Goal: Task Accomplishment & Management: Manage account settings

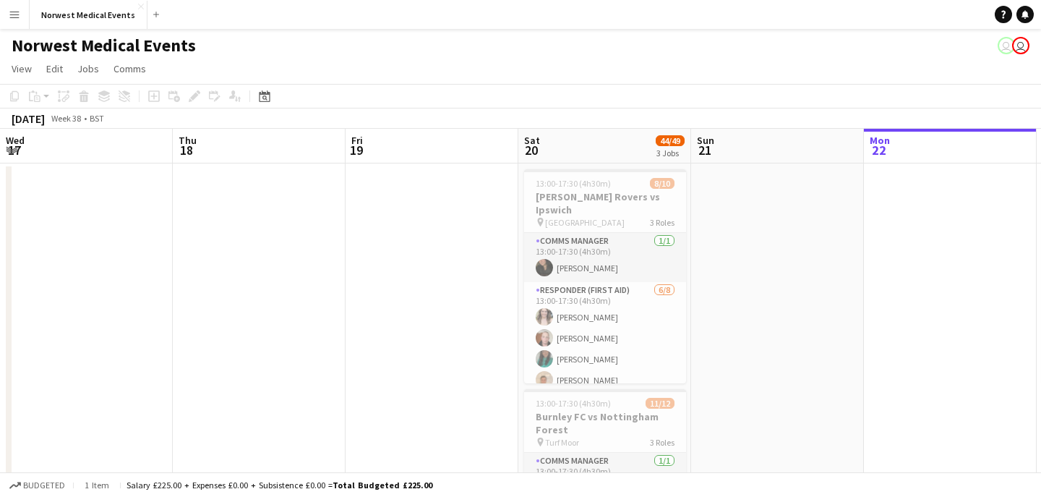
scroll to position [0, 346]
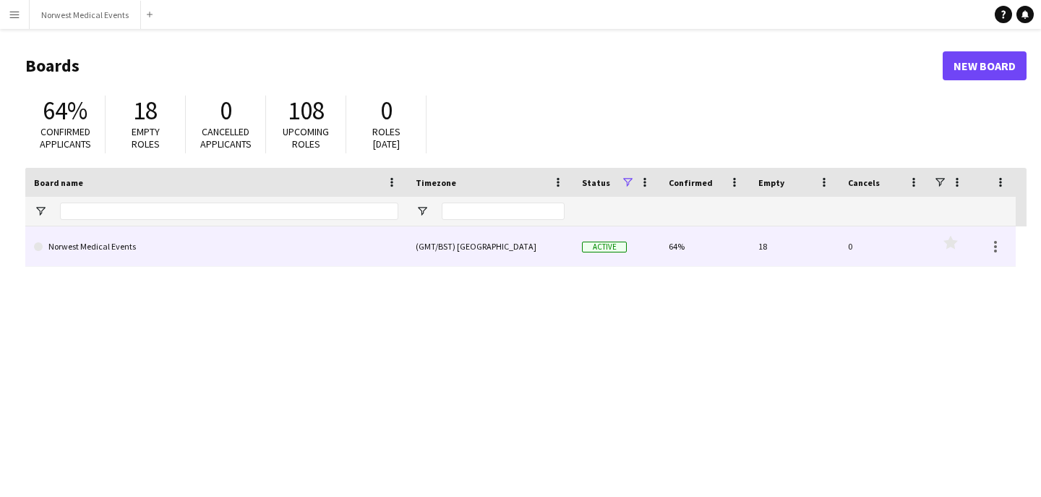
click at [442, 246] on div "(GMT/BST) [GEOGRAPHIC_DATA]" at bounding box center [490, 246] width 166 height 40
click at [128, 252] on link "Norwest Medical Events" at bounding box center [216, 246] width 364 height 40
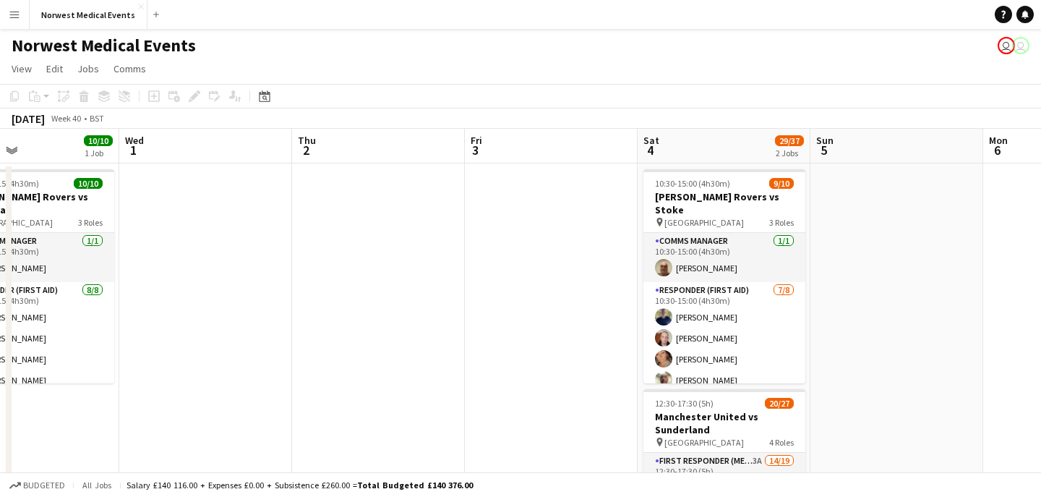
scroll to position [0, 642]
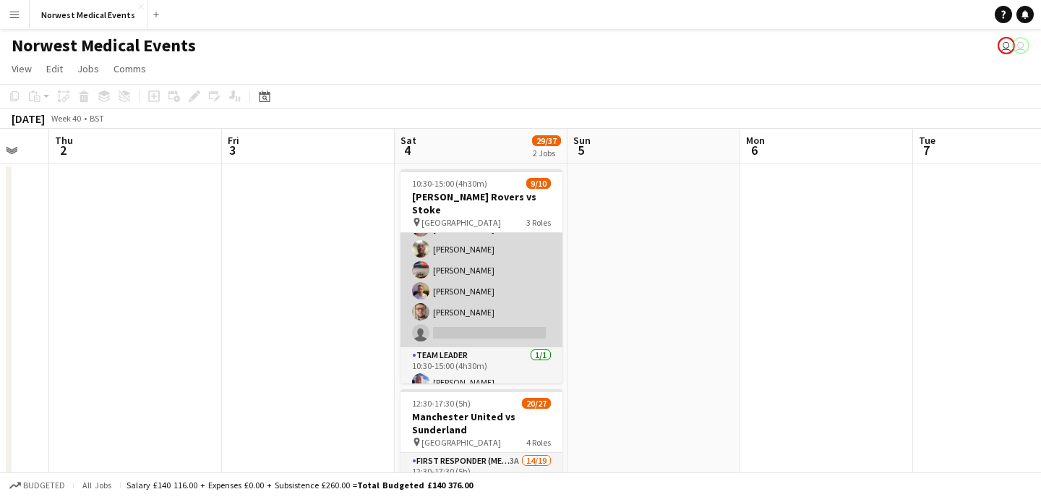
click at [512, 298] on app-card-role "Responder (First Aid) [DATE] 10:30-15:00 (4h30m) [PERSON_NAME] [PERSON_NAME] [P…" at bounding box center [481, 249] width 162 height 196
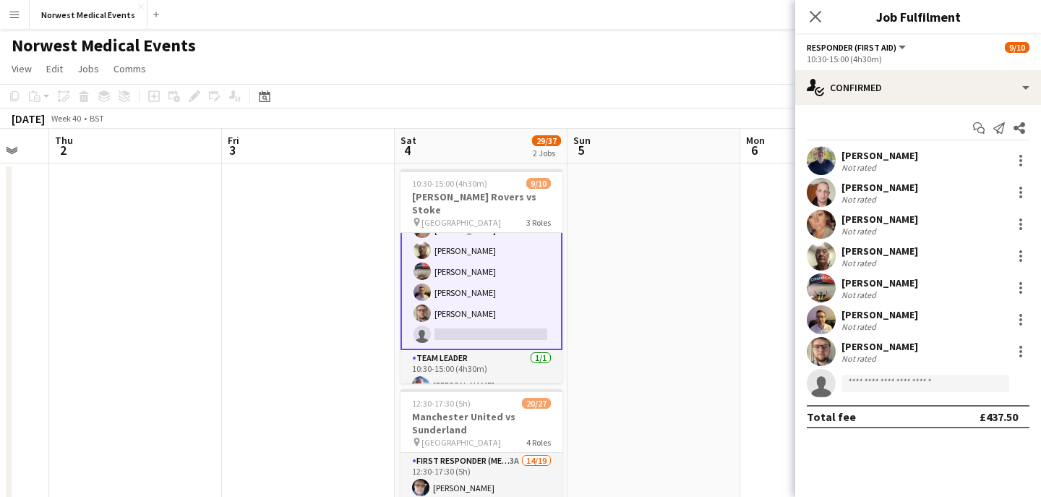
scroll to position [132, 0]
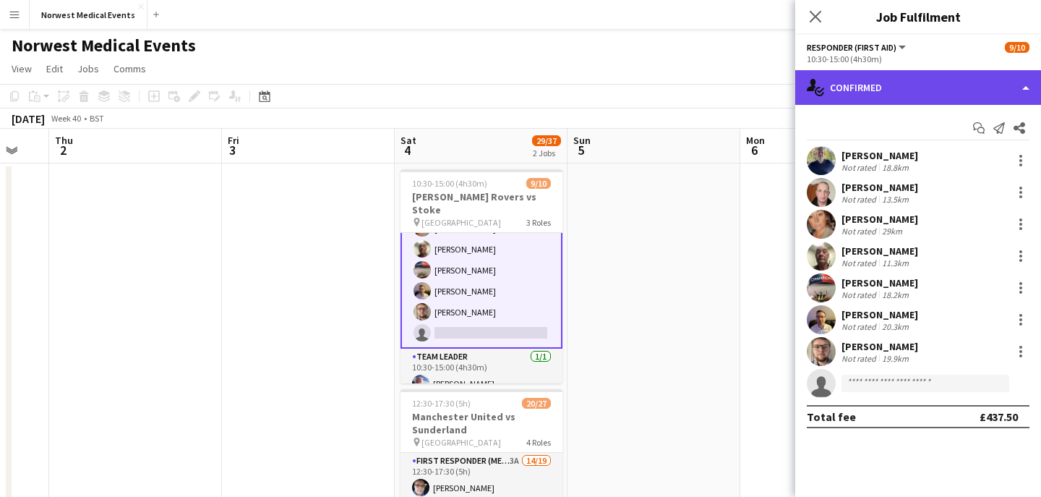
click at [862, 91] on div "single-neutral-actions-check-2 Confirmed" at bounding box center [918, 87] width 246 height 35
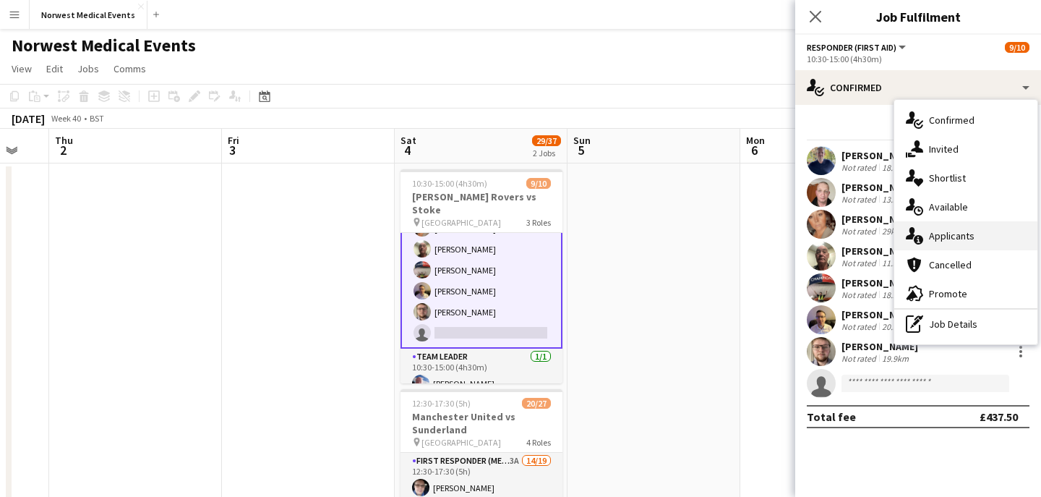
click at [971, 232] on span "Applicants" at bounding box center [952, 235] width 46 height 13
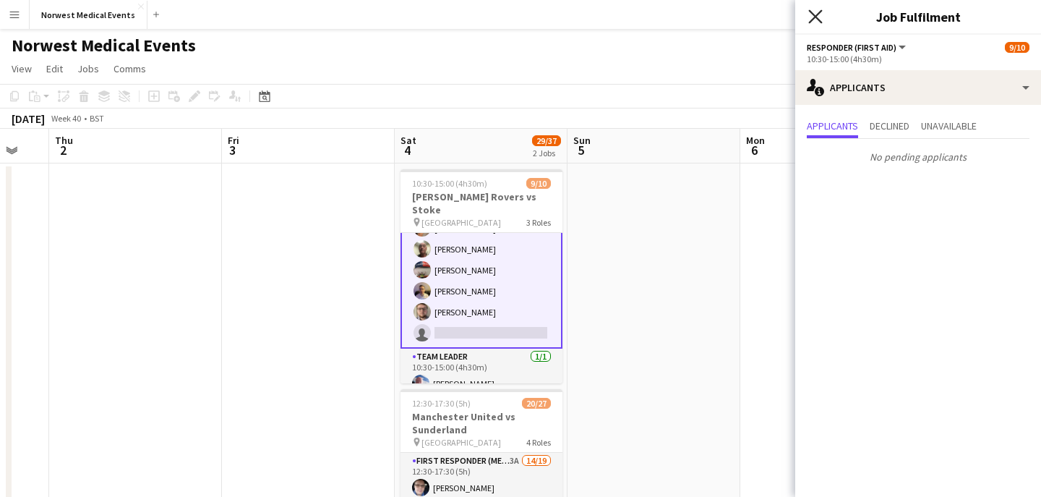
click at [819, 16] on icon "Close pop-in" at bounding box center [815, 16] width 14 height 14
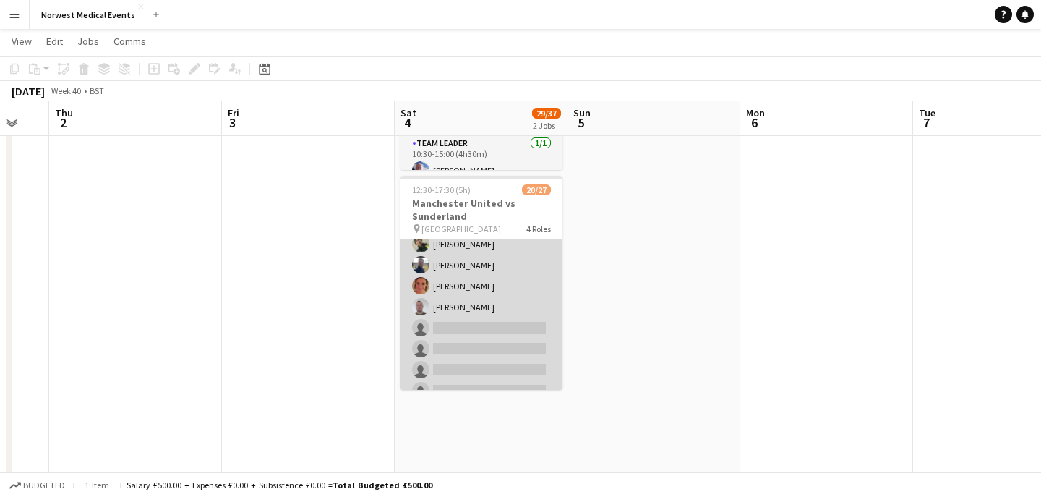
scroll to position [314, 0]
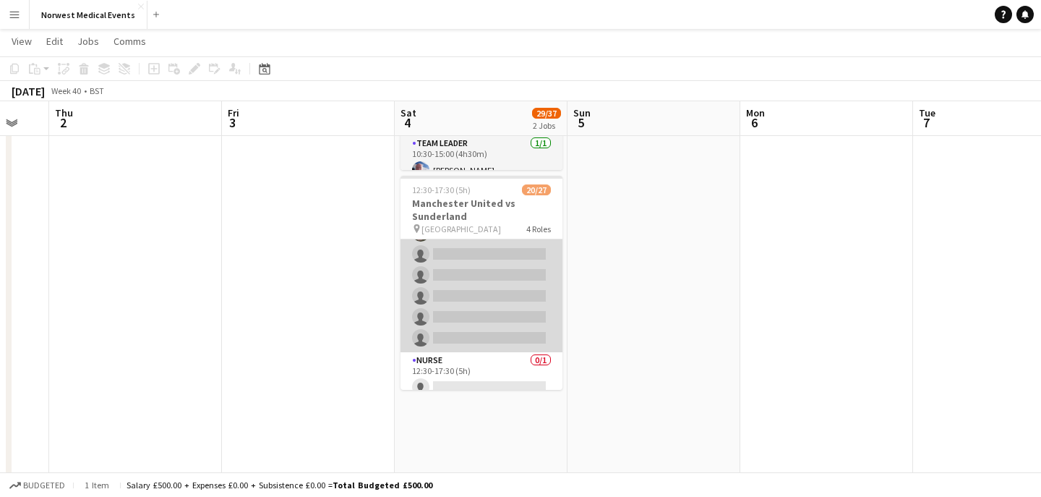
click at [497, 300] on app-card-role "First Responder (Medical) 3A 14/19 12:30-17:30 (5h) [PERSON_NAME] [PERSON_NAME]…" at bounding box center [481, 139] width 162 height 426
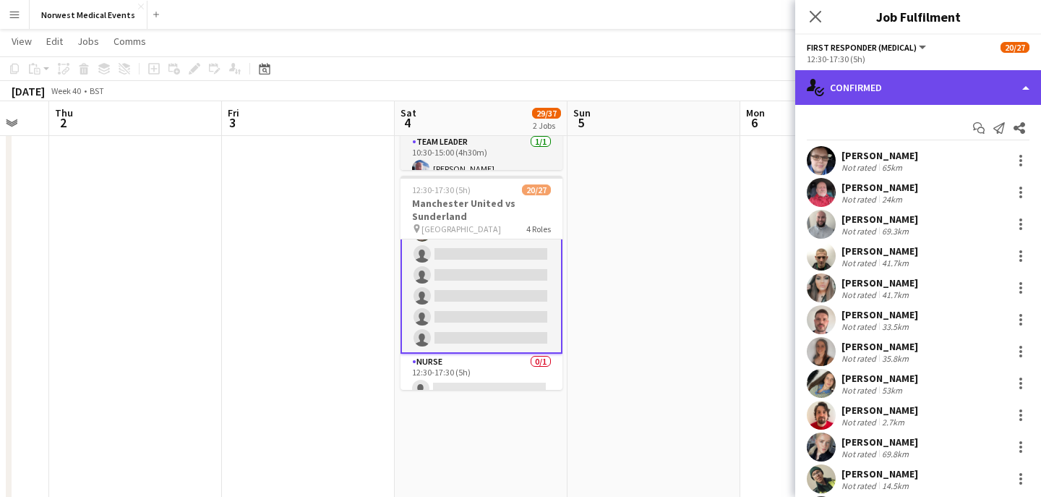
click at [865, 92] on div "single-neutral-actions-check-2 Confirmed" at bounding box center [918, 87] width 246 height 35
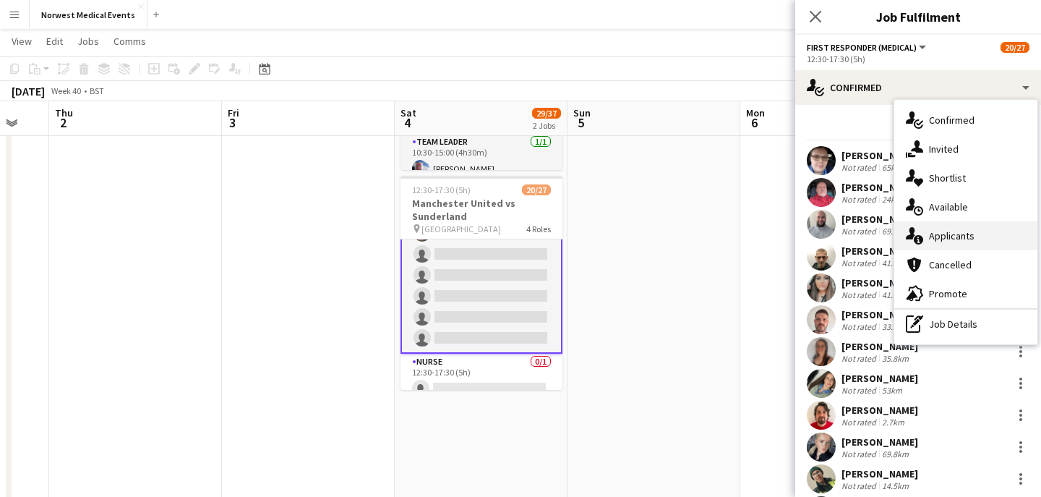
click at [957, 233] on span "Applicants" at bounding box center [952, 235] width 46 height 13
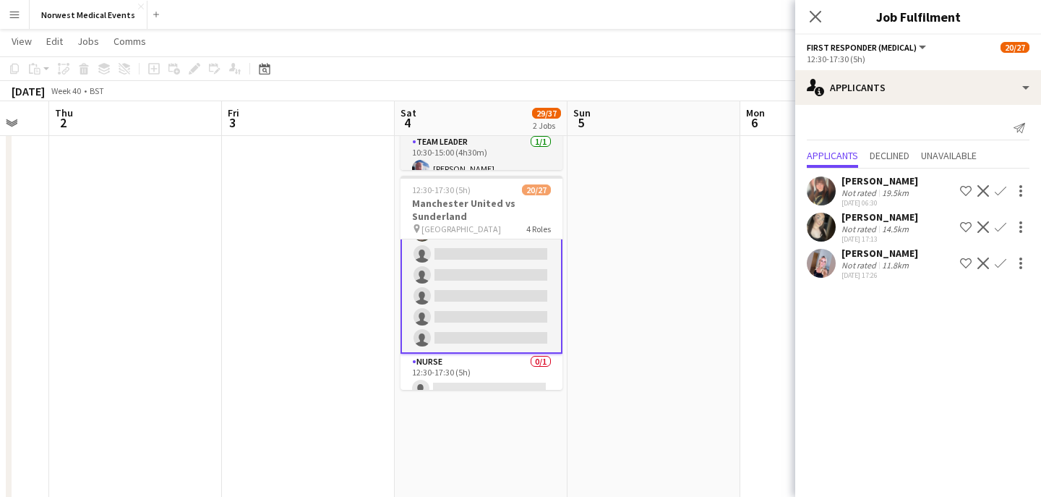
click at [998, 192] on app-icon "Confirm" at bounding box center [1001, 191] width 12 height 12
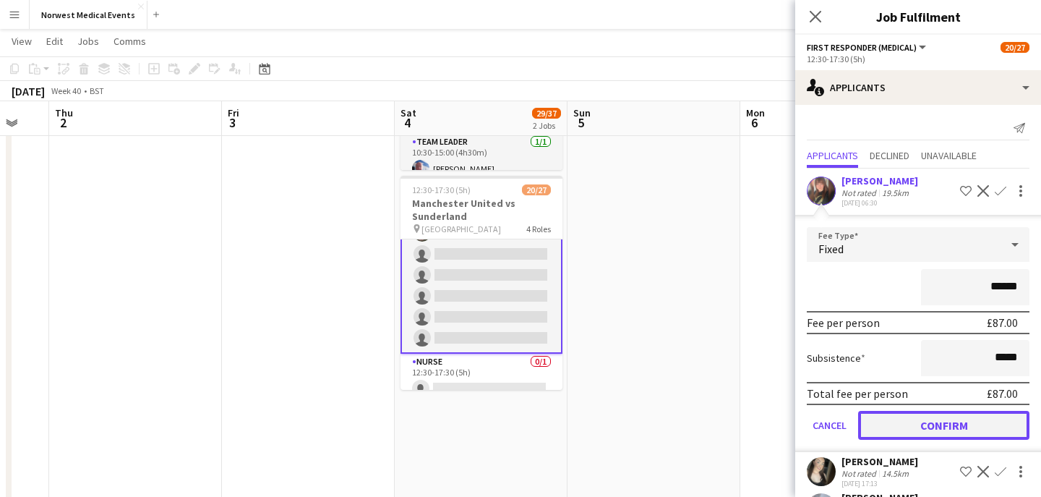
click at [963, 425] on button "Confirm" at bounding box center [943, 425] width 171 height 29
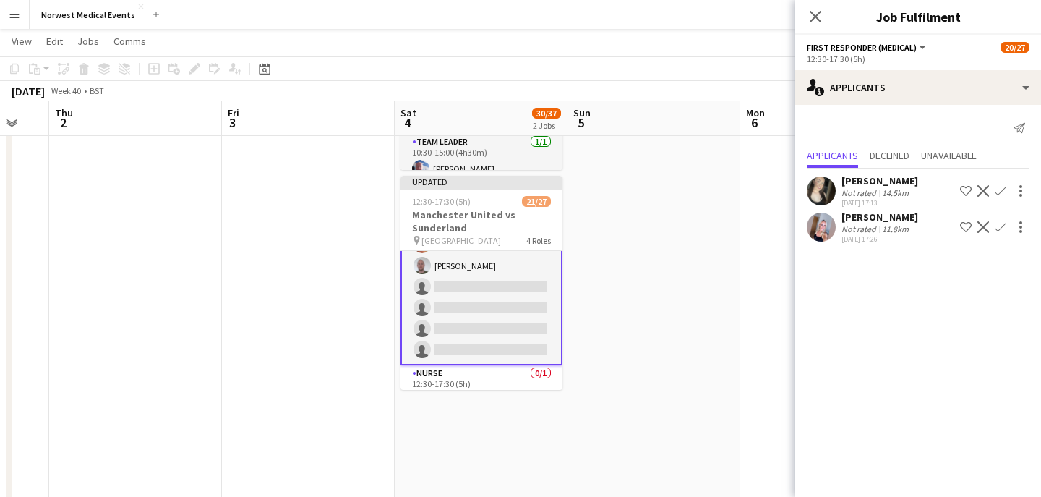
click at [997, 196] on app-icon "Confirm" at bounding box center [1001, 191] width 12 height 12
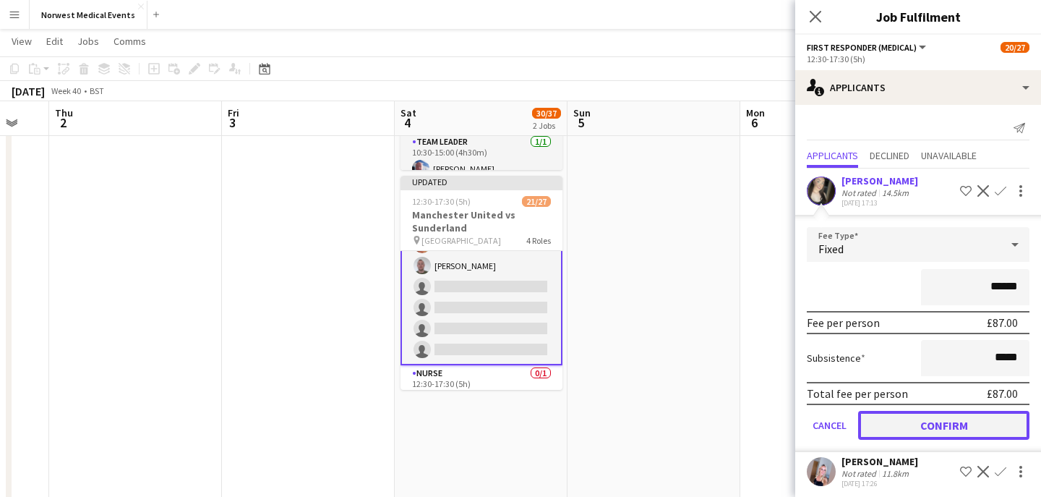
click at [950, 428] on button "Confirm" at bounding box center [943, 425] width 171 height 29
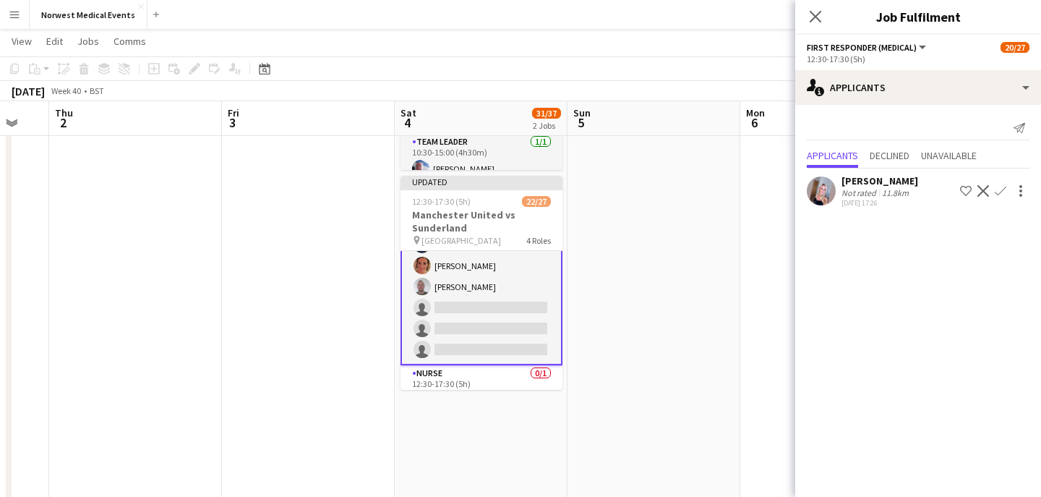
click at [998, 192] on app-icon "Confirm" at bounding box center [1001, 191] width 12 height 12
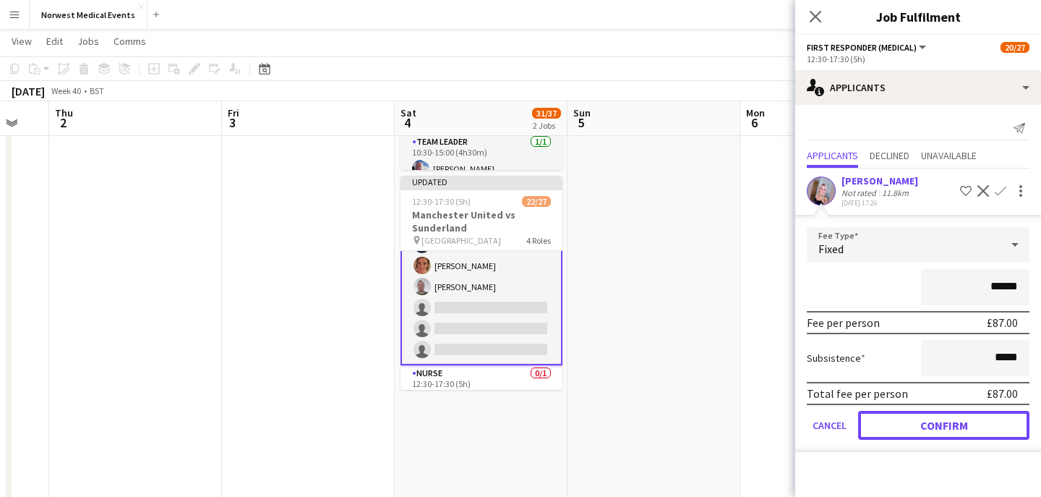
click at [953, 425] on button "Confirm" at bounding box center [943, 425] width 171 height 29
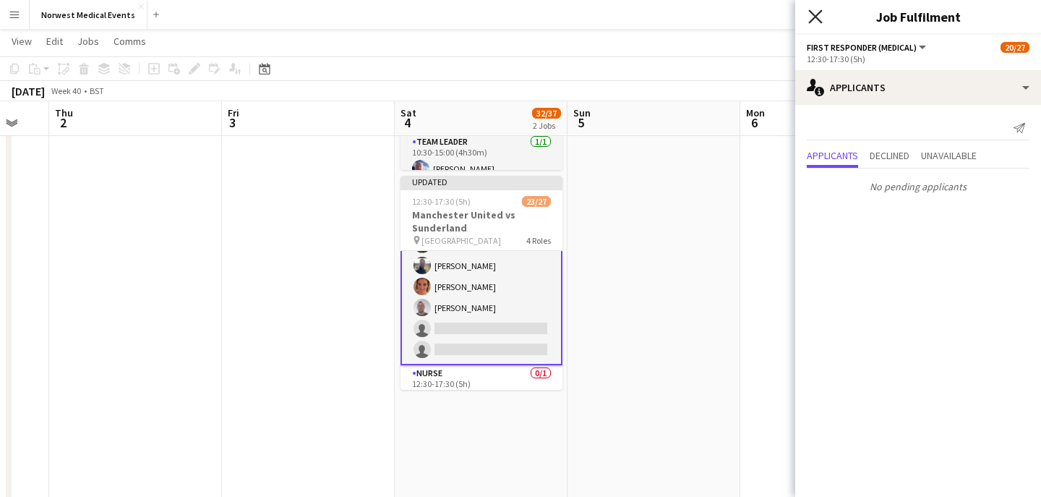
click at [813, 17] on icon at bounding box center [815, 16] width 14 height 14
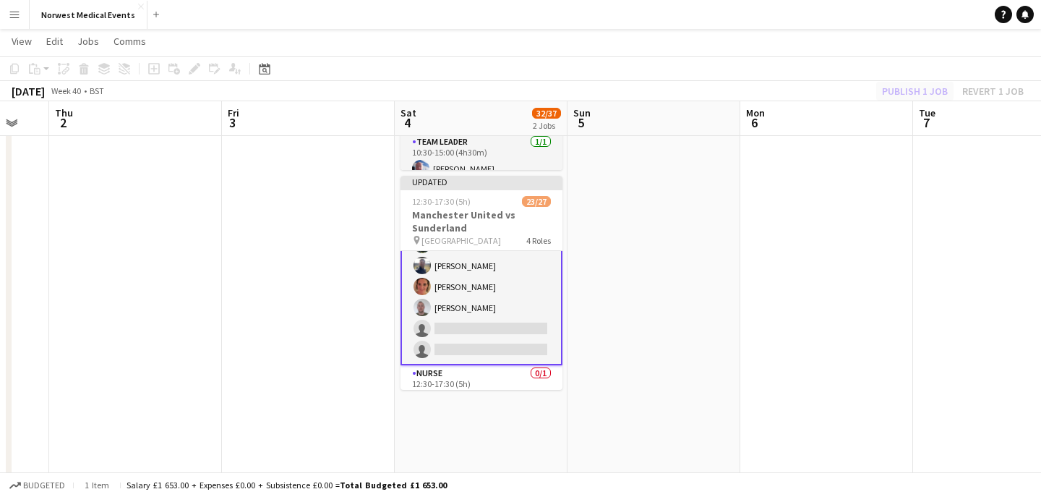
click at [892, 89] on div "Publish 1 job Revert 1 job" at bounding box center [953, 91] width 176 height 19
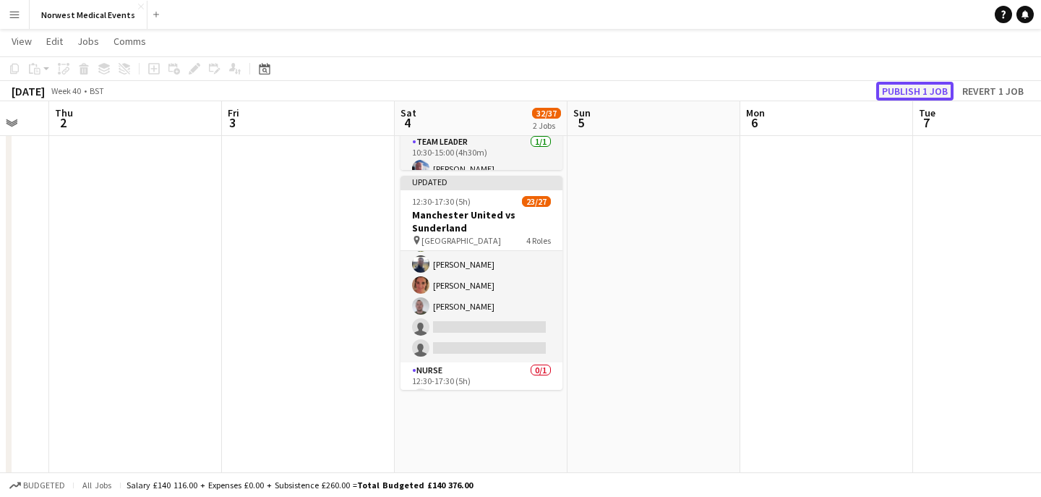
scroll to position [314, 0]
click at [892, 90] on button "Publish 1 job" at bounding box center [914, 91] width 77 height 19
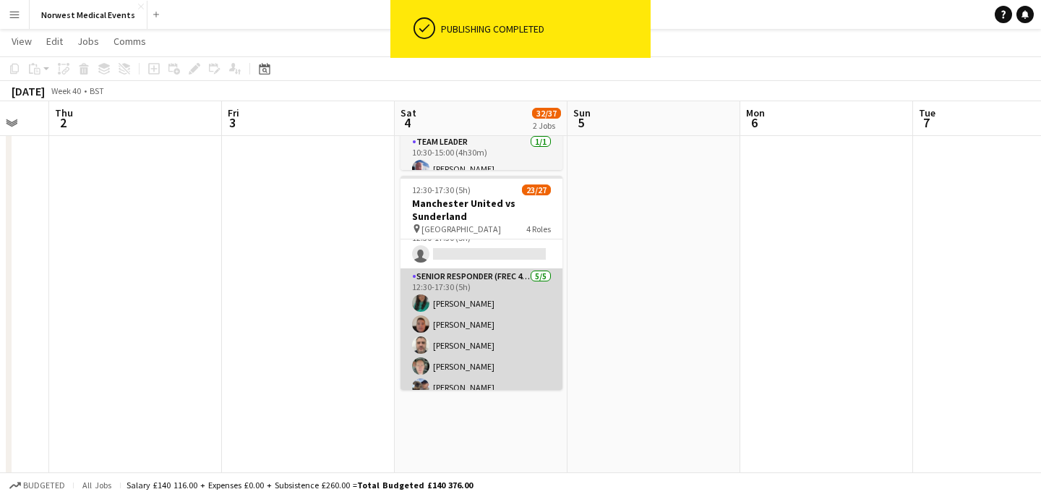
scroll to position [429, 0]
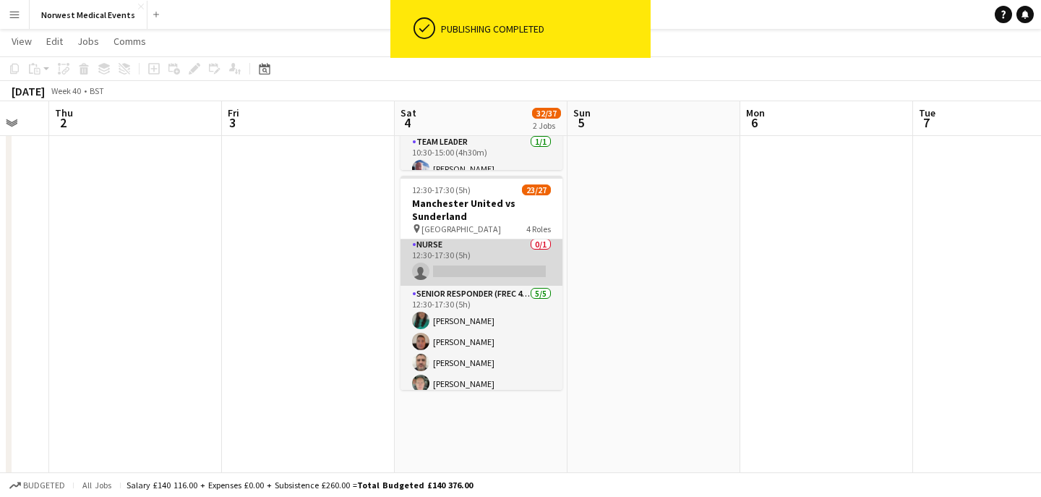
click at [499, 269] on app-card-role "Nurse 0/1 12:30-17:30 (5h) single-neutral-actions" at bounding box center [481, 260] width 162 height 49
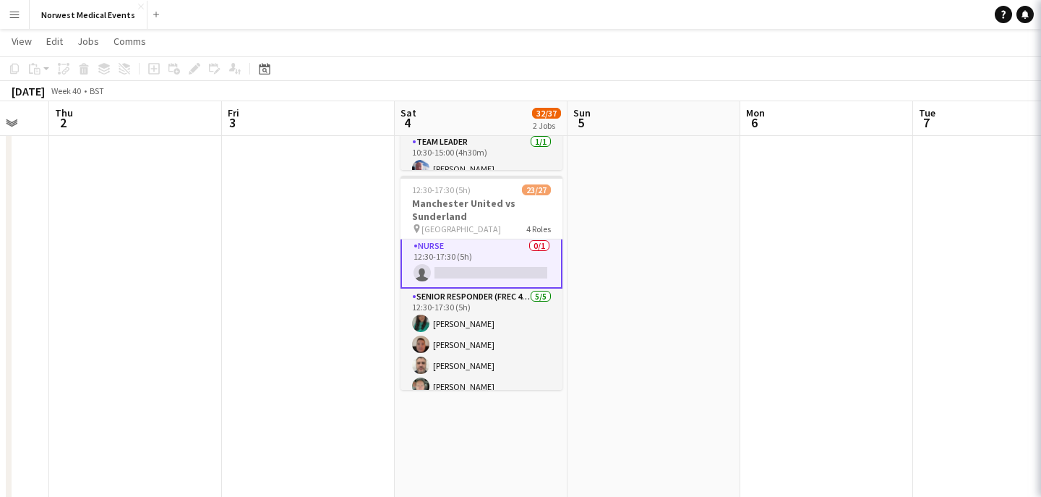
scroll to position [431, 0]
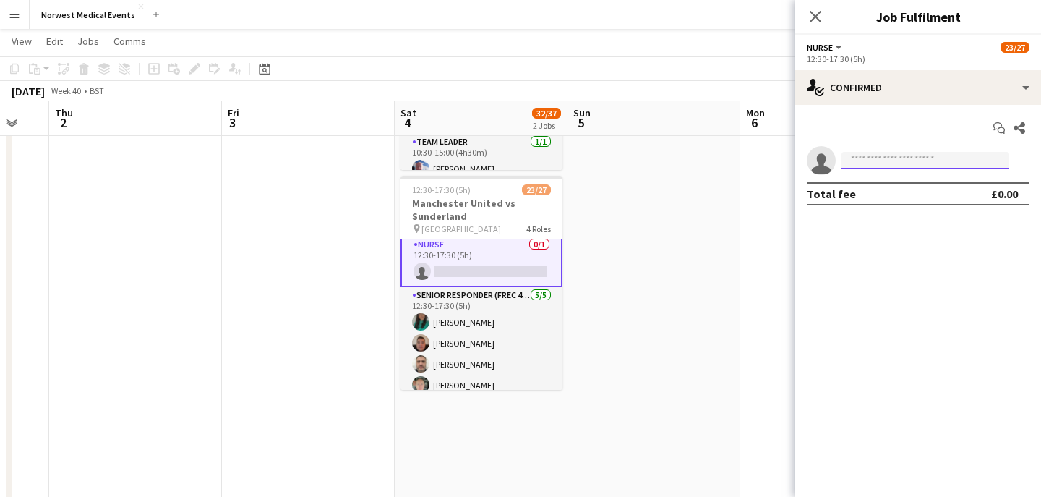
click at [899, 167] on input at bounding box center [925, 160] width 168 height 17
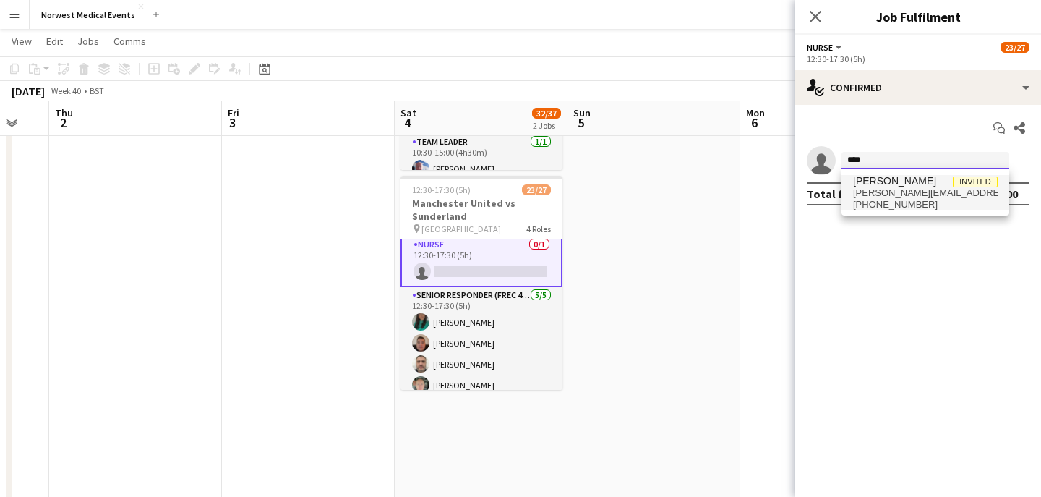
type input "****"
click at [904, 185] on span "[PERSON_NAME]" at bounding box center [894, 181] width 83 height 12
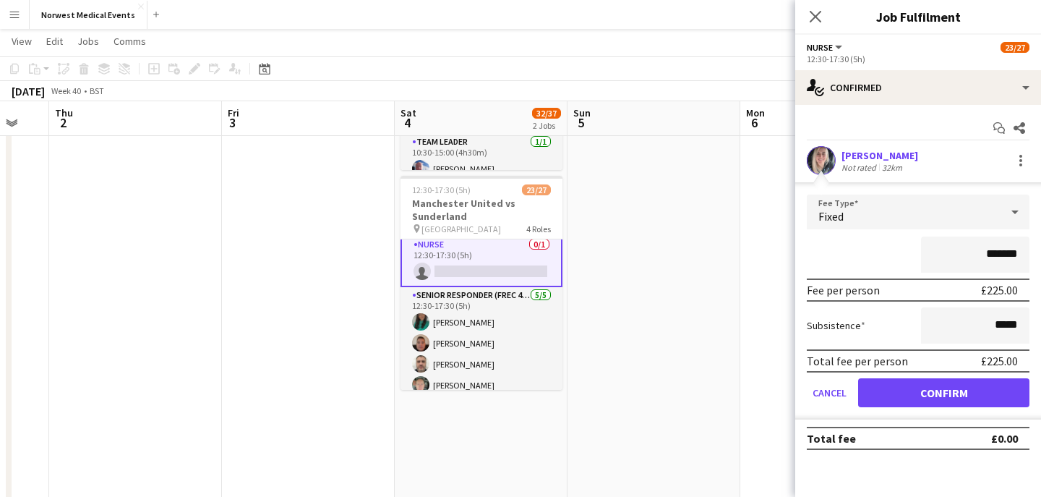
click at [1011, 210] on icon at bounding box center [1014, 211] width 17 height 29
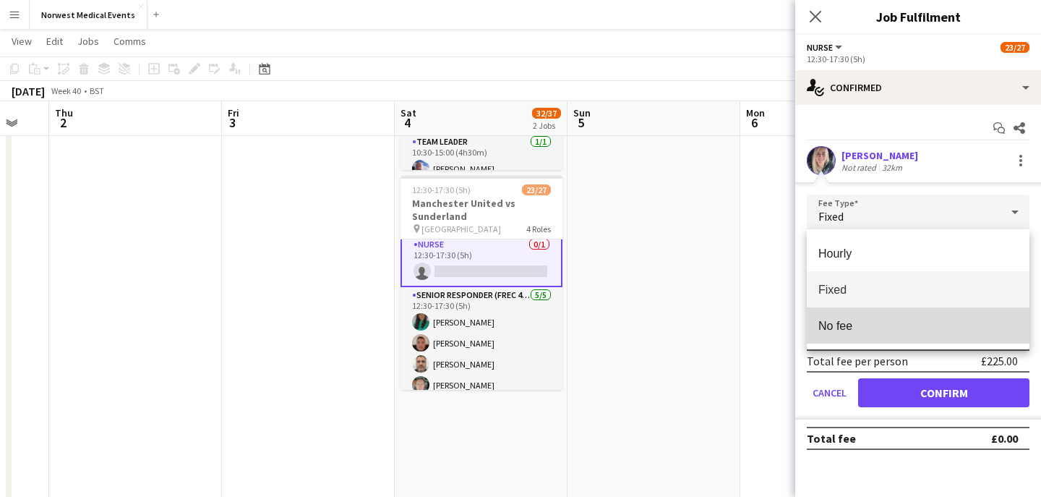
click at [956, 324] on span "No fee" at bounding box center [918, 326] width 200 height 14
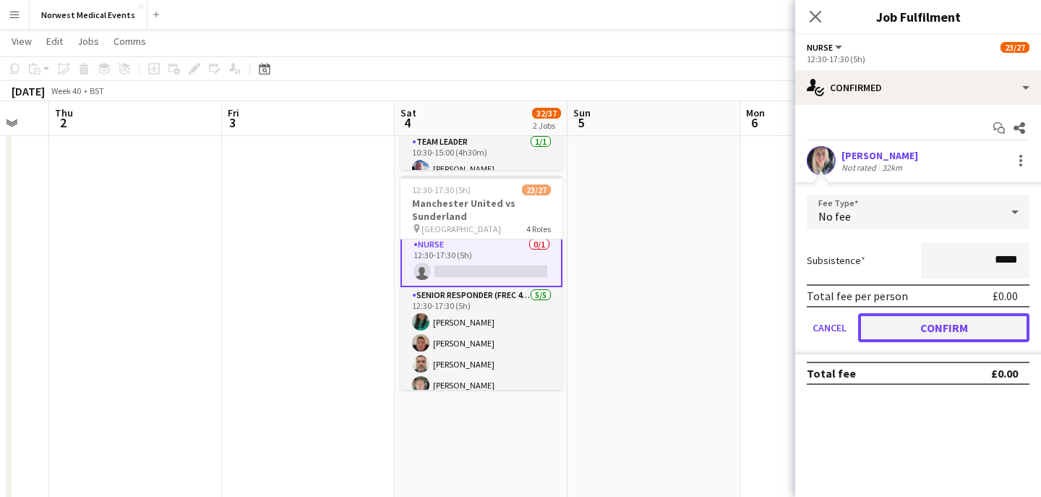
click at [928, 329] on button "Confirm" at bounding box center [943, 327] width 171 height 29
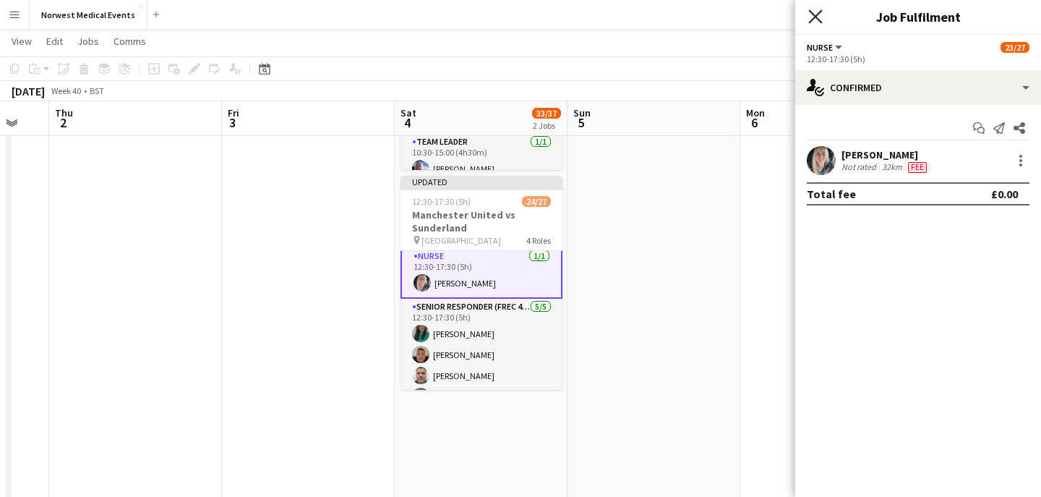
click at [814, 12] on icon "Close pop-in" at bounding box center [815, 16] width 14 height 14
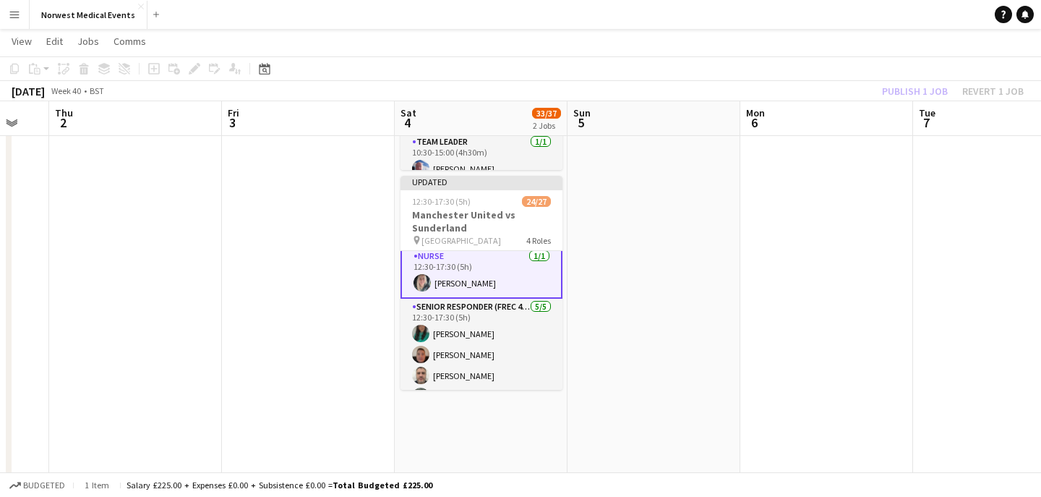
click at [898, 88] on div "Publish 1 job Revert 1 job" at bounding box center [953, 91] width 176 height 19
click at [898, 88] on button "Publish 1 job" at bounding box center [914, 91] width 77 height 19
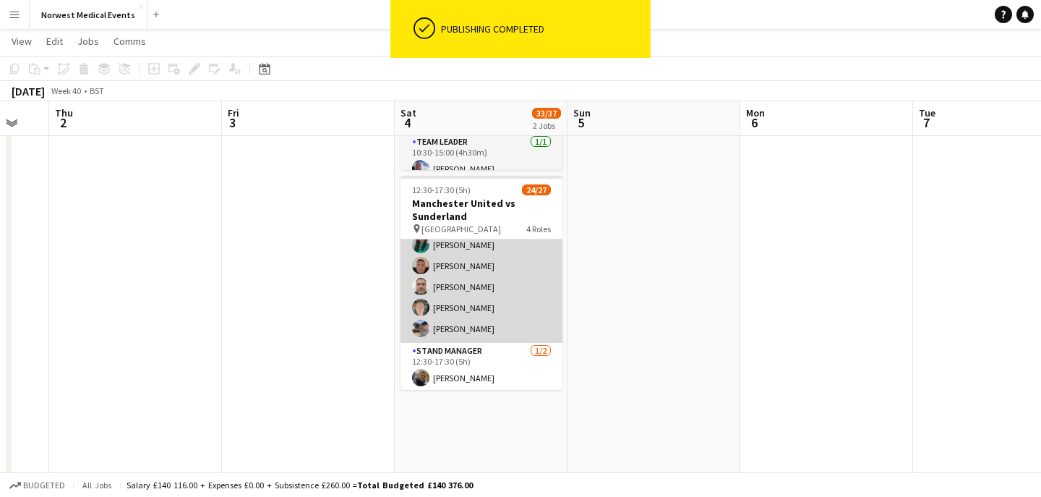
scroll to position [528, 0]
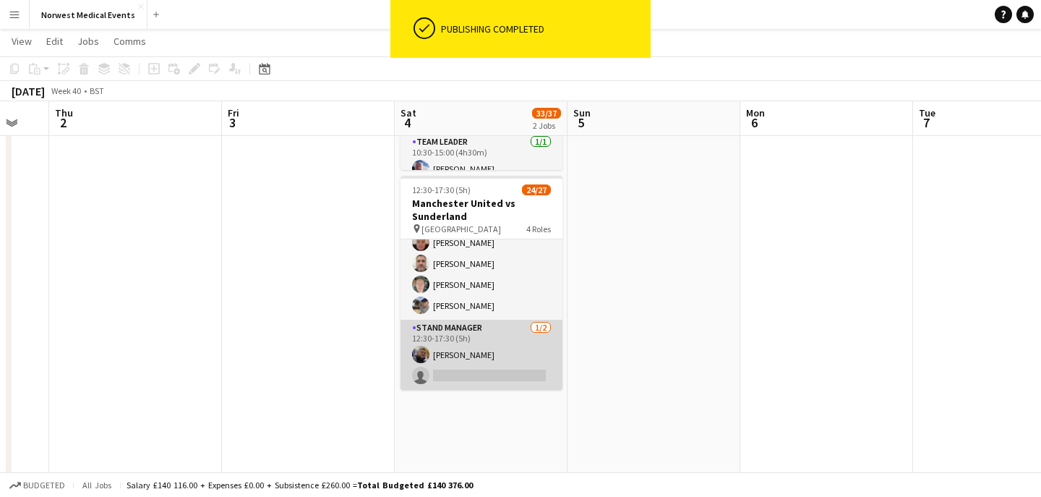
click at [492, 353] on app-card-role "Stand Manager [DATE] 12:30-17:30 (5h) [PERSON_NAME] single-neutral-actions" at bounding box center [481, 354] width 162 height 70
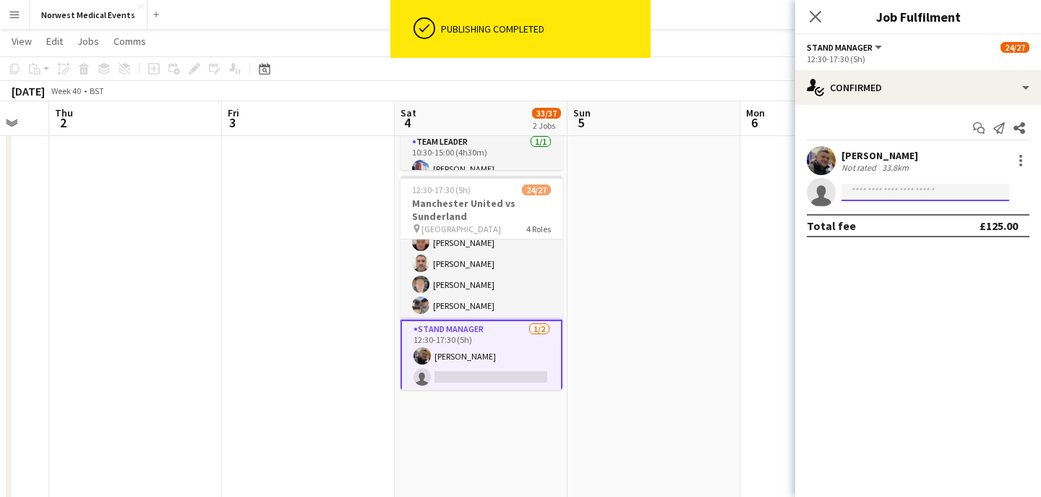
click at [884, 191] on input at bounding box center [925, 192] width 168 height 17
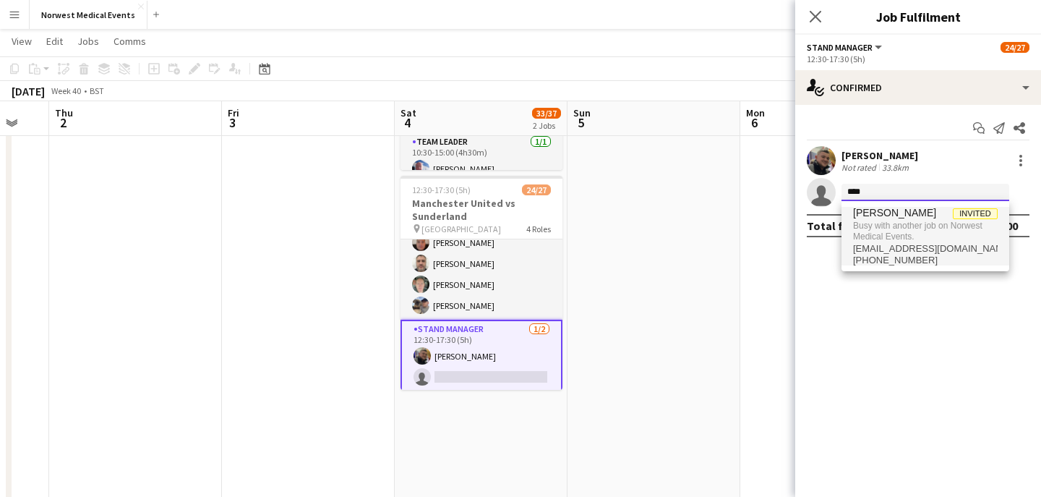
type input "****"
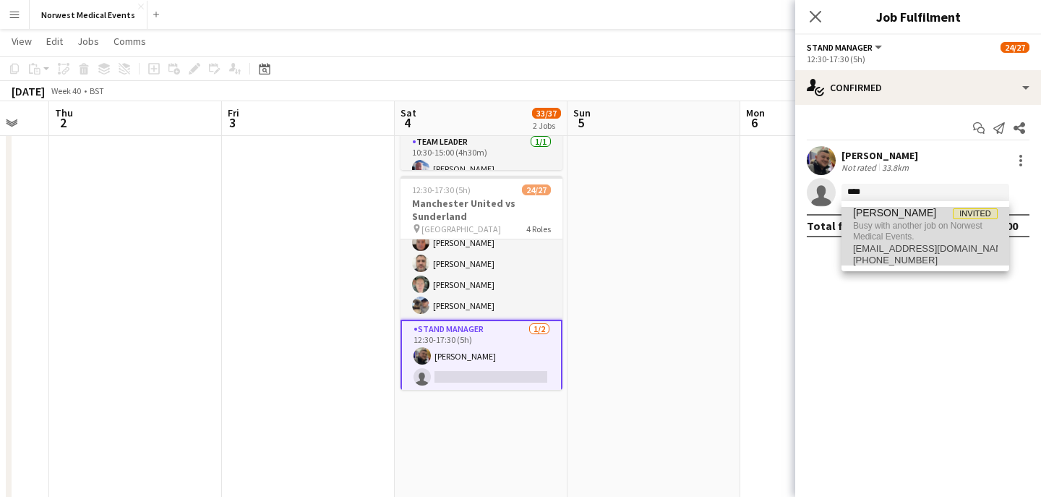
click at [883, 209] on span "[PERSON_NAME]" at bounding box center [894, 213] width 83 height 12
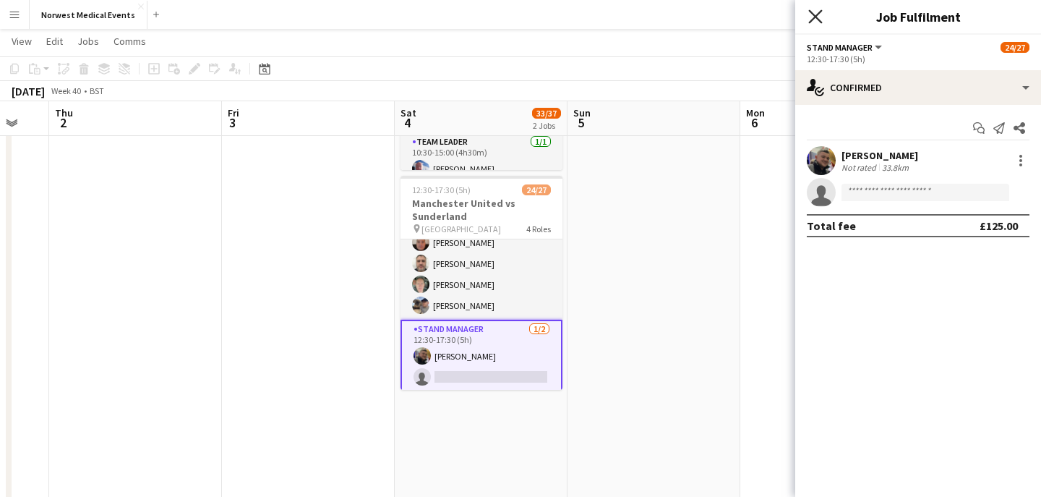
click at [820, 11] on icon at bounding box center [815, 16] width 14 height 14
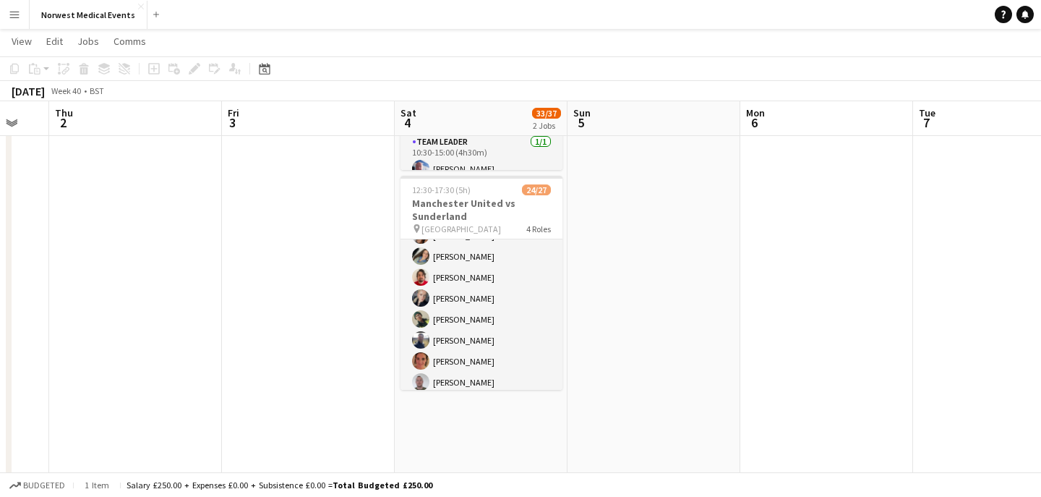
scroll to position [192, 0]
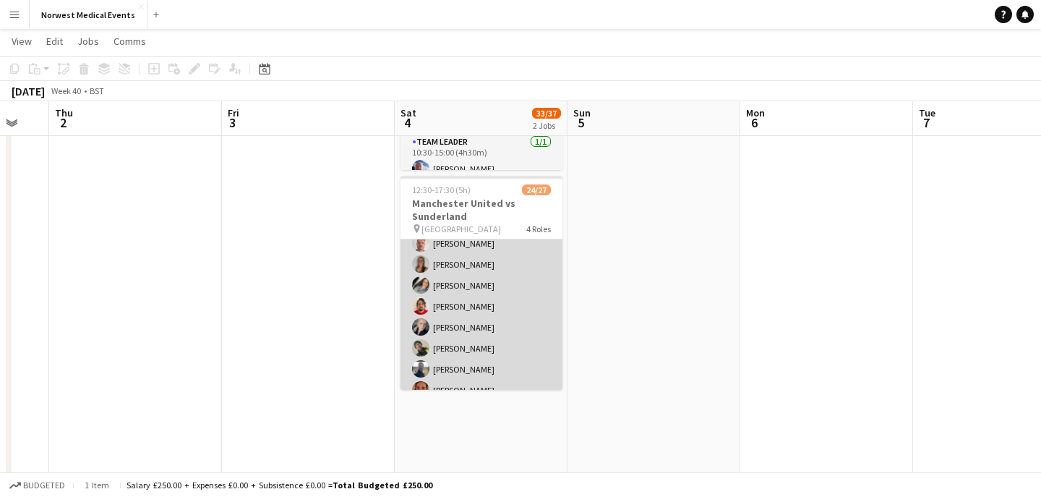
click at [493, 340] on app-card-role "First Responder (Medical) 17/19 12:30-17:30 (5h) [PERSON_NAME] [PERSON_NAME] [P…" at bounding box center [481, 253] width 162 height 426
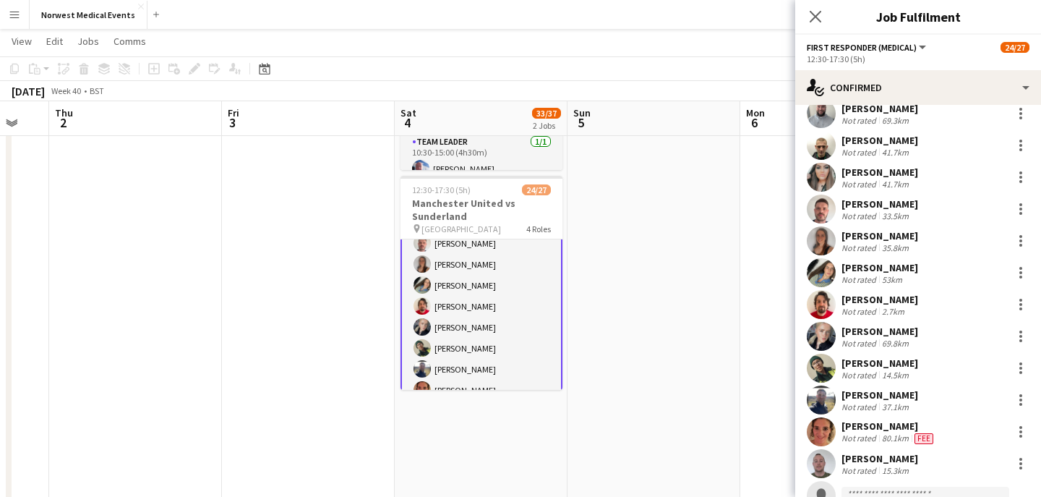
scroll to position [206, 0]
click at [1019, 400] on div at bounding box center [1020, 399] width 3 height 3
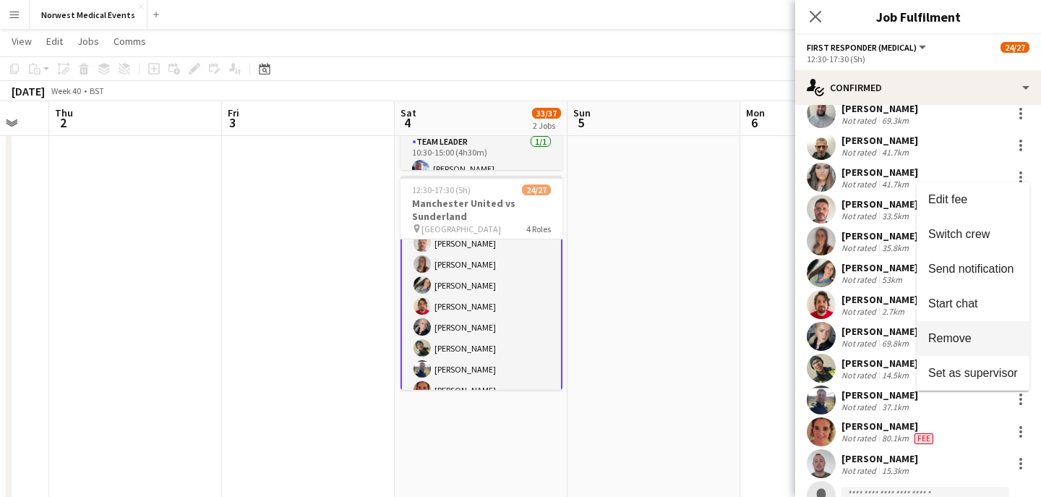
click at [989, 349] on button "Remove" at bounding box center [973, 338] width 113 height 35
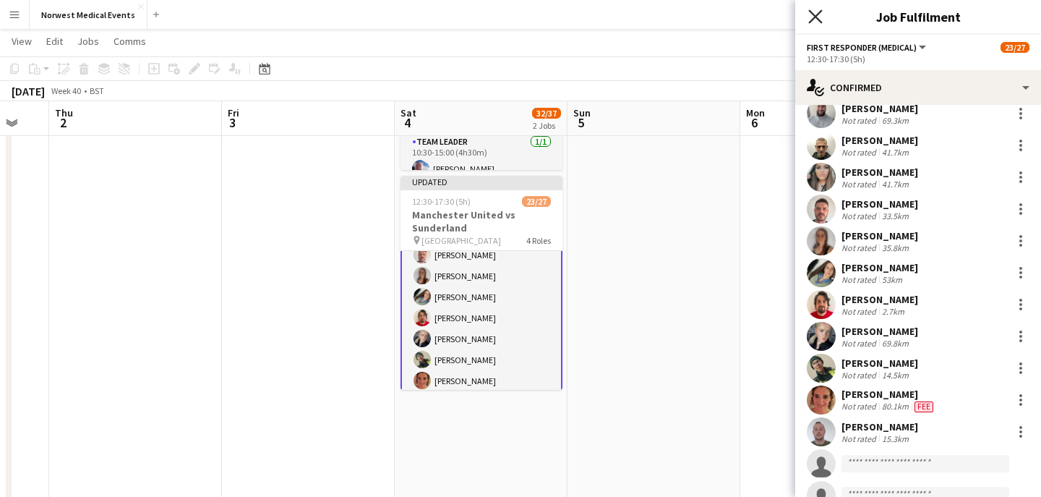
click at [818, 22] on icon "Close pop-in" at bounding box center [815, 16] width 14 height 14
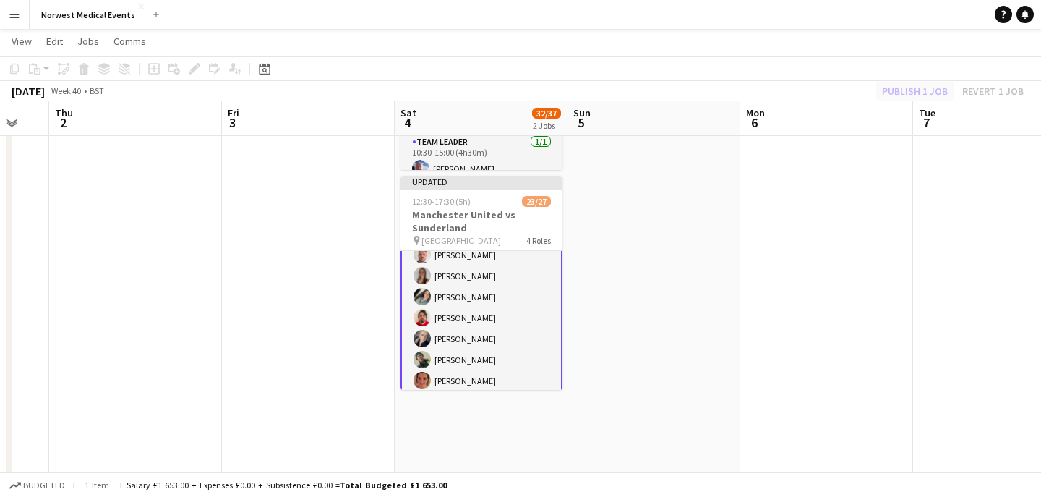
click at [898, 88] on div "Publish 1 job Revert 1 job" at bounding box center [953, 91] width 176 height 19
click at [899, 88] on button "Publish 1 job" at bounding box center [914, 91] width 77 height 19
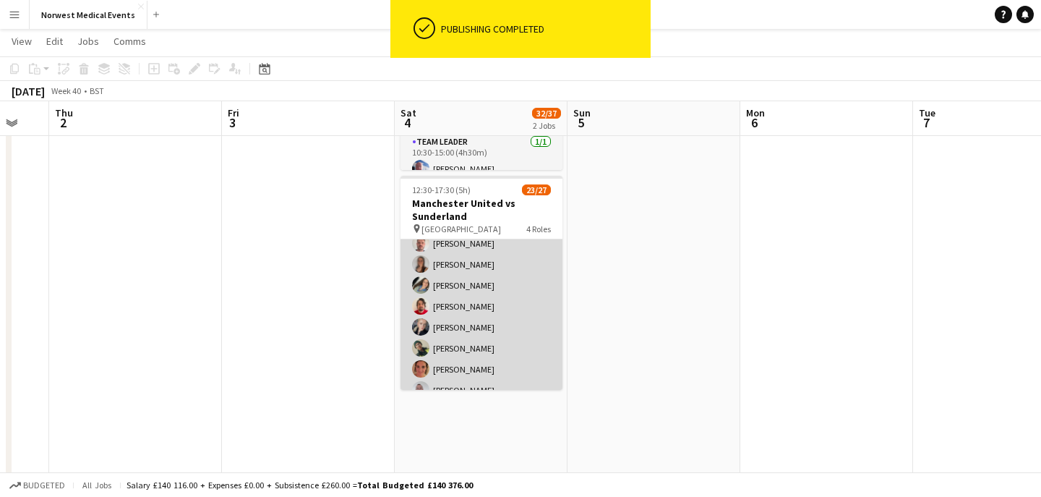
scroll to position [528, 0]
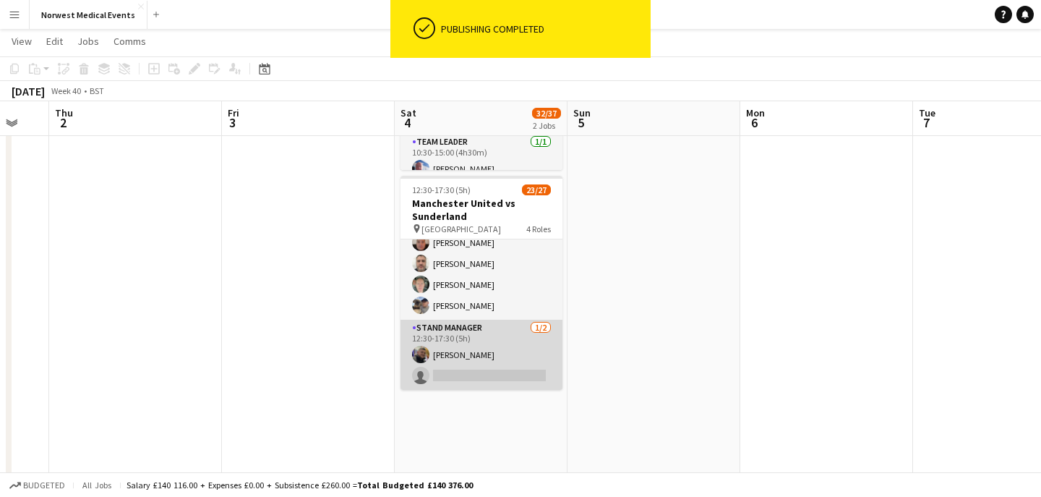
click at [478, 354] on app-card-role "Stand Manager [DATE] 12:30-17:30 (5h) [PERSON_NAME] single-neutral-actions" at bounding box center [481, 354] width 162 height 70
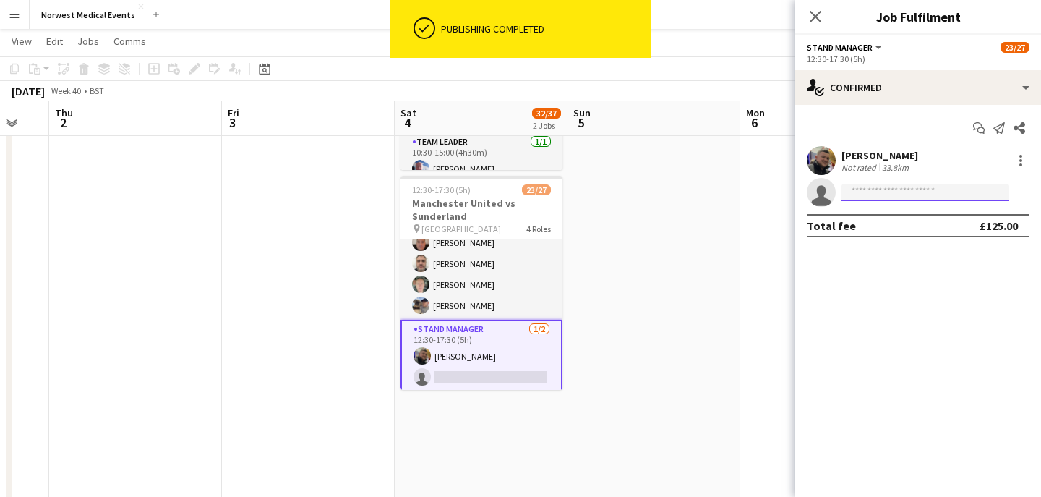
click at [896, 198] on input at bounding box center [925, 192] width 168 height 17
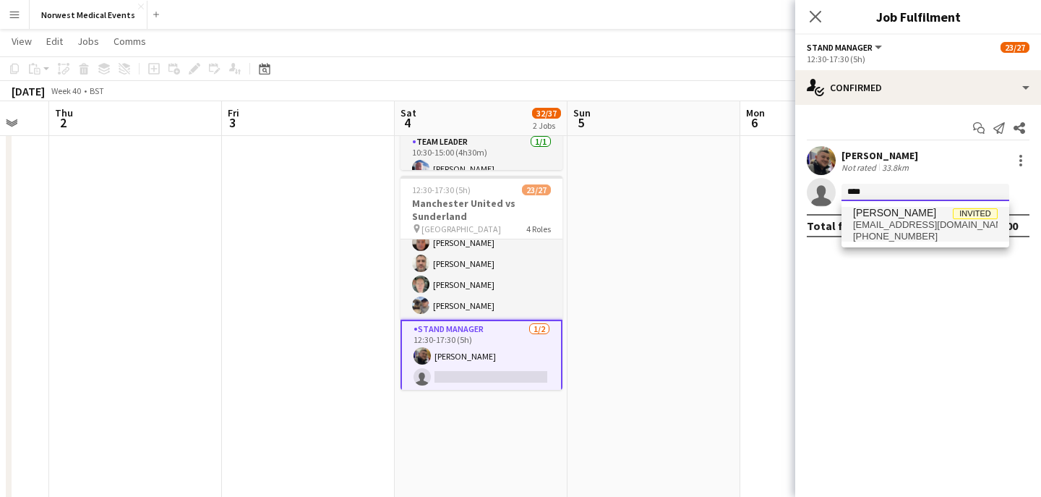
type input "****"
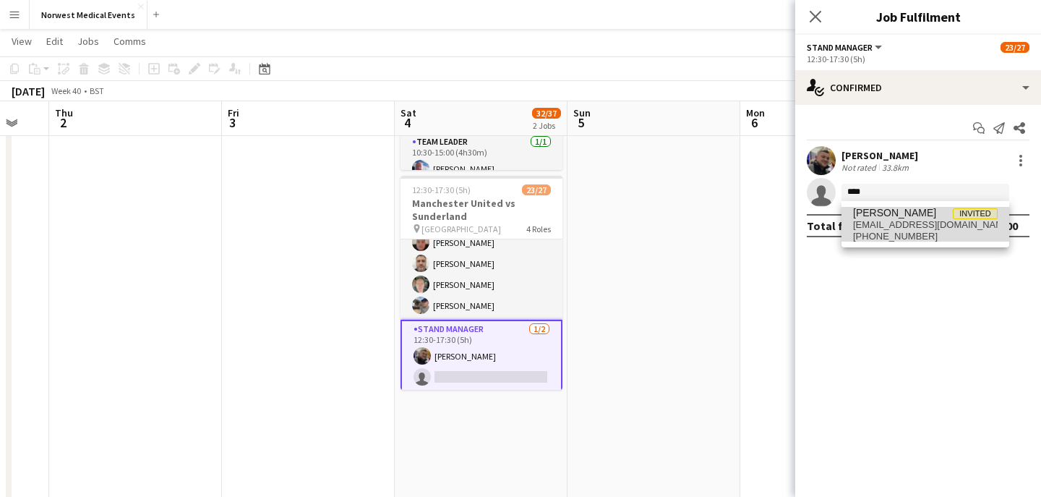
click at [891, 218] on span "[PERSON_NAME]" at bounding box center [894, 213] width 83 height 12
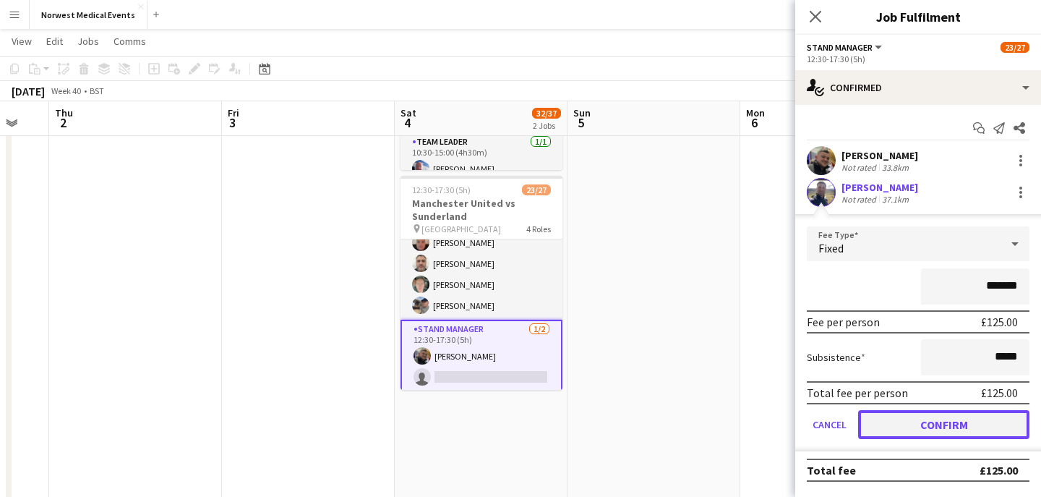
click at [961, 431] on button "Confirm" at bounding box center [943, 424] width 171 height 29
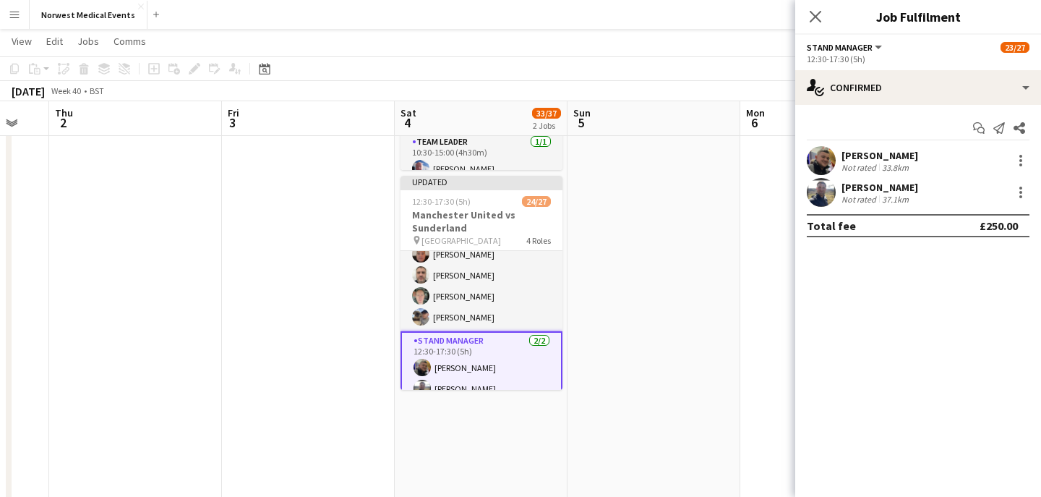
click at [820, 20] on icon at bounding box center [816, 17] width 12 height 12
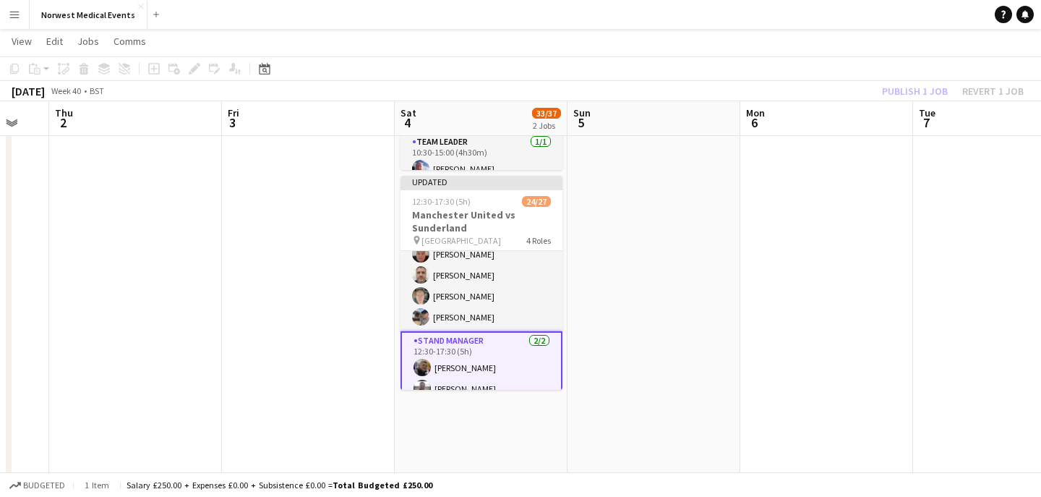
click at [908, 90] on div "Publish 1 job Revert 1 job" at bounding box center [953, 91] width 176 height 19
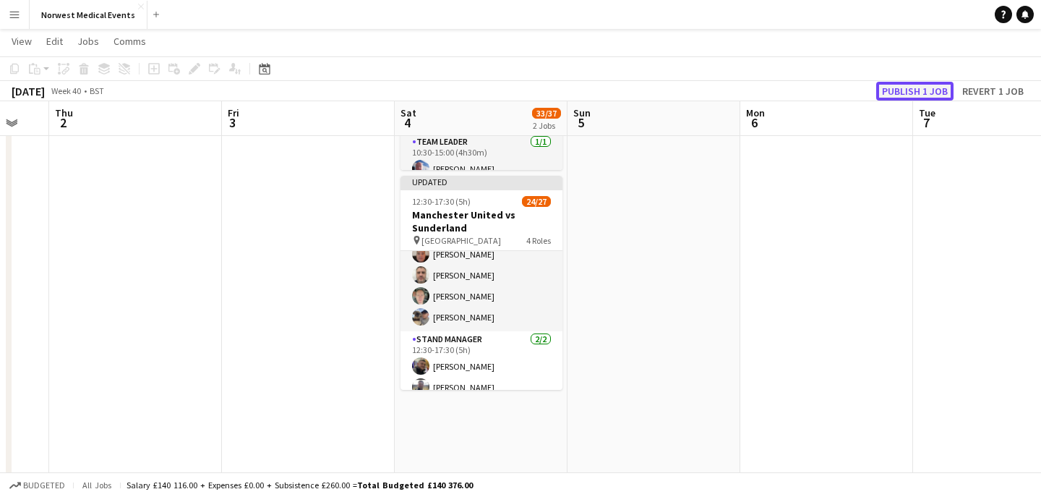
click at [909, 90] on button "Publish 1 job" at bounding box center [914, 91] width 77 height 19
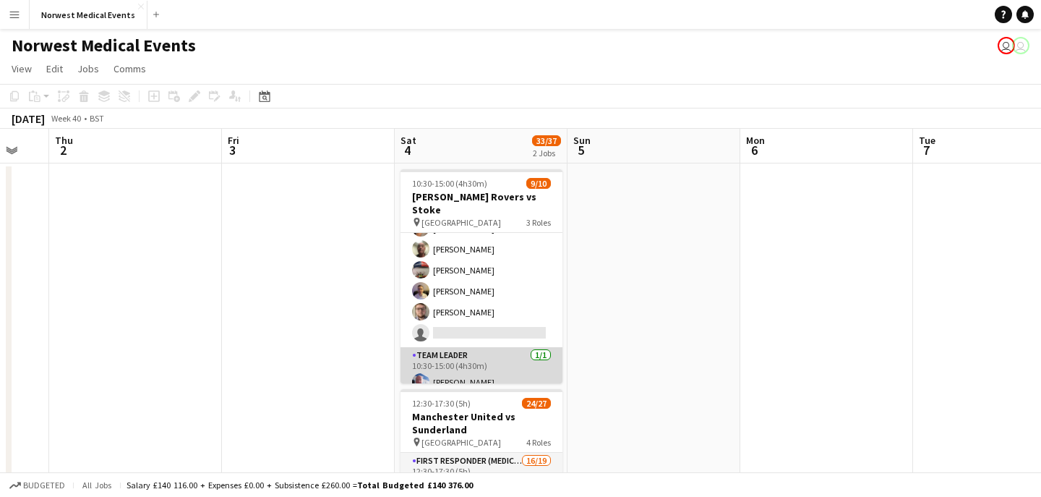
scroll to position [4, 0]
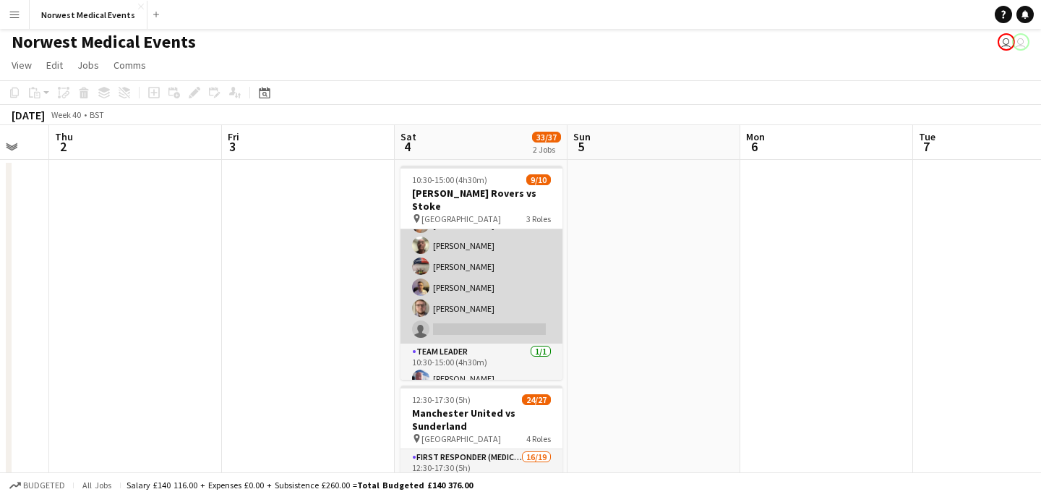
click at [501, 292] on app-card-role "Responder (First Aid) [DATE] 10:30-15:00 (4h30m) [PERSON_NAME] [PERSON_NAME] [P…" at bounding box center [481, 245] width 162 height 196
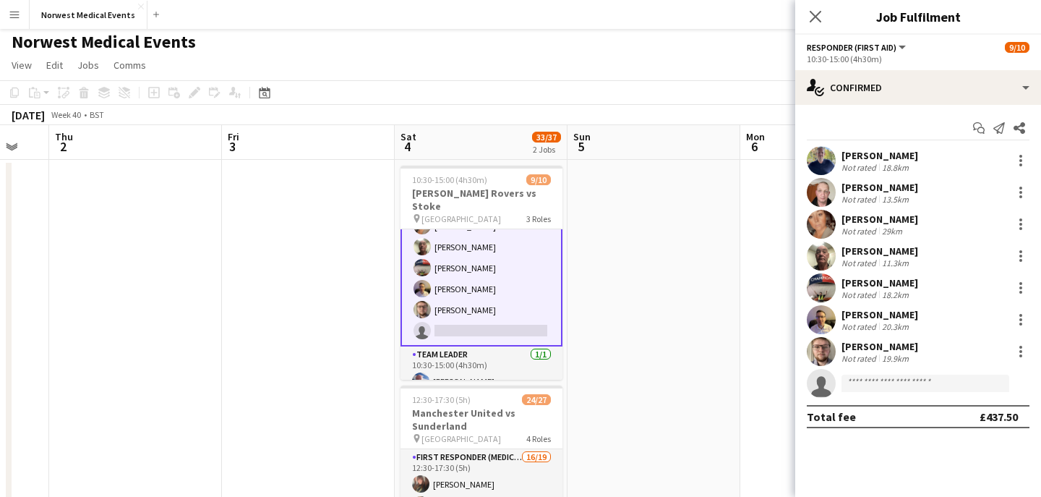
scroll to position [132, 0]
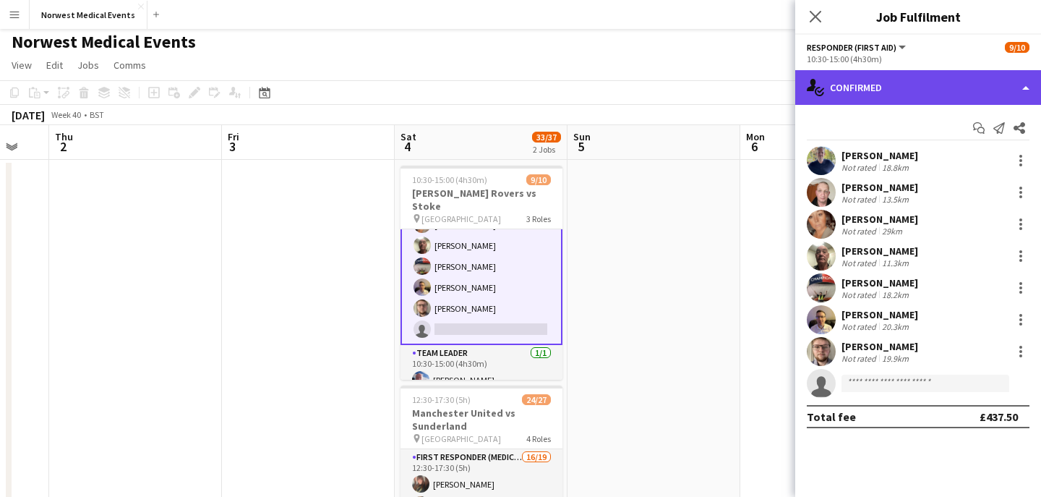
click at [865, 91] on div "single-neutral-actions-check-2 Confirmed" at bounding box center [918, 87] width 246 height 35
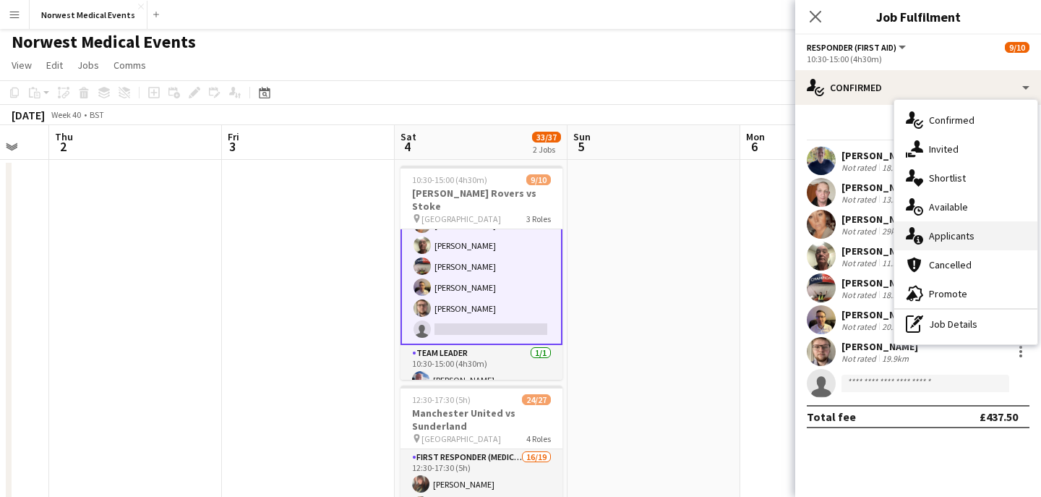
click at [980, 244] on div "single-neutral-actions-information Applicants" at bounding box center [965, 235] width 143 height 29
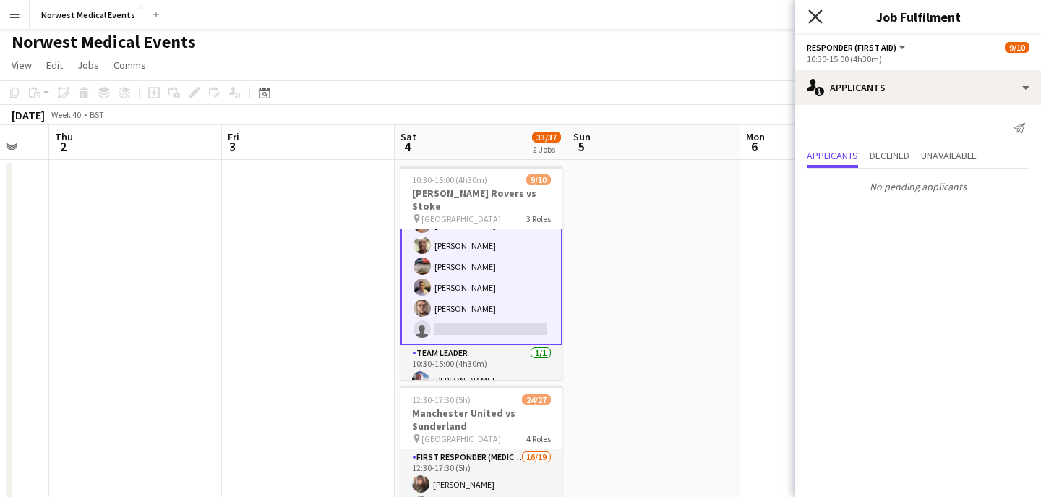
click at [815, 11] on icon "Close pop-in" at bounding box center [815, 16] width 14 height 14
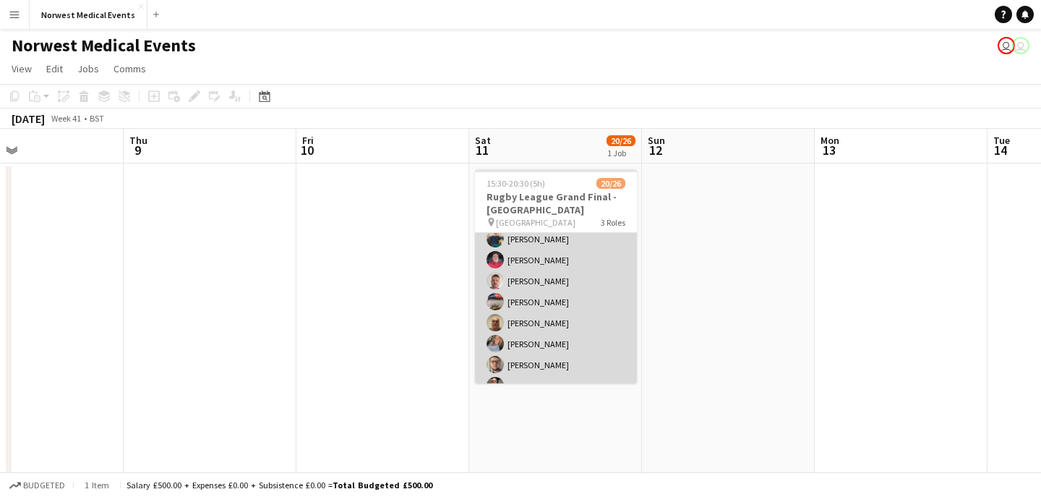
scroll to position [276, 0]
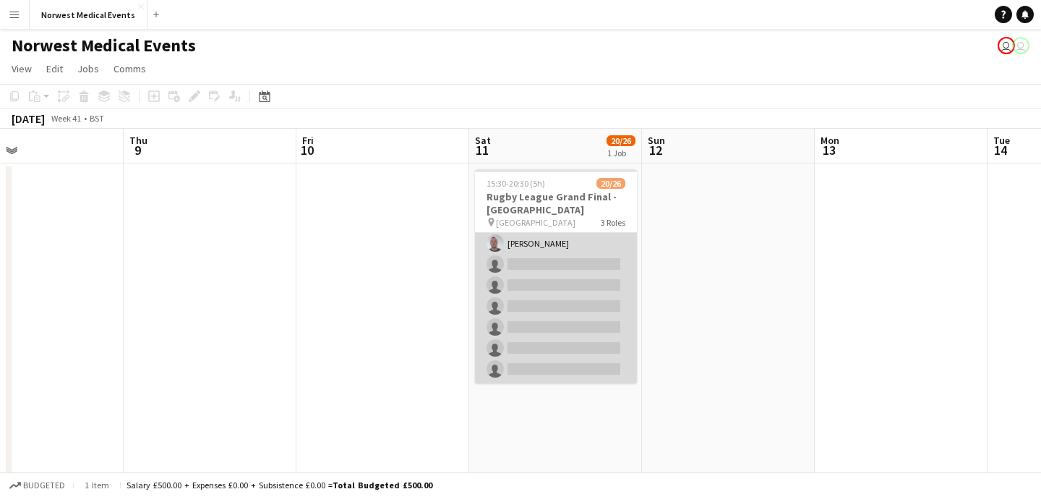
click at [594, 305] on app-card-role "First Responder (Medical) 1A 13/19 15:30-20:30 (5h) [PERSON_NAME] [PERSON_NAME]…" at bounding box center [556, 170] width 162 height 426
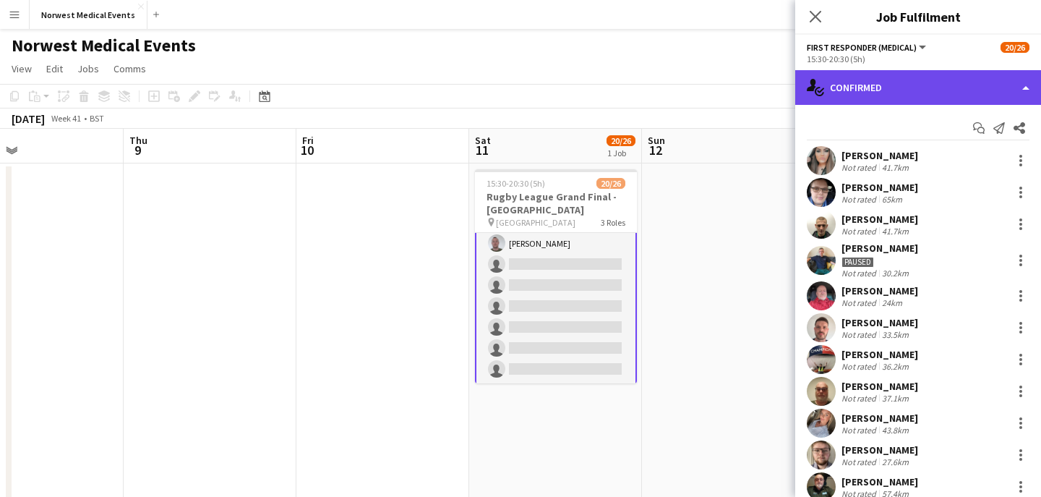
click at [912, 90] on div "single-neutral-actions-check-2 Confirmed" at bounding box center [918, 87] width 246 height 35
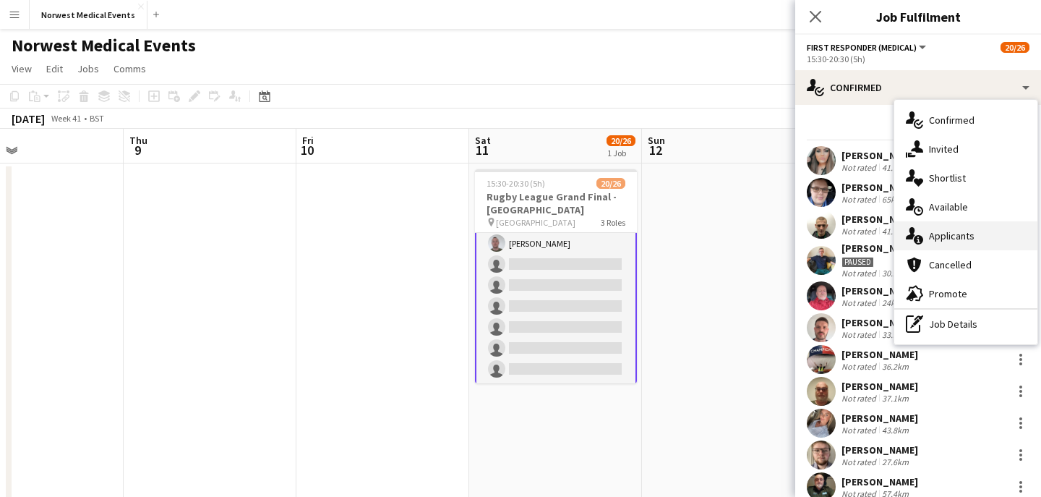
click at [974, 237] on div "single-neutral-actions-information Applicants" at bounding box center [965, 235] width 143 height 29
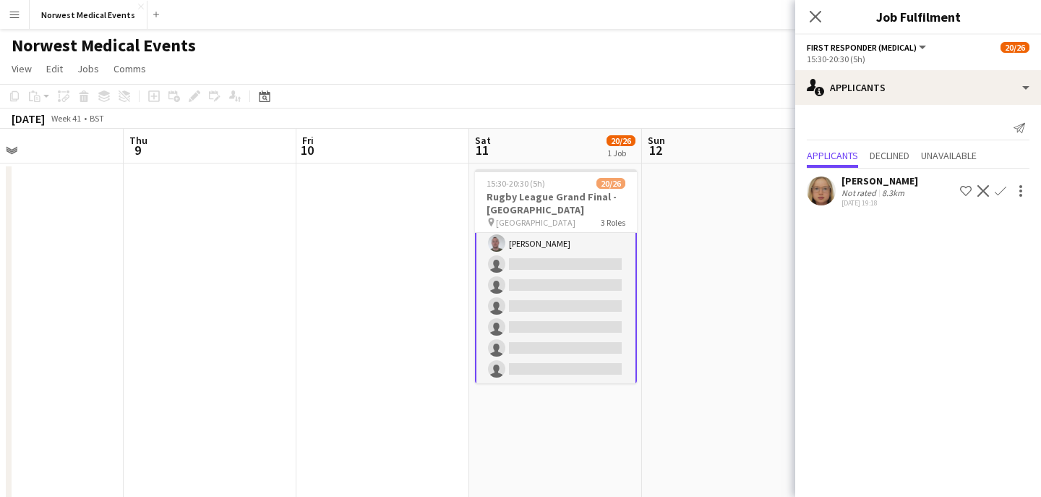
click at [1000, 188] on app-icon "Confirm" at bounding box center [1001, 191] width 12 height 12
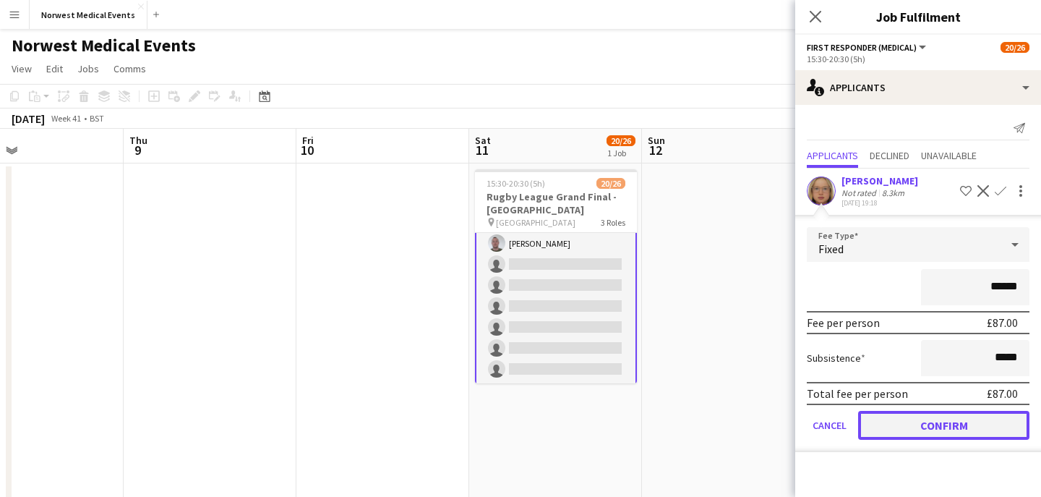
click at [967, 419] on button "Confirm" at bounding box center [943, 425] width 171 height 29
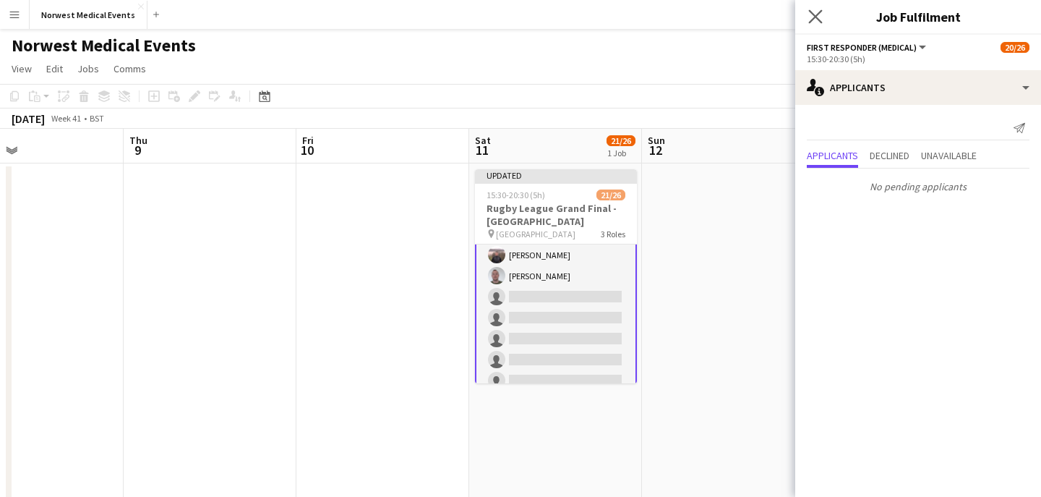
click at [813, 8] on app-icon "Close pop-in" at bounding box center [815, 17] width 21 height 21
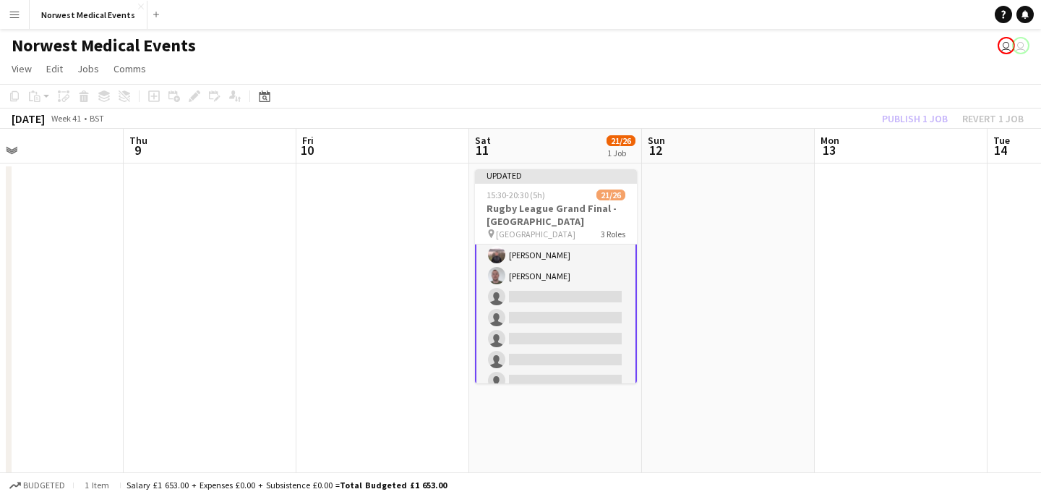
click at [906, 121] on div "Publish 1 job Revert 1 job" at bounding box center [953, 118] width 176 height 19
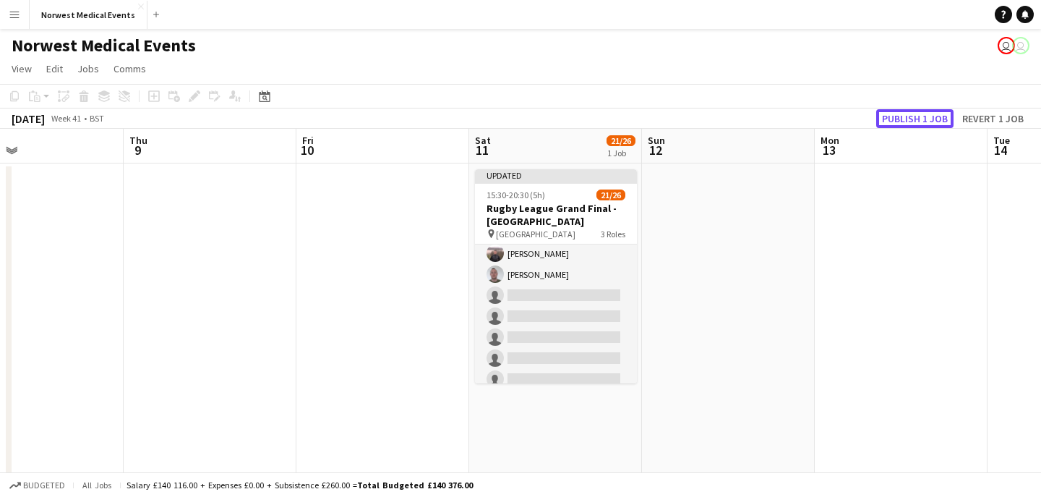
scroll to position [276, 0]
click at [906, 121] on button "Publish 1 job" at bounding box center [914, 118] width 77 height 19
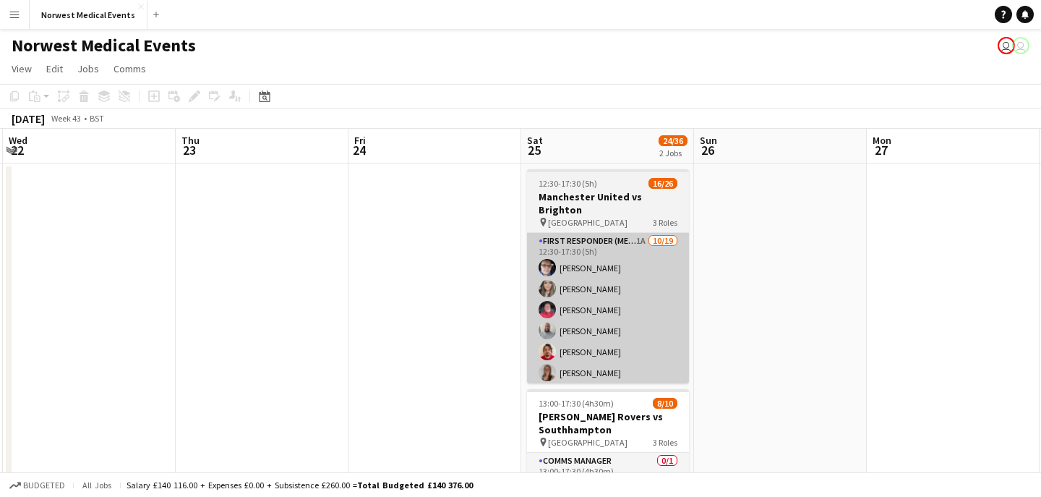
scroll to position [0, 717]
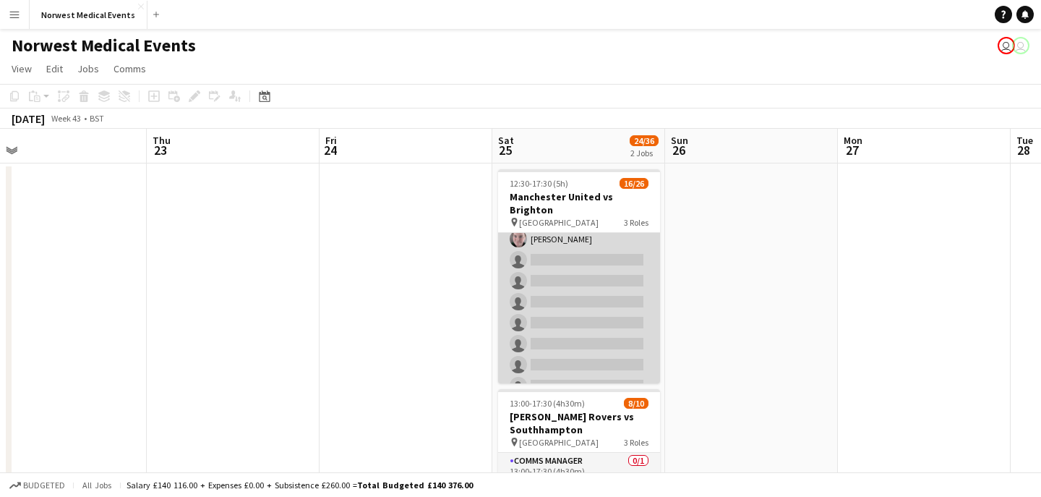
click at [595, 293] on app-card-role "First Responder (Medical) 1A [DATE] 12:30-17:30 (5h) [PERSON_NAME] [PERSON_NAME…" at bounding box center [579, 228] width 162 height 426
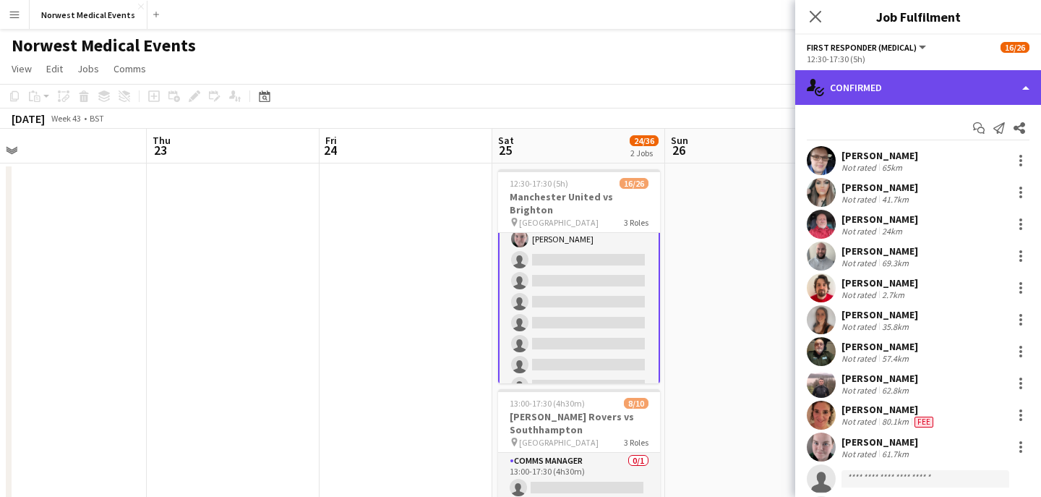
click at [894, 90] on div "single-neutral-actions-check-2 Confirmed" at bounding box center [918, 87] width 246 height 35
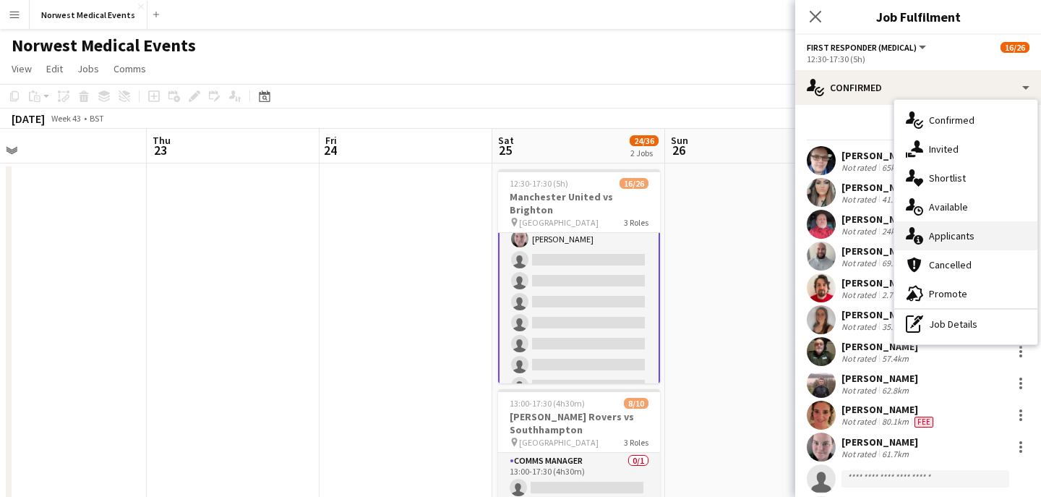
click at [983, 233] on div "single-neutral-actions-information Applicants" at bounding box center [965, 235] width 143 height 29
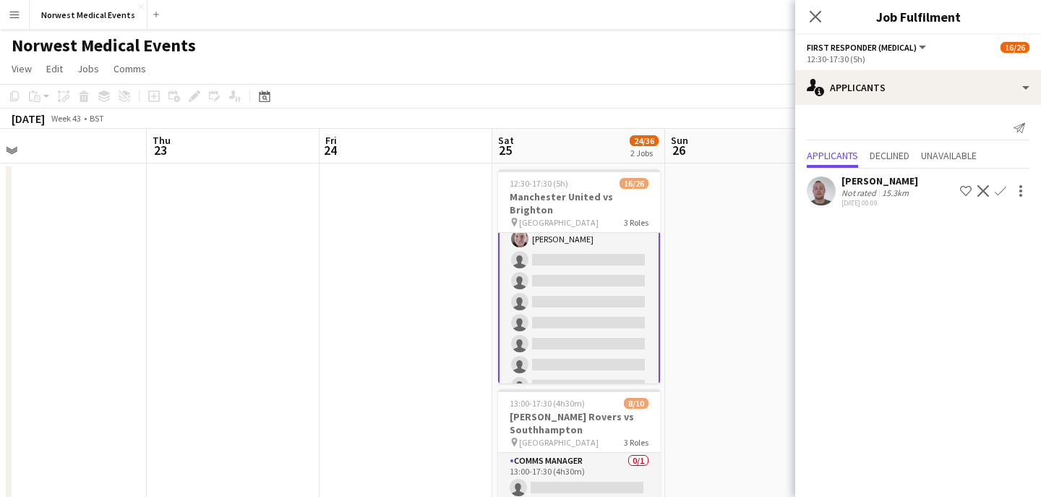
click at [1004, 187] on app-icon "Confirm" at bounding box center [1001, 191] width 12 height 12
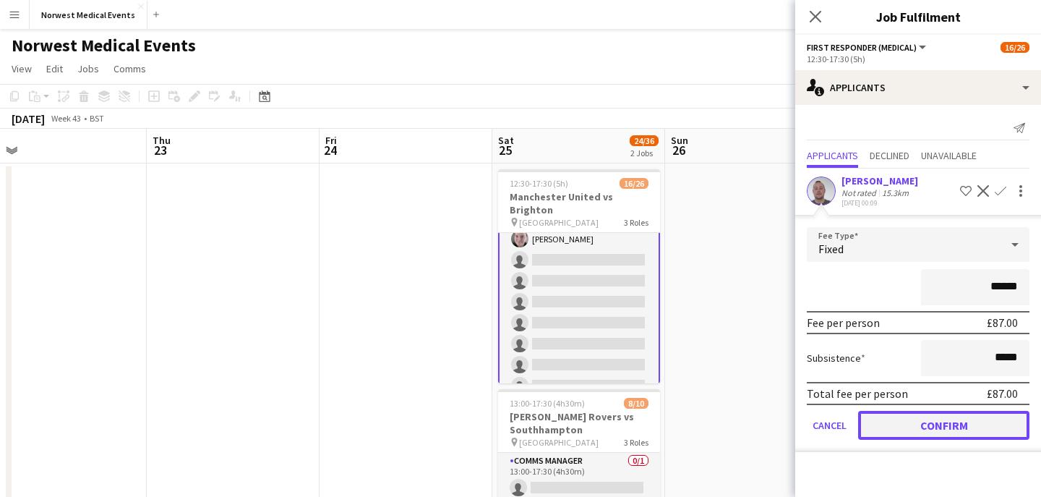
click at [959, 425] on button "Confirm" at bounding box center [943, 425] width 171 height 29
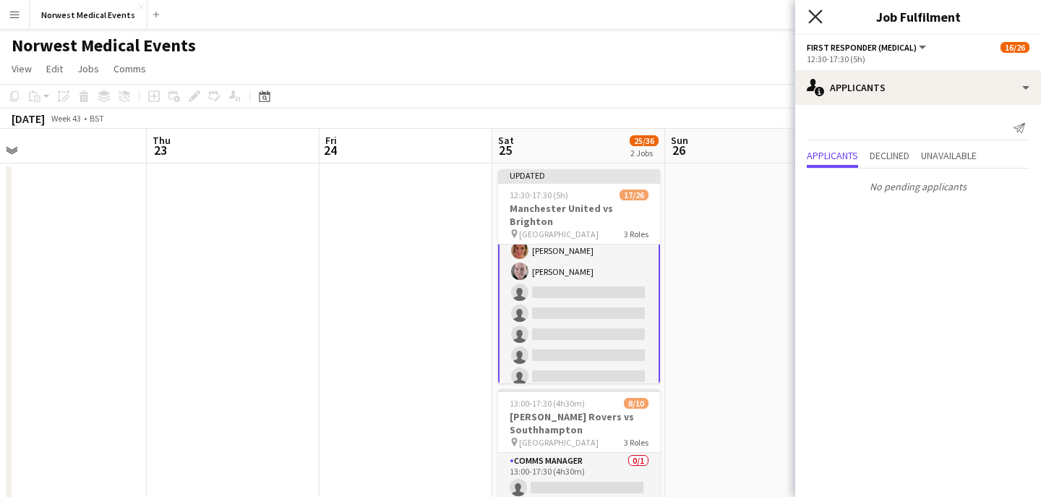
click at [818, 17] on icon "Close pop-in" at bounding box center [815, 16] width 14 height 14
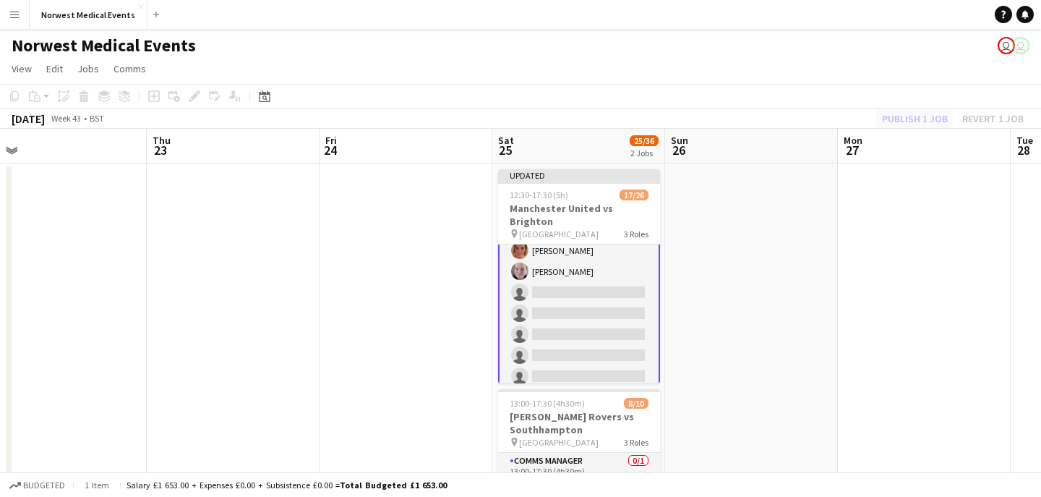
click at [897, 121] on div "Publish 1 job Revert 1 job" at bounding box center [953, 118] width 176 height 19
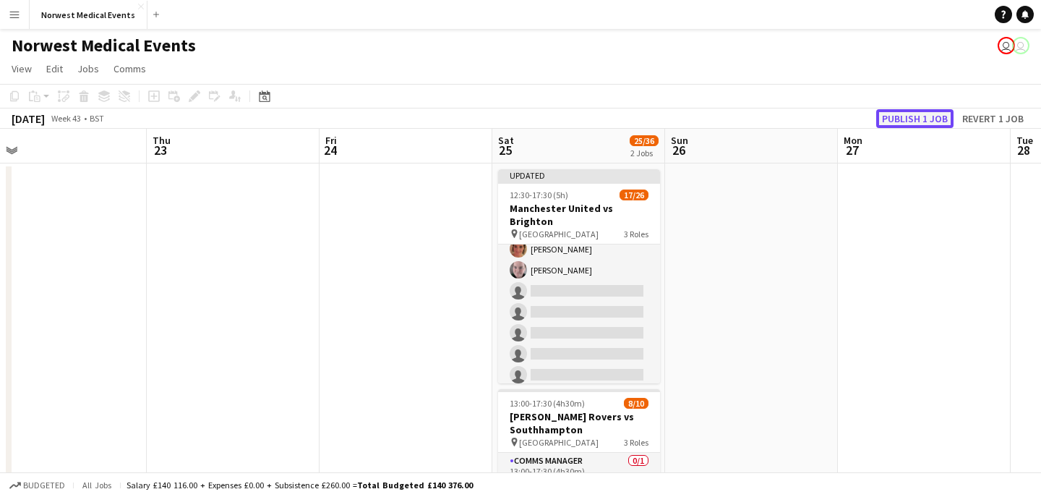
scroll to position [218, 0]
click at [898, 121] on button "Publish 1 job" at bounding box center [914, 118] width 77 height 19
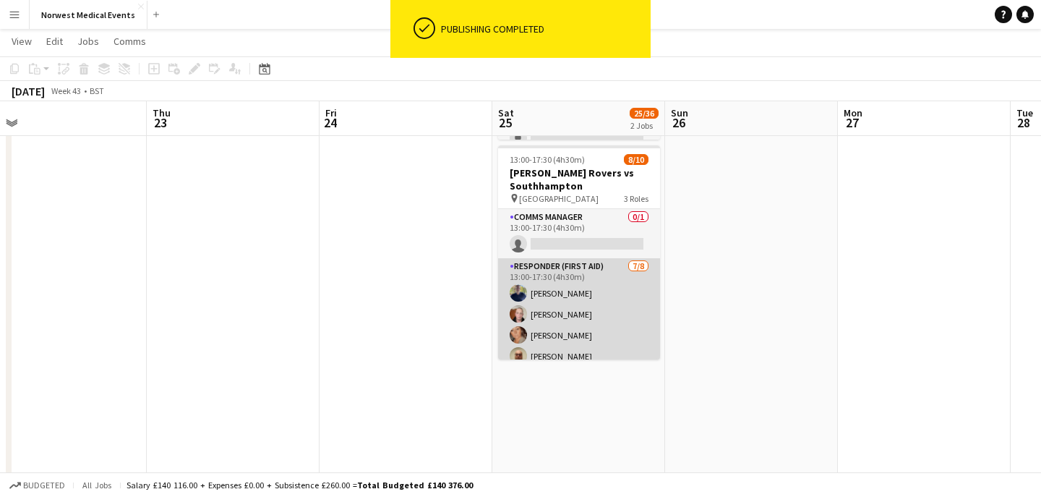
scroll to position [98, 0]
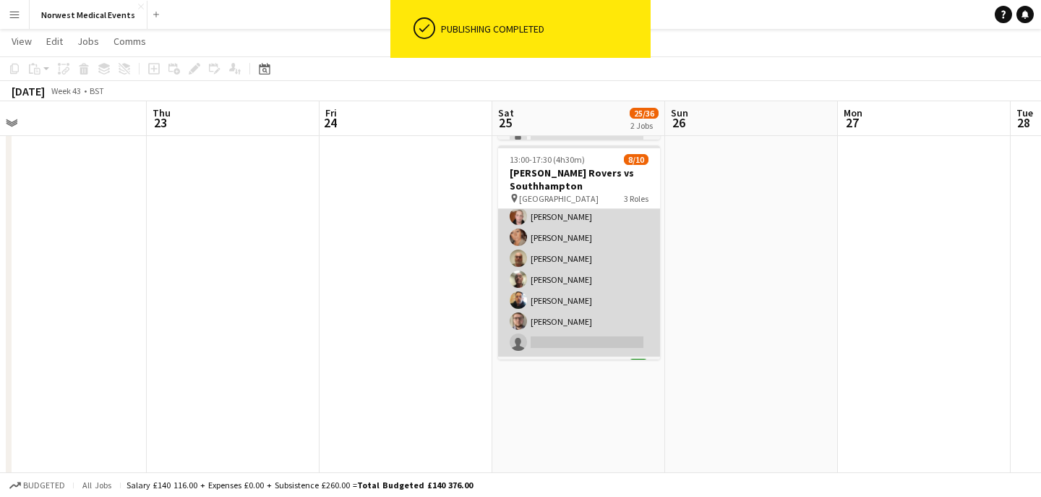
click at [583, 278] on app-card-role "Responder (First Aid) [DATE] 13:00-17:30 (4h30m) [PERSON_NAME] [PERSON_NAME] [P…" at bounding box center [579, 258] width 162 height 196
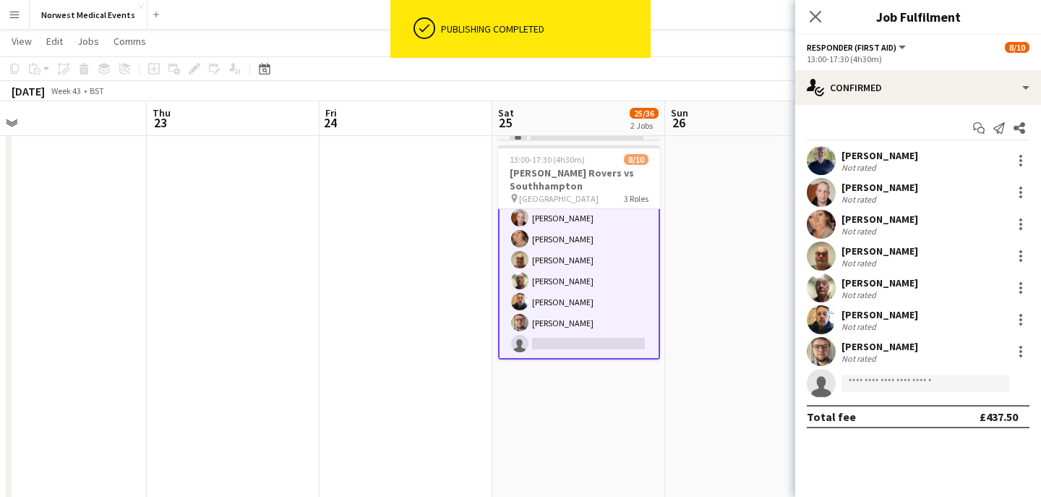
scroll to position [0, 0]
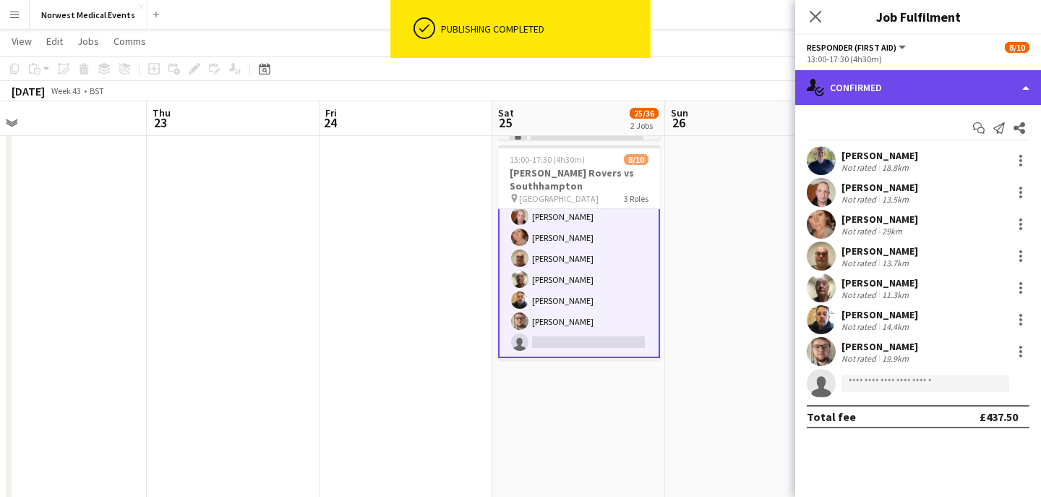
click at [901, 85] on div "single-neutral-actions-check-2 Confirmed" at bounding box center [918, 87] width 246 height 35
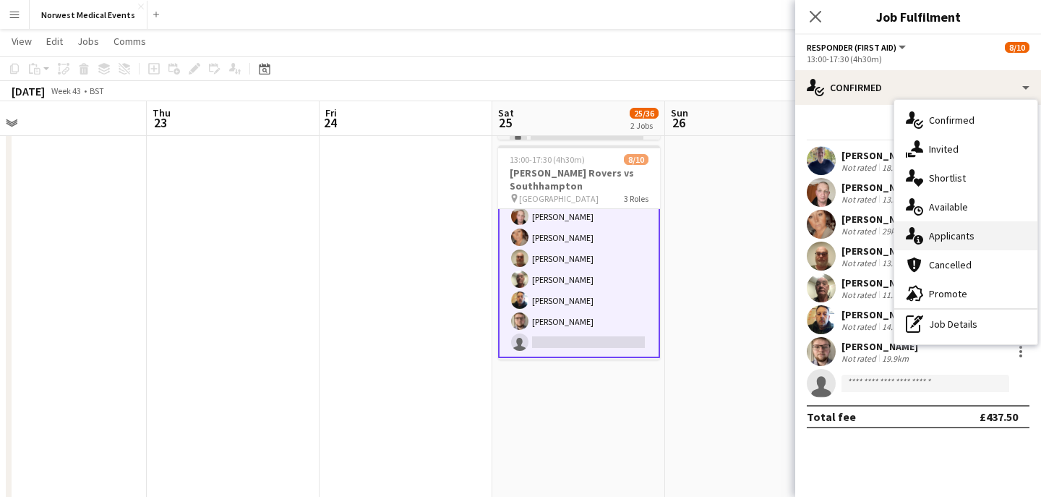
click at [953, 232] on span "Applicants" at bounding box center [952, 235] width 46 height 13
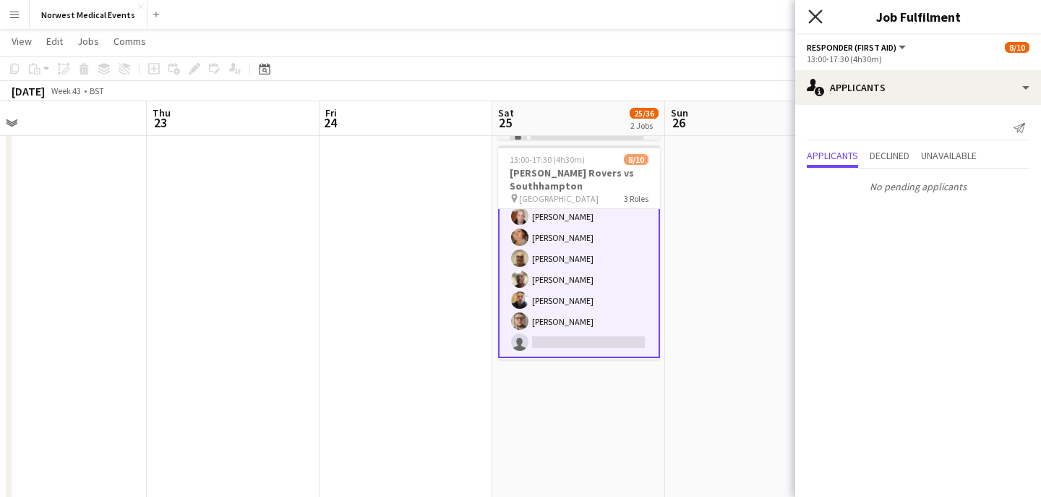
click at [813, 18] on icon at bounding box center [815, 16] width 14 height 14
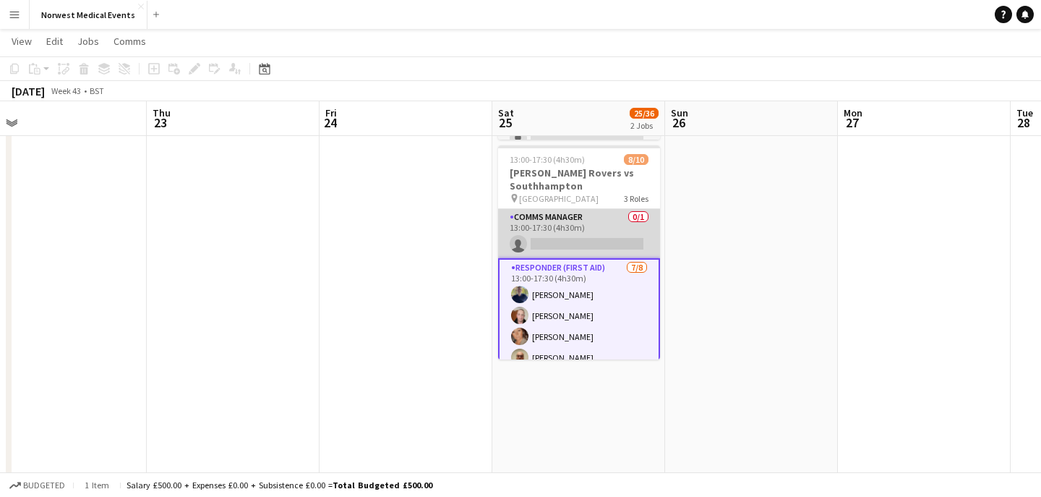
click at [597, 247] on app-card-role "Comms Manager 0/1 13:00-17:30 (4h30m) single-neutral-actions" at bounding box center [579, 233] width 162 height 49
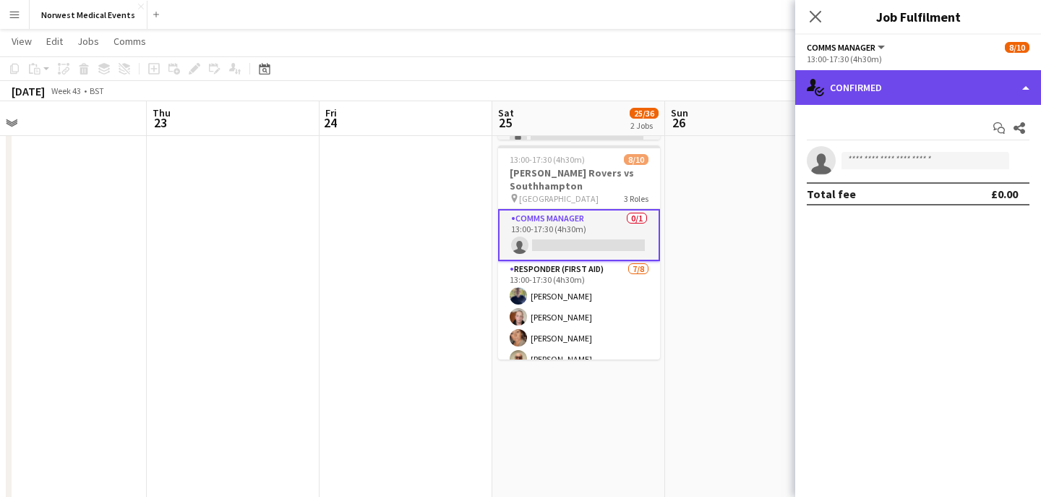
click at [869, 103] on div "single-neutral-actions-check-2 Confirmed" at bounding box center [918, 87] width 246 height 35
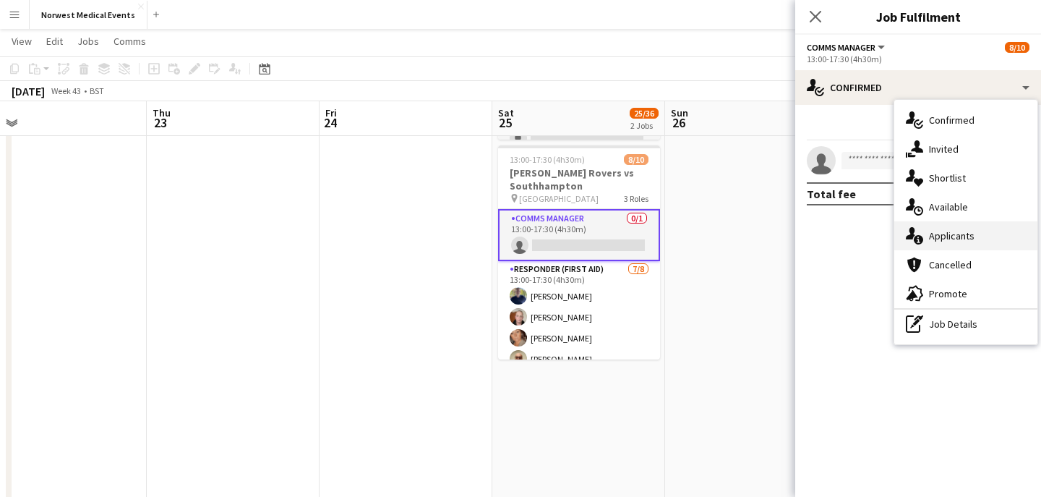
click at [951, 227] on div "single-neutral-actions-information Applicants" at bounding box center [965, 235] width 143 height 29
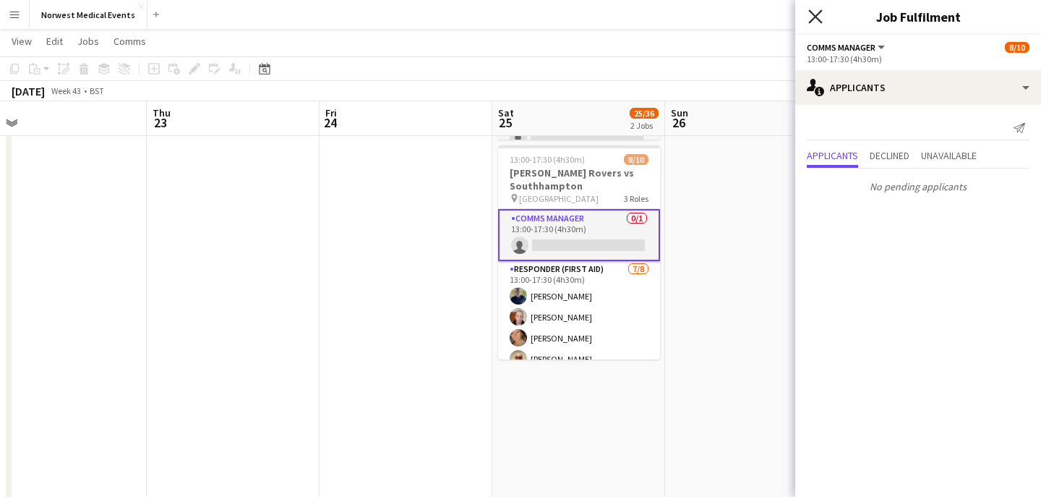
click at [812, 12] on icon "Close pop-in" at bounding box center [815, 16] width 14 height 14
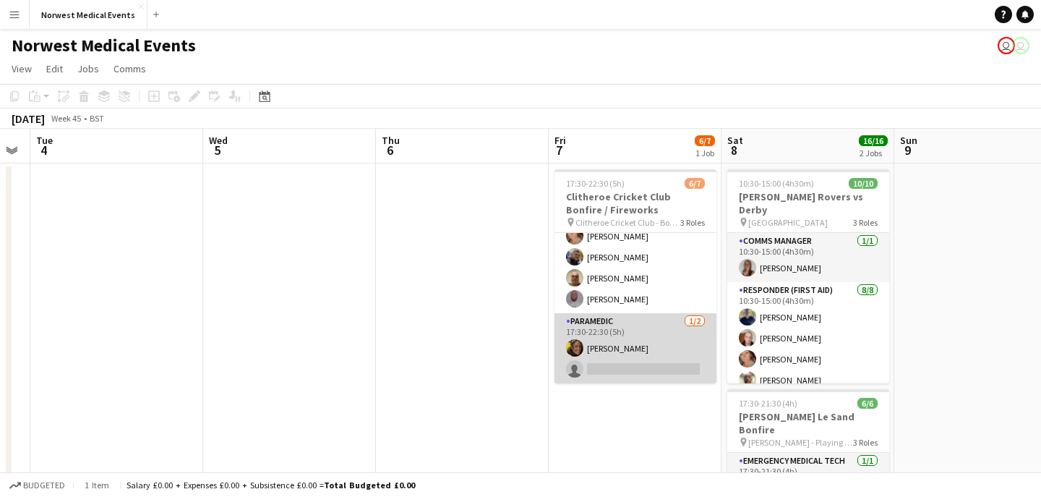
click at [640, 346] on app-card-role "Paramedic [DATE] 17:30-22:30 (5h) [PERSON_NAME] single-neutral-actions" at bounding box center [635, 348] width 162 height 70
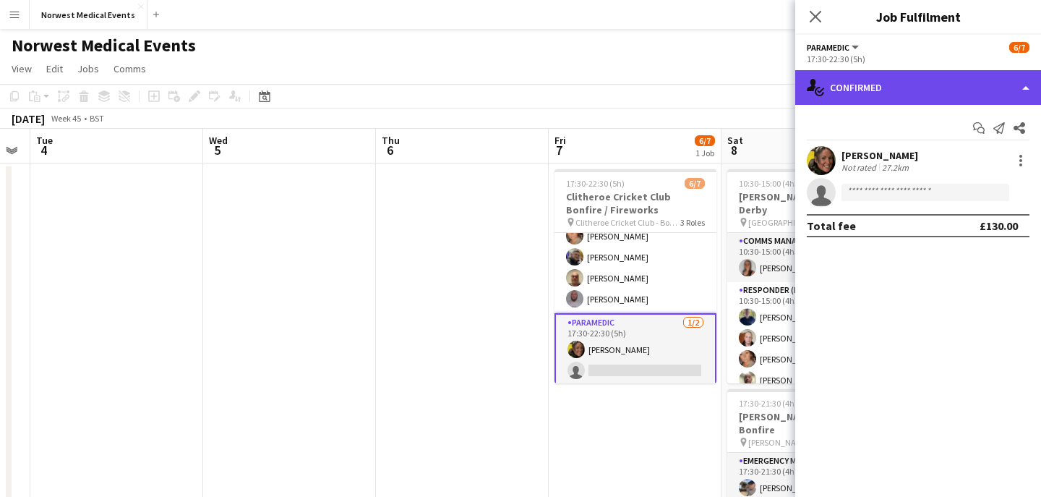
click at [888, 90] on div "single-neutral-actions-check-2 Confirmed" at bounding box center [918, 87] width 246 height 35
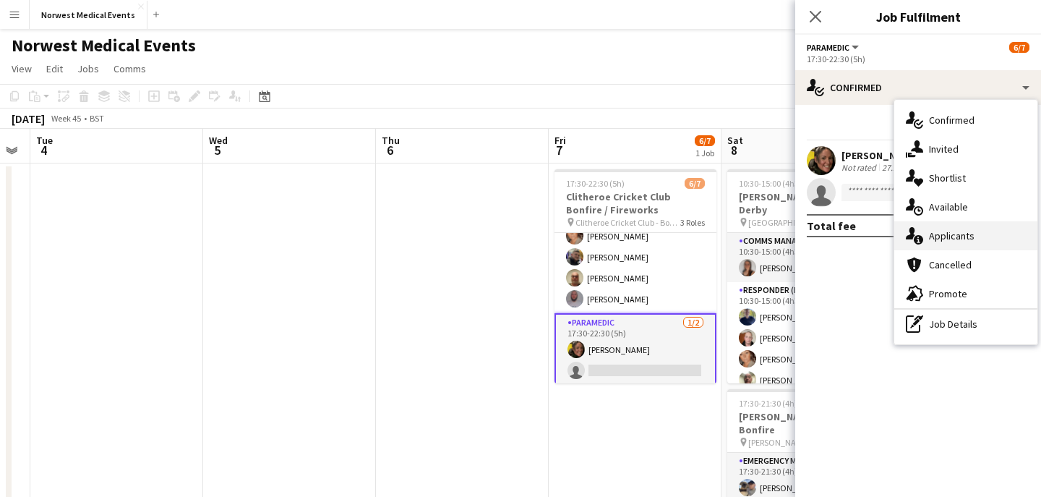
click at [972, 246] on div "single-neutral-actions-information Applicants" at bounding box center [965, 235] width 143 height 29
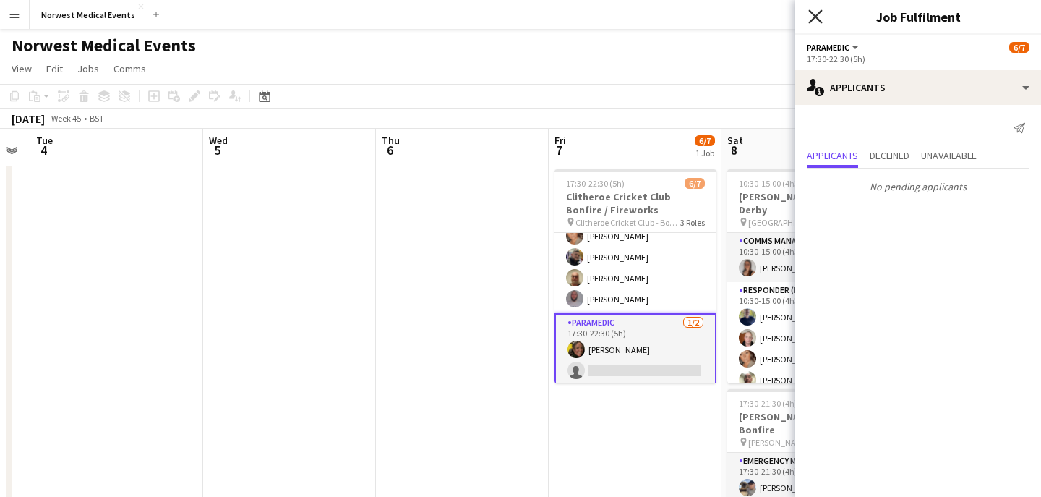
click at [819, 21] on icon at bounding box center [815, 16] width 14 height 14
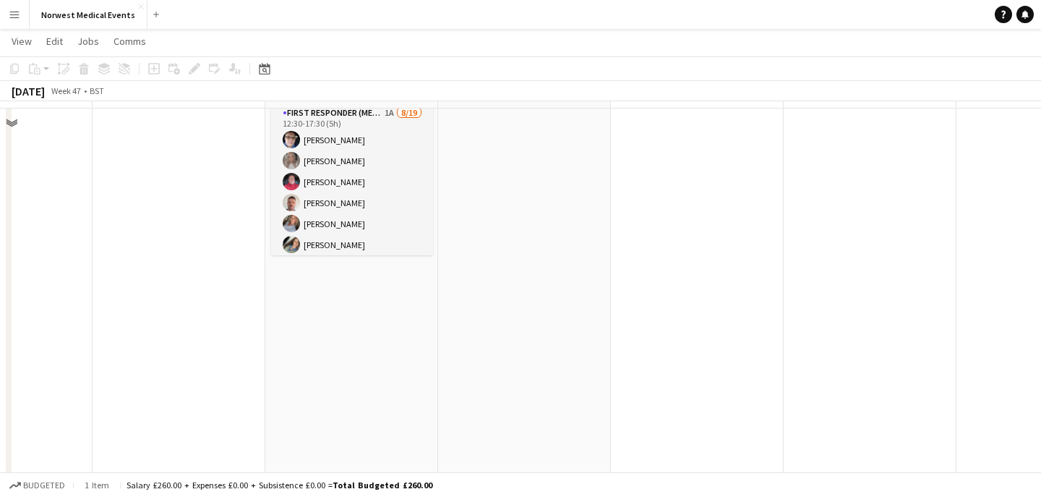
scroll to position [366, 0]
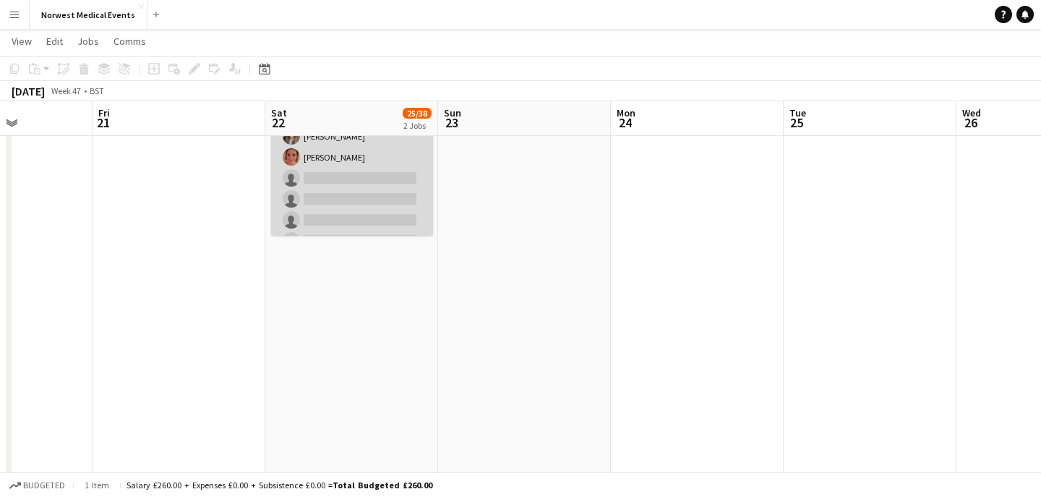
click at [367, 190] on app-card-role "First Responder (Medical) 1A [DATE] 12:30-17:30 (5h) [PERSON_NAME] [PERSON_NAME…" at bounding box center [352, 188] width 162 height 426
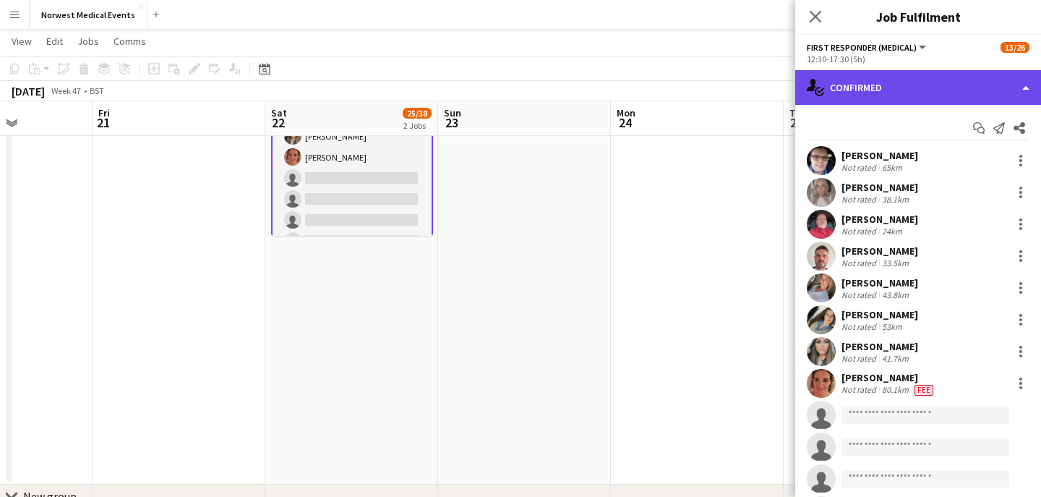
click at [902, 78] on div "single-neutral-actions-check-2 Confirmed" at bounding box center [918, 87] width 246 height 35
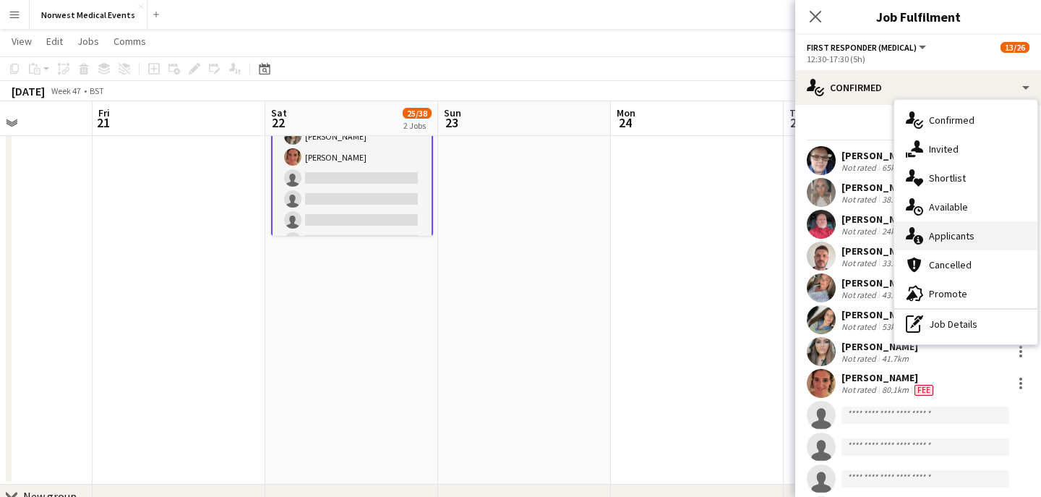
click at [951, 241] on span "Applicants" at bounding box center [952, 235] width 46 height 13
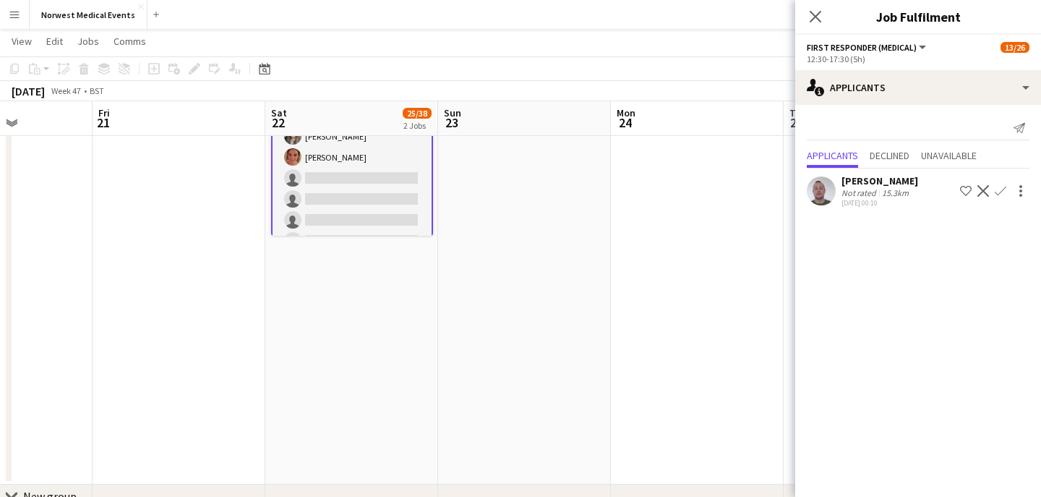
click at [1005, 187] on app-icon "Confirm" at bounding box center [1001, 191] width 12 height 12
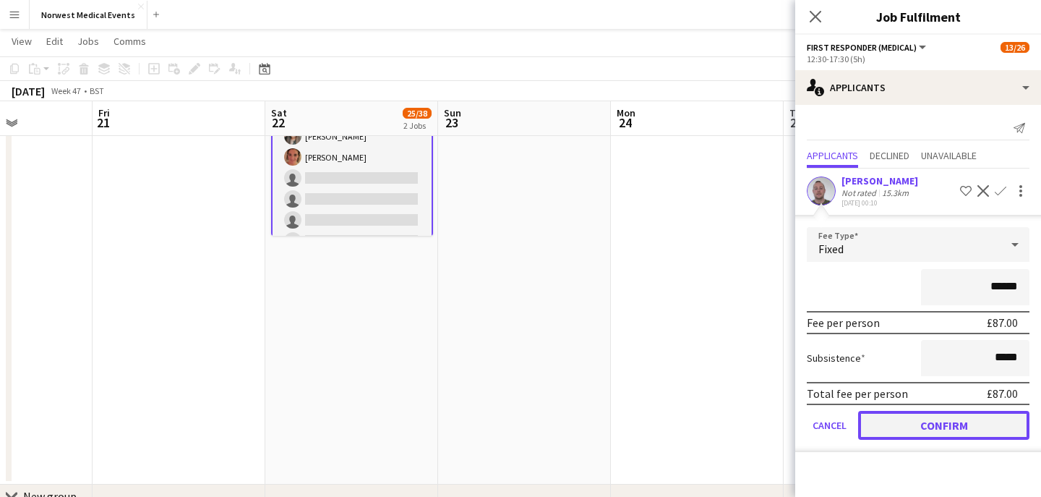
click at [953, 419] on button "Confirm" at bounding box center [943, 425] width 171 height 29
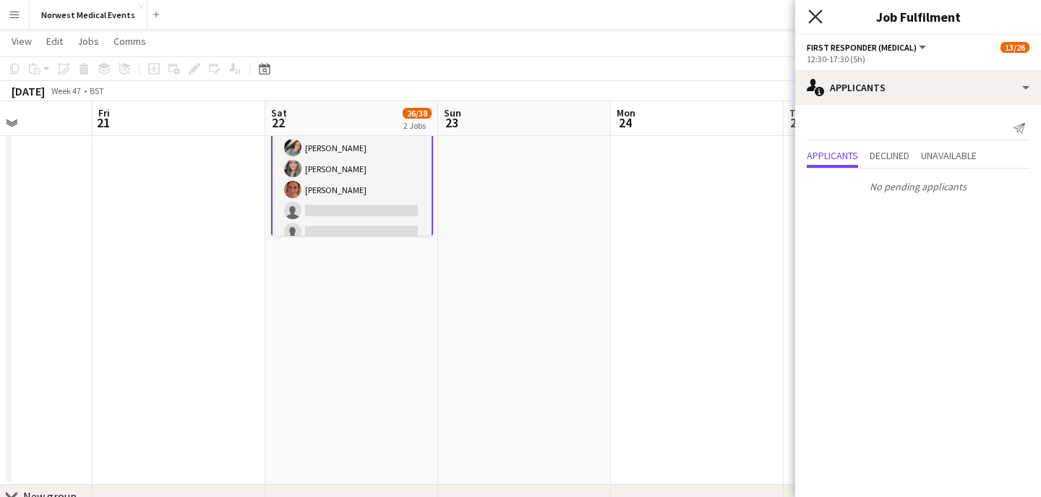
click at [809, 12] on icon "Close pop-in" at bounding box center [815, 16] width 14 height 14
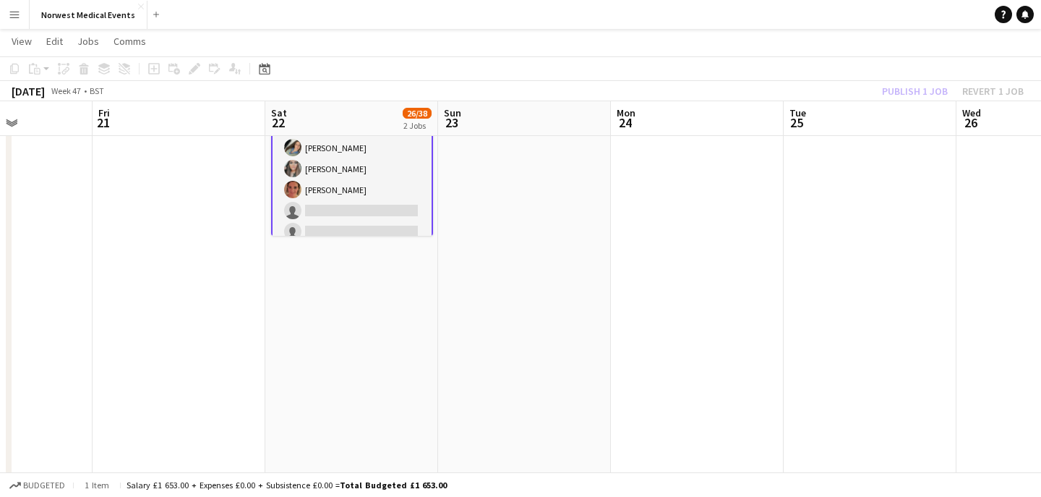
click at [893, 93] on div "Publish 1 job Revert 1 job" at bounding box center [953, 91] width 176 height 19
click at [893, 93] on button "Publish 1 job" at bounding box center [914, 91] width 77 height 19
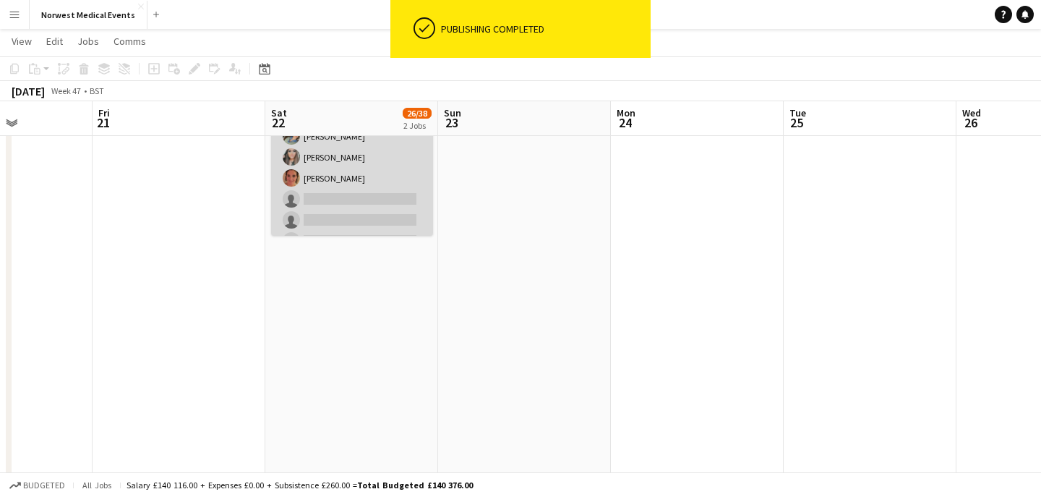
scroll to position [466, 0]
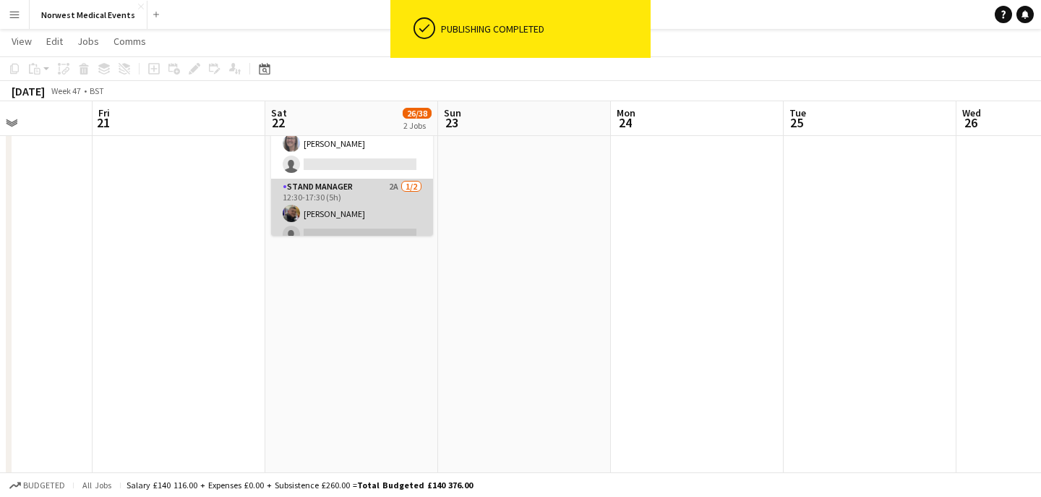
click at [359, 204] on app-card-role "Stand Manager 2A [DATE] 12:30-17:30 (5h) [PERSON_NAME] single-neutral-actions" at bounding box center [352, 214] width 162 height 70
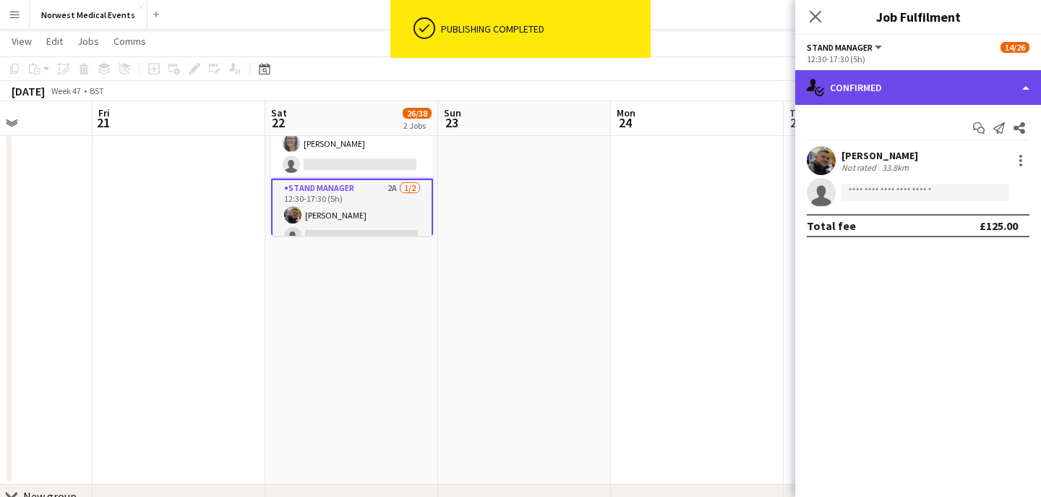
click at [872, 77] on div "single-neutral-actions-check-2 Confirmed" at bounding box center [918, 87] width 246 height 35
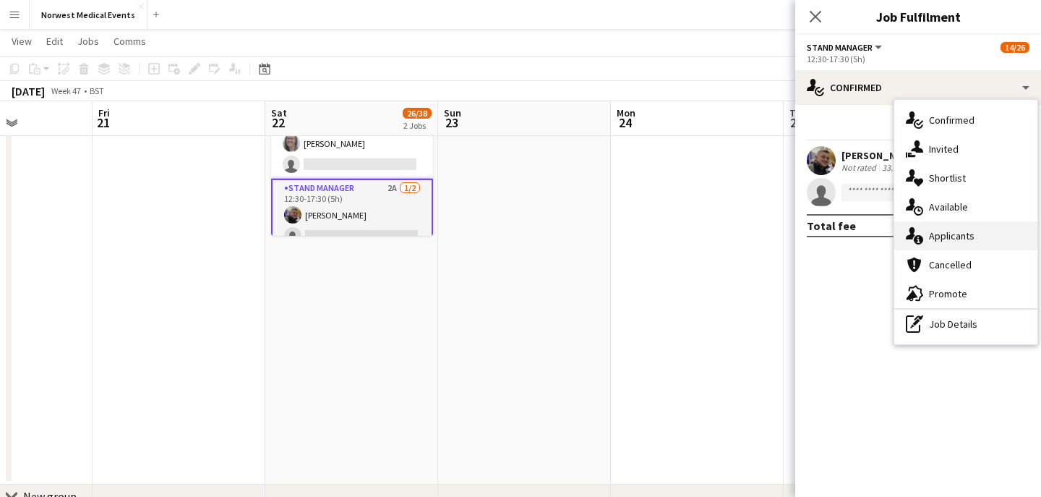
click at [960, 242] on div "single-neutral-actions-information Applicants" at bounding box center [965, 235] width 143 height 29
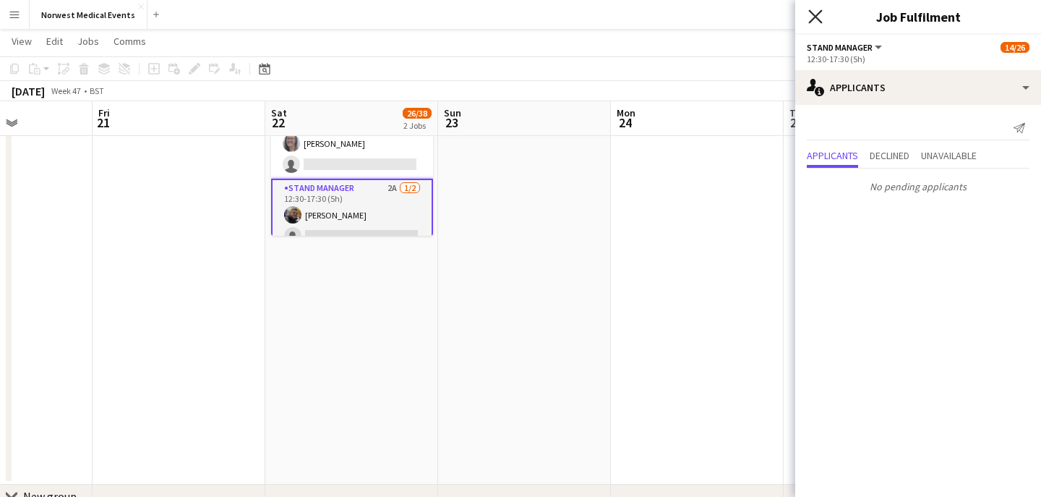
click at [816, 17] on icon at bounding box center [815, 16] width 14 height 14
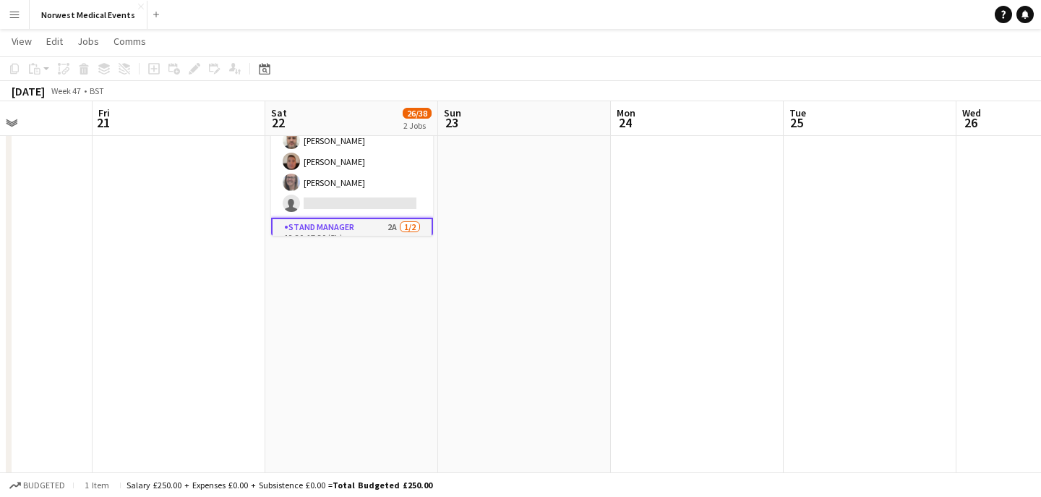
scroll to position [411, 0]
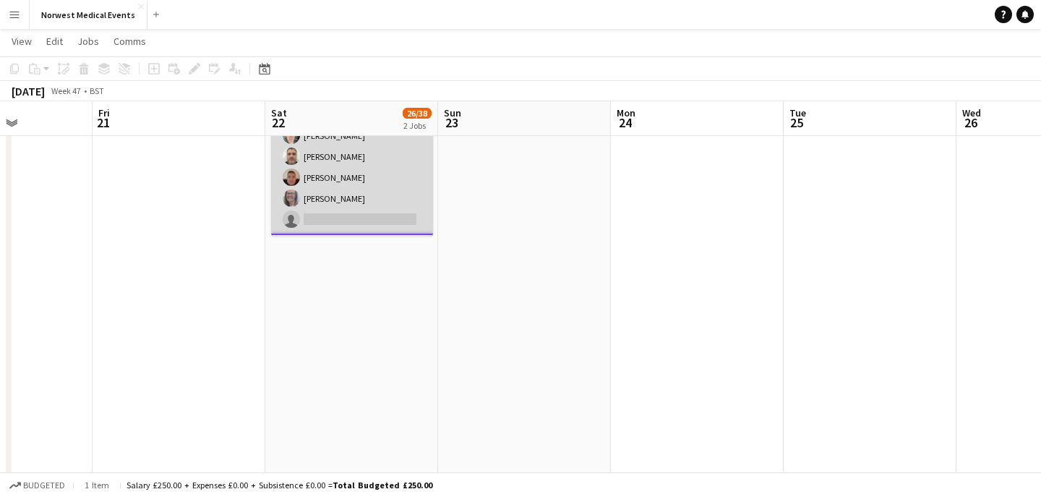
click at [366, 184] on app-card-role "Senior Responder (FREC 4 or Above) 2A [DATE] 12:30-17:30 (5h) [PERSON_NAME] [PE…" at bounding box center [352, 166] width 162 height 133
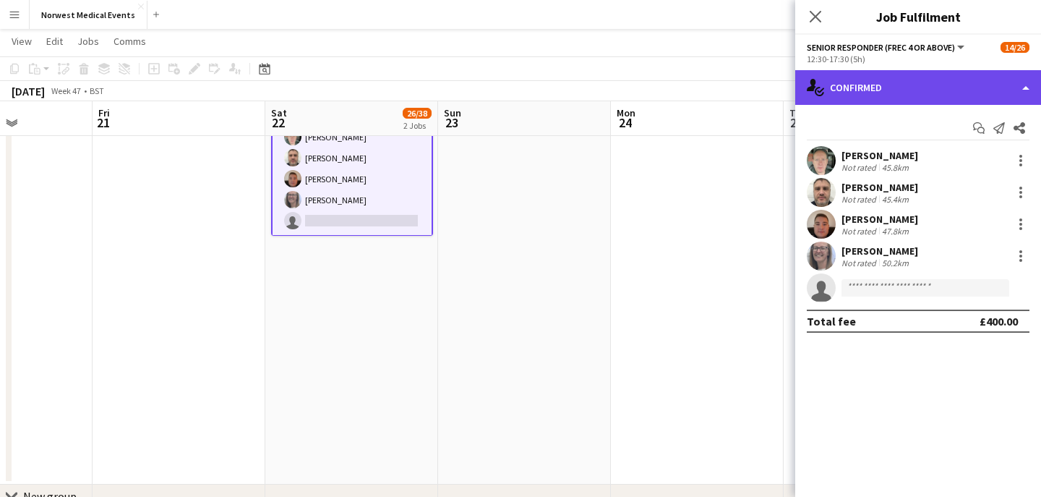
click at [879, 76] on div "single-neutral-actions-check-2 Confirmed" at bounding box center [918, 87] width 246 height 35
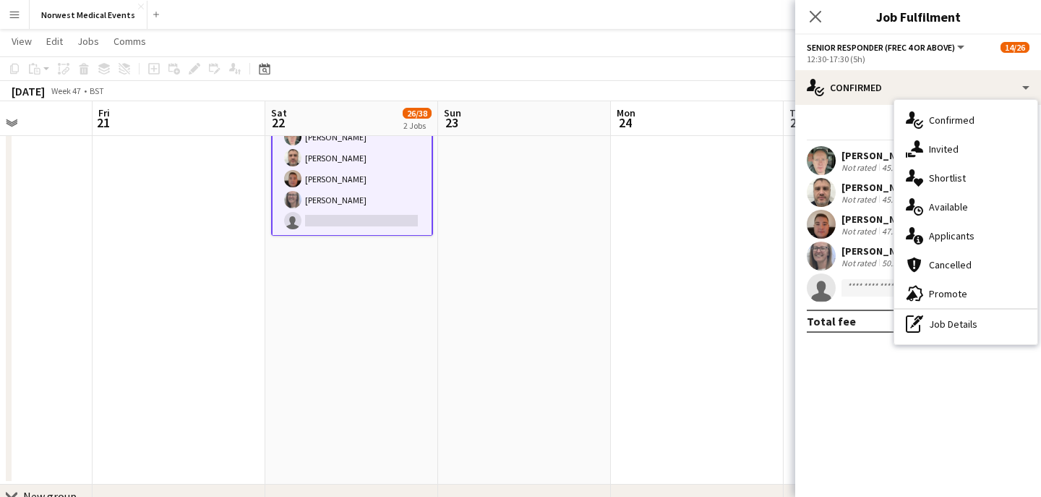
click at [941, 230] on span "Applicants" at bounding box center [952, 235] width 46 height 13
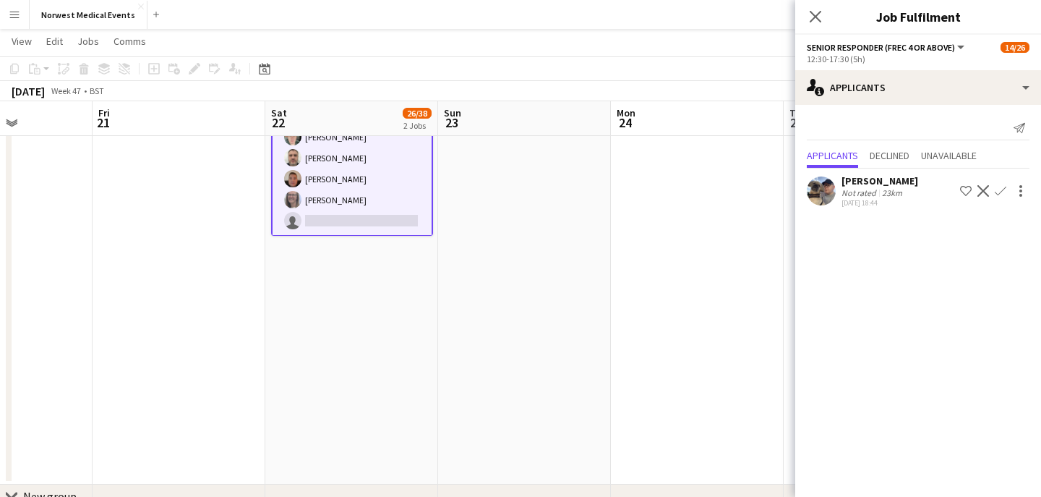
click at [1004, 188] on app-icon "Confirm" at bounding box center [1001, 191] width 12 height 12
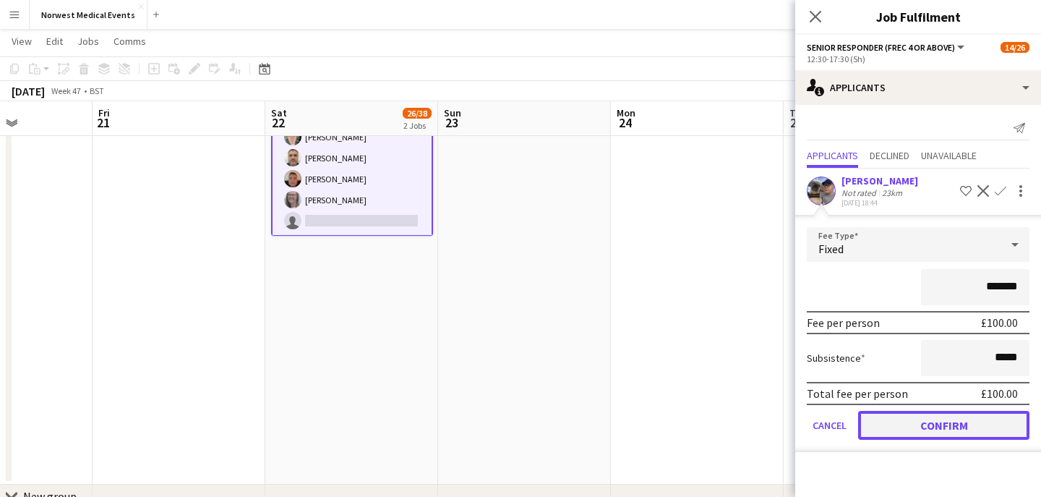
click at [958, 412] on button "Confirm" at bounding box center [943, 425] width 171 height 29
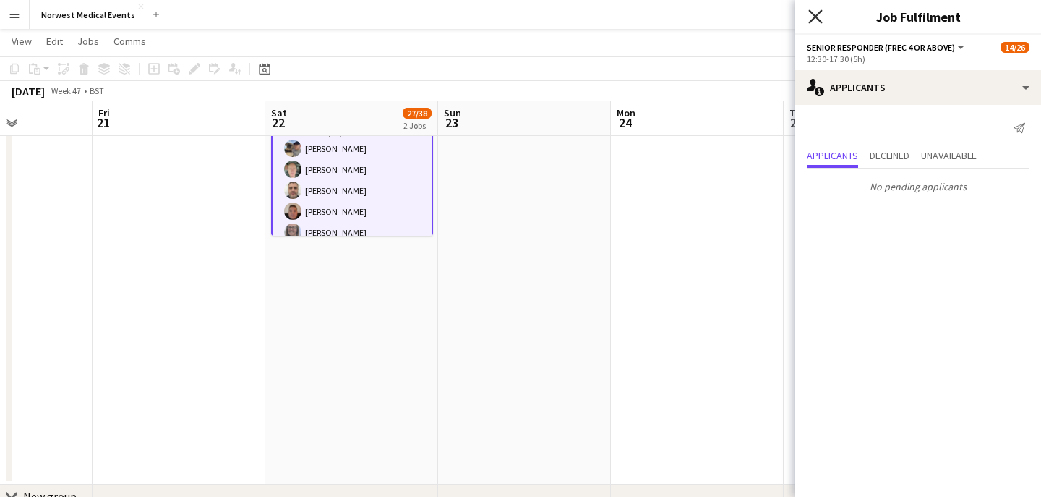
click at [818, 14] on icon "Close pop-in" at bounding box center [815, 16] width 14 height 14
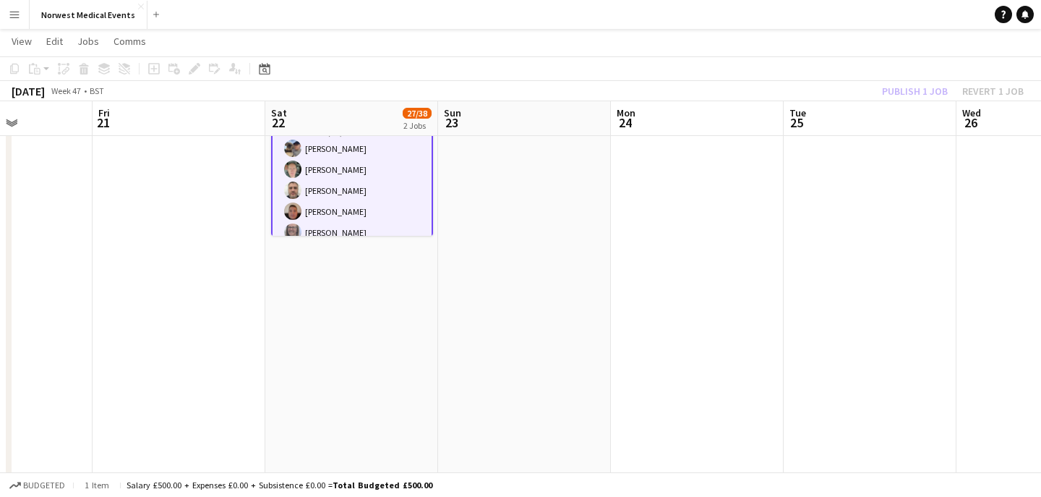
click at [898, 84] on div "Publish 1 job Revert 1 job" at bounding box center [953, 91] width 176 height 19
click at [898, 84] on button "Publish 1 job" at bounding box center [914, 91] width 77 height 19
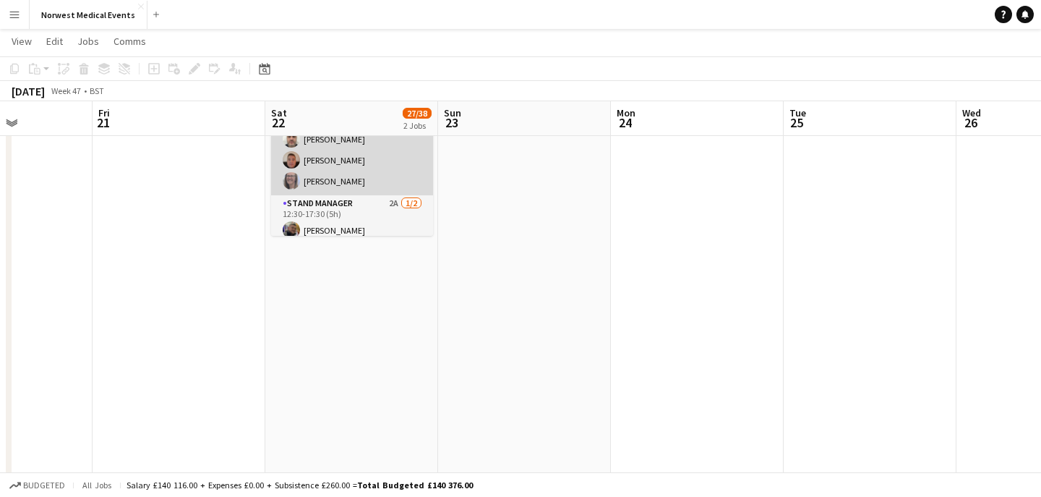
scroll to position [466, 0]
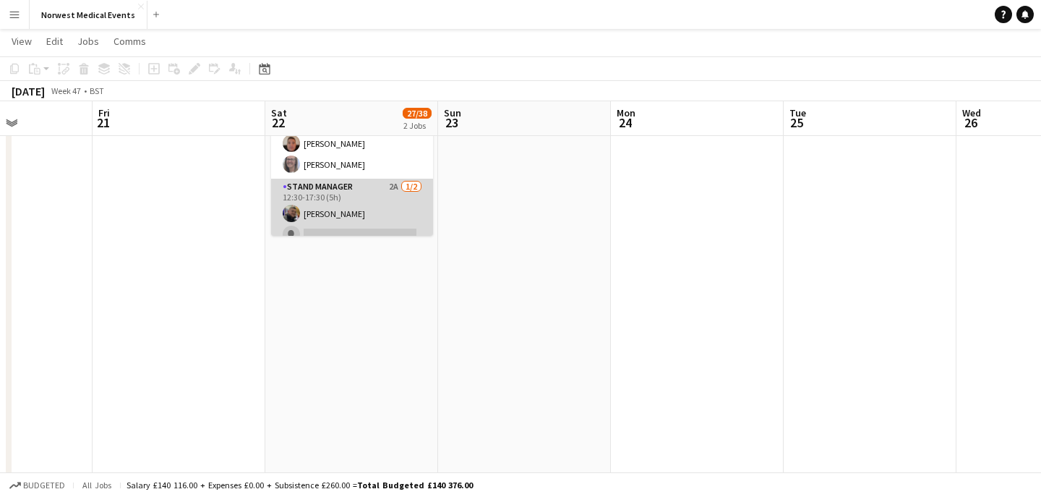
click at [371, 202] on app-card-role "Stand Manager 2A [DATE] 12:30-17:30 (5h) [PERSON_NAME] single-neutral-actions" at bounding box center [352, 214] width 162 height 70
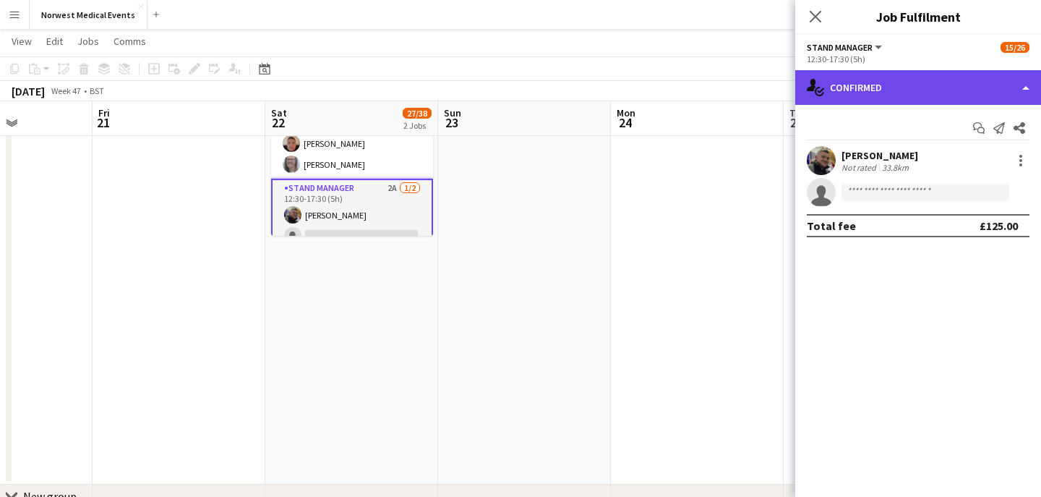
click at [876, 83] on div "single-neutral-actions-check-2 Confirmed" at bounding box center [918, 87] width 246 height 35
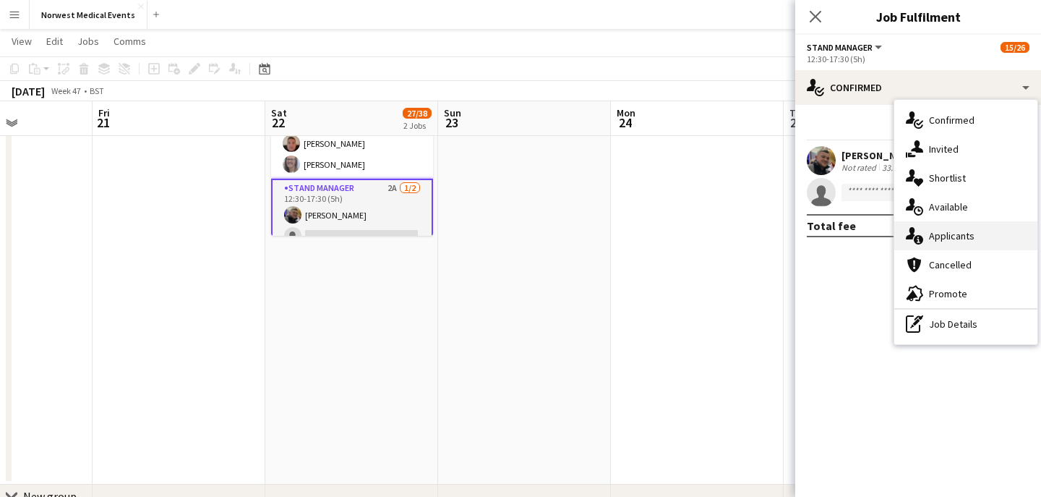
click at [941, 236] on span "Applicants" at bounding box center [952, 235] width 46 height 13
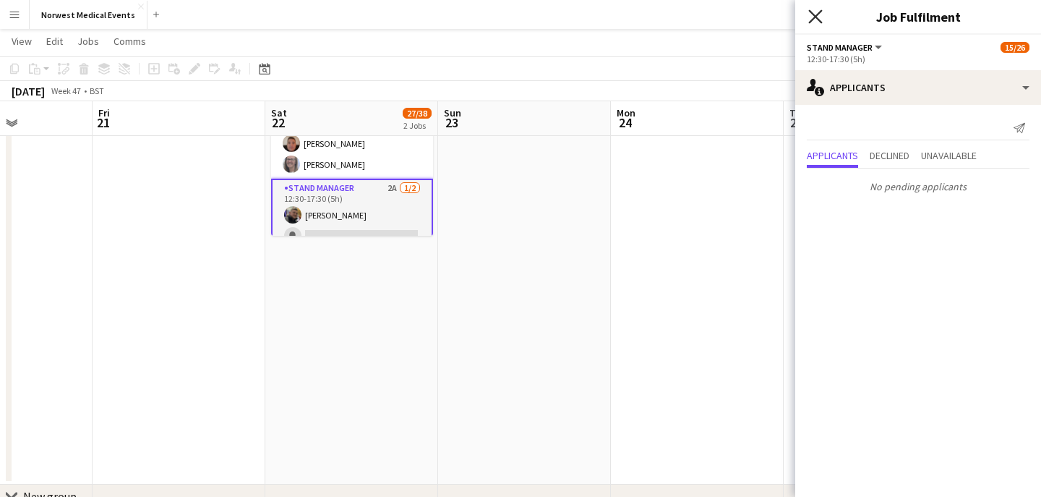
click at [810, 20] on icon at bounding box center [815, 16] width 14 height 14
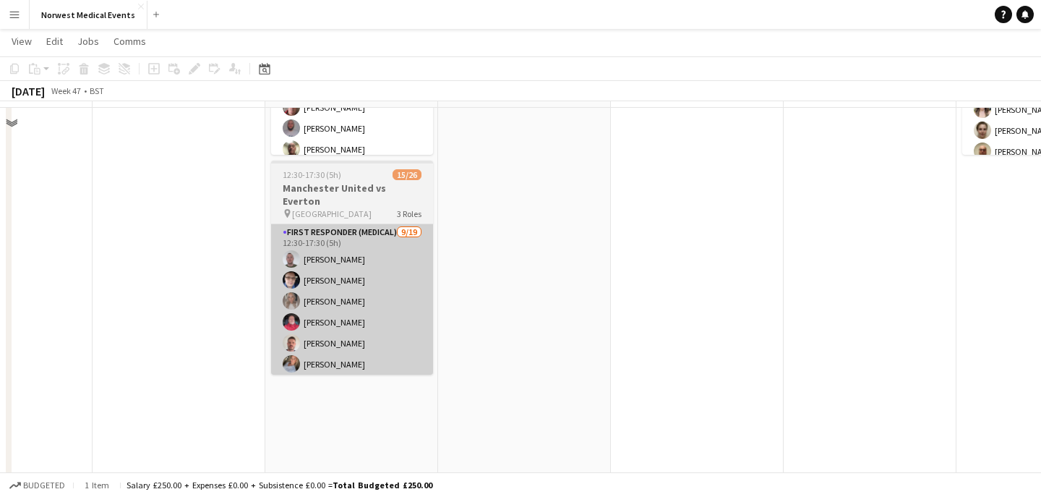
scroll to position [116, 0]
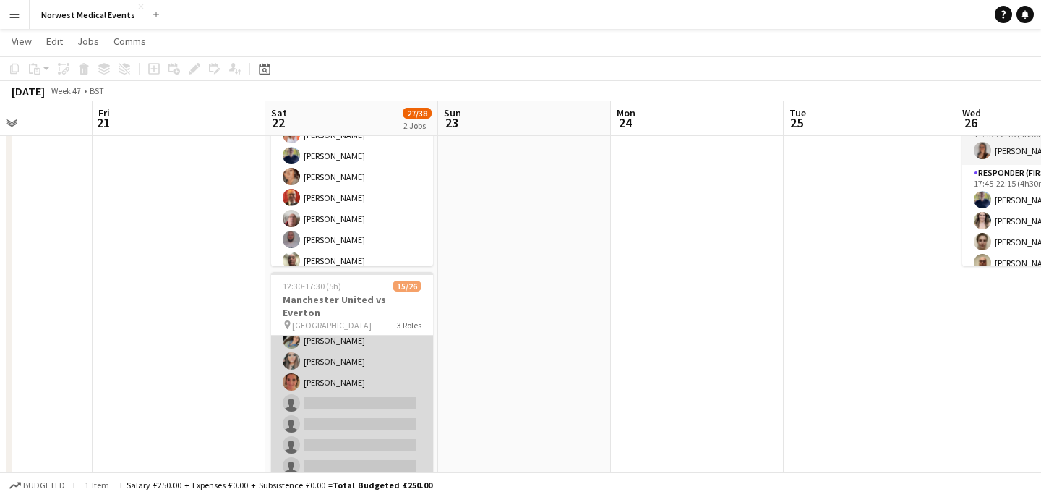
click at [353, 360] on app-card-role "First Responder (Medical) [DATE] 12:30-17:30 (5h) [PERSON_NAME] [PERSON_NAME] […" at bounding box center [352, 392] width 162 height 426
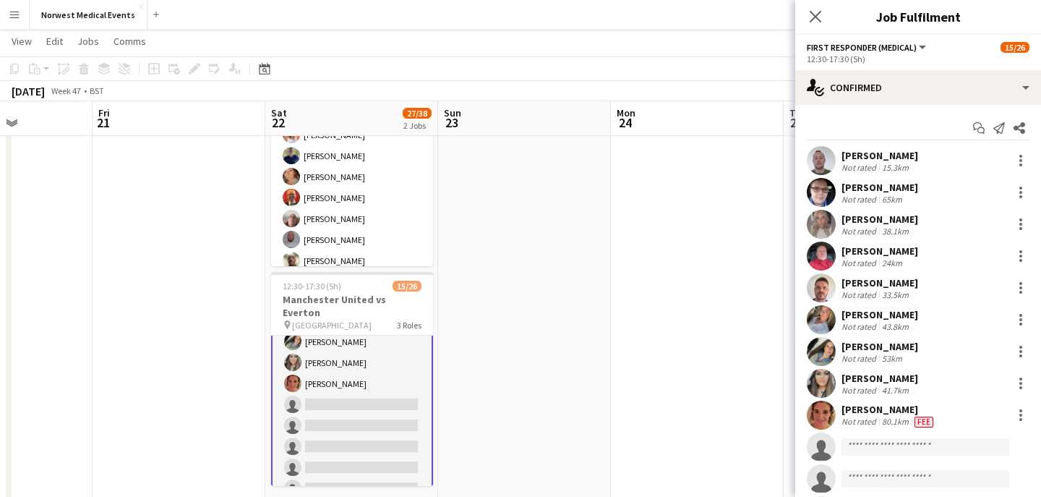
scroll to position [158, 0]
click at [854, 106] on div "Start chat Send notification Share [PERSON_NAME] Not rated 15.3km [PERSON_NAME]…" at bounding box center [918, 447] width 246 height 685
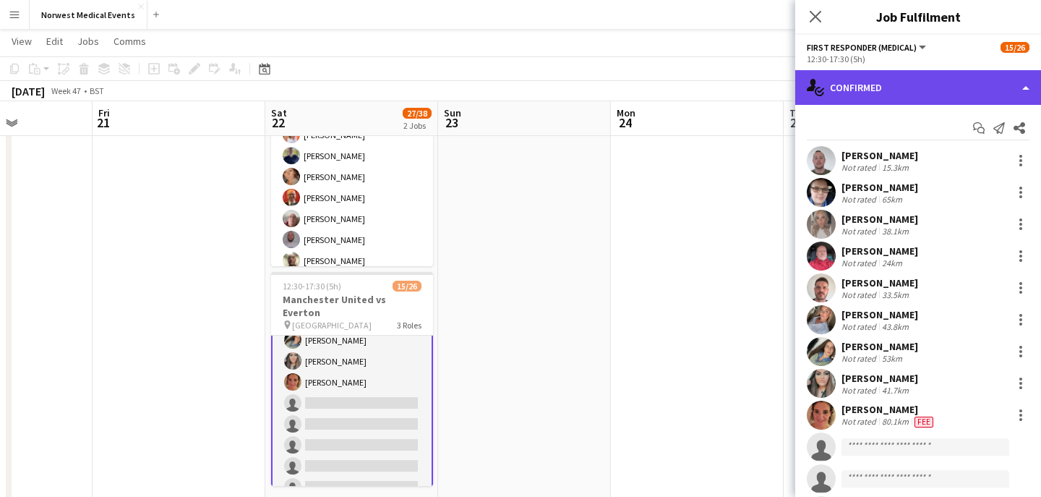
click at [904, 75] on div "single-neutral-actions-check-2 Confirmed" at bounding box center [918, 87] width 246 height 35
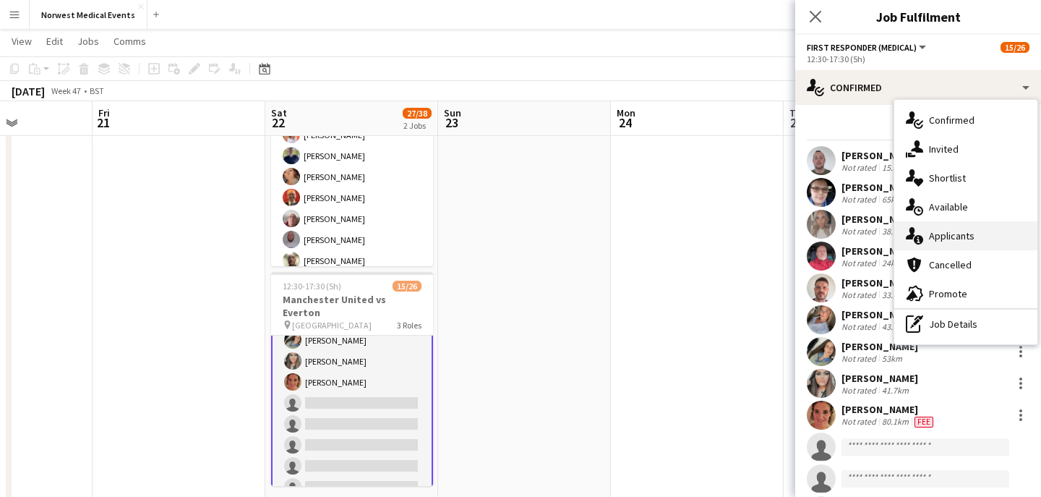
click at [947, 239] on span "Applicants" at bounding box center [952, 235] width 46 height 13
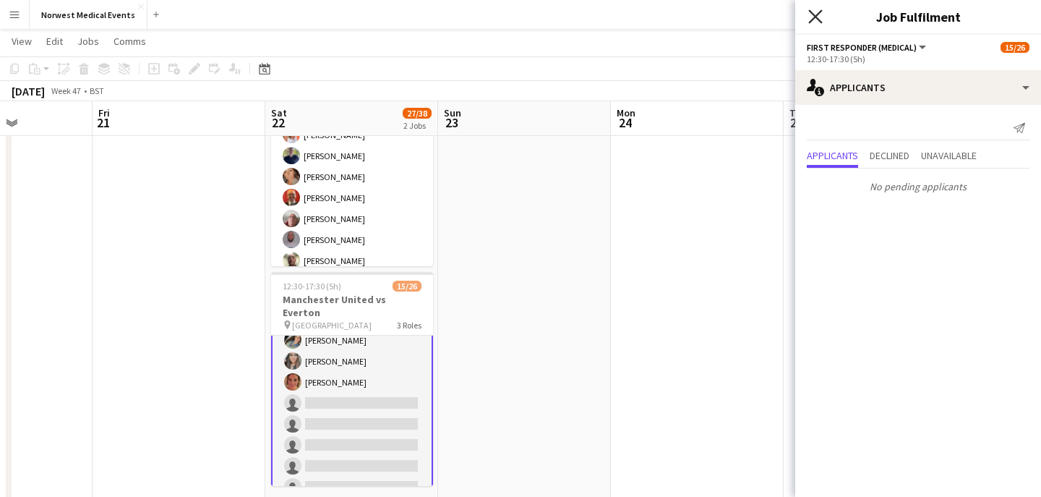
click at [820, 10] on icon at bounding box center [815, 16] width 14 height 14
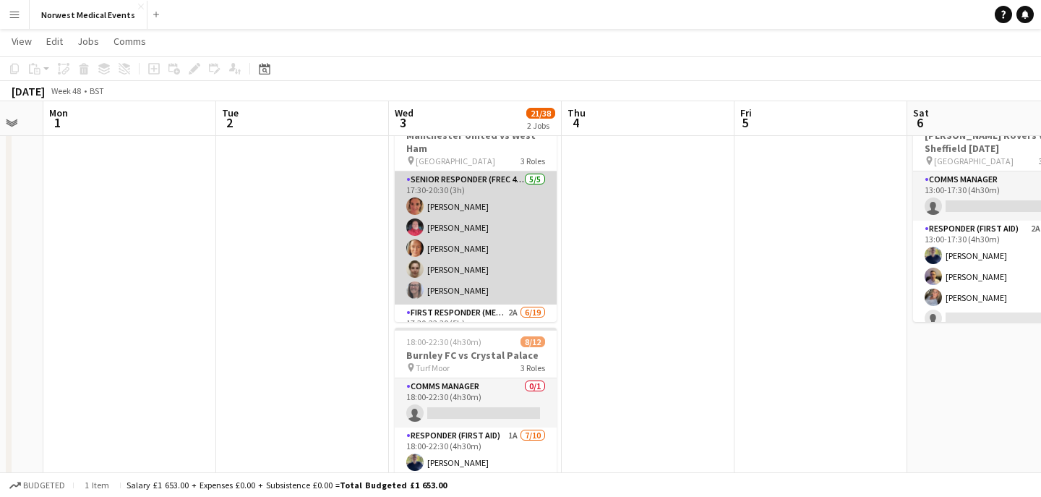
scroll to position [51, 0]
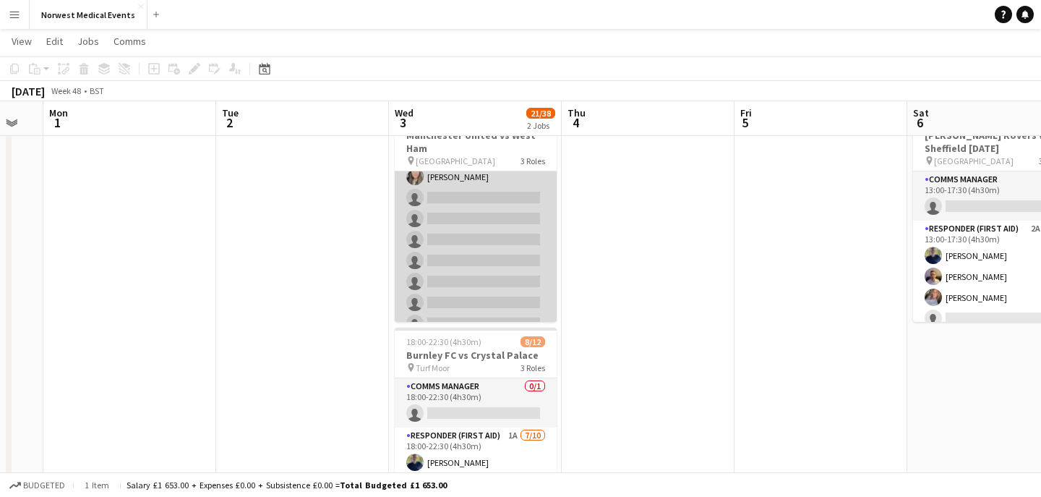
click at [501, 241] on app-card-role "First Responder (Medical) 2A [DATE] 17:30-22:30 (5h) [PERSON_NAME] [PERSON_NAME…" at bounding box center [476, 250] width 162 height 426
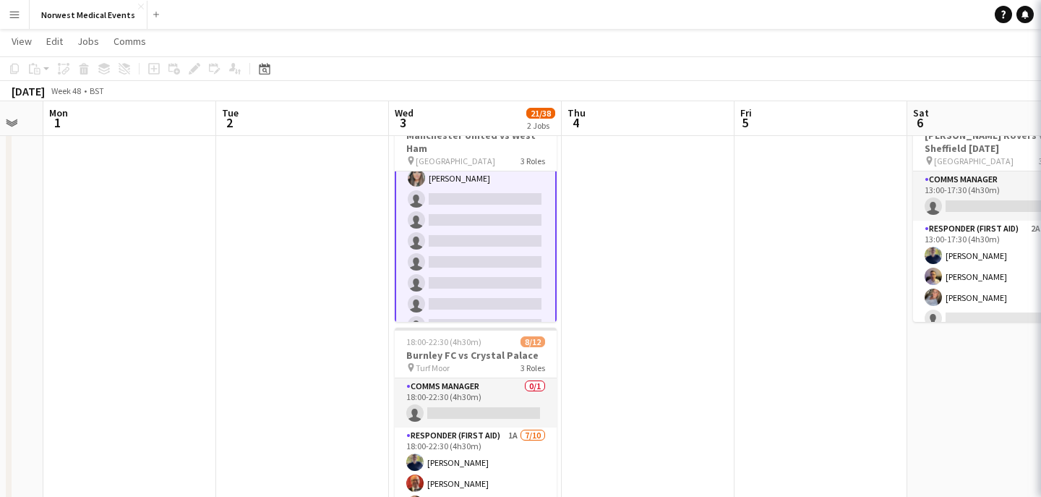
scroll to position [269, 0]
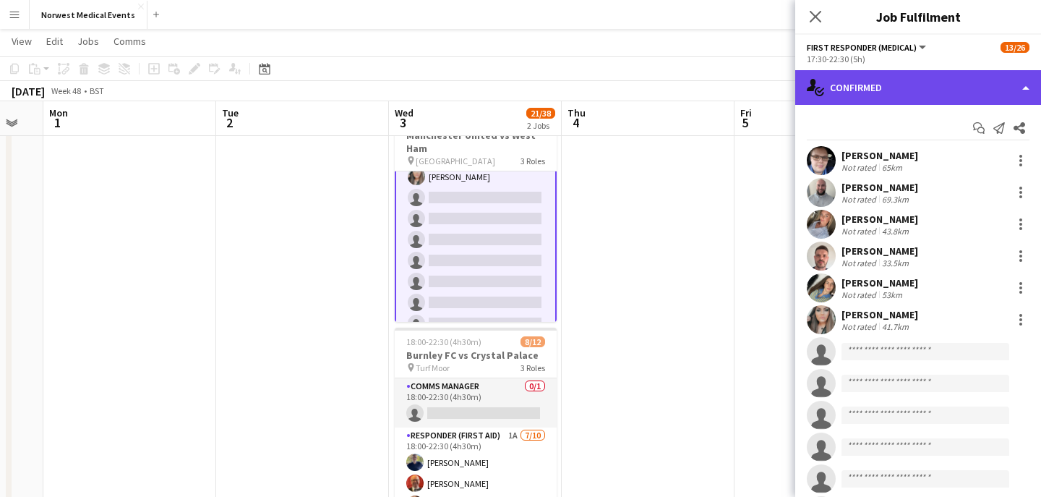
click at [922, 99] on div "single-neutral-actions-check-2 Confirmed" at bounding box center [918, 87] width 246 height 35
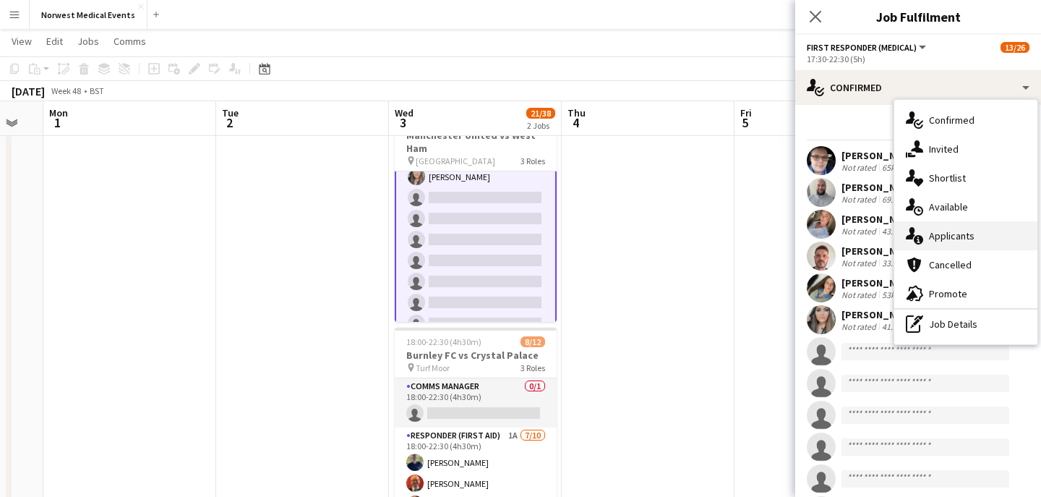
click at [980, 244] on div "single-neutral-actions-information Applicants" at bounding box center [965, 235] width 143 height 29
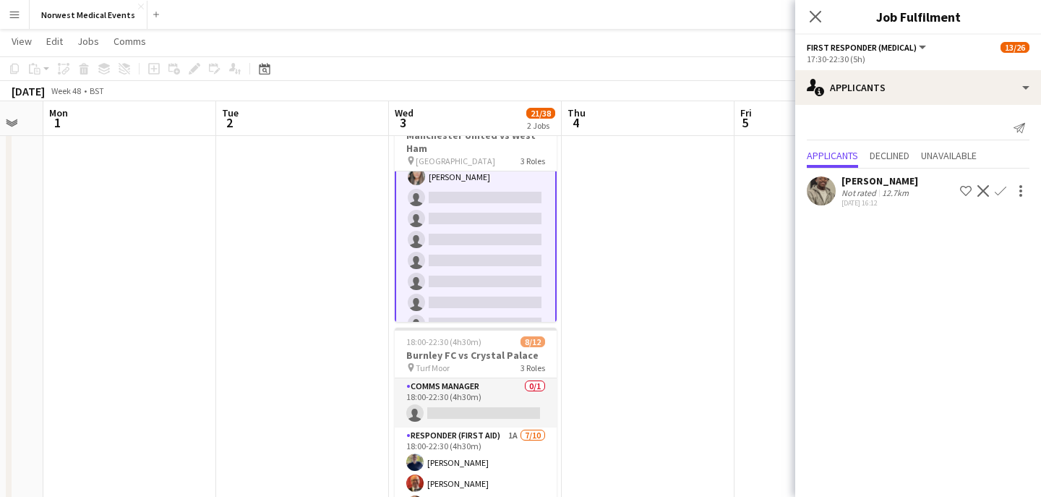
click at [1000, 187] on app-icon "Confirm" at bounding box center [1001, 191] width 12 height 12
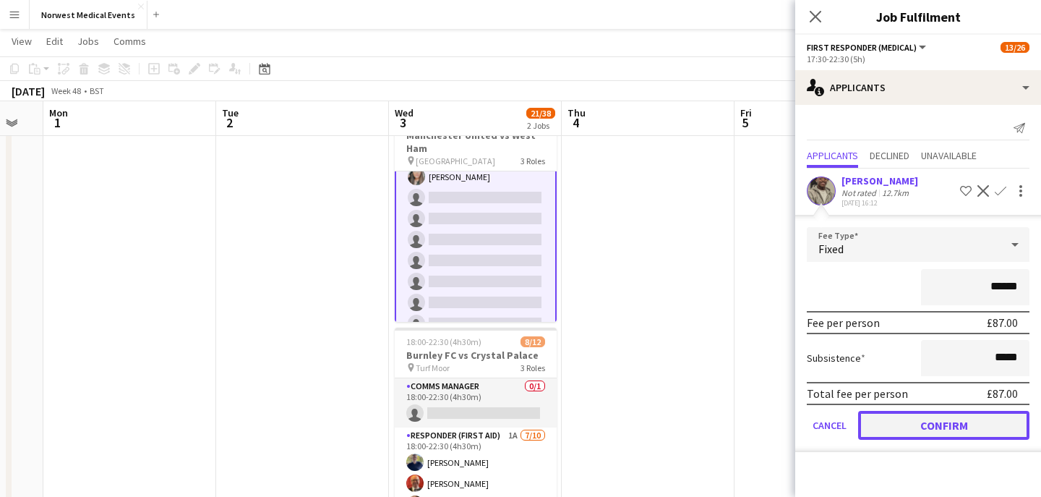
click at [964, 423] on button "Confirm" at bounding box center [943, 425] width 171 height 29
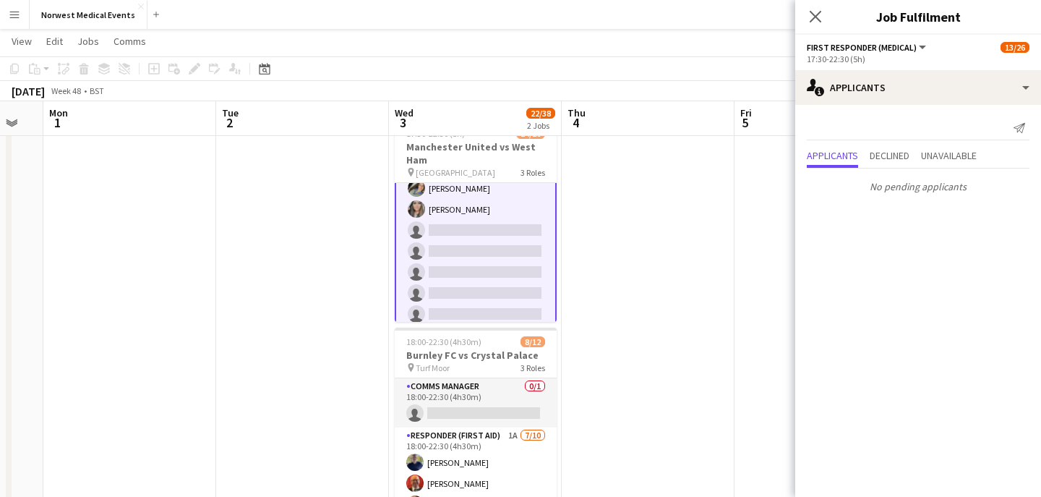
click at [818, 26] on div "Close pop-in" at bounding box center [815, 16] width 40 height 33
click at [818, 15] on icon "Close pop-in" at bounding box center [815, 16] width 14 height 14
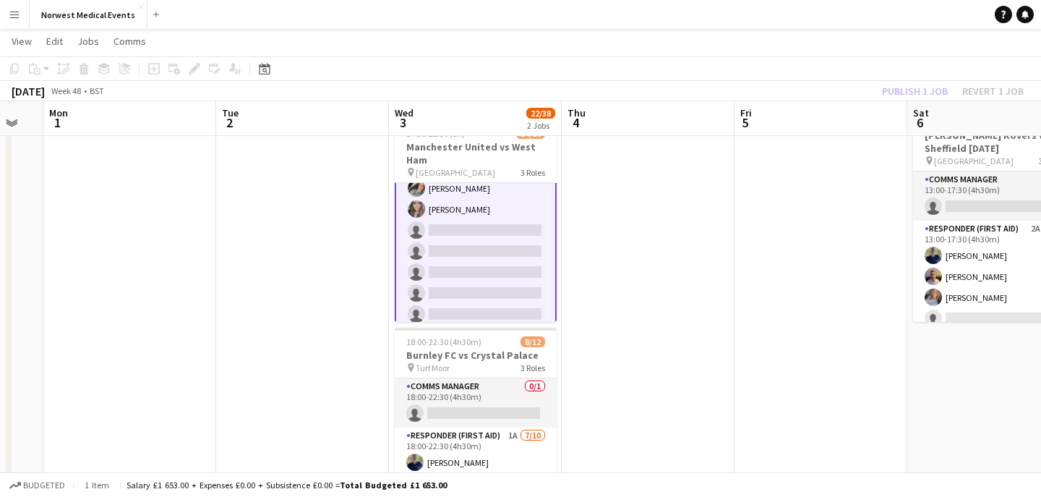
click at [893, 90] on div "Publish 1 job Revert 1 job" at bounding box center [953, 91] width 176 height 19
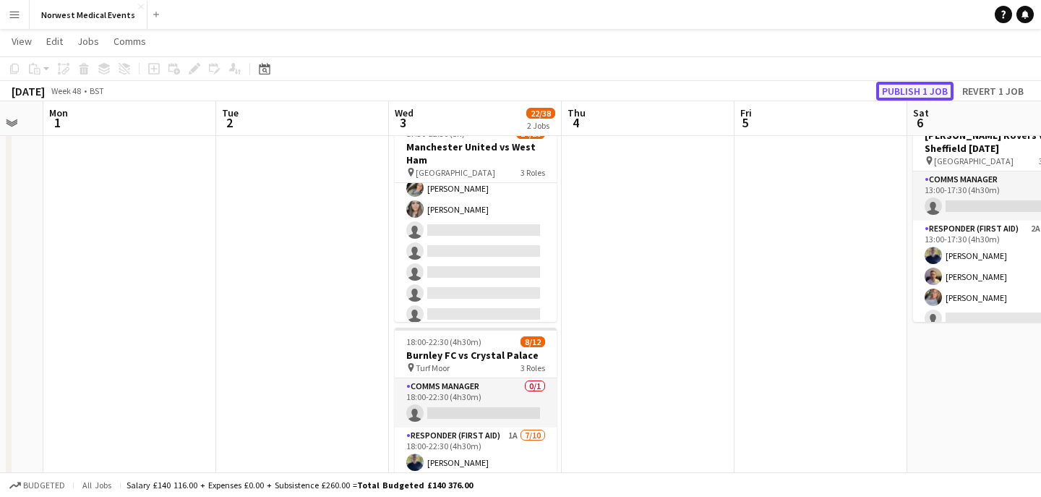
click at [893, 90] on button "Publish 1 job" at bounding box center [914, 91] width 77 height 19
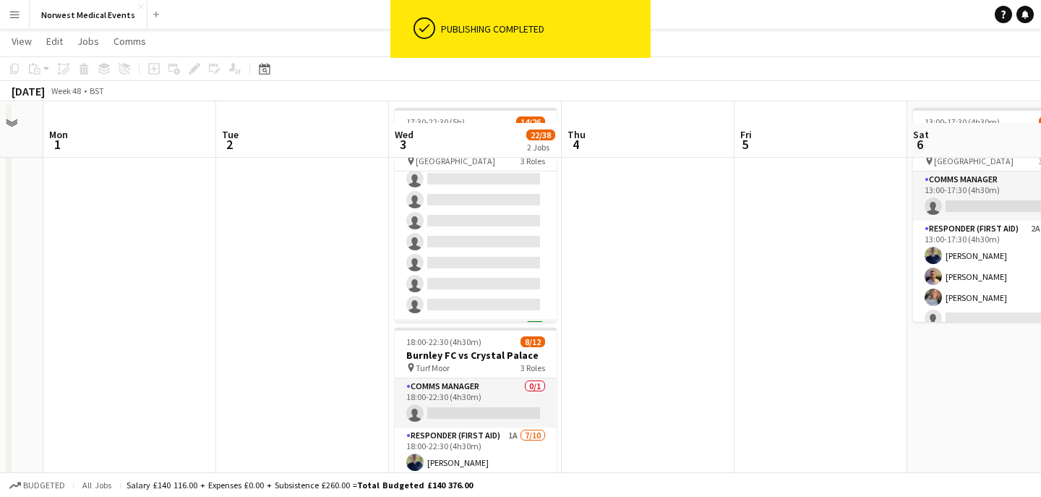
scroll to position [129, 0]
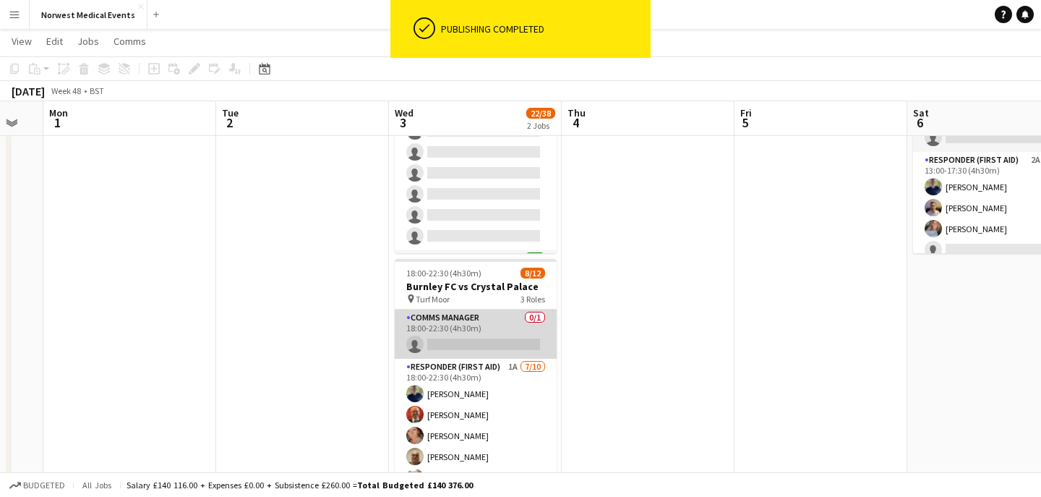
click at [473, 352] on app-card-role "Comms Manager 0/1 18:00-22:30 (4h30m) single-neutral-actions" at bounding box center [476, 333] width 162 height 49
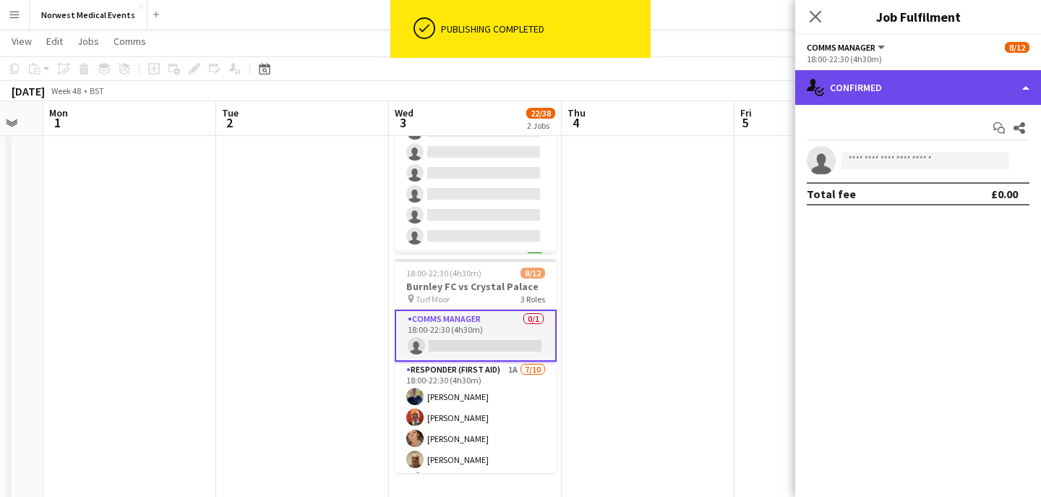
click at [919, 99] on div "single-neutral-actions-check-2 Confirmed" at bounding box center [918, 87] width 246 height 35
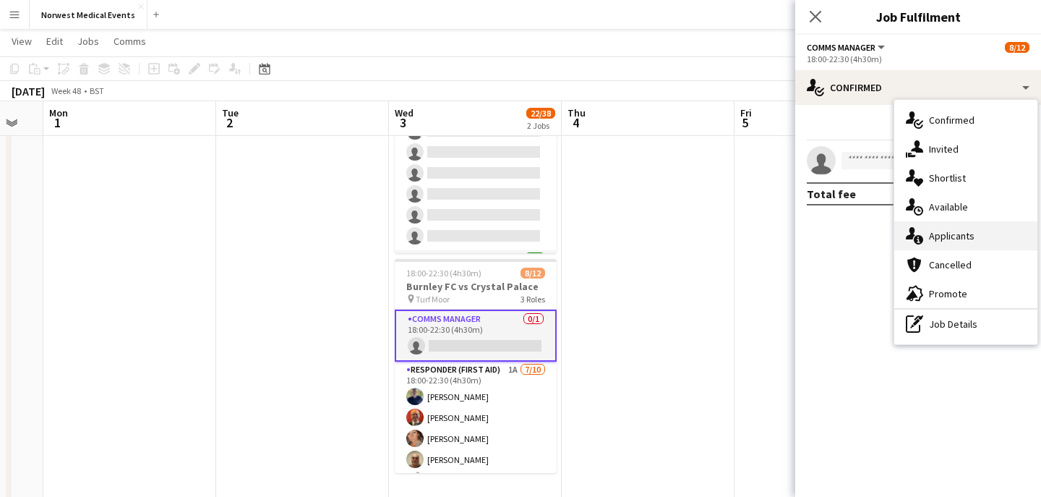
click at [949, 233] on span "Applicants" at bounding box center [952, 235] width 46 height 13
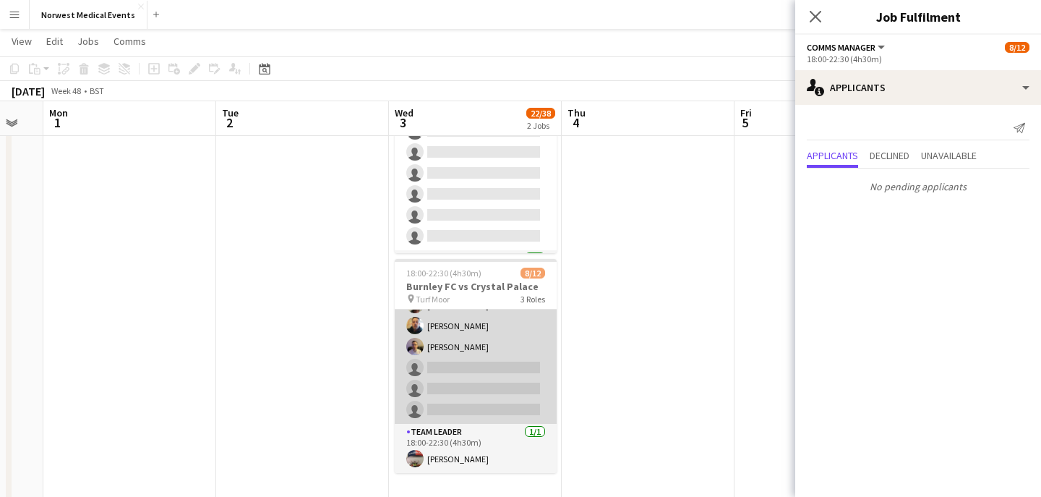
click at [486, 365] on app-card-role "Responder (First Aid) 1A [DATE] 18:00-22:30 (4h30m) [PERSON_NAME] [PERSON_NAME]…" at bounding box center [476, 305] width 162 height 238
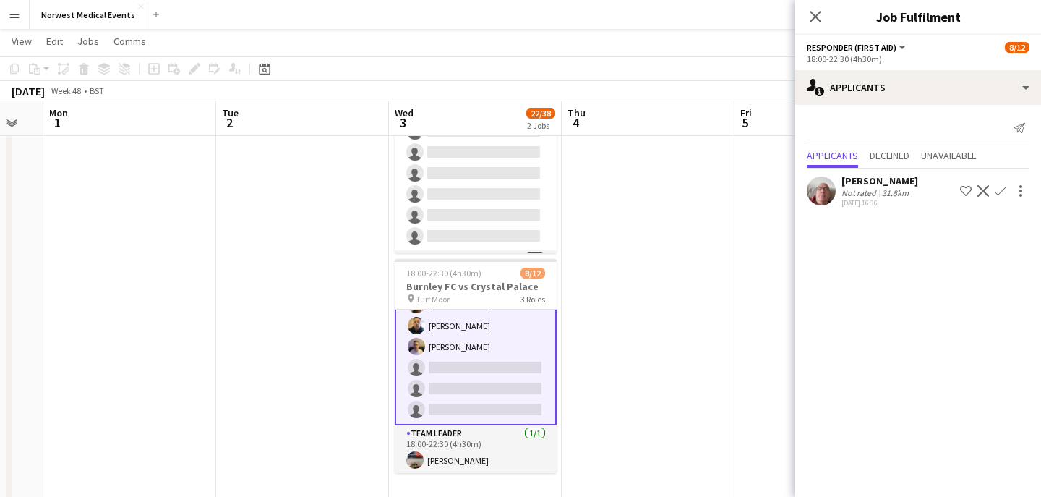
click at [1000, 191] on app-icon "Confirm" at bounding box center [1001, 191] width 12 height 12
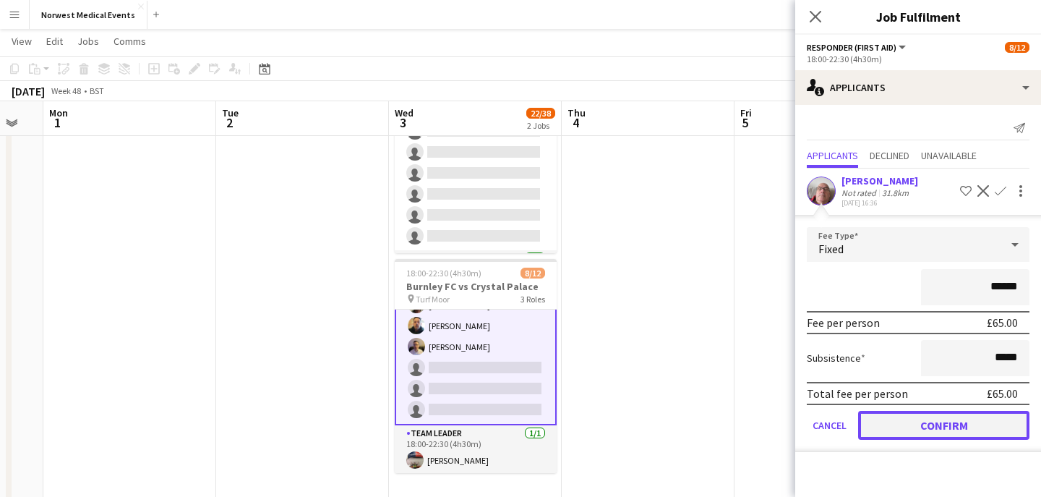
click at [956, 424] on button "Confirm" at bounding box center [943, 425] width 171 height 29
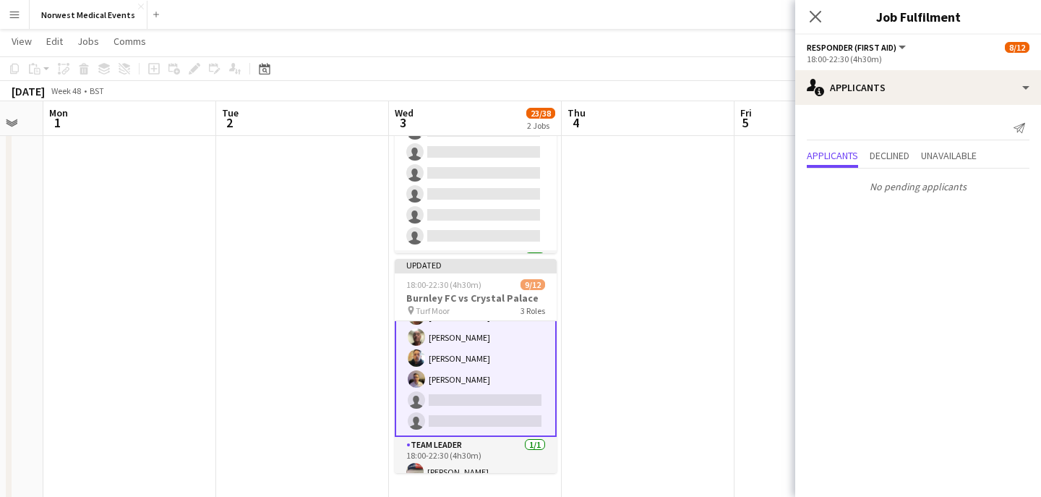
click at [815, 20] on icon "Close pop-in" at bounding box center [816, 17] width 12 height 12
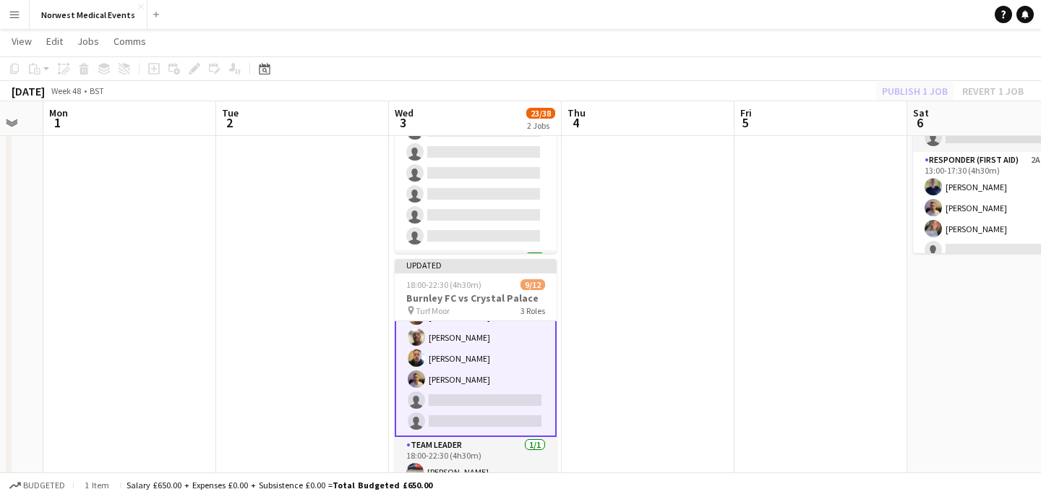
click at [912, 89] on div "Publish 1 job Revert 1 job" at bounding box center [953, 91] width 176 height 19
click at [911, 89] on button "Publish 1 job" at bounding box center [914, 91] width 77 height 19
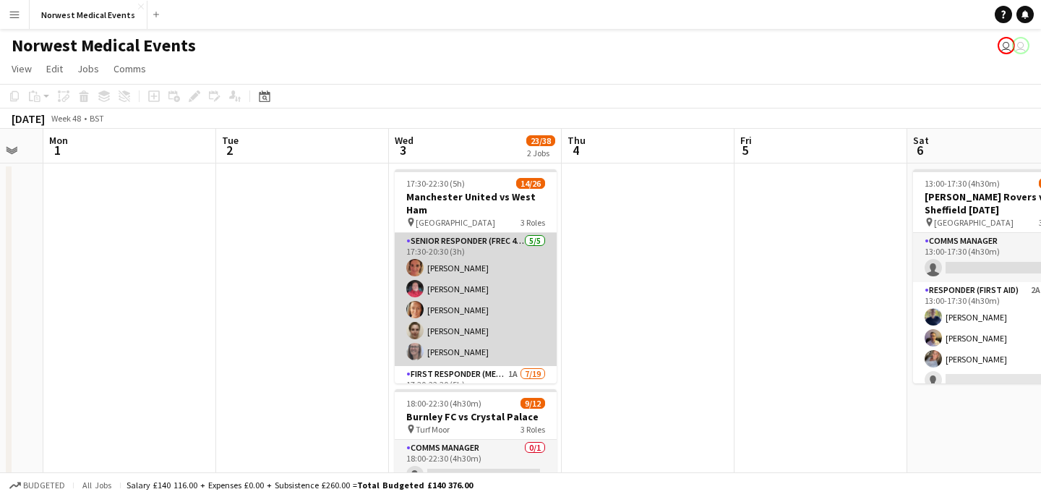
scroll to position [180, 0]
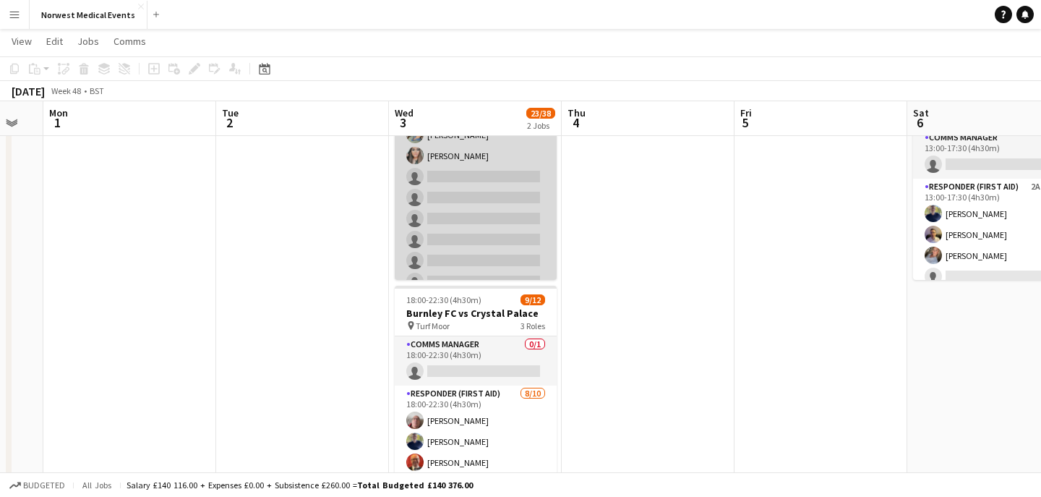
click at [491, 237] on app-card-role "First Responder (Medical) 1A [DATE] 17:30-22:30 (5h) [PERSON_NAME] [PERSON_NAME…" at bounding box center [476, 208] width 162 height 426
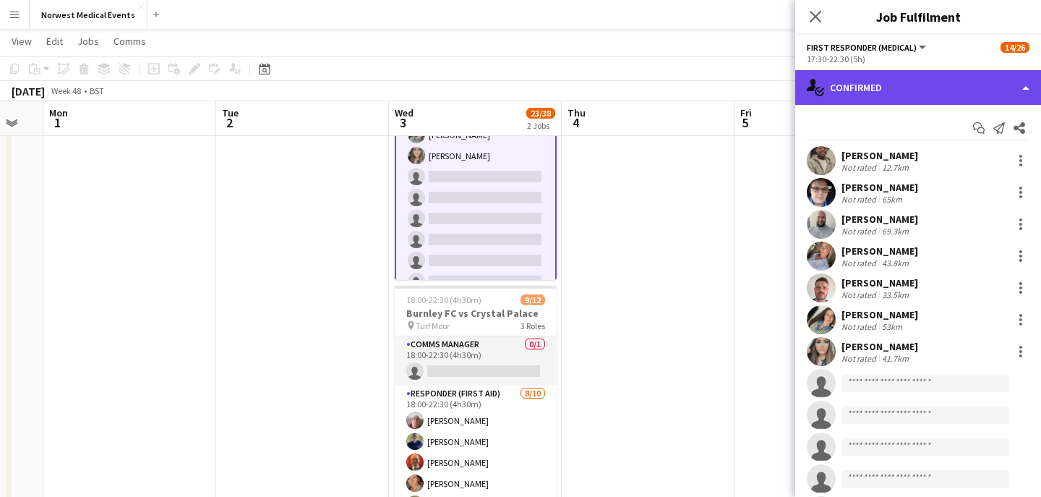
click at [887, 82] on div "single-neutral-actions-check-2 Confirmed" at bounding box center [918, 87] width 246 height 35
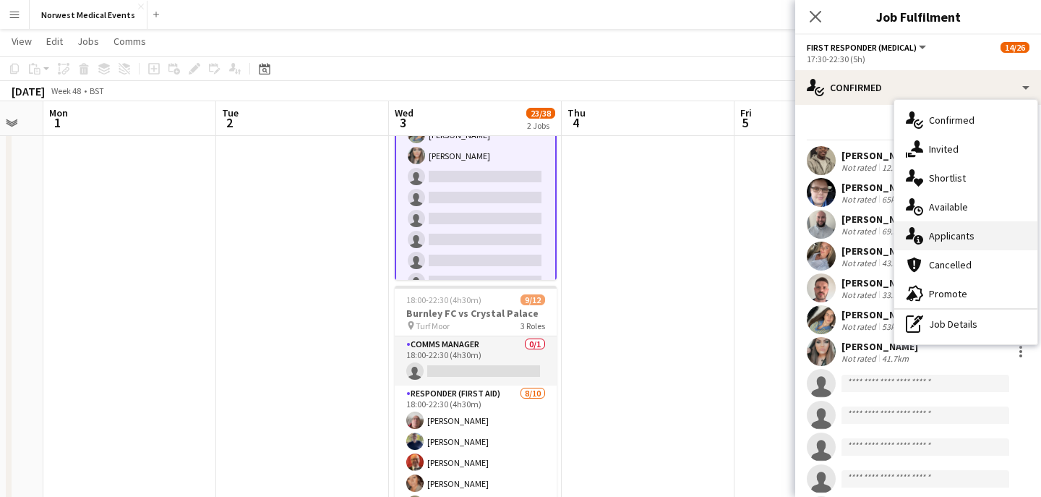
click at [971, 237] on span "Applicants" at bounding box center [952, 235] width 46 height 13
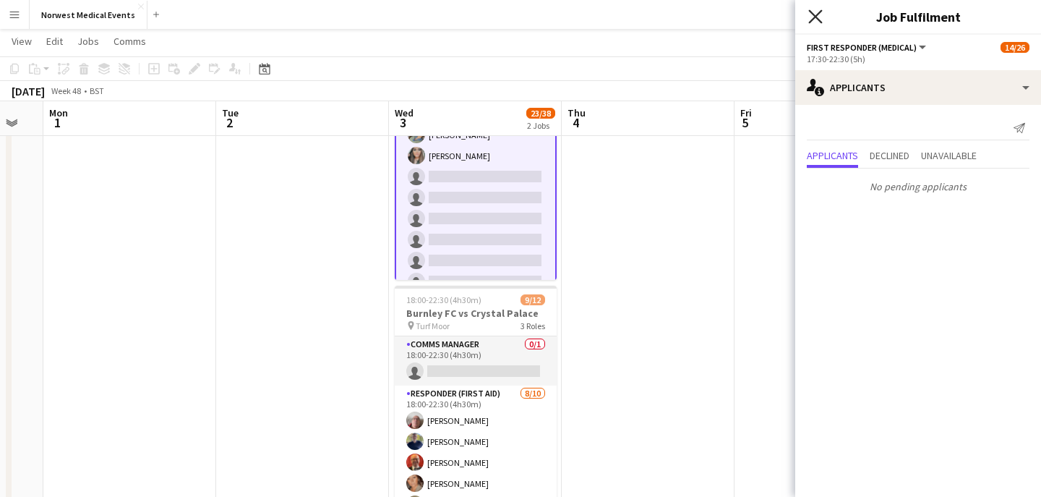
click at [818, 14] on icon at bounding box center [815, 16] width 14 height 14
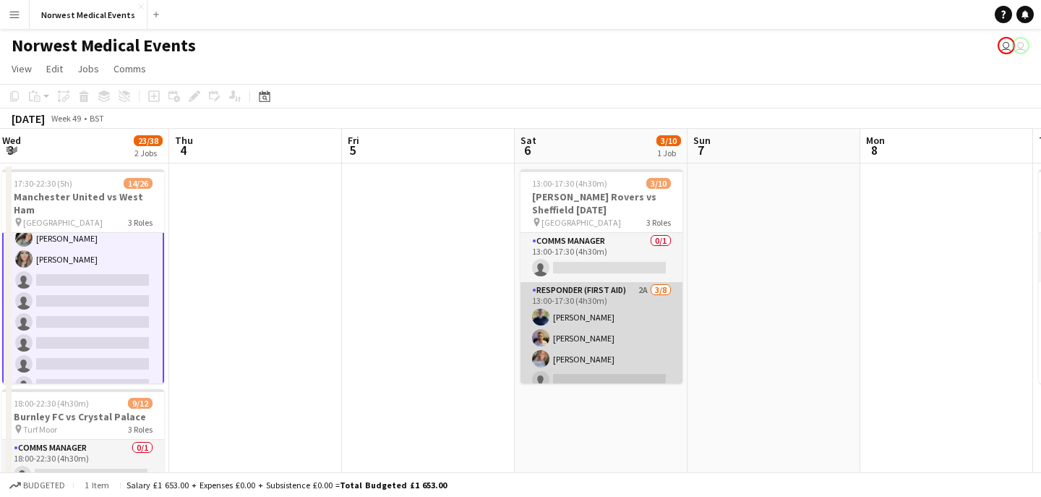
click at [604, 335] on app-card-role "Responder (First Aid) 2A [DATE] 13:00-17:30 (4h30m) [PERSON_NAME] [PERSON_NAME]…" at bounding box center [601, 380] width 162 height 196
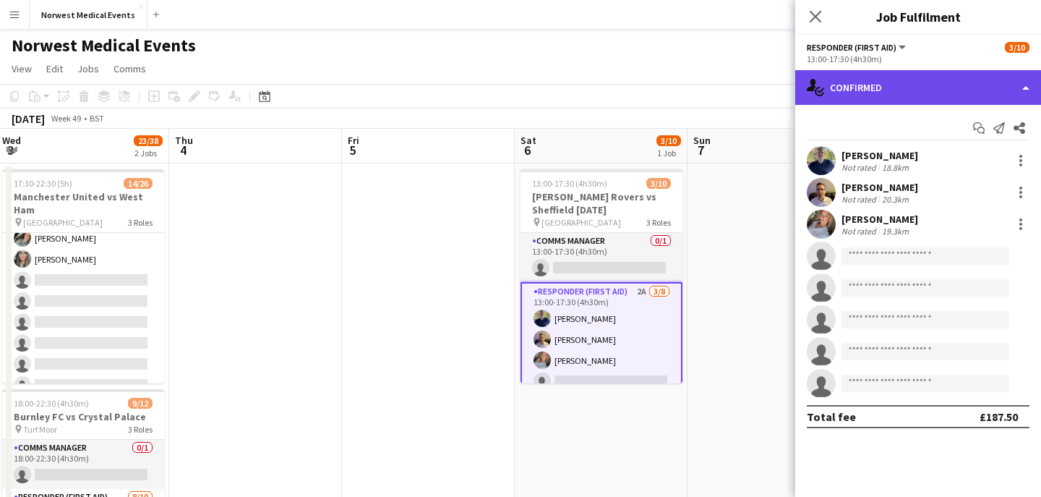
click at [904, 83] on div "single-neutral-actions-check-2 Confirmed" at bounding box center [918, 87] width 246 height 35
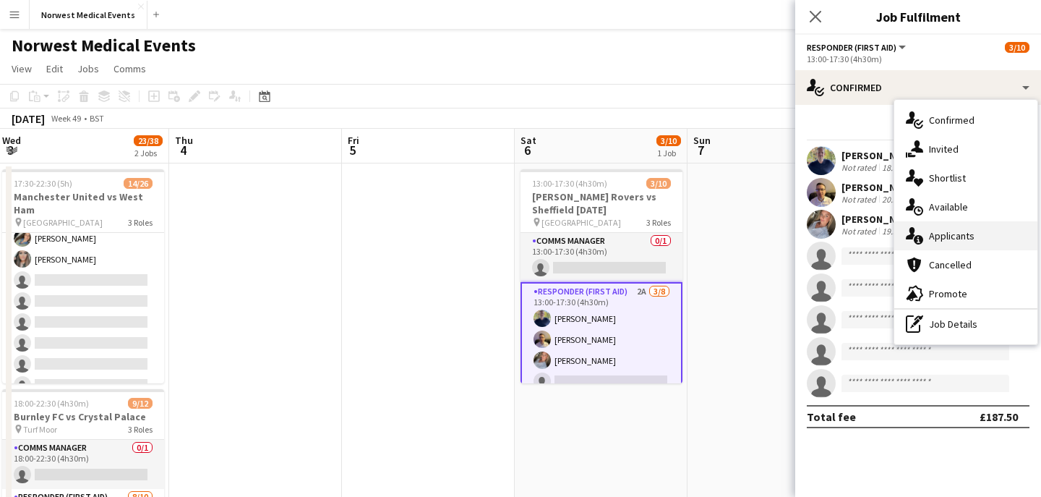
click at [984, 236] on div "single-neutral-actions-information Applicants" at bounding box center [965, 235] width 143 height 29
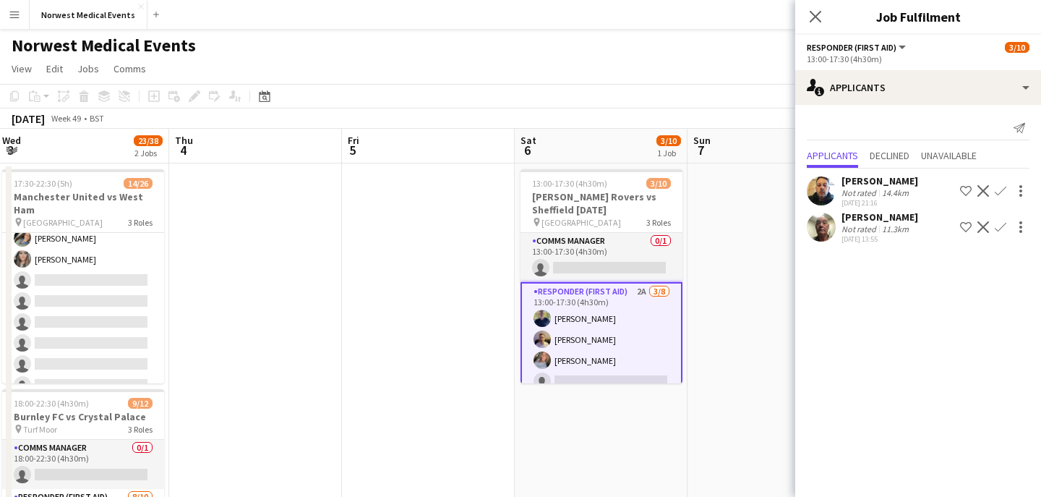
click at [1000, 188] on app-icon "Confirm" at bounding box center [1001, 191] width 12 height 12
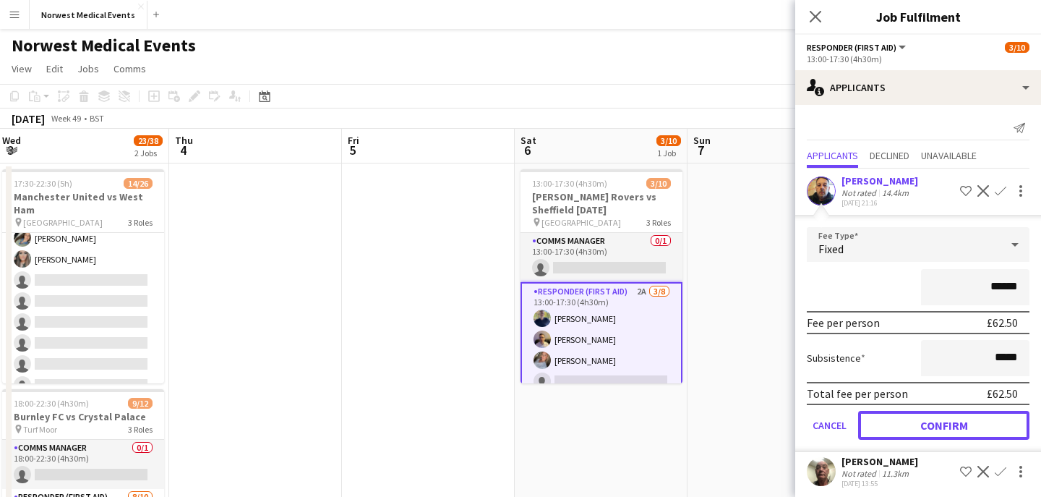
click at [963, 423] on button "Confirm" at bounding box center [943, 425] width 171 height 29
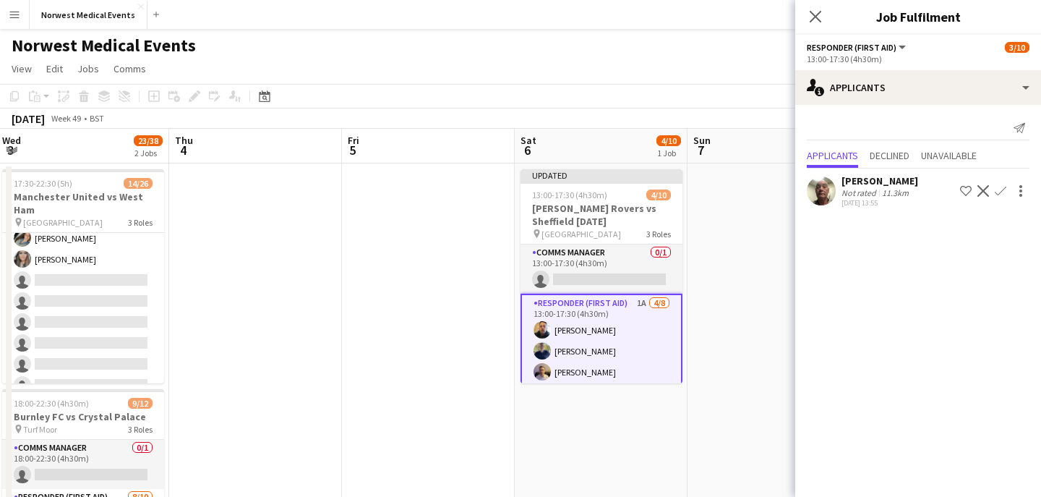
click at [1000, 192] on app-icon "Confirm" at bounding box center [1001, 191] width 12 height 12
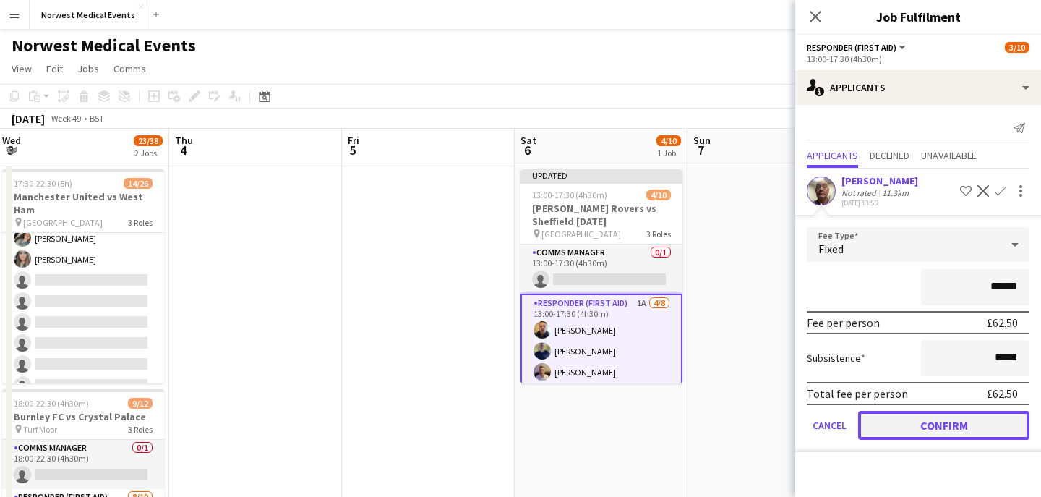
click at [943, 421] on button "Confirm" at bounding box center [943, 425] width 171 height 29
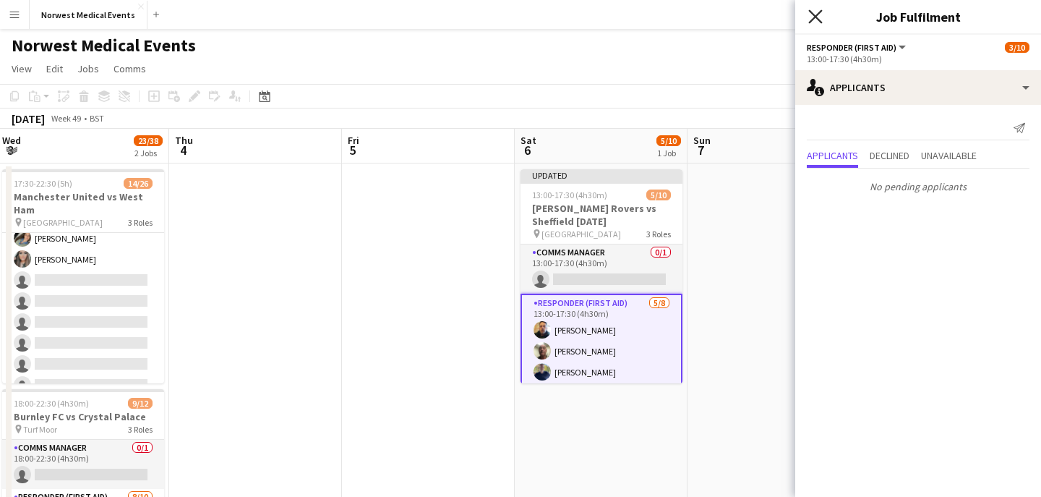
click at [820, 14] on icon "Close pop-in" at bounding box center [815, 16] width 14 height 14
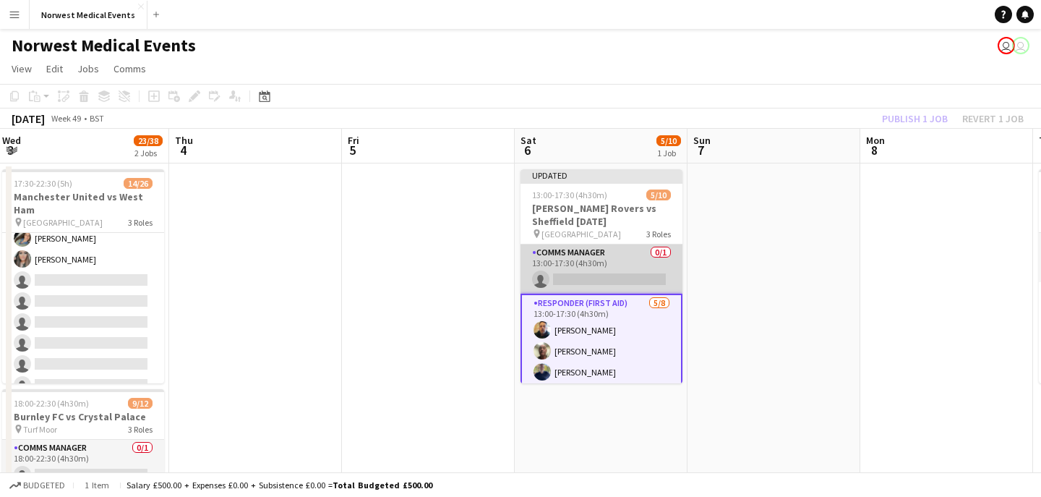
click at [615, 262] on app-card-role "Comms Manager 0/1 13:00-17:30 (4h30m) single-neutral-actions" at bounding box center [601, 268] width 162 height 49
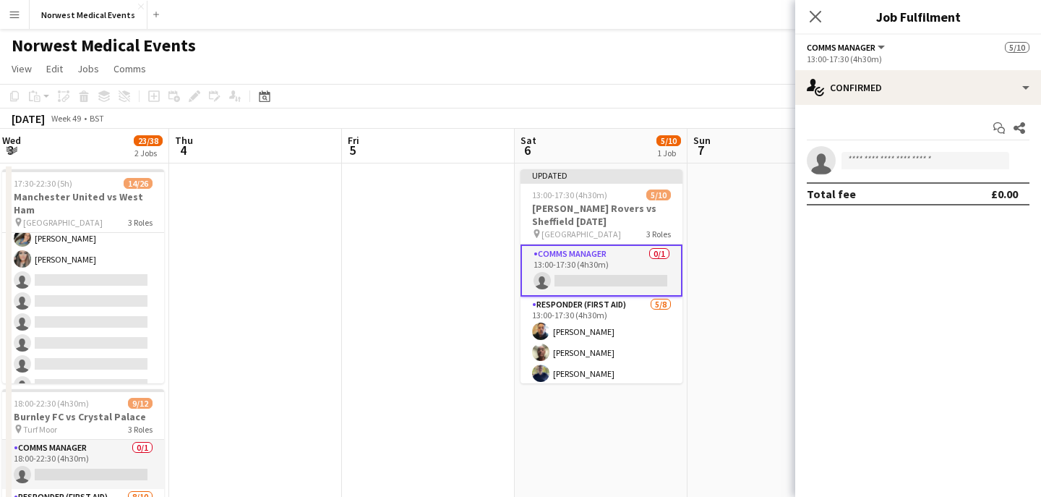
click at [919, 68] on app-options-switcher "Comms Manager All roles Comms Manager [DATE] 13:00-17:30 (4h30m)" at bounding box center [918, 52] width 246 height 35
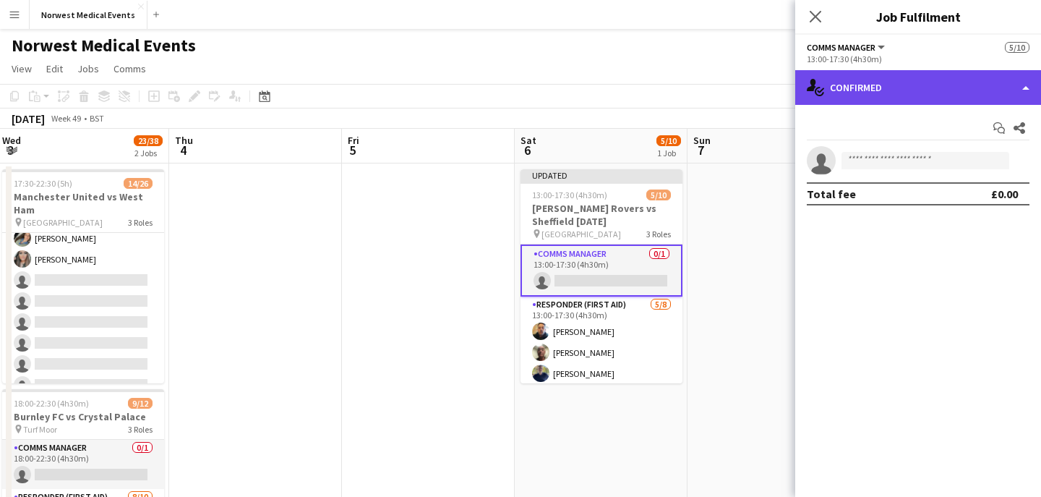
click at [919, 88] on div "single-neutral-actions-check-2 Confirmed" at bounding box center [918, 87] width 246 height 35
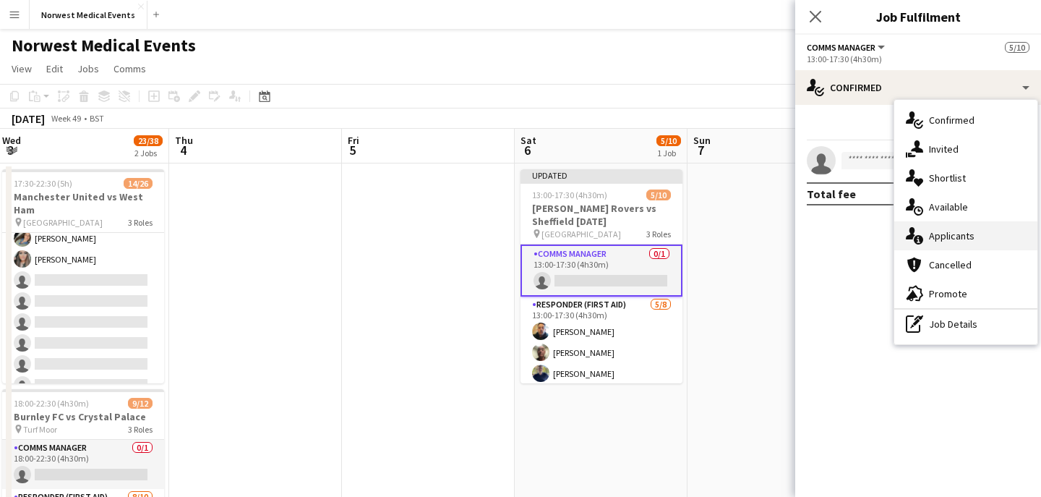
click at [943, 230] on span "Applicants" at bounding box center [952, 235] width 46 height 13
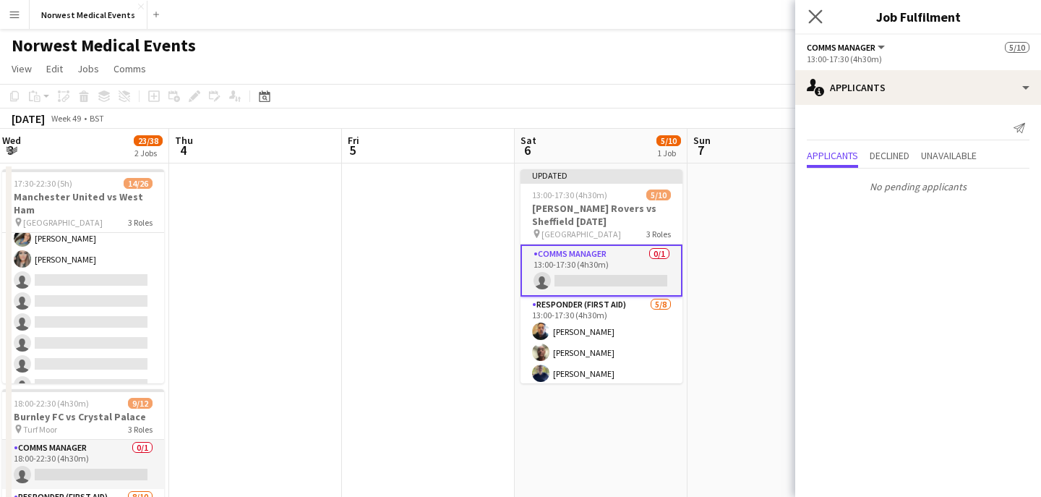
click at [817, 9] on app-icon "Close pop-in" at bounding box center [815, 17] width 21 height 21
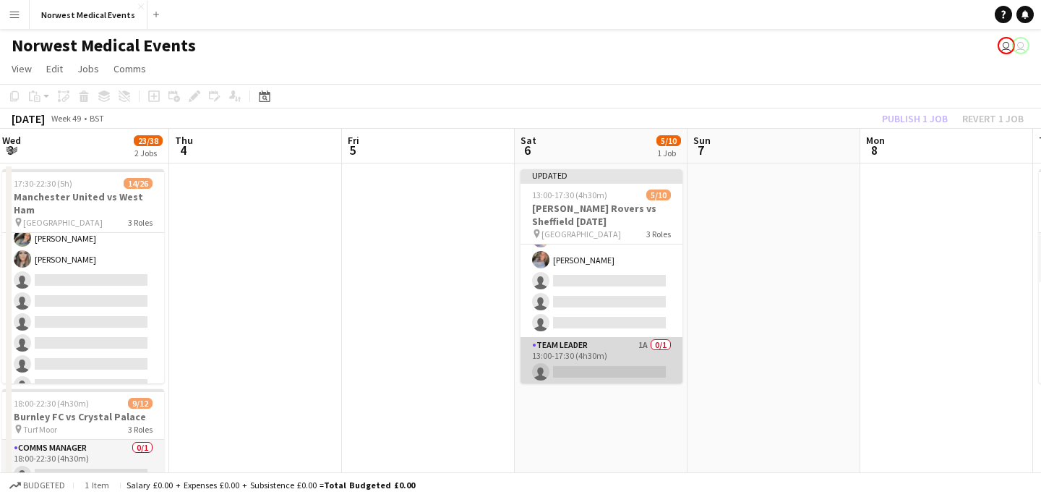
click at [608, 351] on app-card-role "Team Leader 1A 0/1 13:00-17:30 (4h30m) single-neutral-actions" at bounding box center [601, 361] width 162 height 49
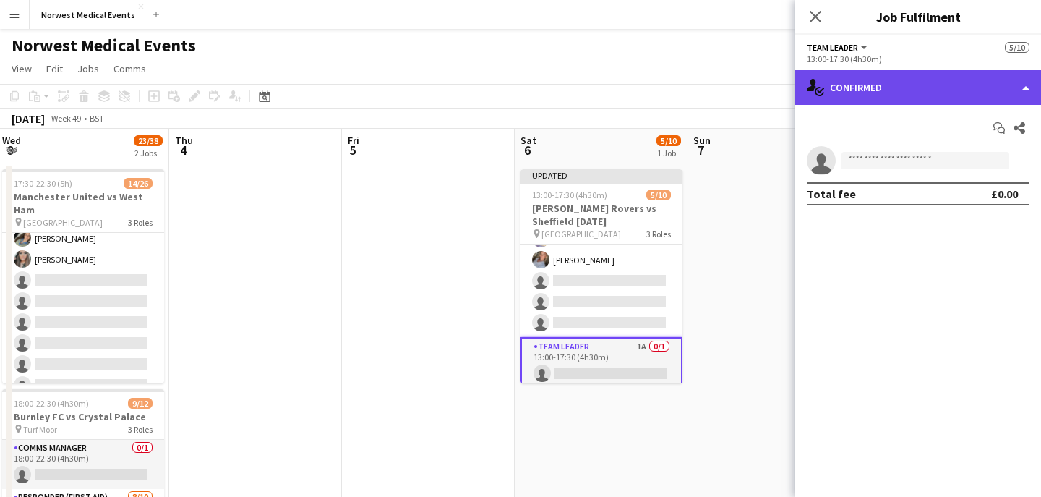
click at [893, 85] on div "single-neutral-actions-check-2 Confirmed" at bounding box center [918, 87] width 246 height 35
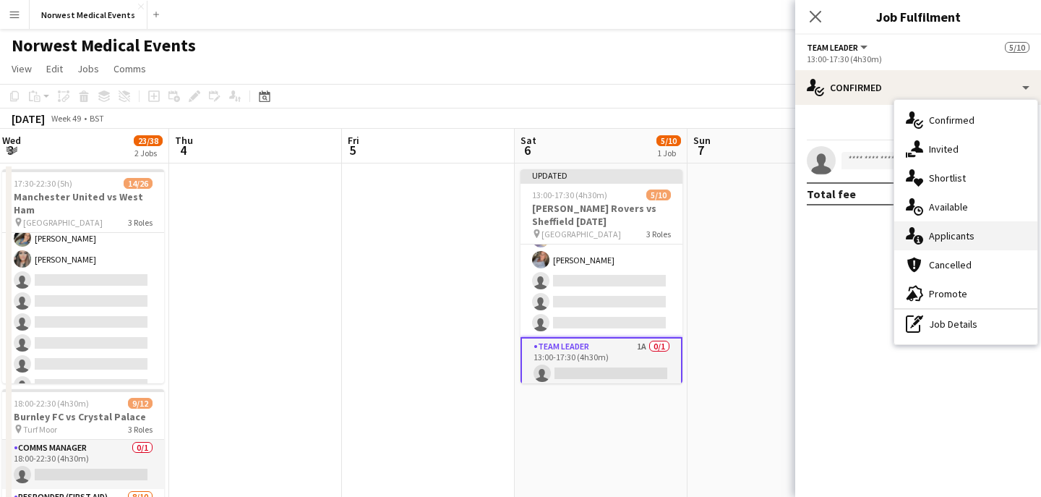
click at [947, 228] on div "single-neutral-actions-information Applicants" at bounding box center [965, 235] width 143 height 29
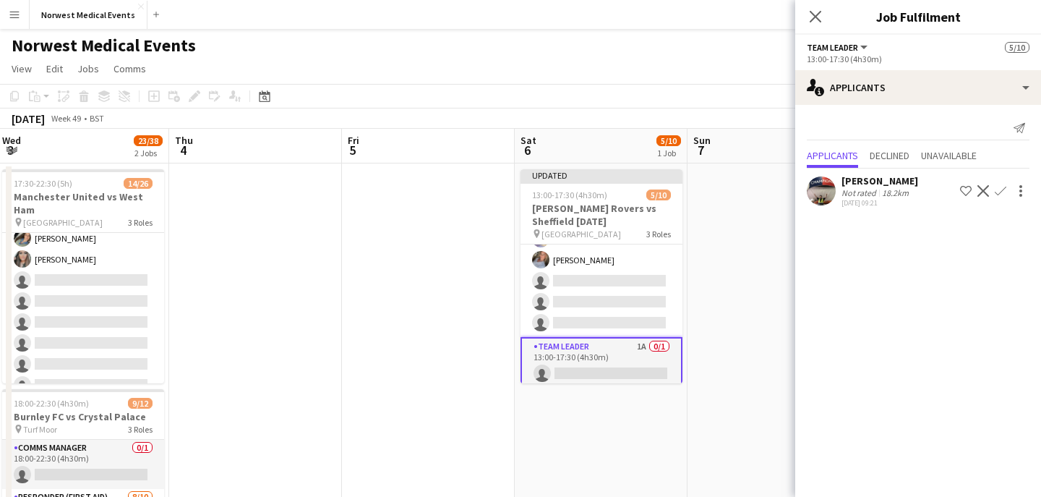
click at [1003, 191] on app-icon "Confirm" at bounding box center [1001, 191] width 12 height 12
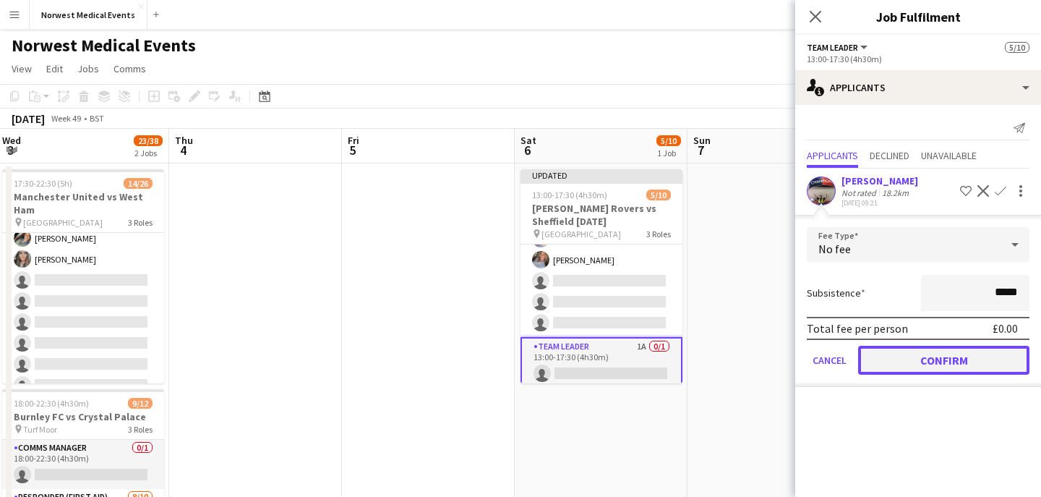
click at [971, 365] on button "Confirm" at bounding box center [943, 360] width 171 height 29
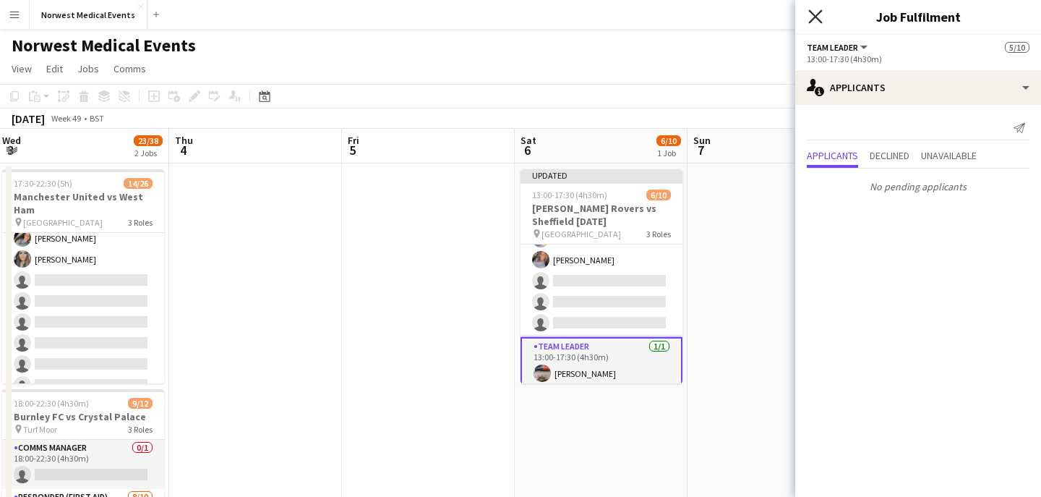
click at [816, 17] on icon at bounding box center [815, 16] width 14 height 14
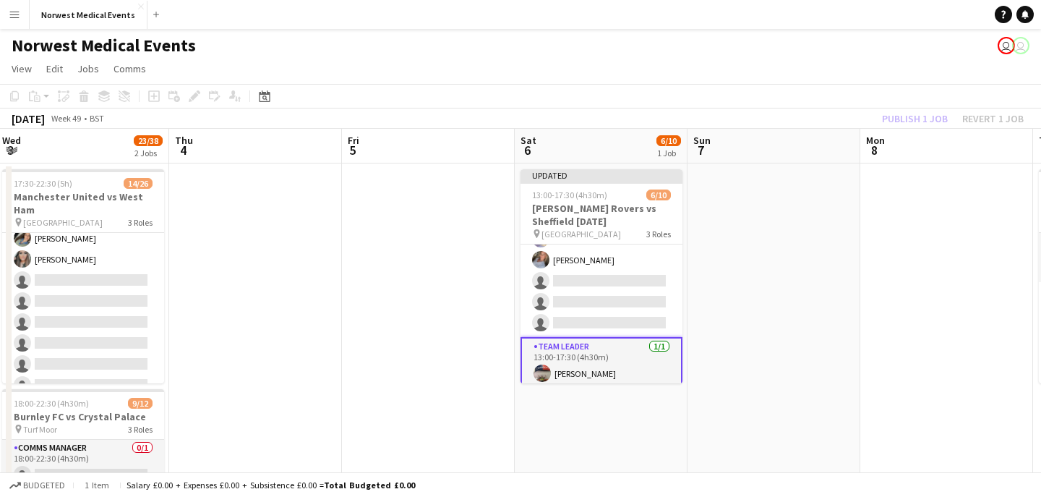
click at [908, 119] on div "Publish 1 job Revert 1 job" at bounding box center [953, 118] width 176 height 19
click at [908, 119] on button "Publish 1 job" at bounding box center [914, 118] width 77 height 19
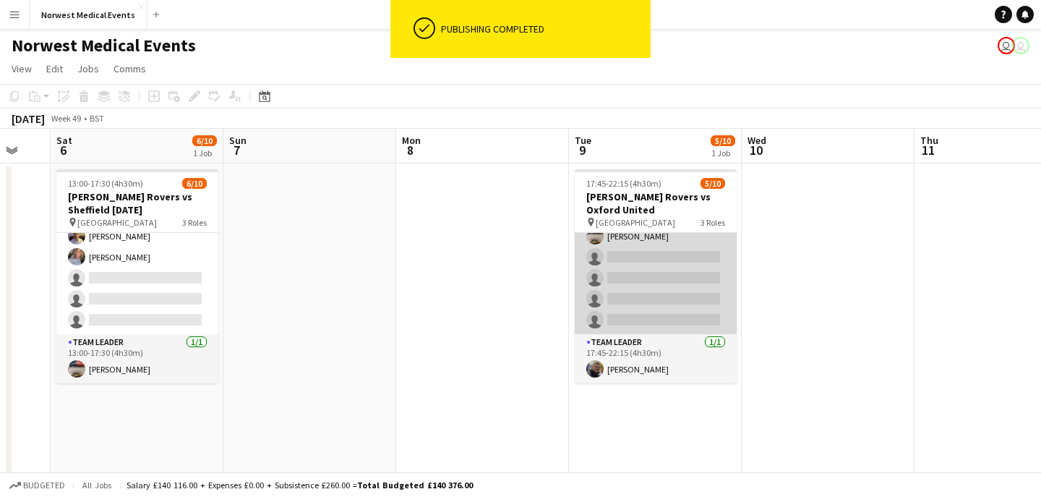
click at [663, 288] on app-card-role "Responder (First Aid) 4A [DATE] 17:45-22:15 (4h30m) [PERSON_NAME] [PERSON_NAME]…" at bounding box center [656, 236] width 162 height 196
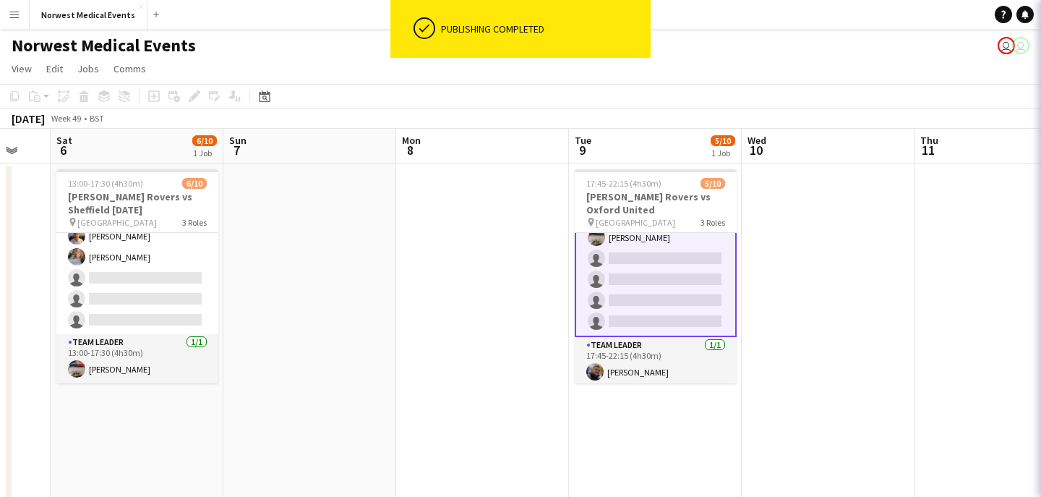
scroll to position [145, 0]
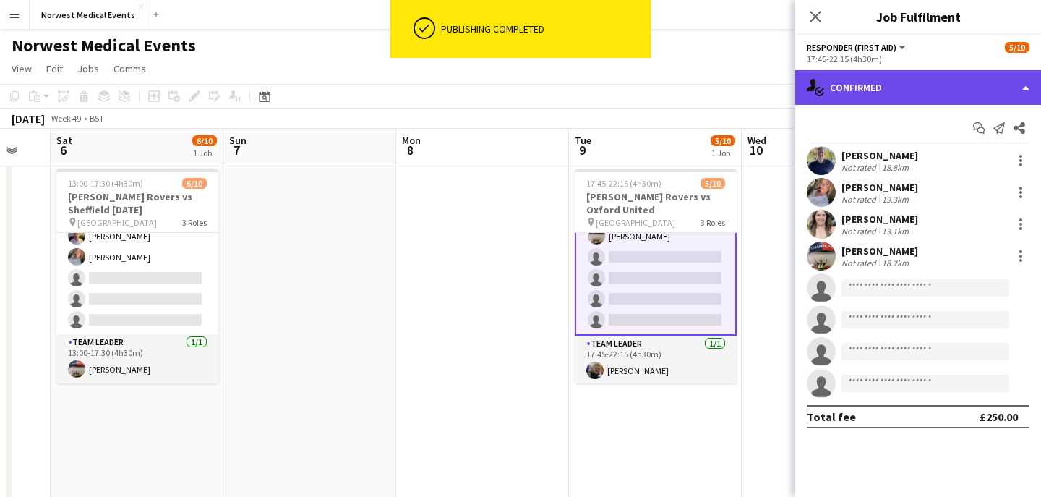
click at [899, 104] on div "single-neutral-actions-check-2 Confirmed" at bounding box center [918, 87] width 246 height 35
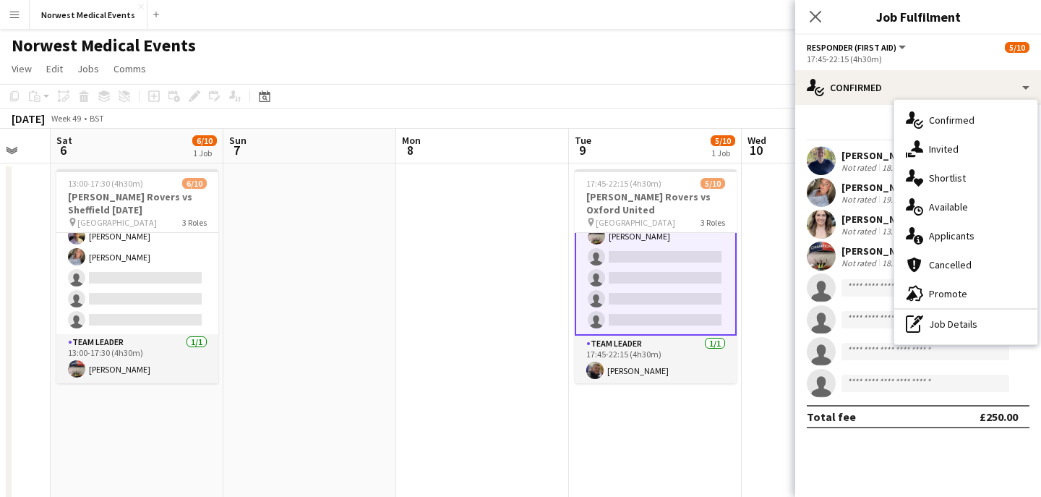
click at [964, 233] on span "Applicants" at bounding box center [952, 235] width 46 height 13
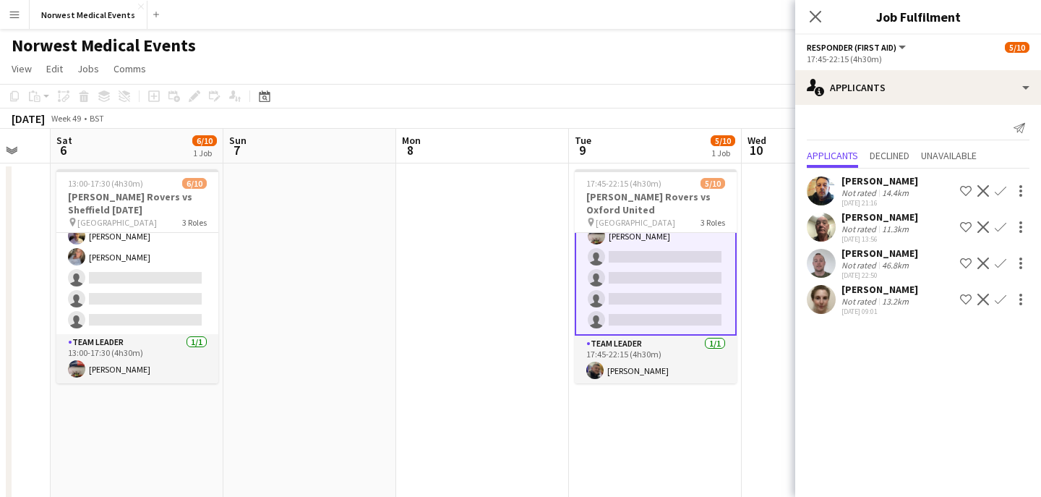
click at [1000, 300] on app-icon "Confirm" at bounding box center [1001, 299] width 12 height 12
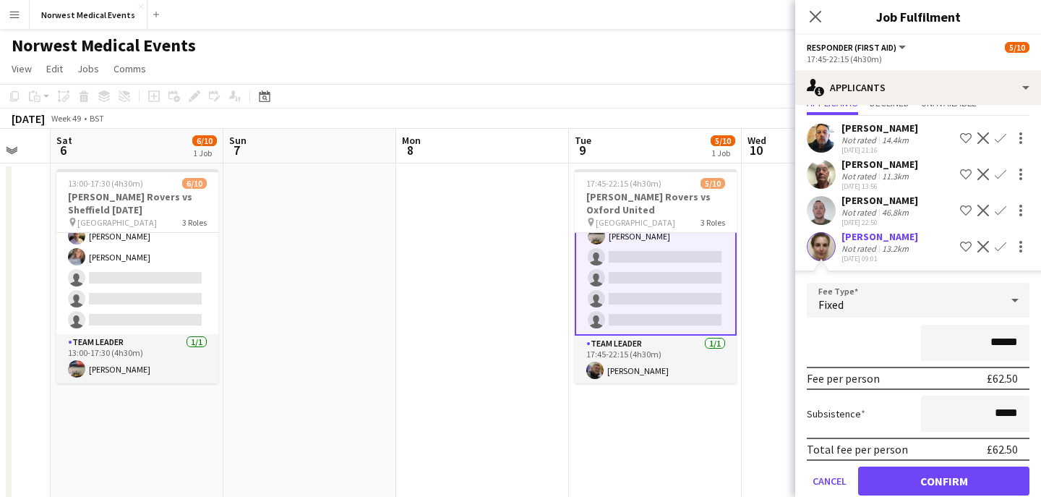
scroll to position [78, 0]
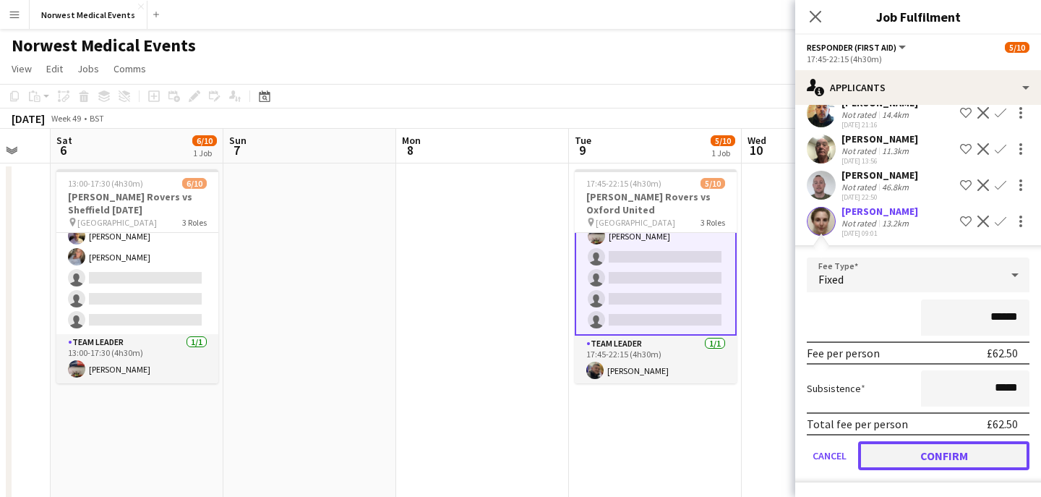
click at [953, 462] on button "Confirm" at bounding box center [943, 455] width 171 height 29
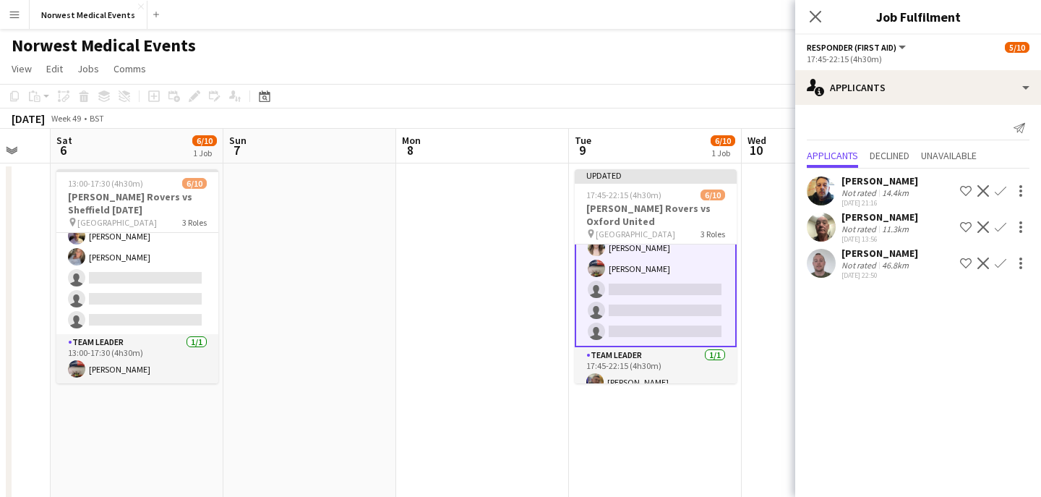
click at [1001, 260] on app-icon "Confirm" at bounding box center [1001, 263] width 12 height 12
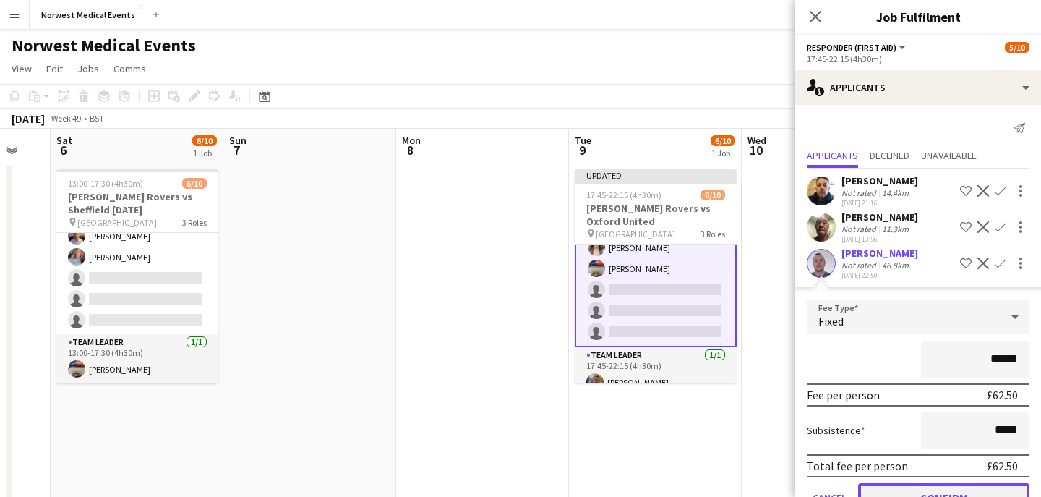
click at [954, 489] on button "Confirm" at bounding box center [943, 497] width 171 height 29
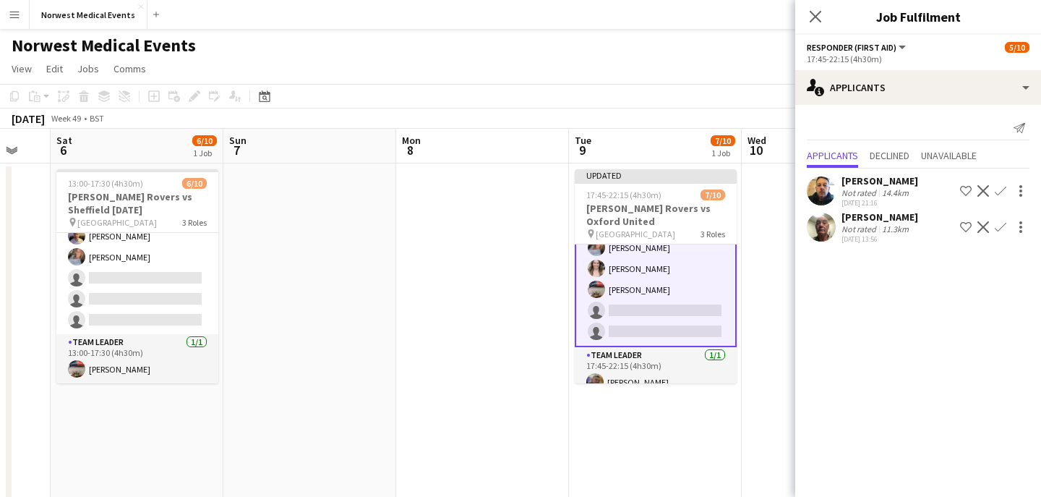
click at [997, 229] on app-icon "Confirm" at bounding box center [1001, 227] width 12 height 12
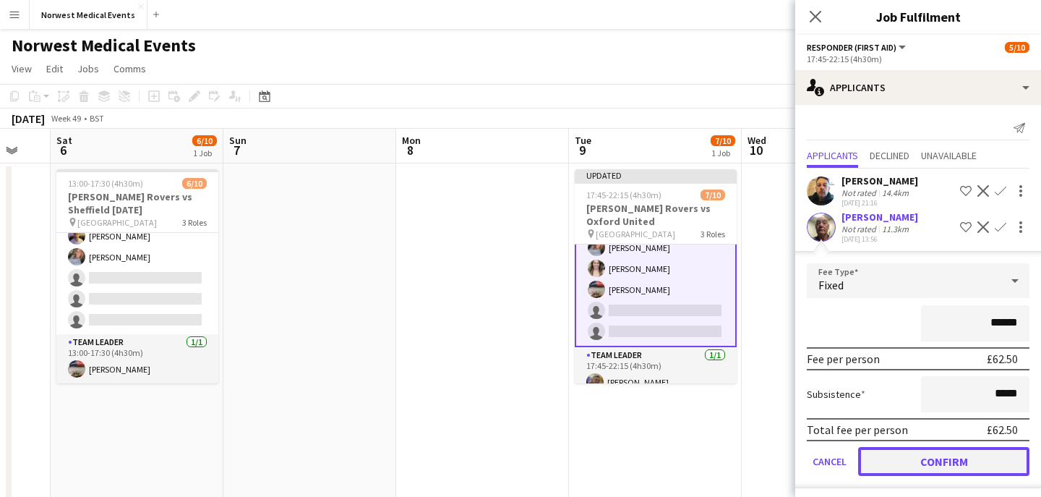
click at [962, 464] on button "Confirm" at bounding box center [943, 461] width 171 height 29
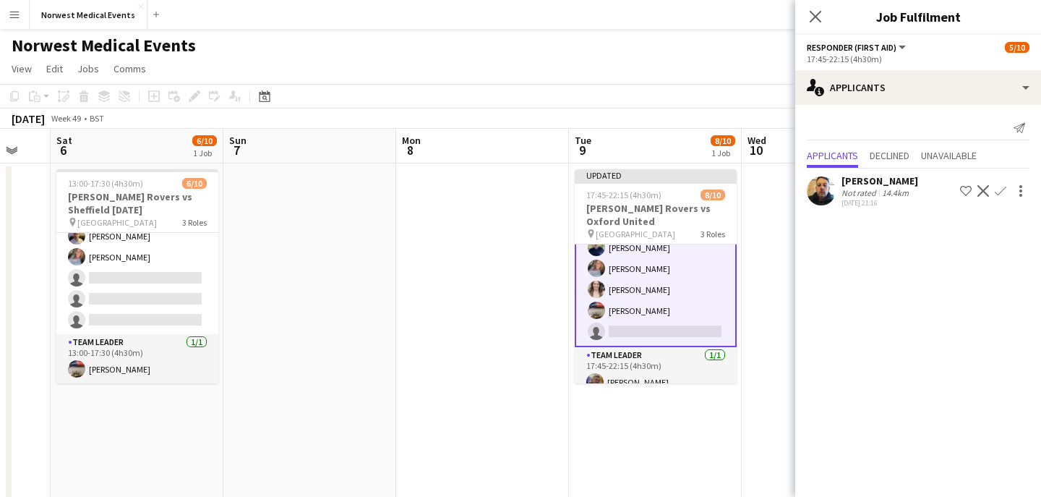
click at [999, 189] on app-icon "Confirm" at bounding box center [1001, 191] width 12 height 12
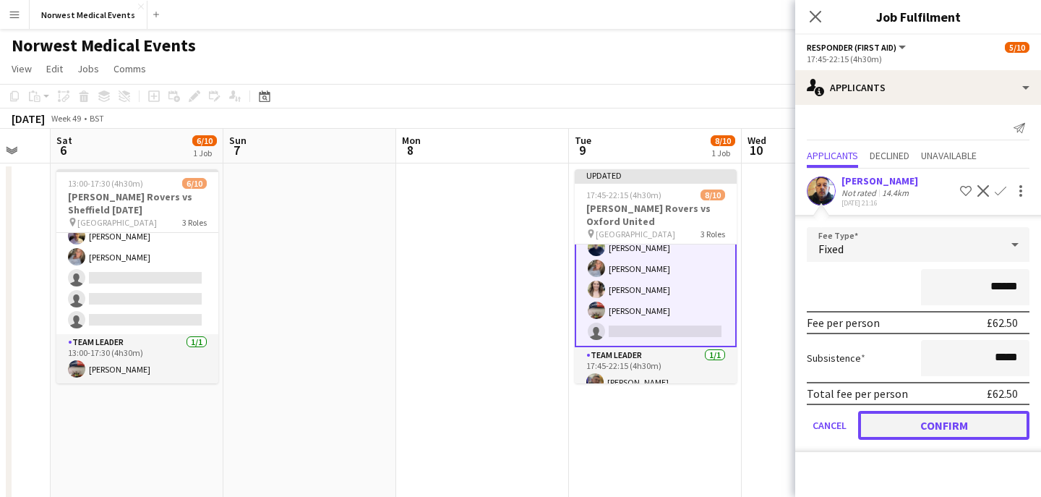
click at [949, 422] on button "Confirm" at bounding box center [943, 425] width 171 height 29
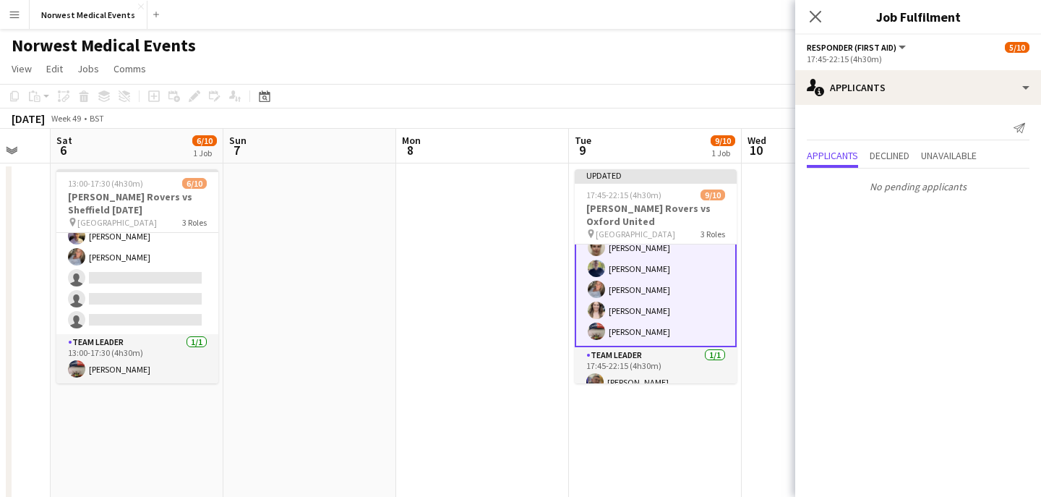
click at [820, 26] on div "Close pop-in" at bounding box center [815, 16] width 40 height 33
click at [818, 12] on icon "Close pop-in" at bounding box center [815, 16] width 14 height 14
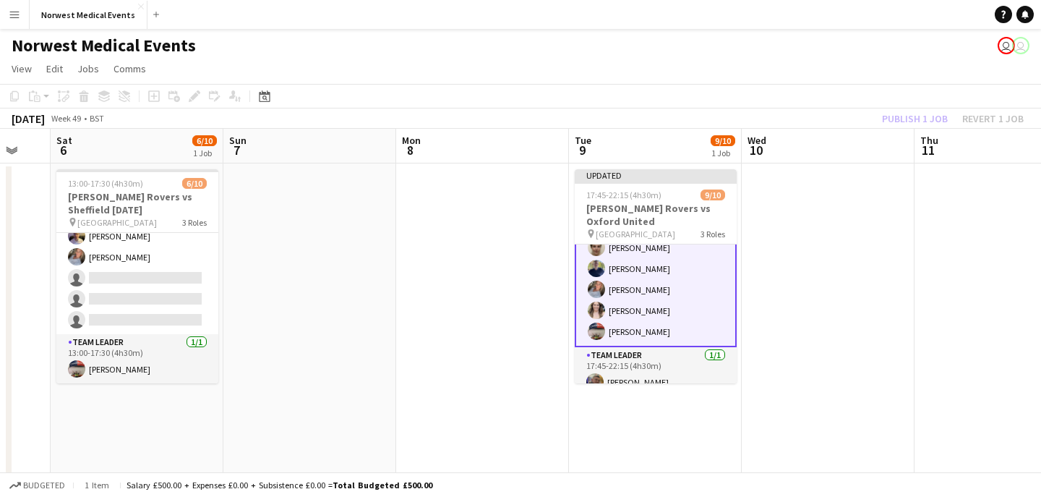
click at [903, 118] on div "Publish 1 job Revert 1 job" at bounding box center [953, 118] width 176 height 19
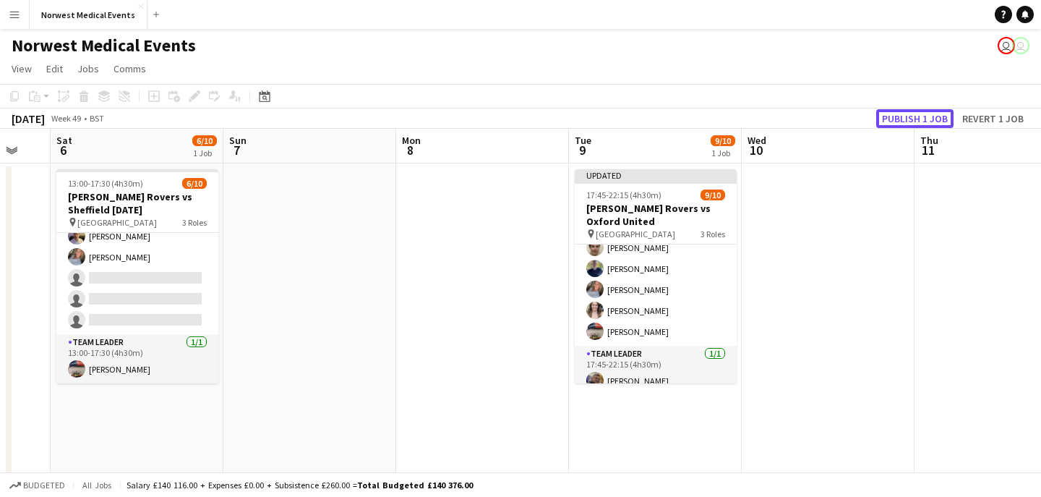
click at [903, 118] on button "Publish 1 job" at bounding box center [914, 118] width 77 height 19
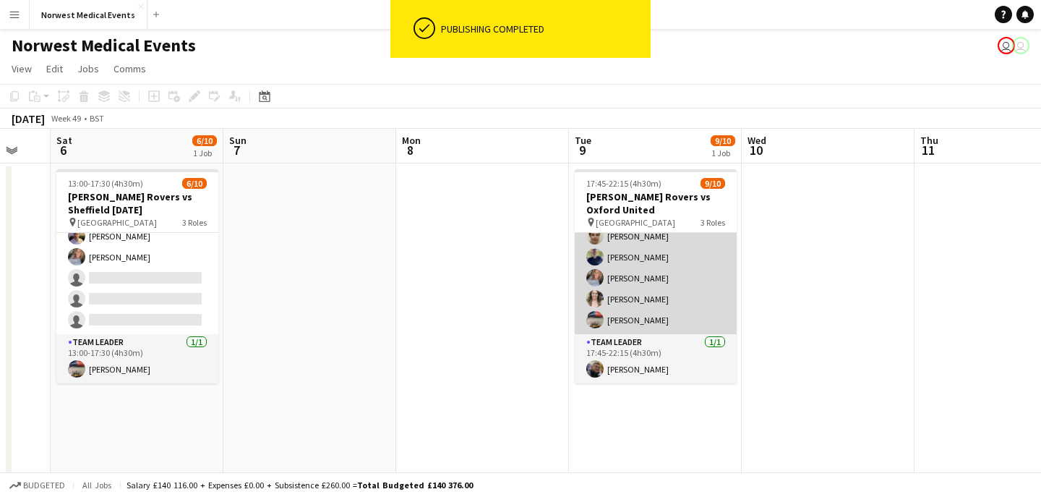
scroll to position [0, 0]
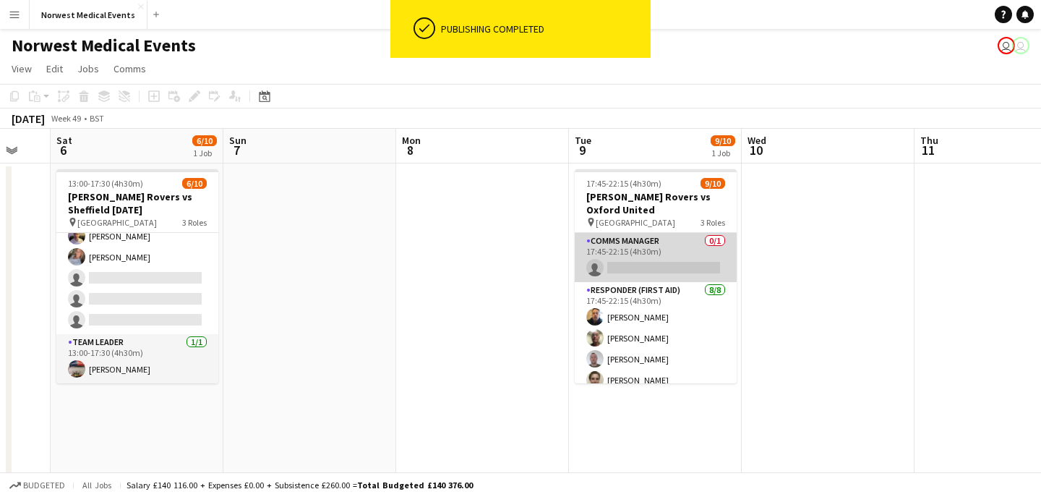
click at [681, 265] on app-card-role "Comms Manager 0/1 17:45-22:15 (4h30m) single-neutral-actions" at bounding box center [656, 257] width 162 height 49
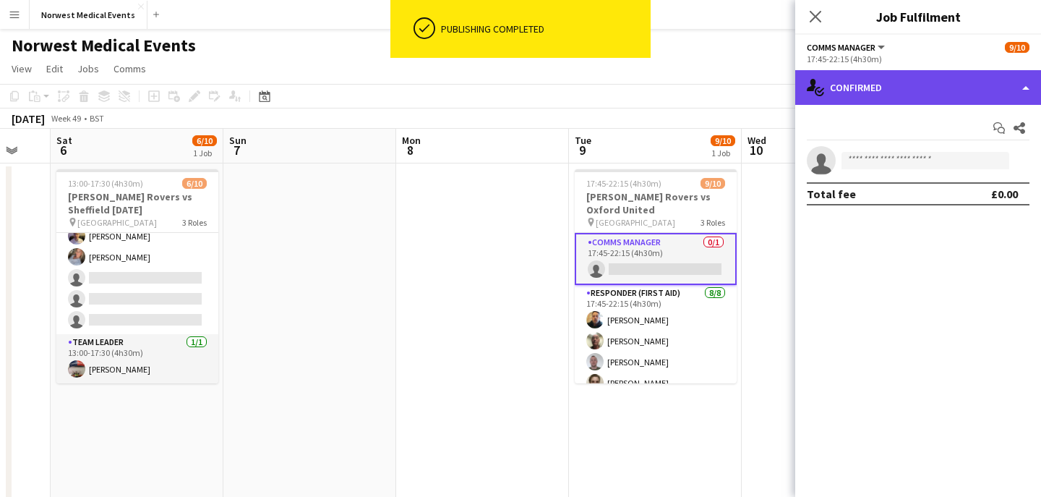
click at [961, 92] on div "single-neutral-actions-check-2 Confirmed" at bounding box center [918, 87] width 246 height 35
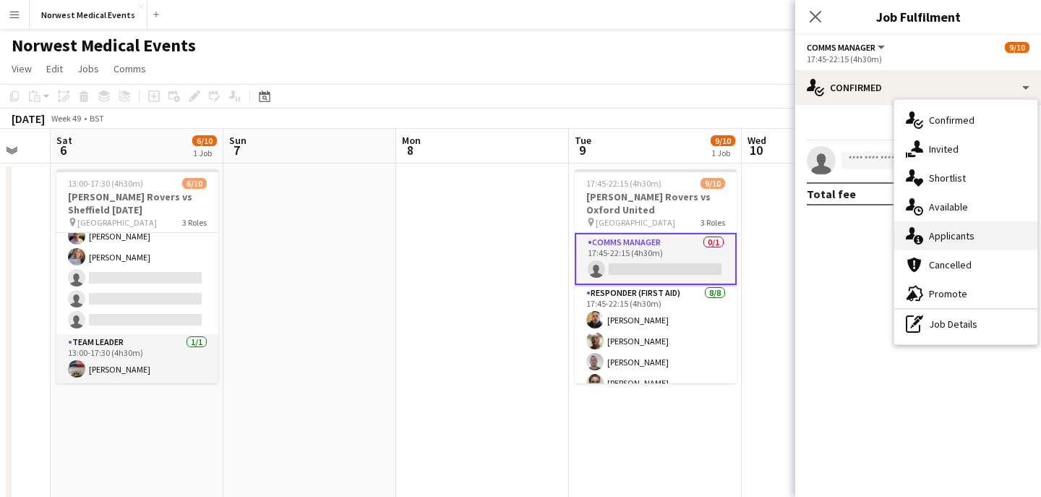
click at [956, 236] on span "Applicants" at bounding box center [952, 235] width 46 height 13
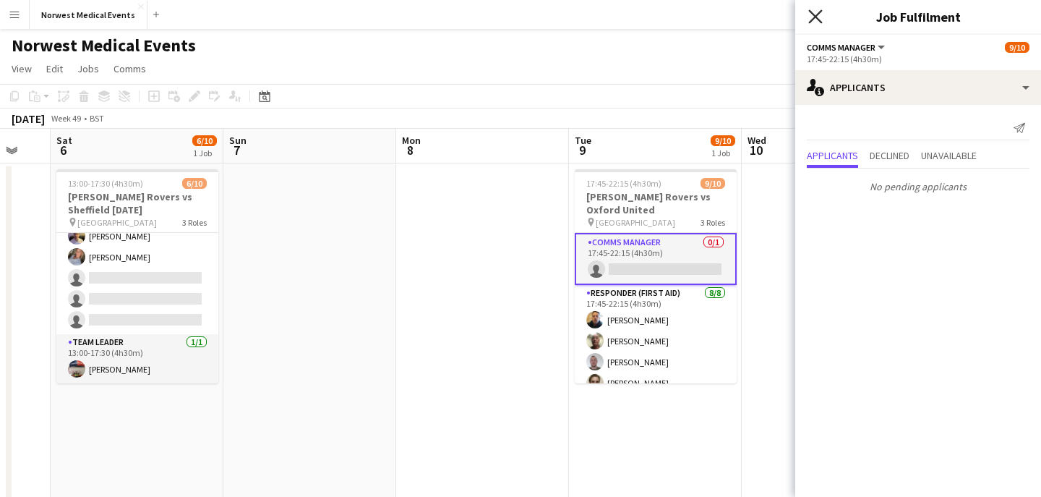
click at [812, 17] on icon "Close pop-in" at bounding box center [815, 16] width 14 height 14
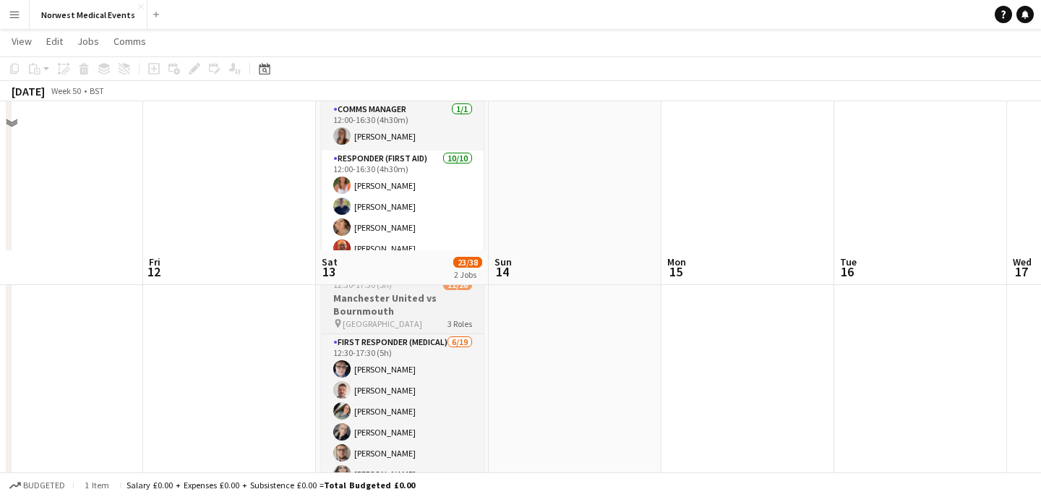
scroll to position [299, 0]
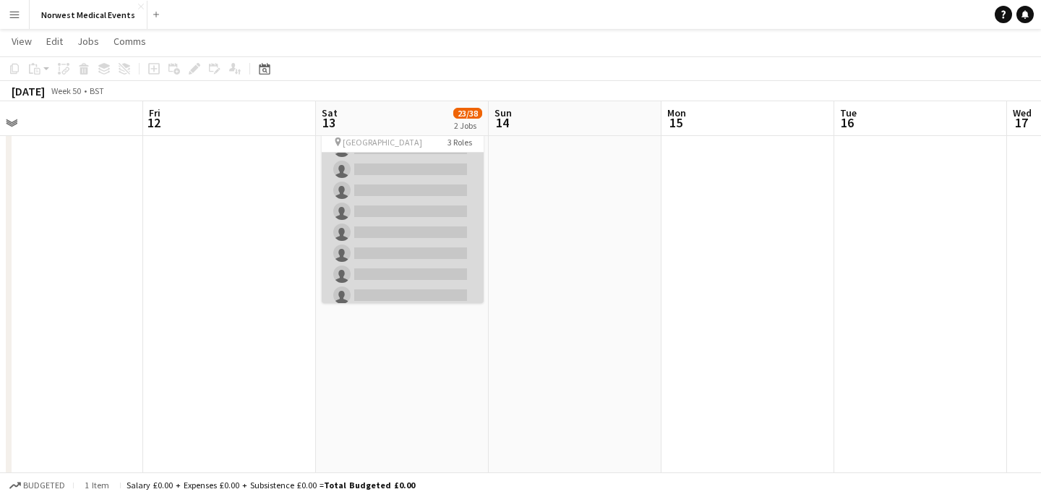
click at [424, 228] on app-card-role "First Responder (Medical) [DATE] 12:30-17:30 (5h) [PERSON_NAME] [PERSON_NAME] […" at bounding box center [403, 159] width 162 height 426
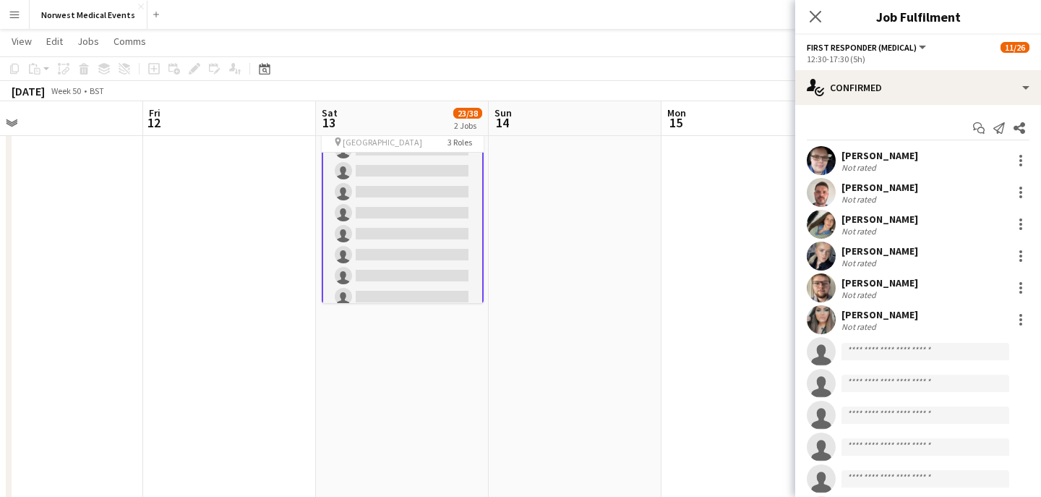
scroll to position [208, 0]
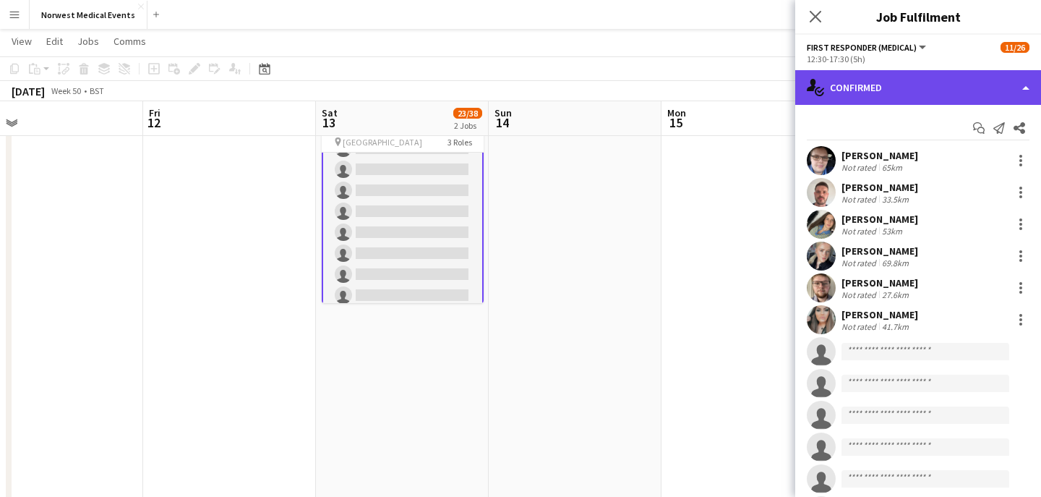
click at [865, 84] on div "single-neutral-actions-check-2 Confirmed" at bounding box center [918, 87] width 246 height 35
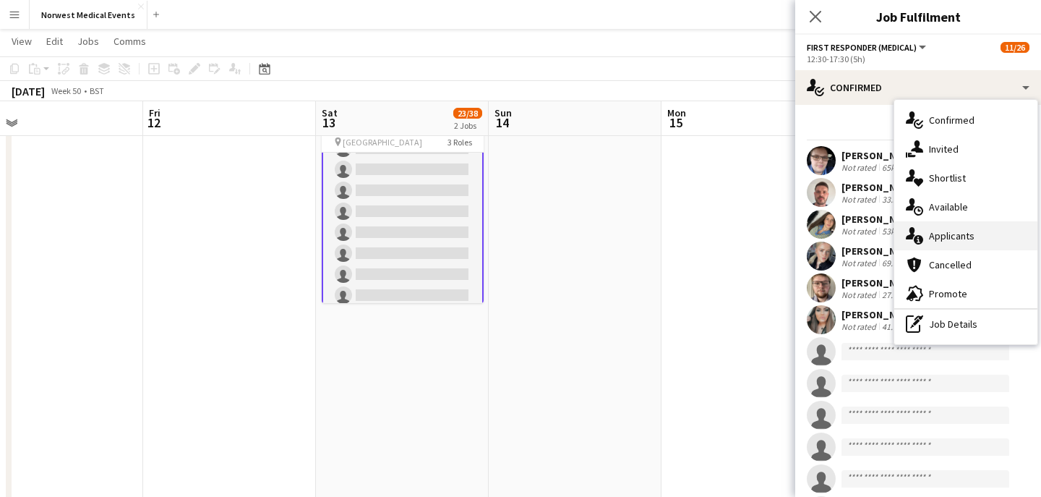
click at [961, 233] on span "Applicants" at bounding box center [952, 235] width 46 height 13
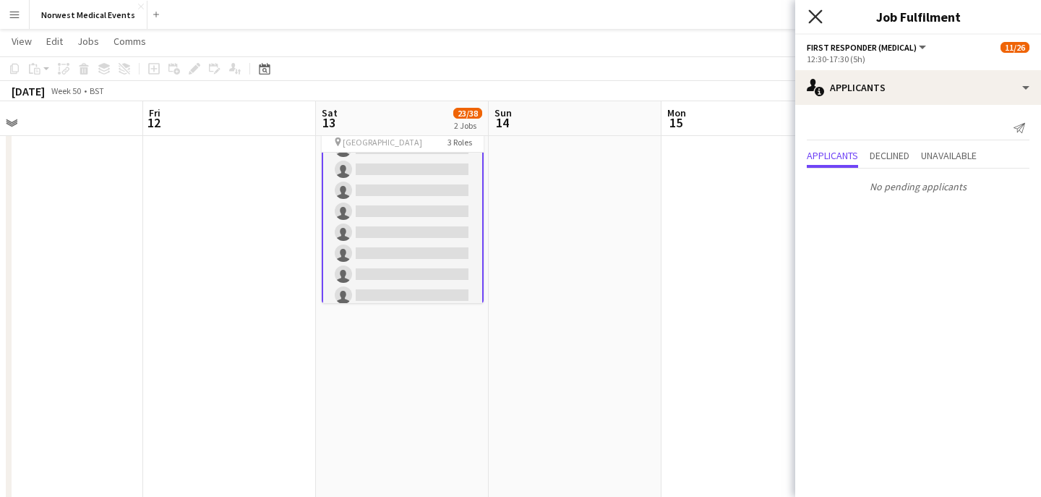
click at [812, 20] on icon "Close pop-in" at bounding box center [815, 16] width 14 height 14
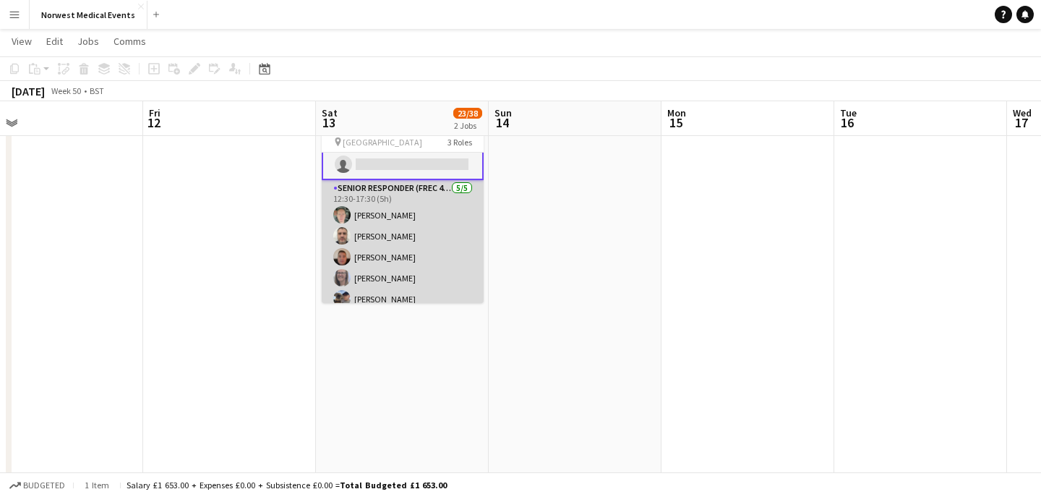
scroll to position [474, 0]
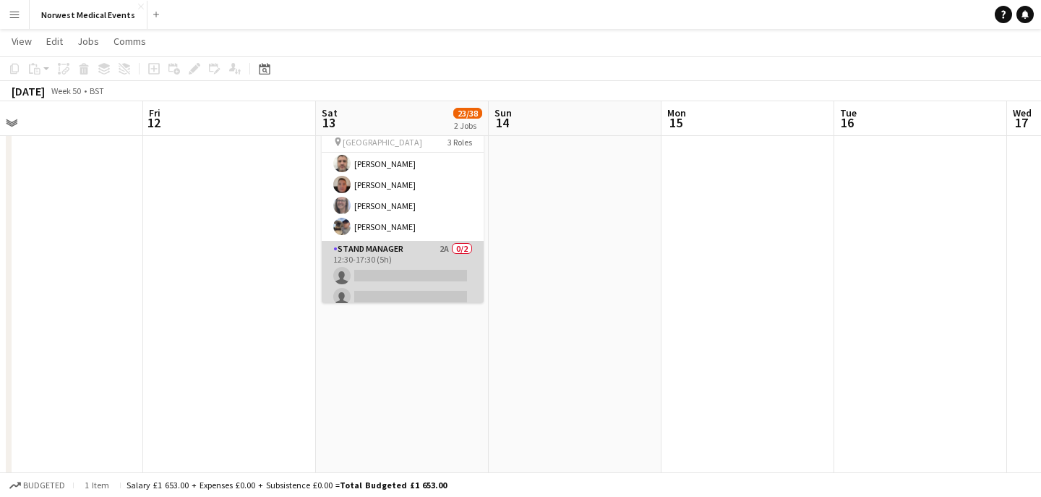
click at [408, 283] on app-card-role "Stand Manager 2A 0/2 12:30-17:30 (5h) single-neutral-actions single-neutral-act…" at bounding box center [403, 276] width 162 height 70
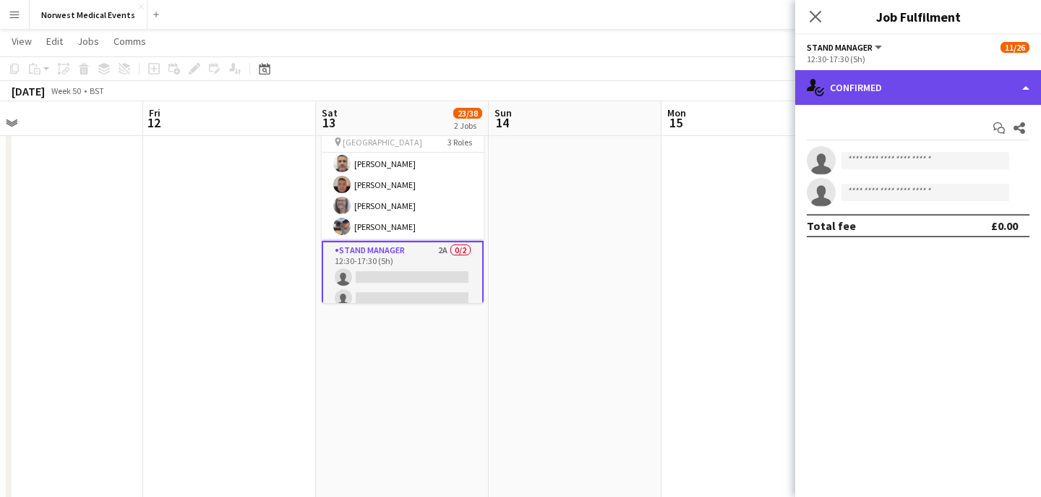
click at [866, 94] on div "single-neutral-actions-check-2 Confirmed" at bounding box center [918, 87] width 246 height 35
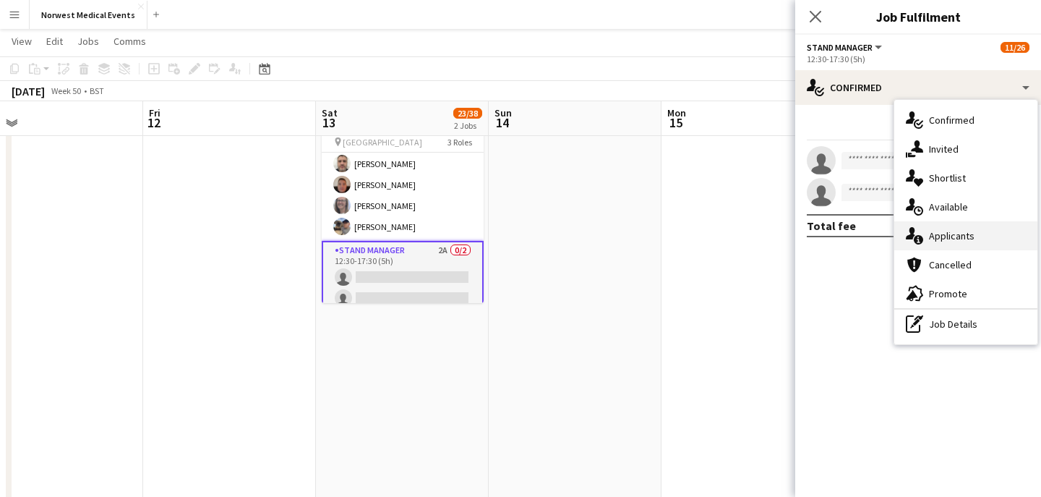
click at [967, 238] on span "Applicants" at bounding box center [952, 235] width 46 height 13
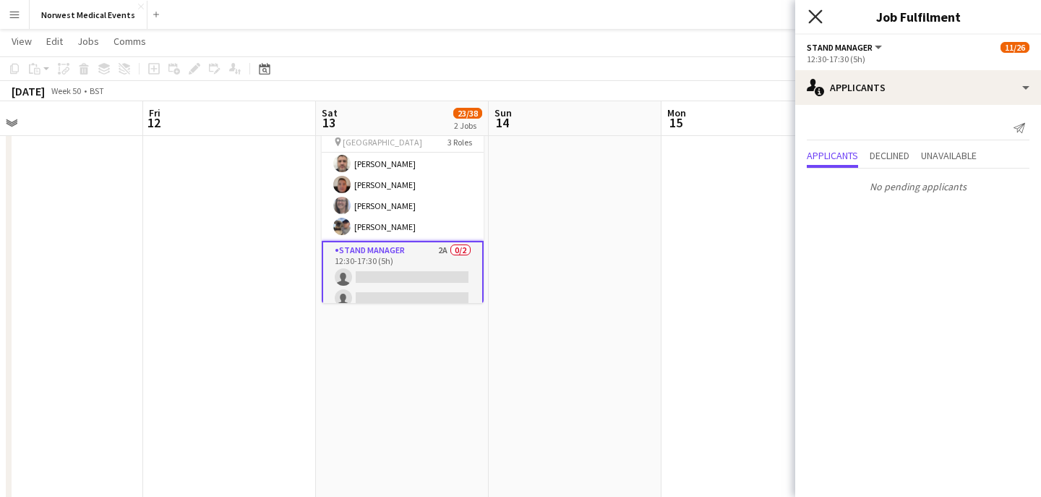
click at [817, 13] on icon "Close pop-in" at bounding box center [815, 16] width 14 height 14
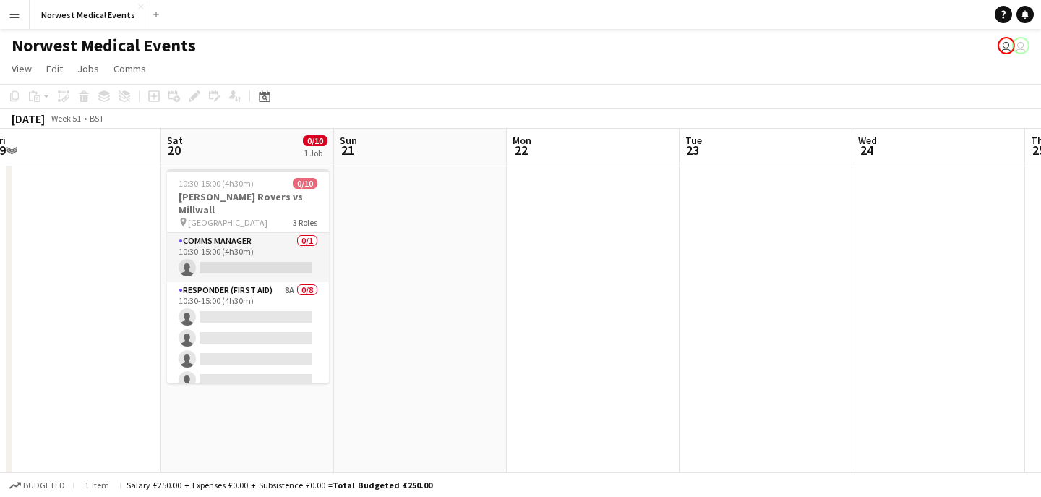
scroll to position [0, 471]
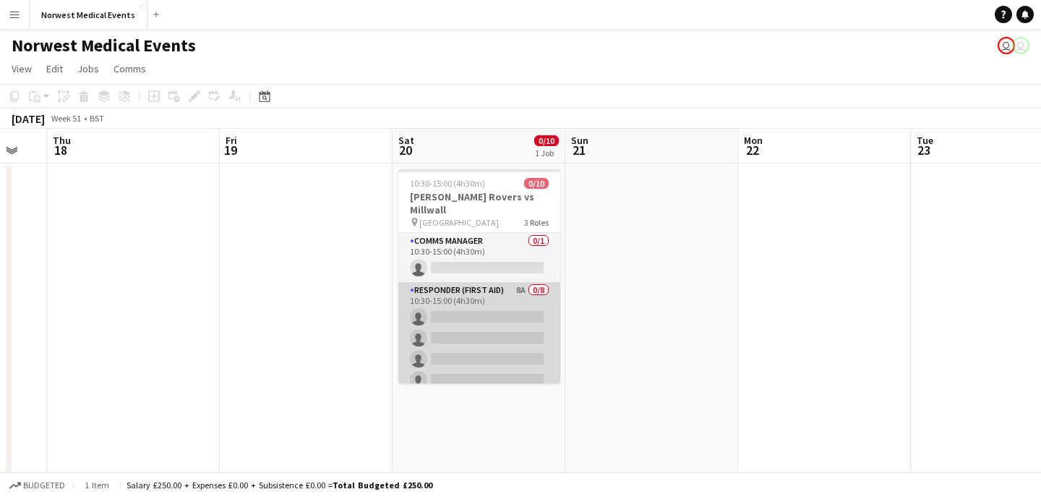
click at [502, 330] on app-card-role "Responder (First Aid) 8A 0/8 10:30-15:00 (4h30m) single-neutral-actions single-…" at bounding box center [479, 380] width 162 height 196
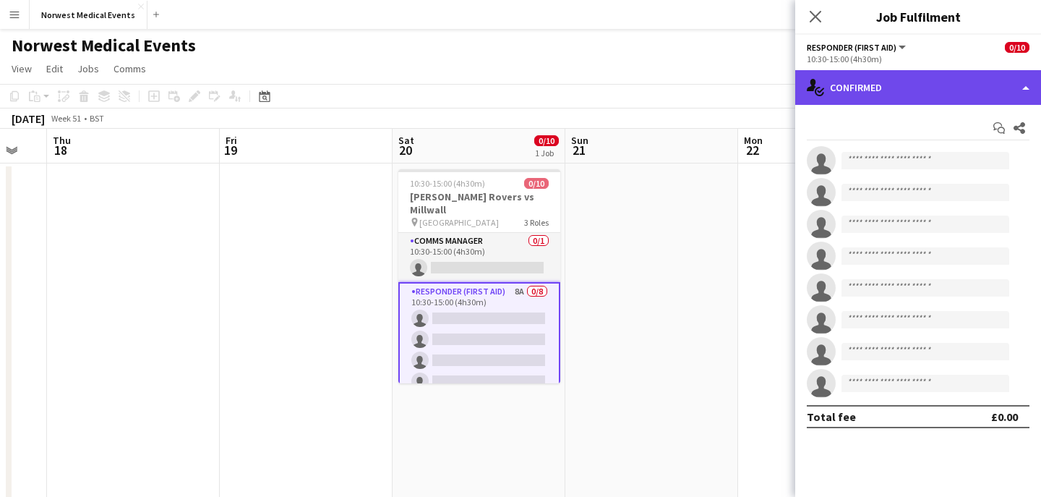
click at [888, 90] on div "single-neutral-actions-check-2 Confirmed" at bounding box center [918, 87] width 246 height 35
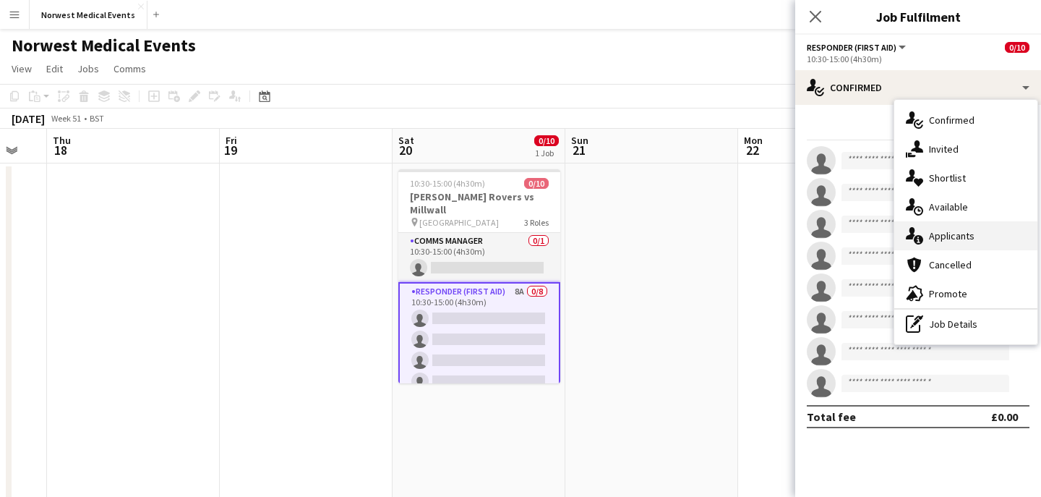
click at [945, 239] on span "Applicants" at bounding box center [952, 235] width 46 height 13
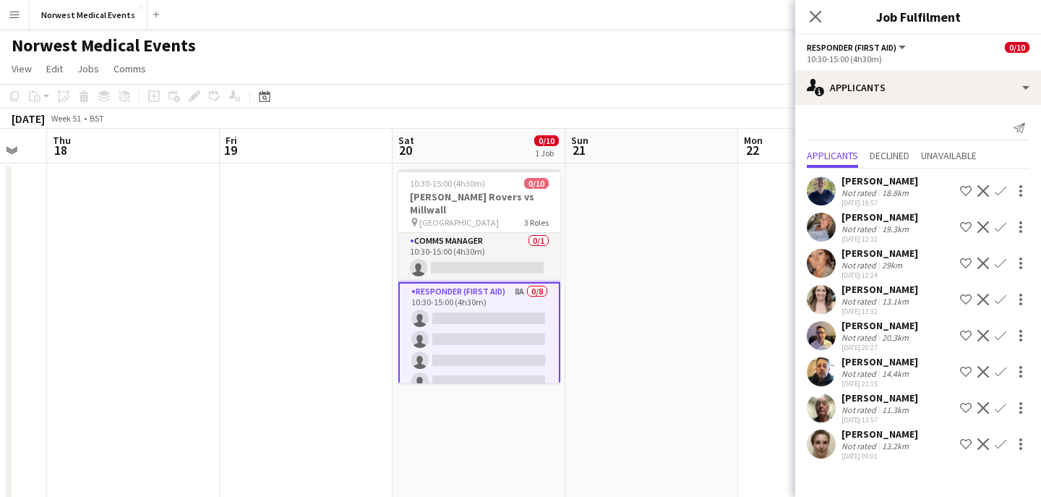
click at [1000, 190] on app-icon "Confirm" at bounding box center [1001, 191] width 12 height 12
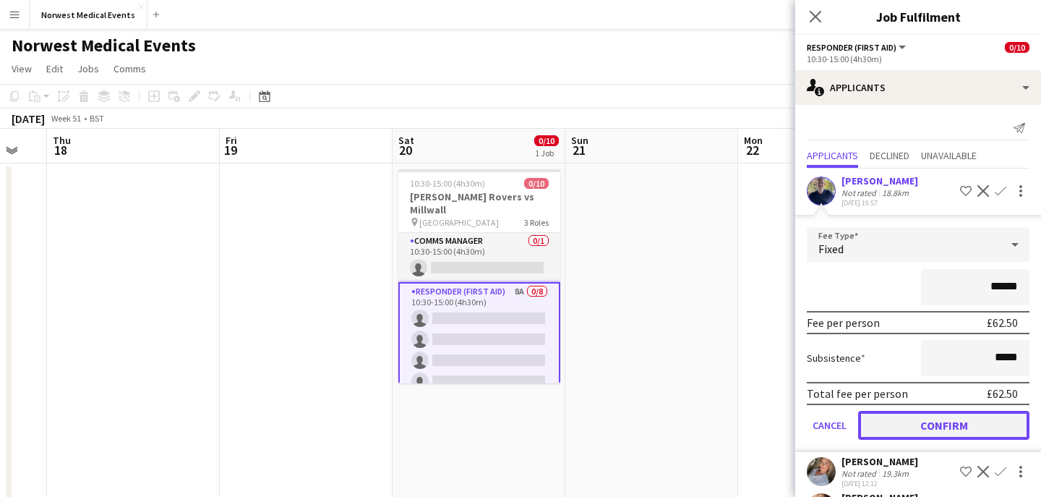
click at [964, 423] on button "Confirm" at bounding box center [943, 425] width 171 height 29
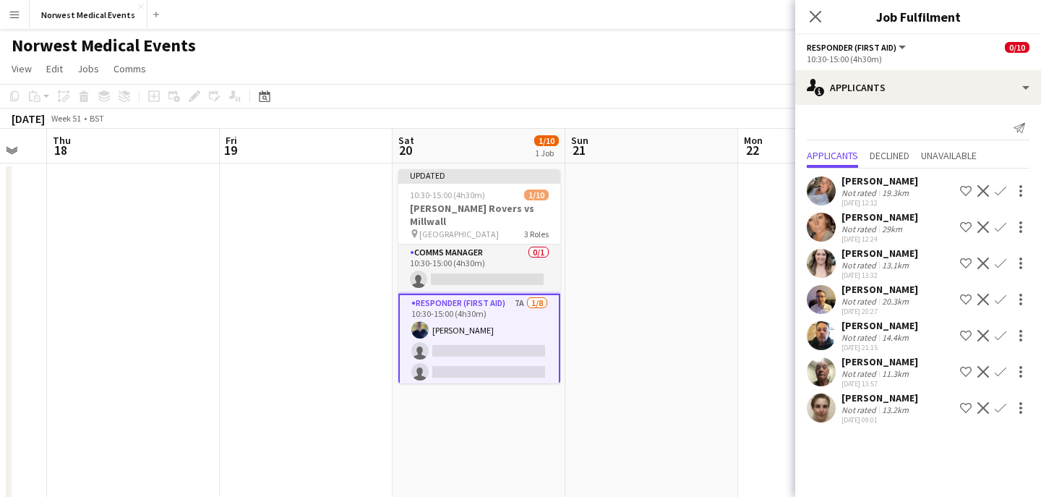
click at [1002, 187] on app-icon "Confirm" at bounding box center [1001, 191] width 12 height 12
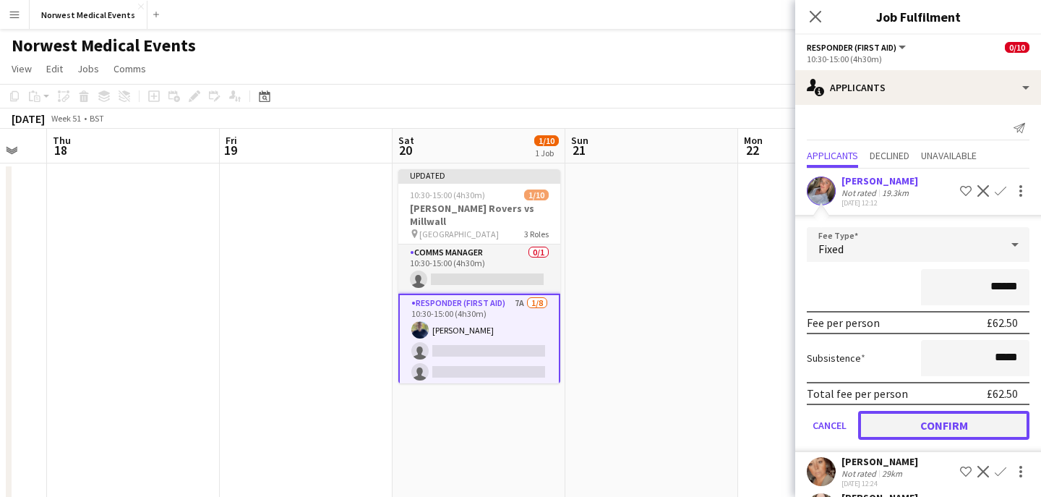
click at [982, 421] on button "Confirm" at bounding box center [943, 425] width 171 height 29
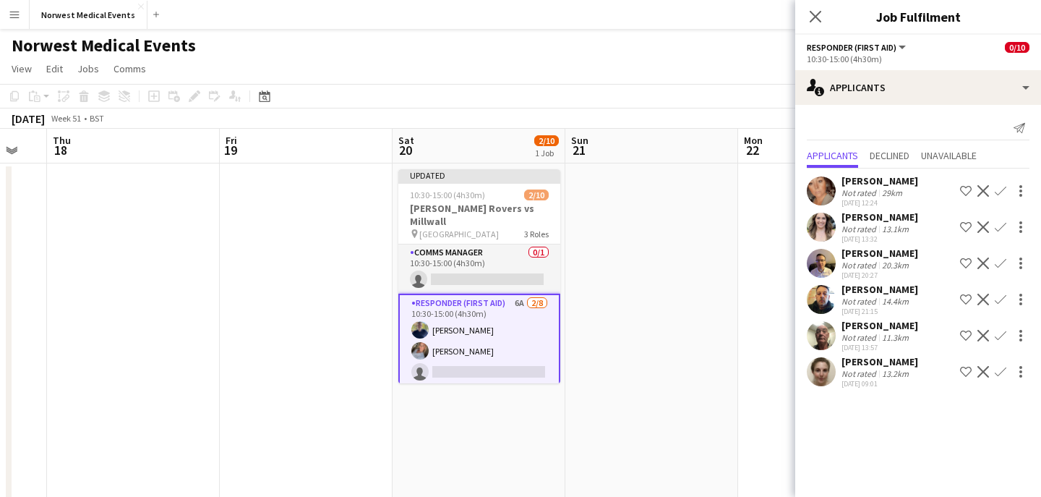
click at [1003, 189] on app-icon "Confirm" at bounding box center [1001, 191] width 12 height 12
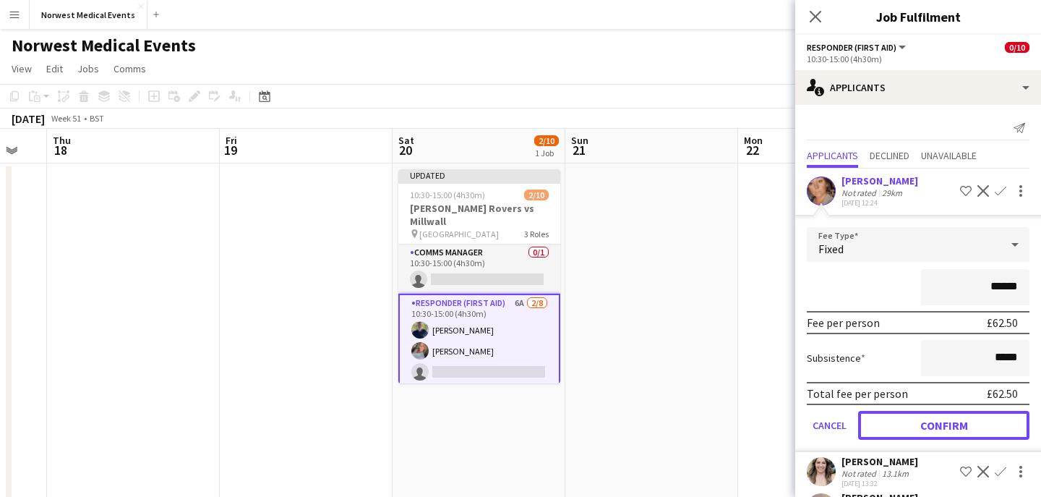
click at [980, 429] on button "Confirm" at bounding box center [943, 425] width 171 height 29
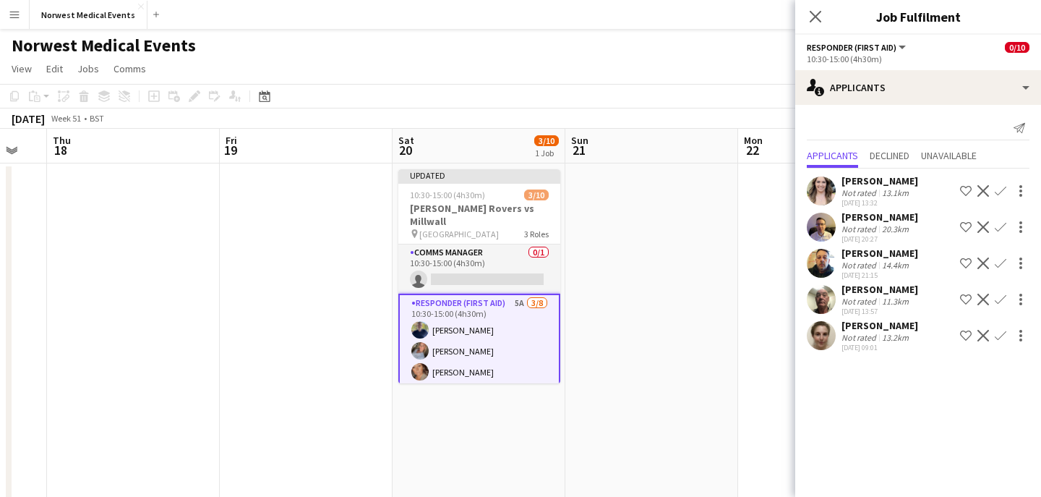
click at [999, 192] on app-icon "Confirm" at bounding box center [1001, 191] width 12 height 12
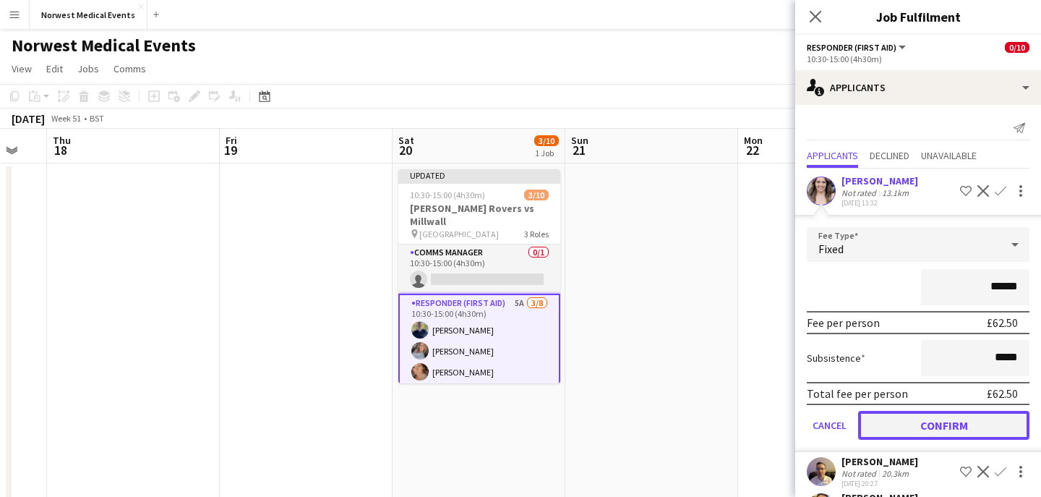
click at [960, 426] on button "Confirm" at bounding box center [943, 425] width 171 height 29
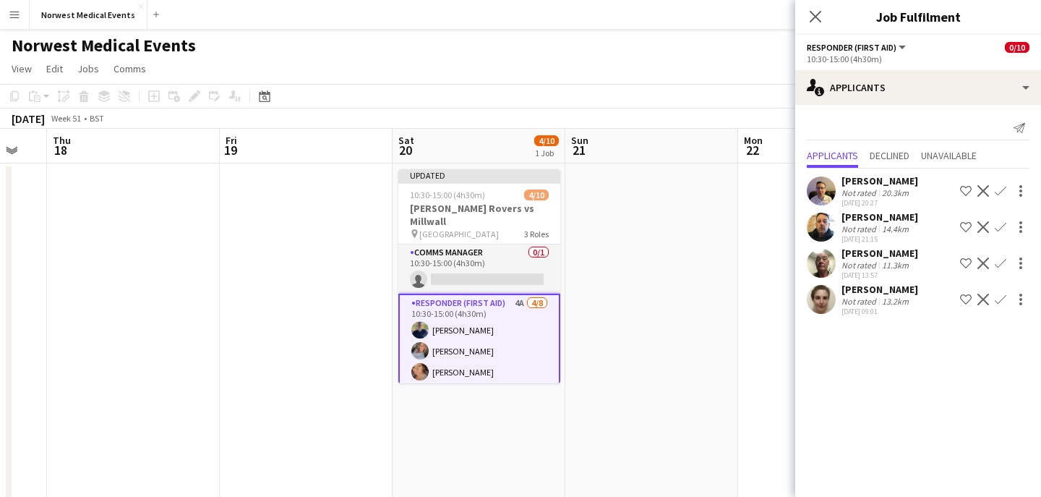
click at [1002, 198] on button "Confirm" at bounding box center [1000, 190] width 17 height 17
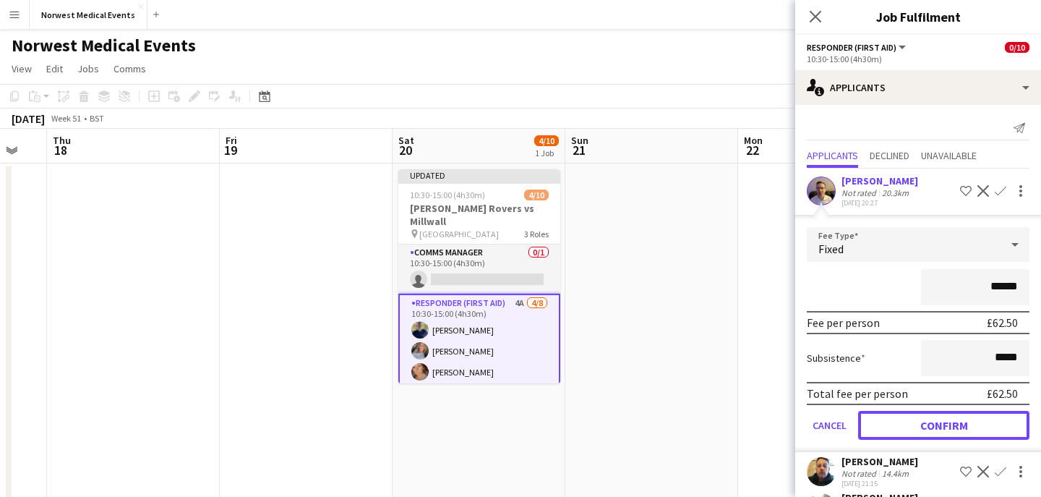
click at [961, 428] on button "Confirm" at bounding box center [943, 425] width 171 height 29
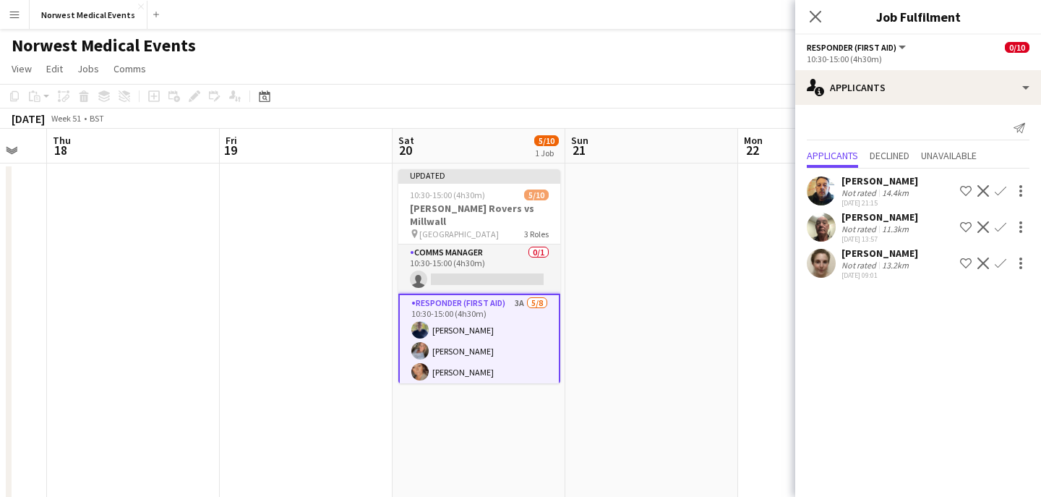
click at [1003, 192] on app-icon "Confirm" at bounding box center [1001, 191] width 12 height 12
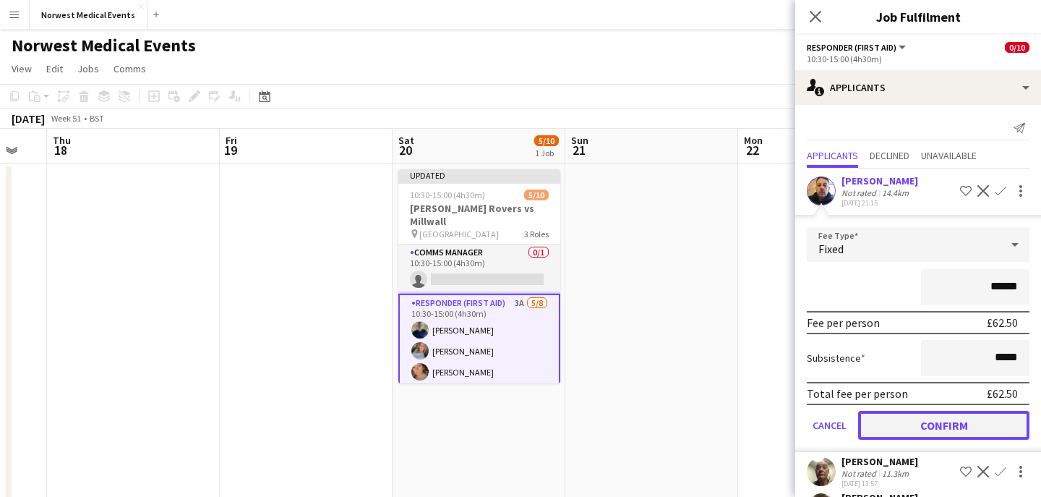
click at [953, 435] on button "Confirm" at bounding box center [943, 425] width 171 height 29
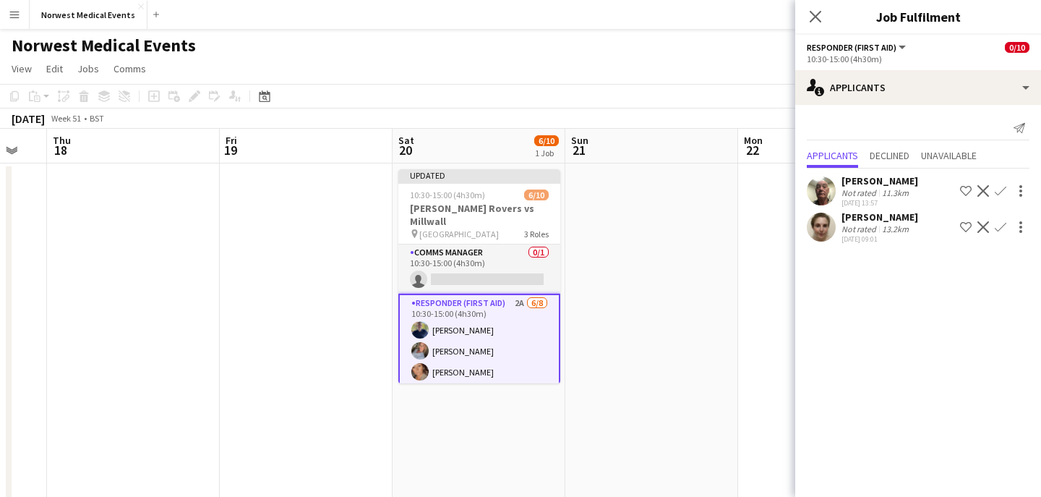
click at [999, 193] on app-icon "Confirm" at bounding box center [1001, 191] width 12 height 12
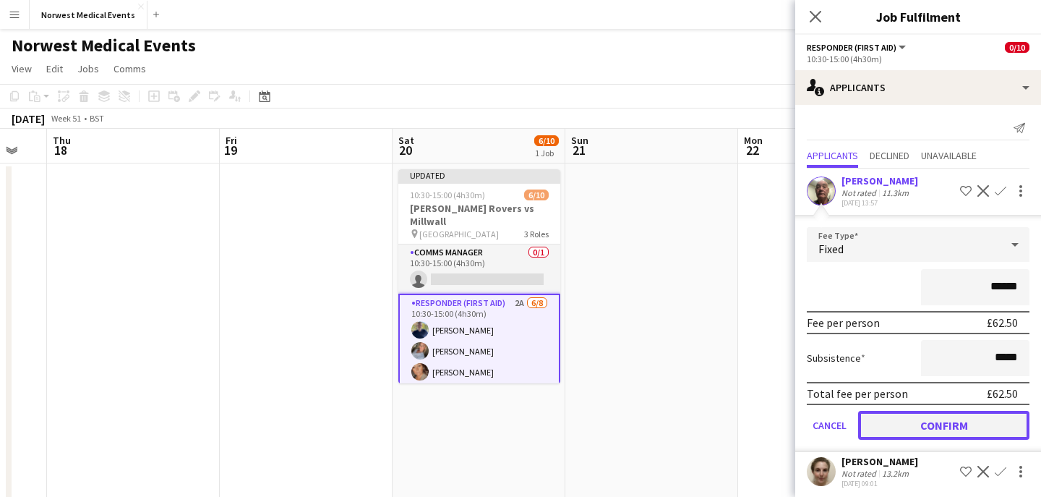
click at [951, 427] on button "Confirm" at bounding box center [943, 425] width 171 height 29
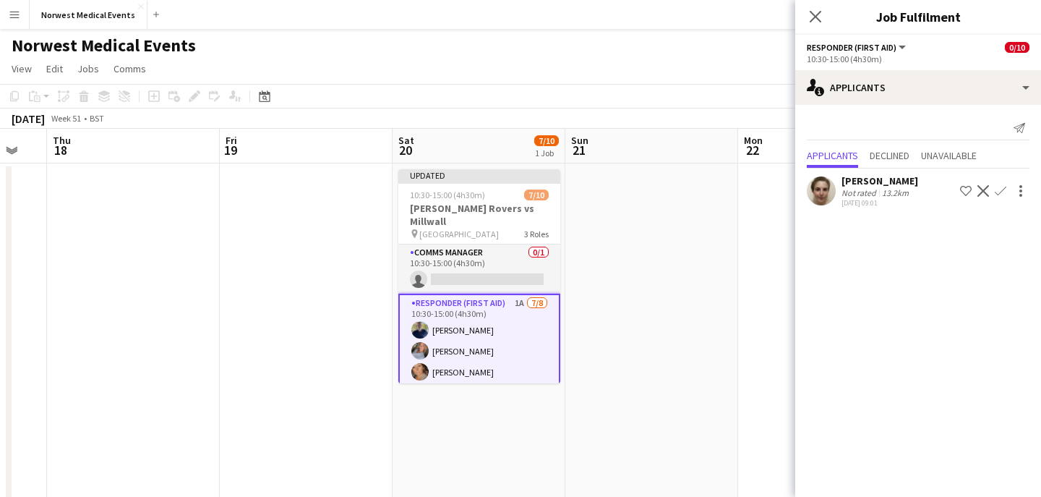
click at [1001, 194] on app-icon "Confirm" at bounding box center [1001, 191] width 12 height 12
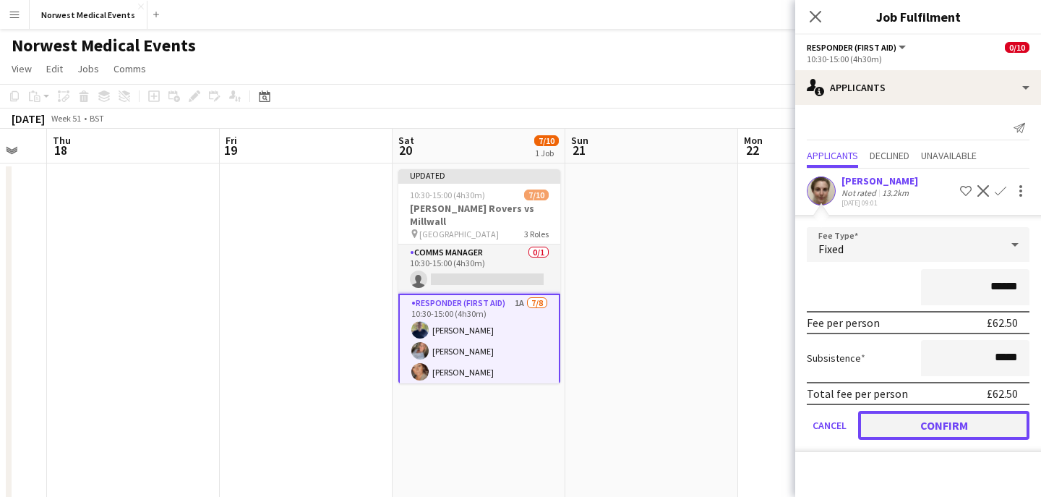
click at [953, 424] on button "Confirm" at bounding box center [943, 425] width 171 height 29
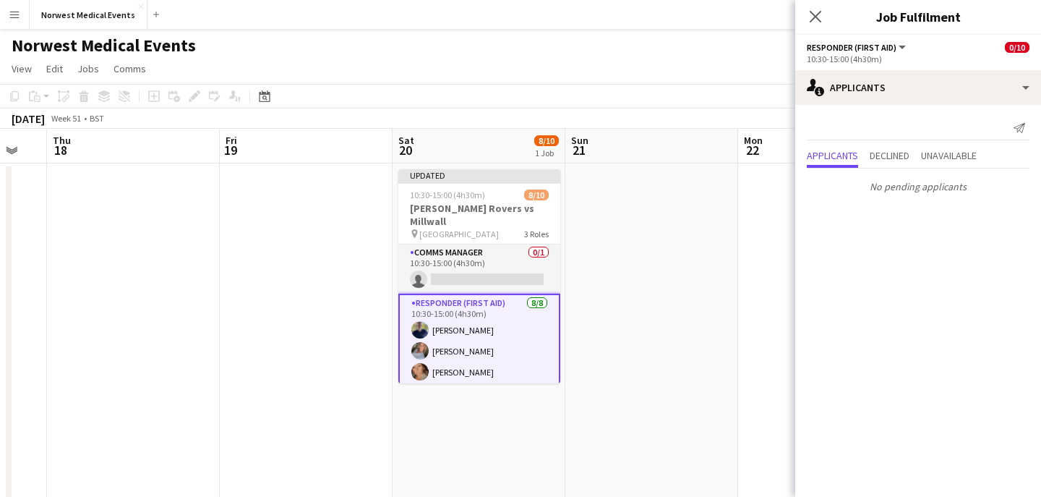
click at [817, 19] on icon at bounding box center [816, 17] width 12 height 12
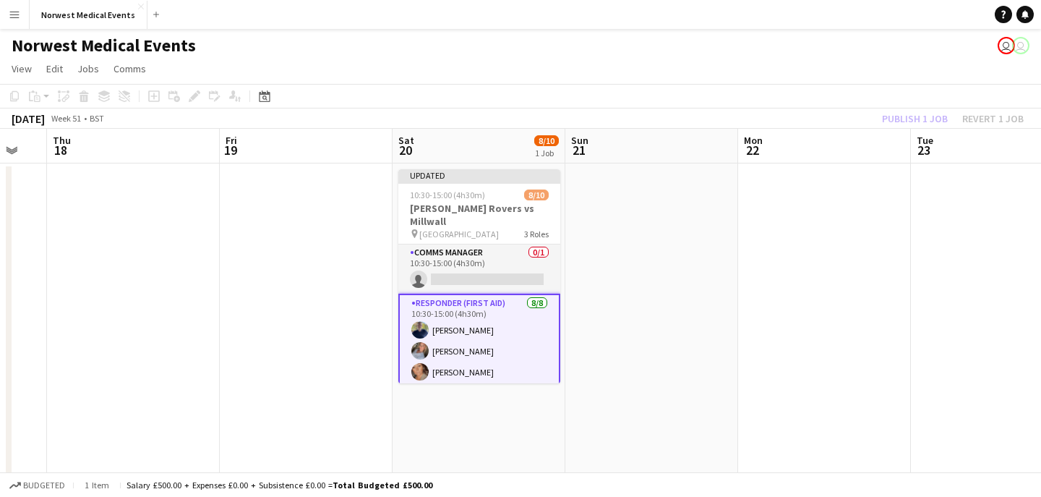
click at [909, 123] on div "Publish 1 job Revert 1 job" at bounding box center [953, 118] width 176 height 19
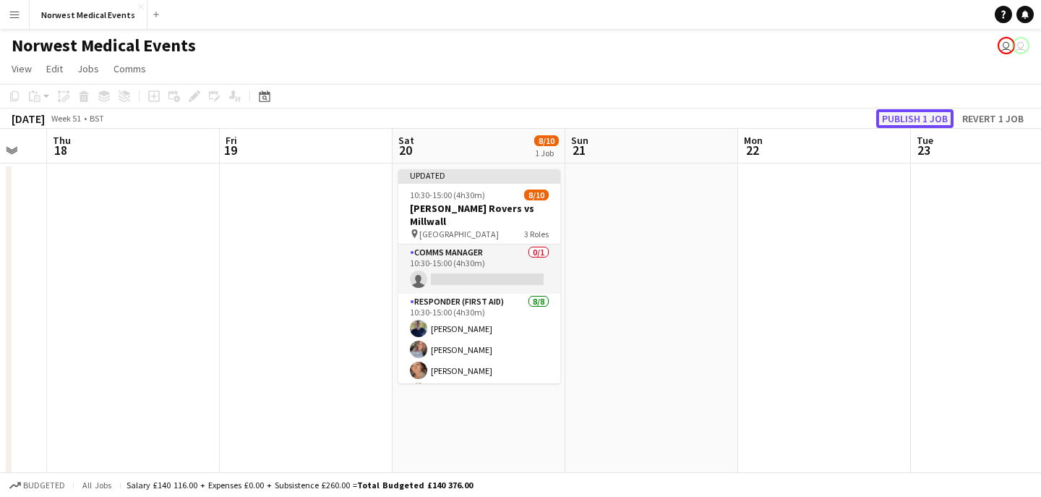
click at [909, 123] on button "Publish 1 job" at bounding box center [914, 118] width 77 height 19
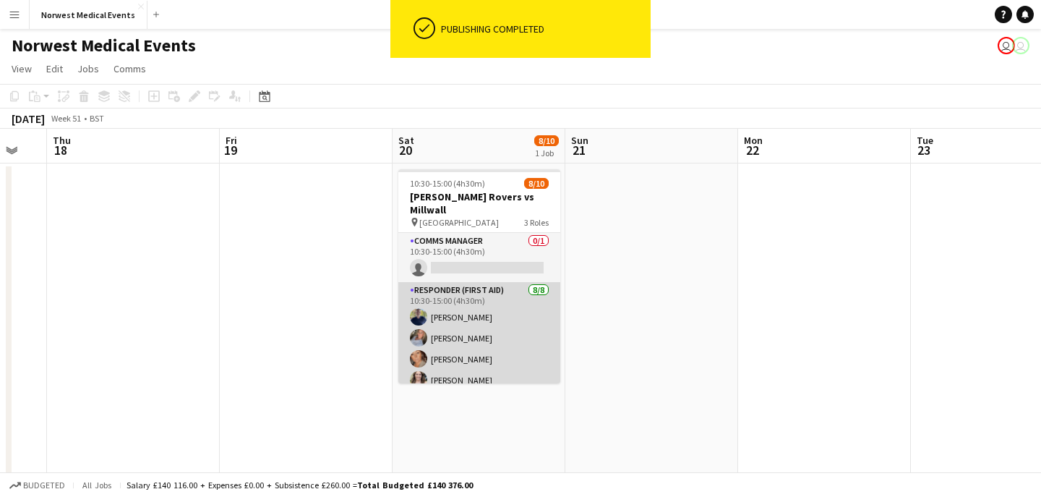
scroll to position [131, 0]
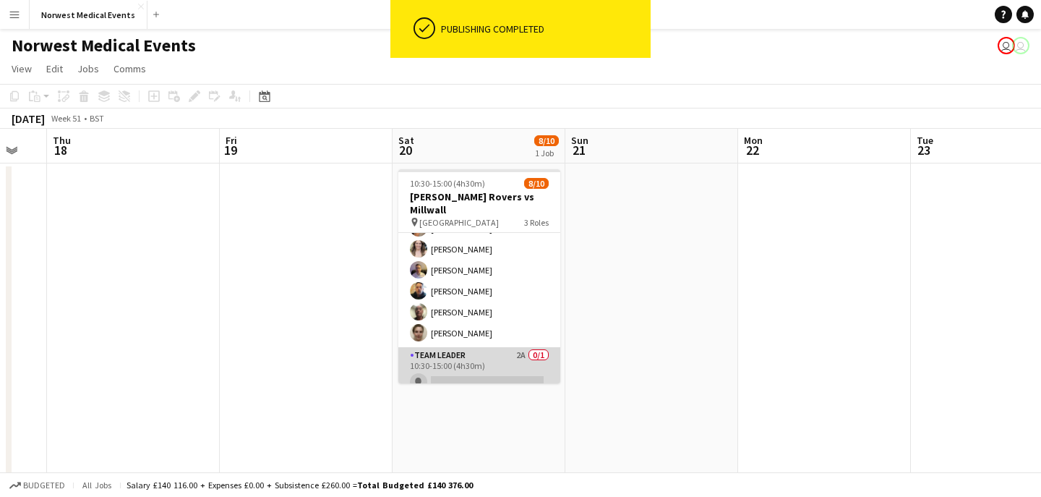
click at [479, 357] on app-card-role "Team Leader 2A 0/1 10:30-15:00 (4h30m) single-neutral-actions" at bounding box center [479, 371] width 162 height 49
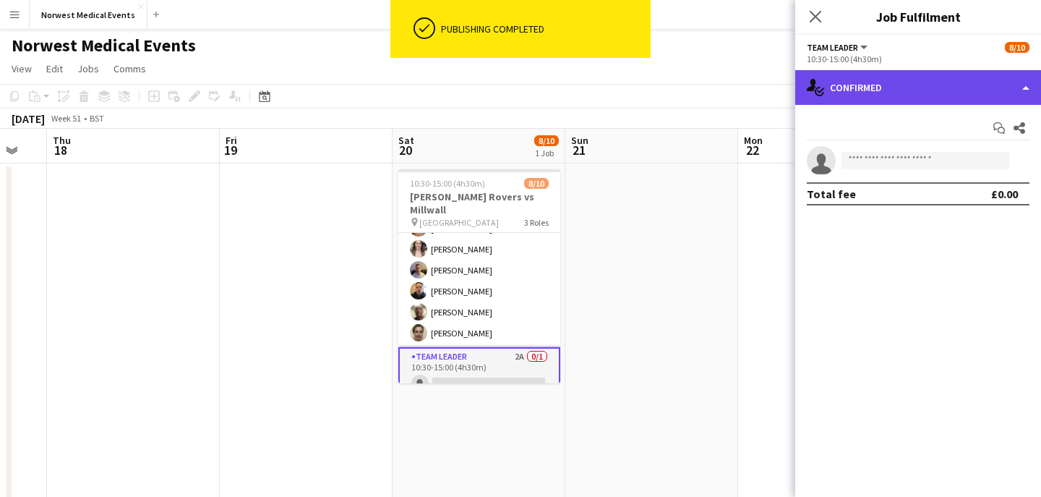
click at [914, 101] on div "single-neutral-actions-check-2 Confirmed" at bounding box center [918, 87] width 246 height 35
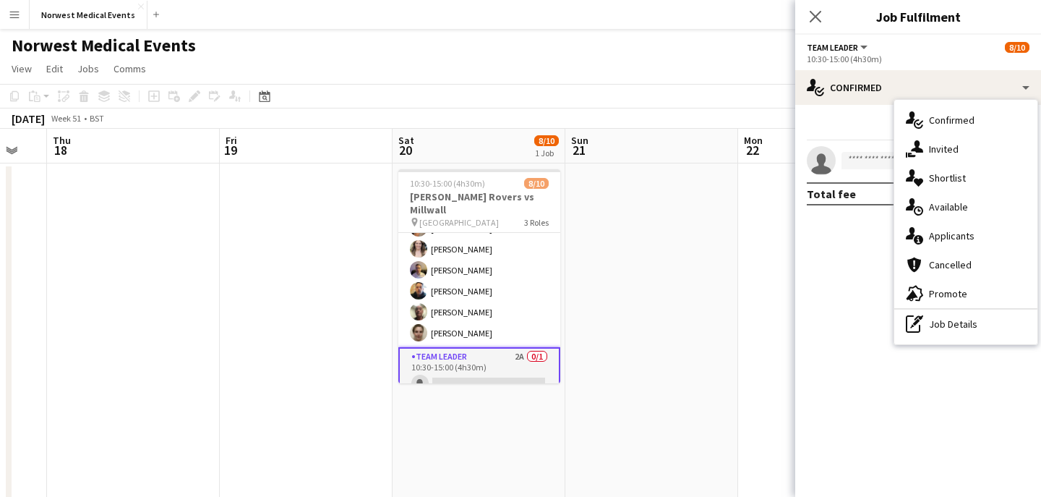
click at [945, 240] on span "Applicants" at bounding box center [952, 235] width 46 height 13
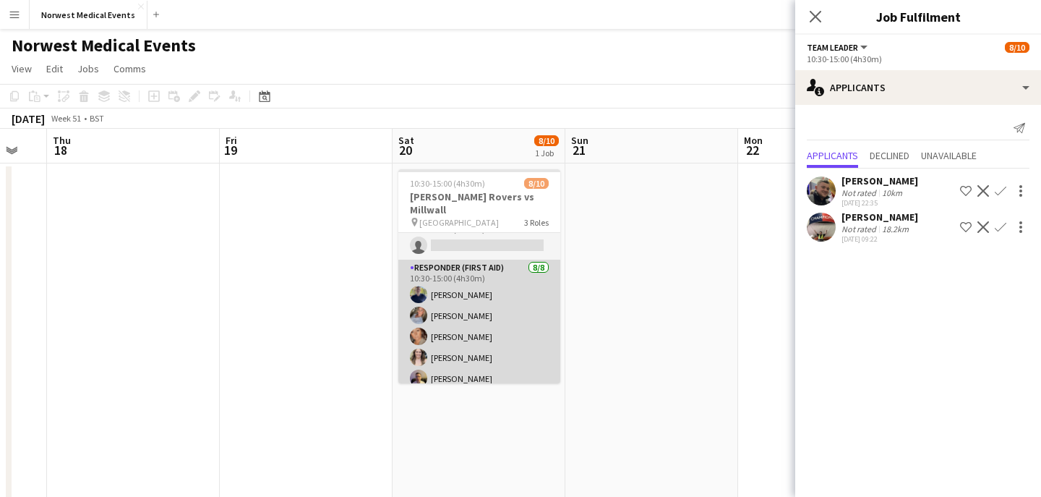
scroll to position [0, 0]
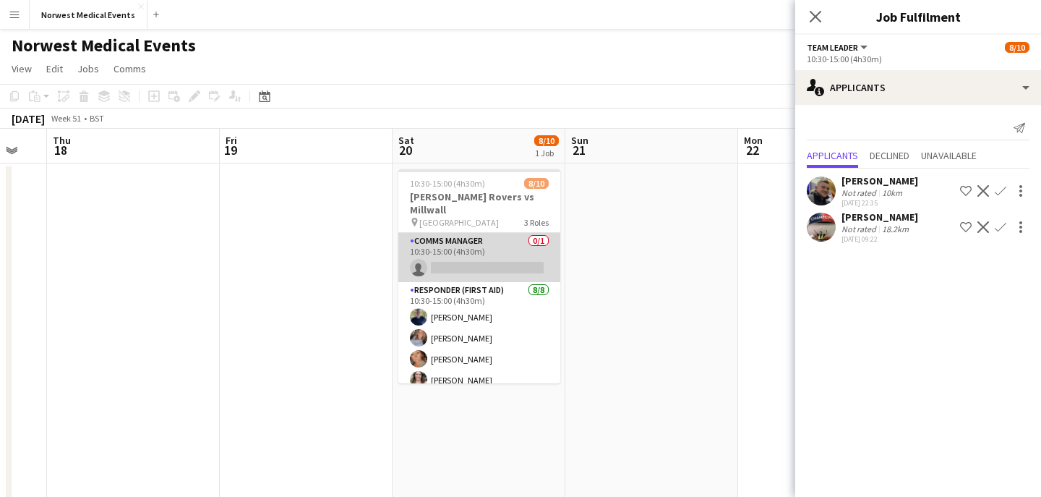
click at [495, 233] on app-card-role "Comms Manager 0/1 10:30-15:00 (4h30m) single-neutral-actions" at bounding box center [479, 257] width 162 height 49
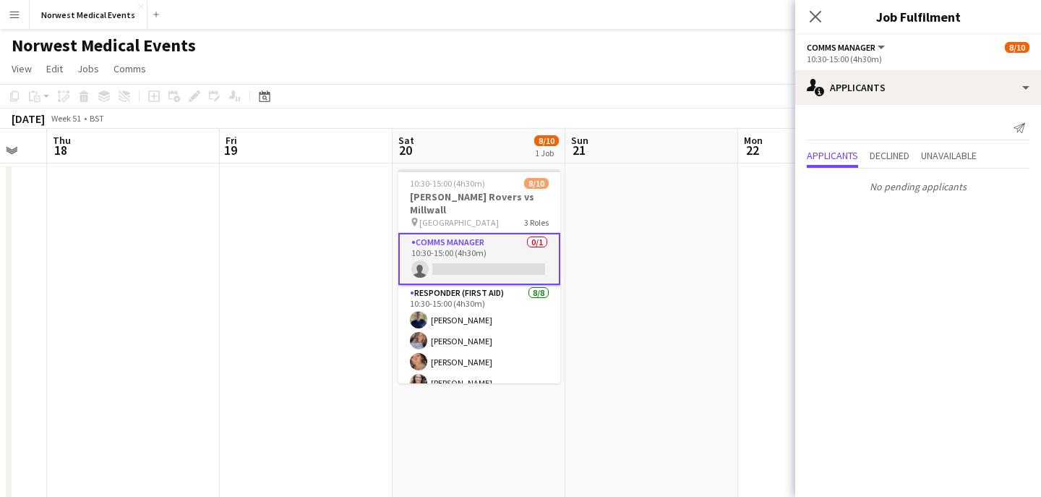
click at [812, 5] on div "Close pop-in" at bounding box center [815, 16] width 40 height 33
click at [815, 10] on icon "Close pop-in" at bounding box center [815, 16] width 14 height 14
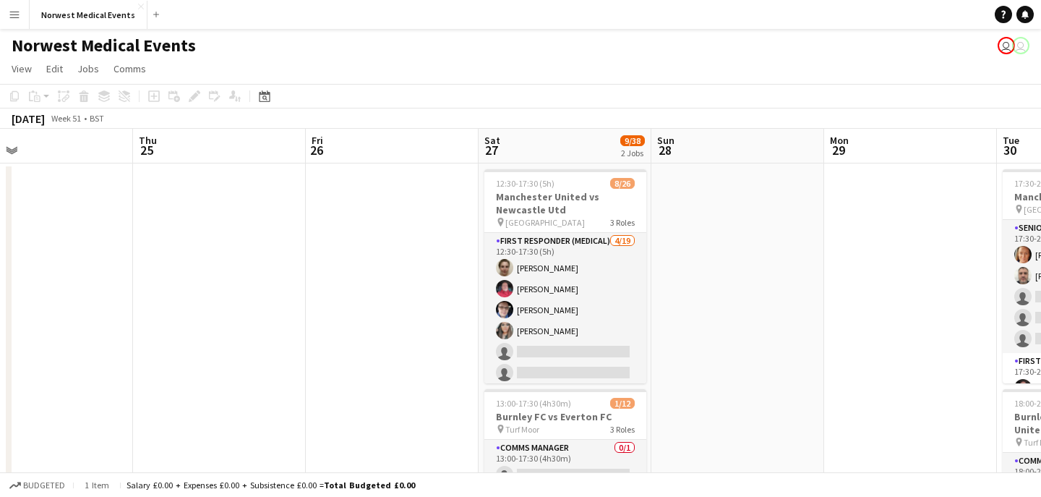
scroll to position [0, 623]
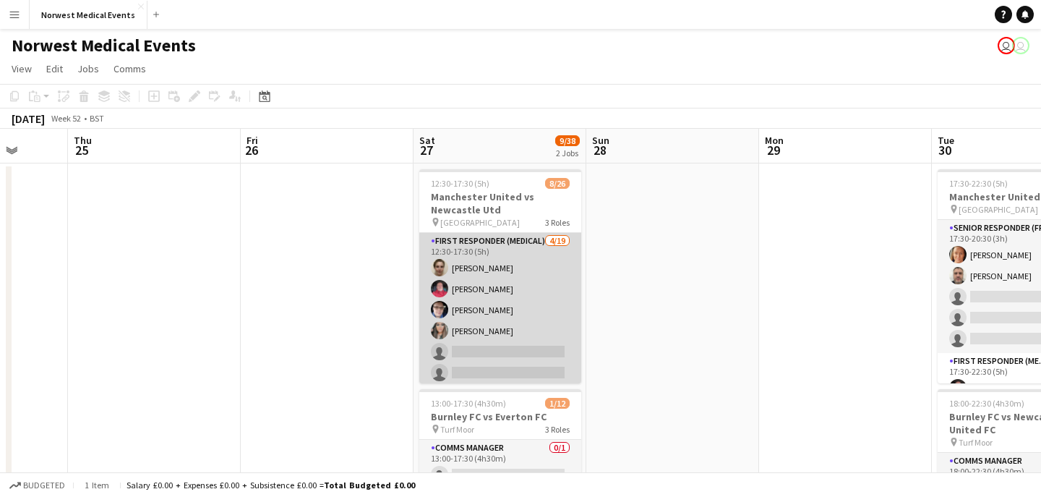
click at [521, 313] on app-card-role "First Responder (Medical) [DATE] 12:30-17:30 (5h) [PERSON_NAME] [PERSON_NAME] […" at bounding box center [500, 446] width 162 height 426
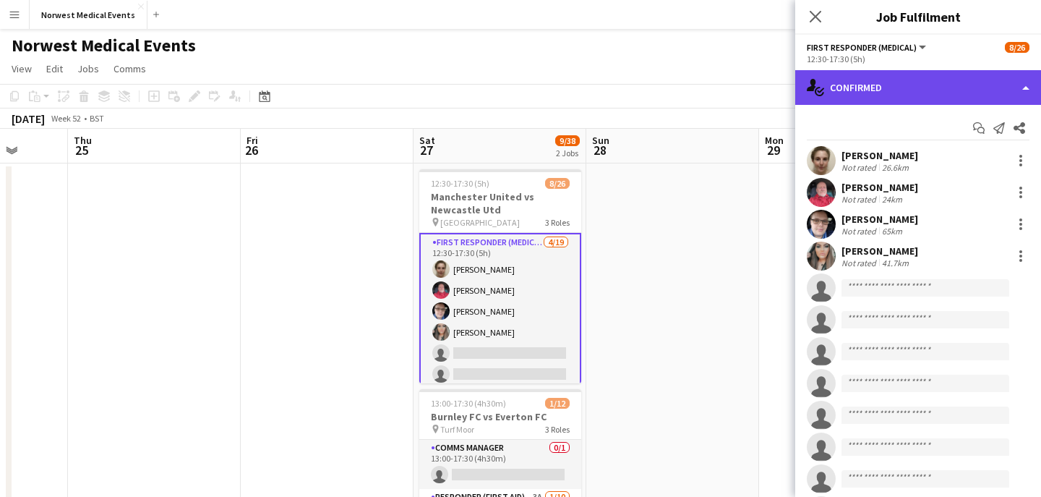
click at [888, 92] on div "single-neutral-actions-check-2 Confirmed" at bounding box center [918, 87] width 246 height 35
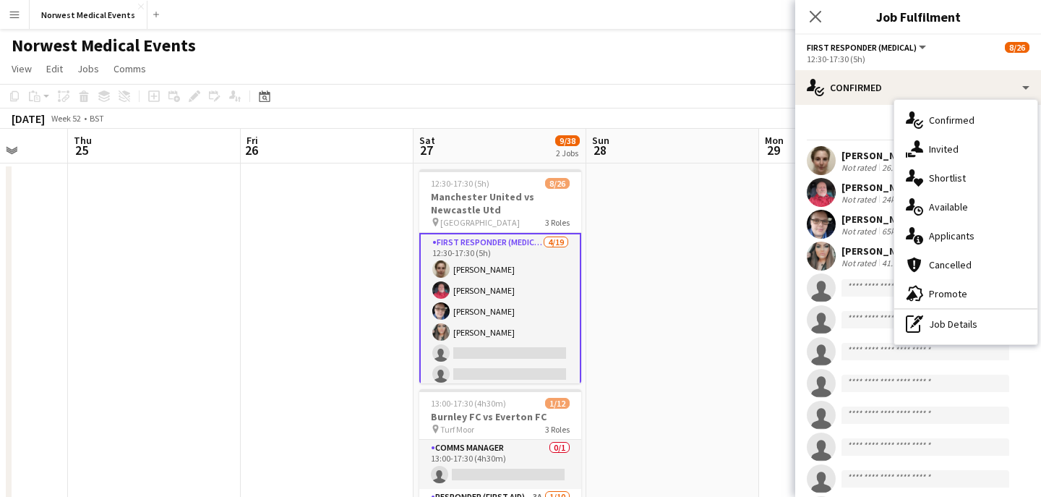
click at [977, 228] on div "single-neutral-actions-information Applicants" at bounding box center [965, 235] width 143 height 29
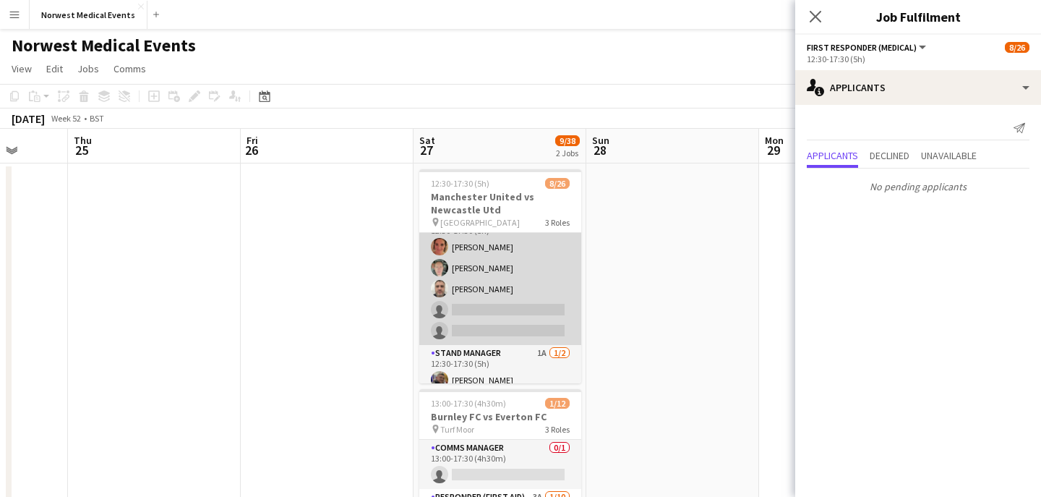
click at [515, 304] on app-card-role "Senior Responder (FREC 4 or Above) [DATE] 12:30-17:30 (5h) [PERSON_NAME] [PERSO…" at bounding box center [500, 278] width 162 height 133
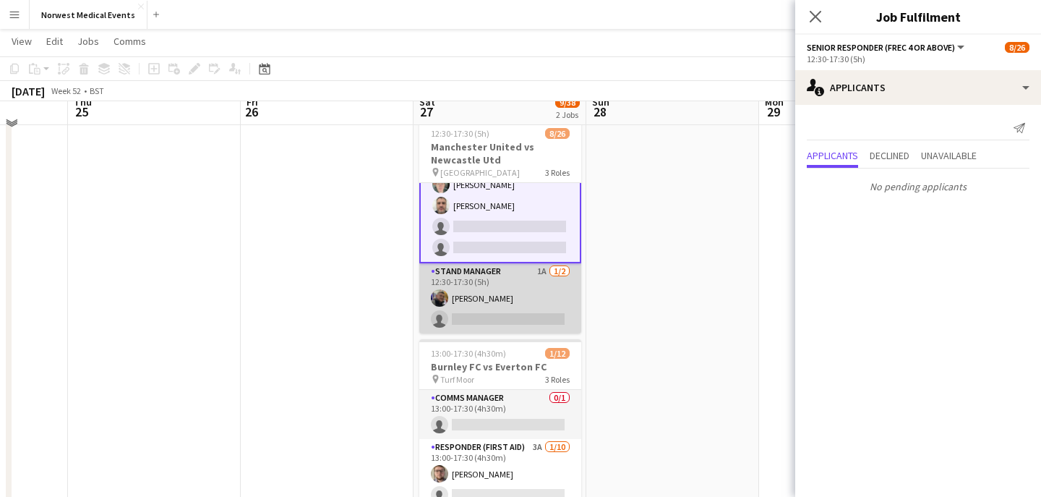
scroll to position [51, 0]
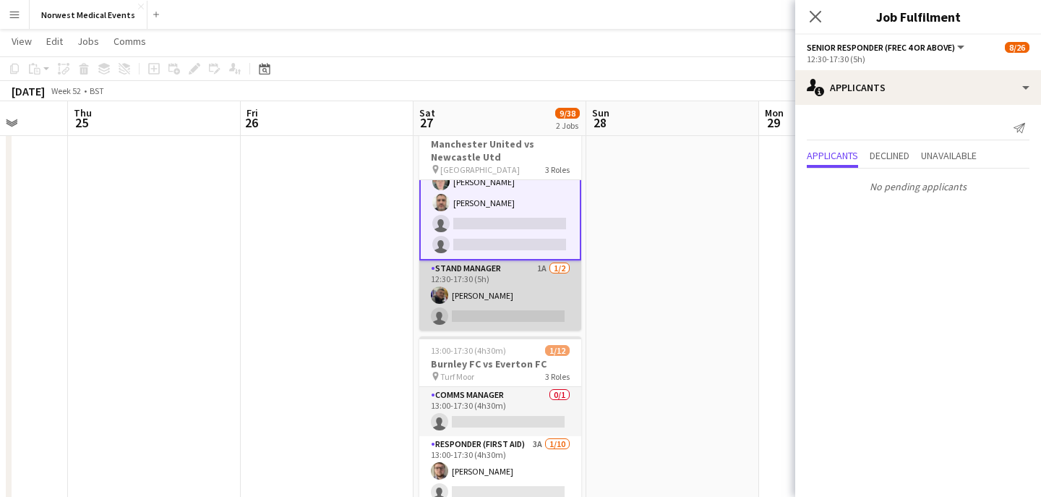
click at [510, 315] on app-card-role "Stand Manager 1A [DATE] 12:30-17:30 (5h) [PERSON_NAME] single-neutral-actions" at bounding box center [500, 295] width 162 height 70
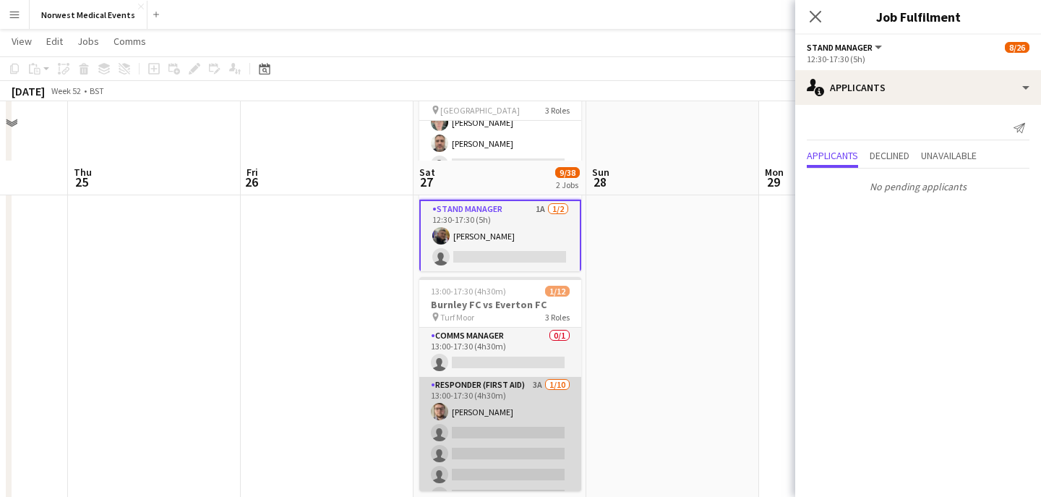
scroll to position [183, 0]
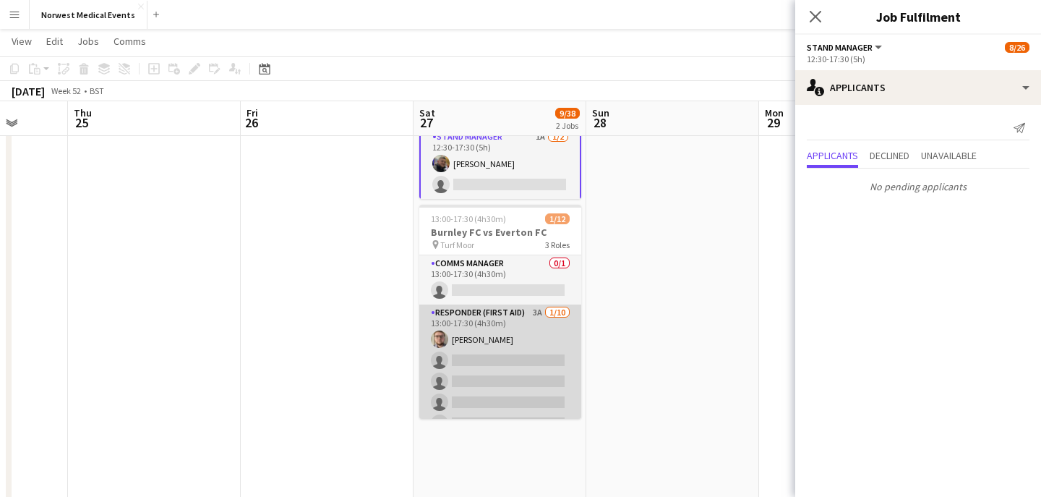
click at [497, 364] on app-card-role "Responder (First Aid) 3A [DATE] 13:00-17:30 (4h30m) [PERSON_NAME] single-neutra…" at bounding box center [500, 423] width 162 height 238
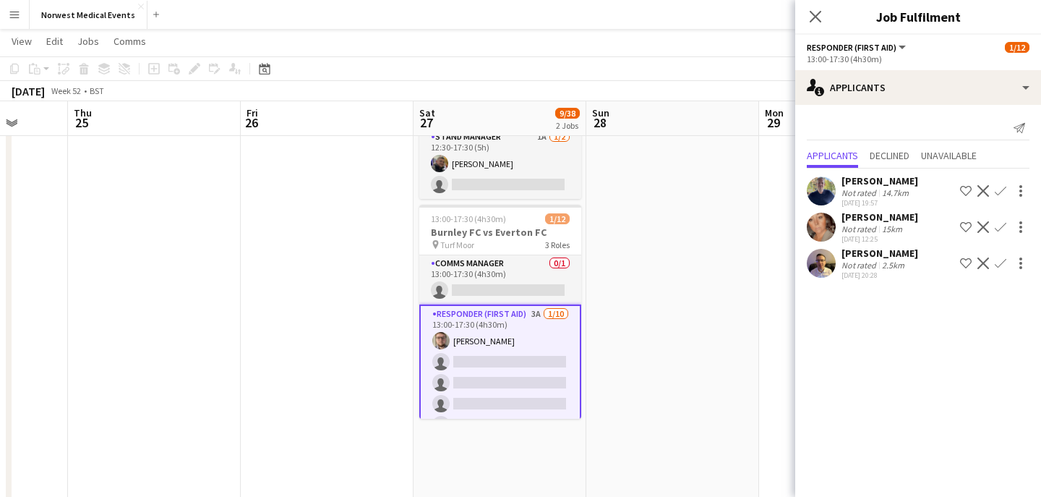
click at [1000, 263] on app-icon "Confirm" at bounding box center [1001, 263] width 12 height 12
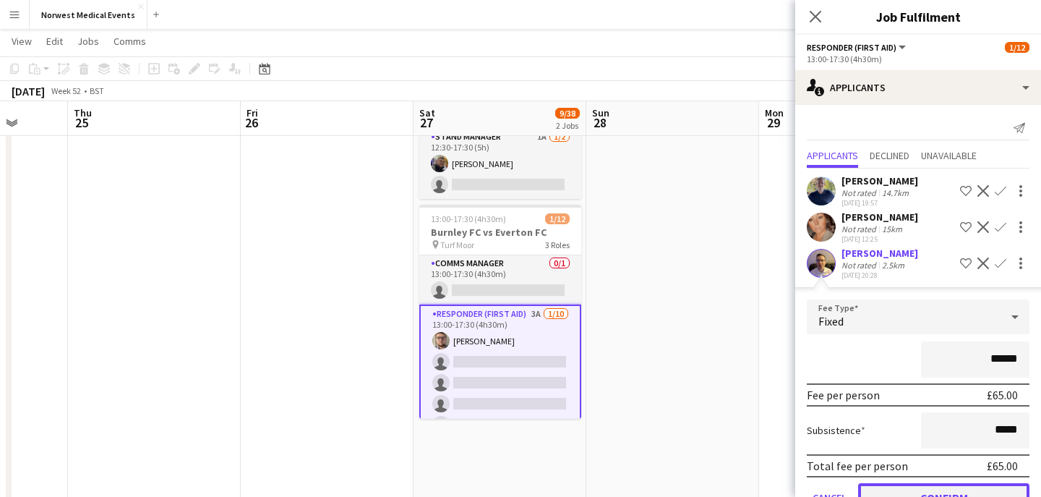
click at [971, 485] on button "Confirm" at bounding box center [943, 497] width 171 height 29
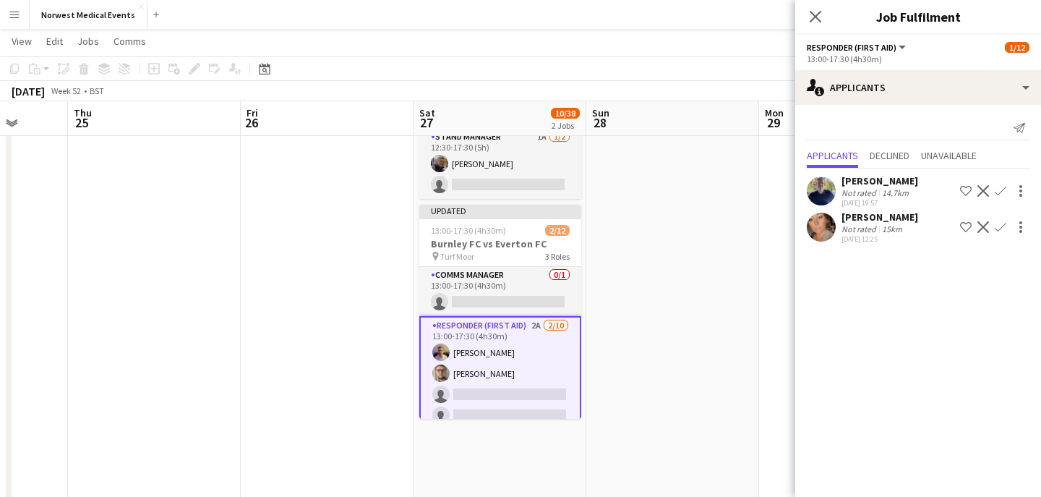
click at [1000, 226] on app-icon "Confirm" at bounding box center [1001, 227] width 12 height 12
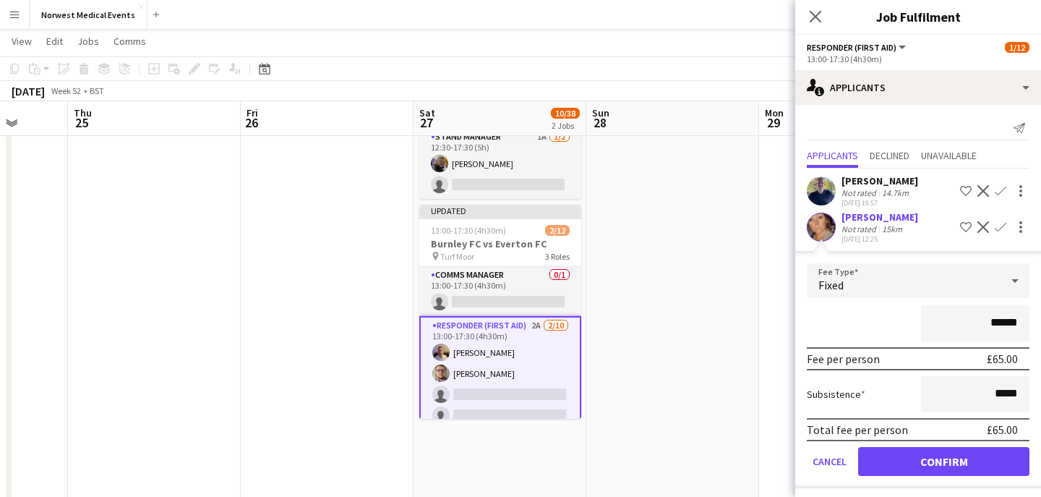
click at [1000, 226] on app-icon "Confirm" at bounding box center [1001, 227] width 12 height 12
click at [965, 447] on button "Confirm" at bounding box center [943, 461] width 171 height 29
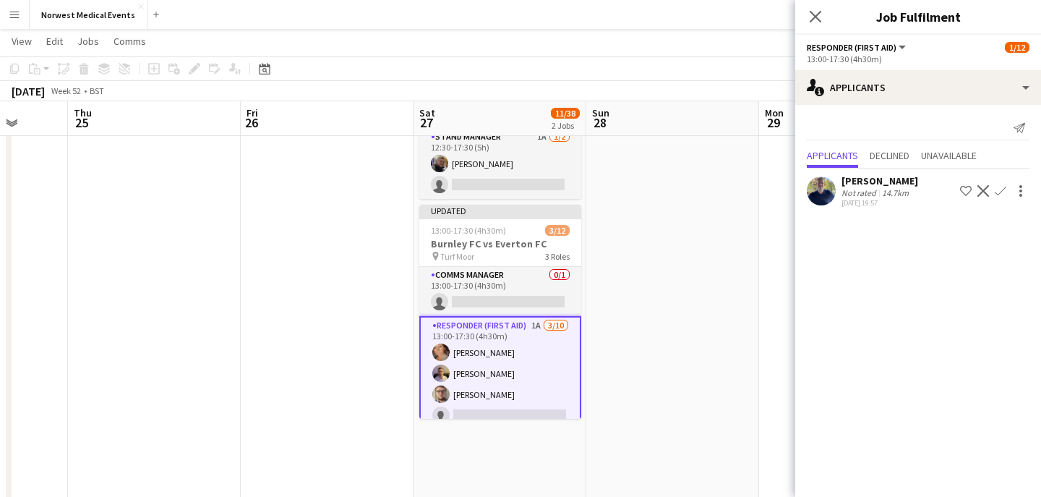
click at [1003, 193] on app-icon "Confirm" at bounding box center [1001, 191] width 12 height 12
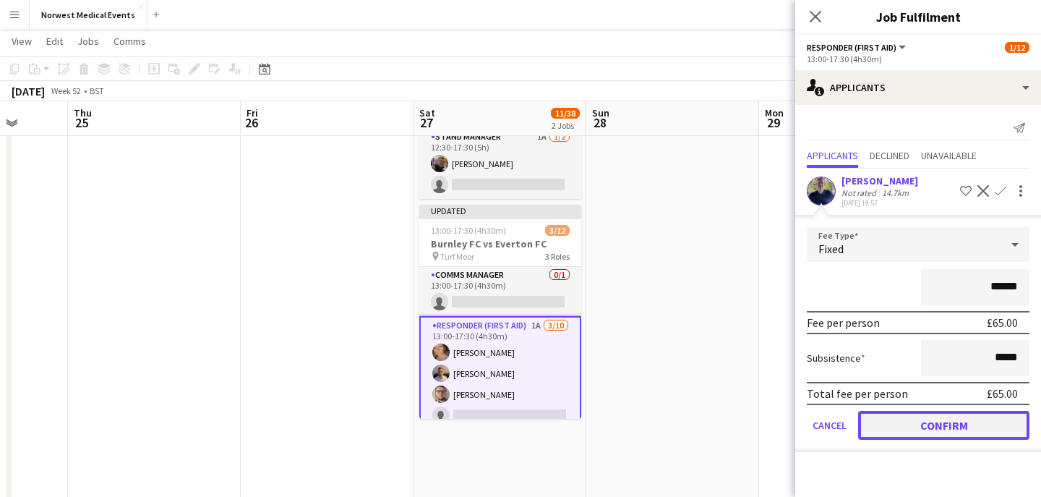
click at [966, 421] on button "Confirm" at bounding box center [943, 425] width 171 height 29
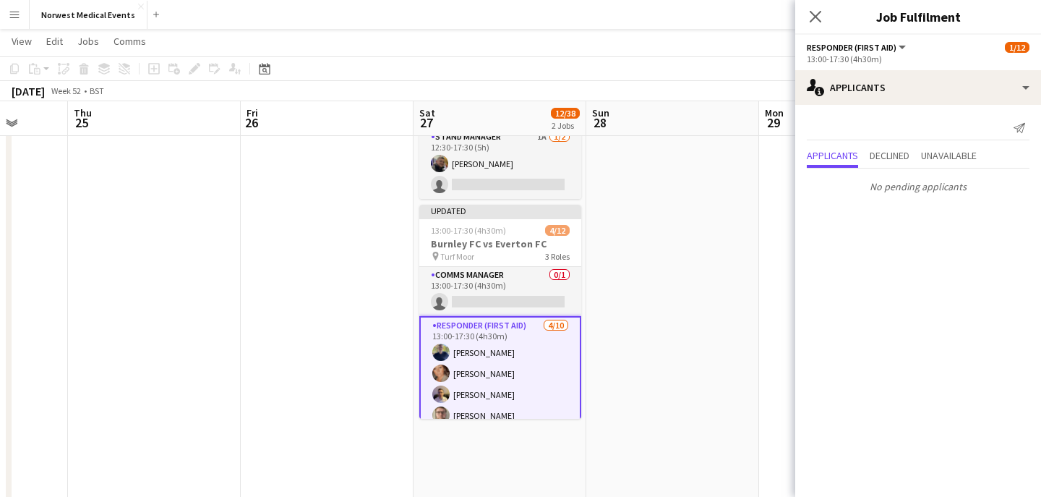
click at [817, 15] on icon at bounding box center [816, 17] width 12 height 12
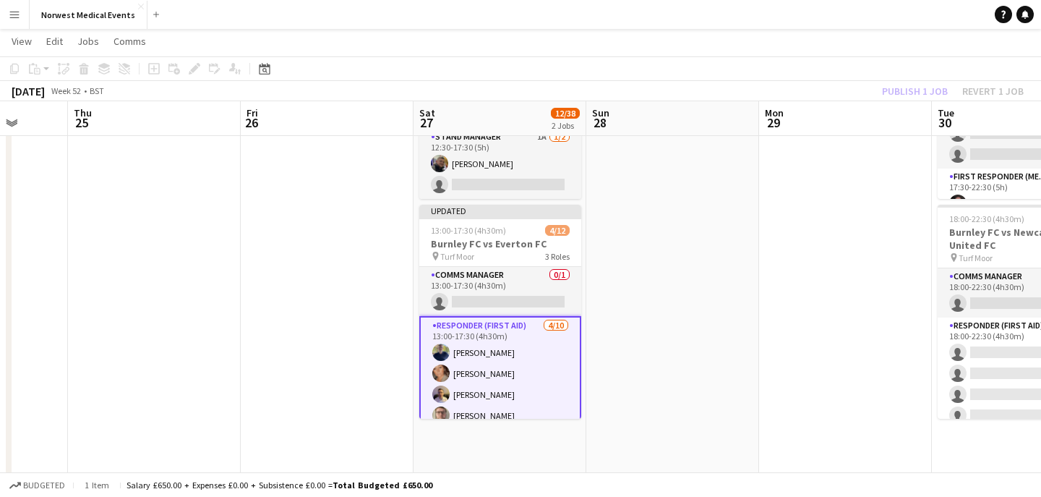
click at [900, 83] on div "Publish 1 job Revert 1 job" at bounding box center [953, 91] width 176 height 19
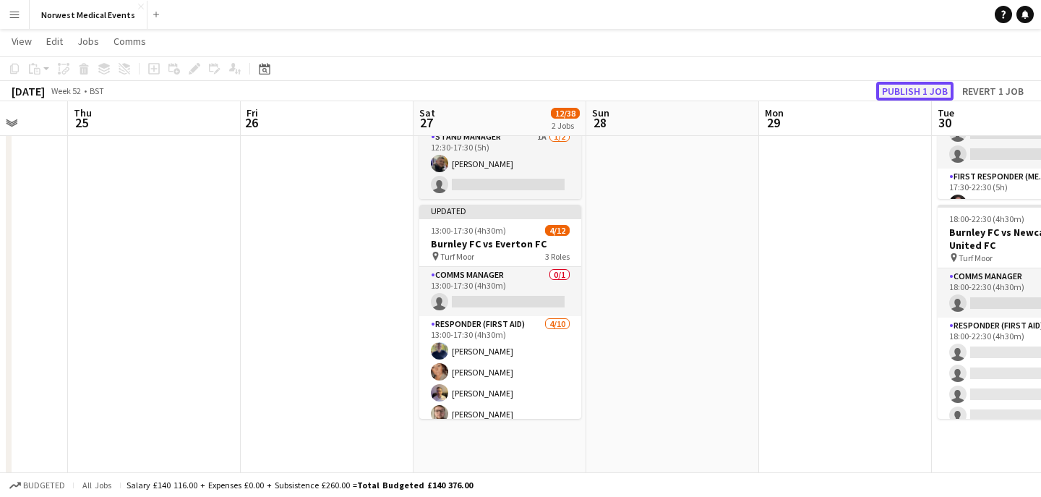
click at [900, 83] on button "Publish 1 job" at bounding box center [914, 91] width 77 height 19
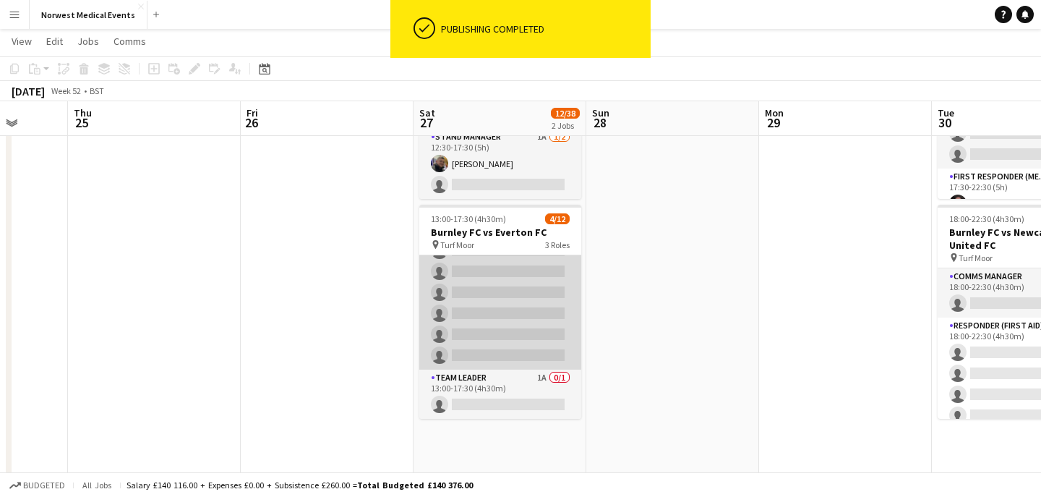
click at [505, 369] on app-card-role "Responder (First Aid) [DATE] 13:00-17:30 (4h30m) [PERSON_NAME] [PERSON_NAME] [P…" at bounding box center [500, 251] width 162 height 238
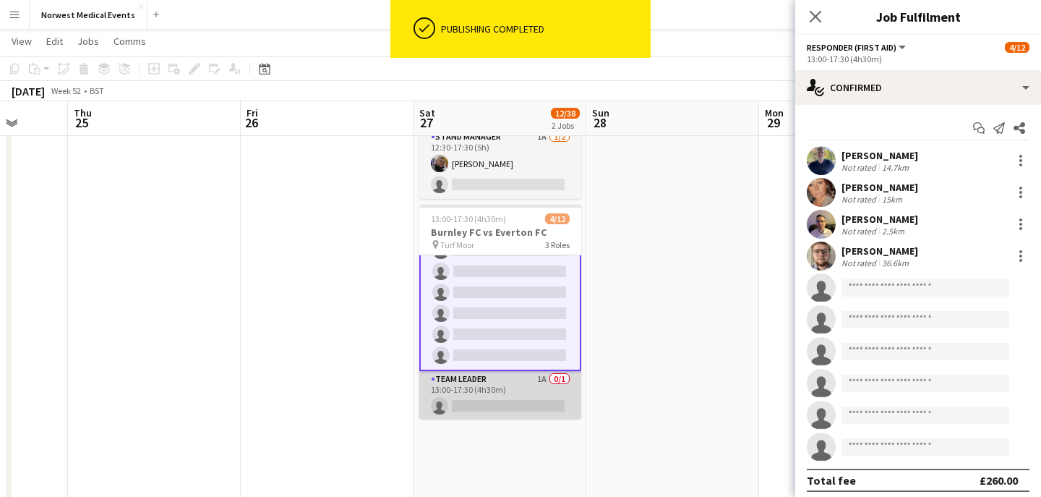
click at [499, 382] on app-card-role "Team Leader 1A 0/1 13:00-17:30 (4h30m) single-neutral-actions" at bounding box center [500, 395] width 162 height 49
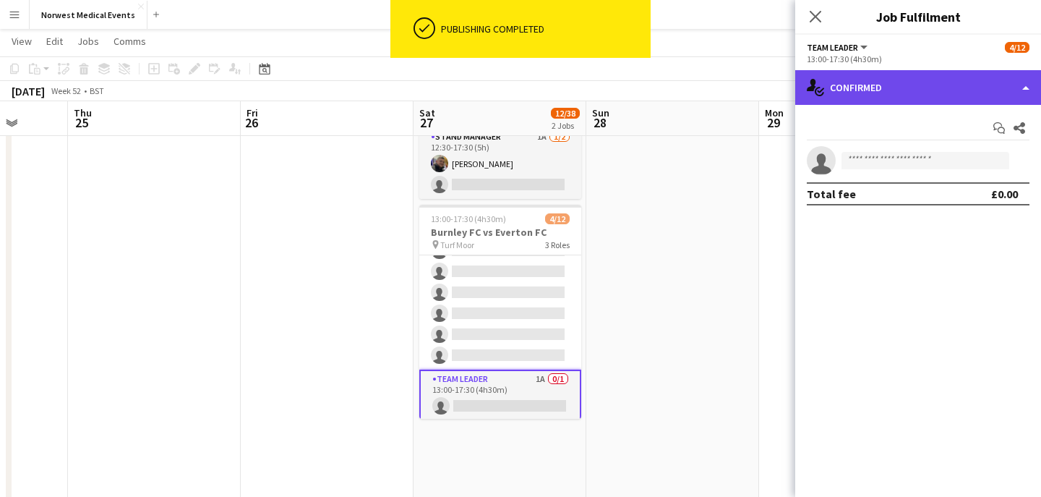
click at [925, 87] on div "single-neutral-actions-check-2 Confirmed" at bounding box center [918, 87] width 246 height 35
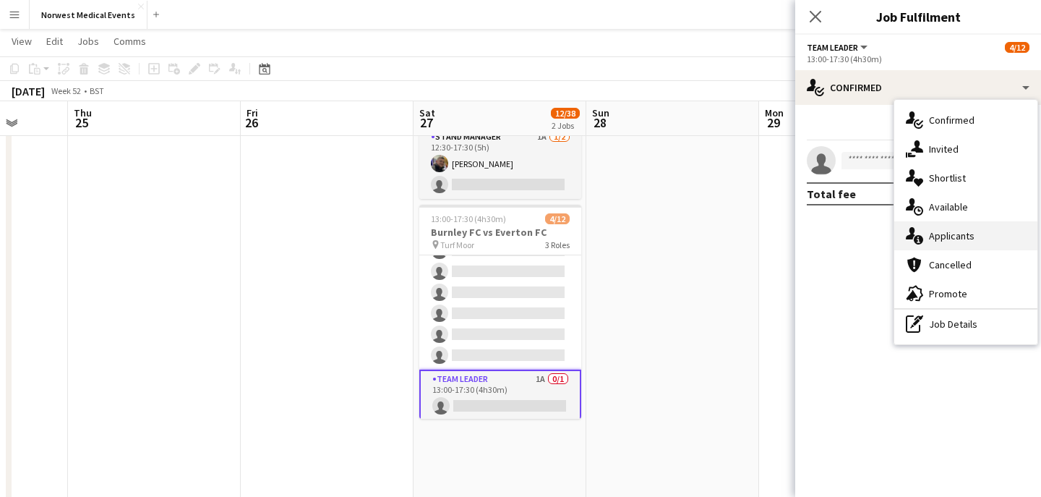
click at [953, 233] on span "Applicants" at bounding box center [952, 235] width 46 height 13
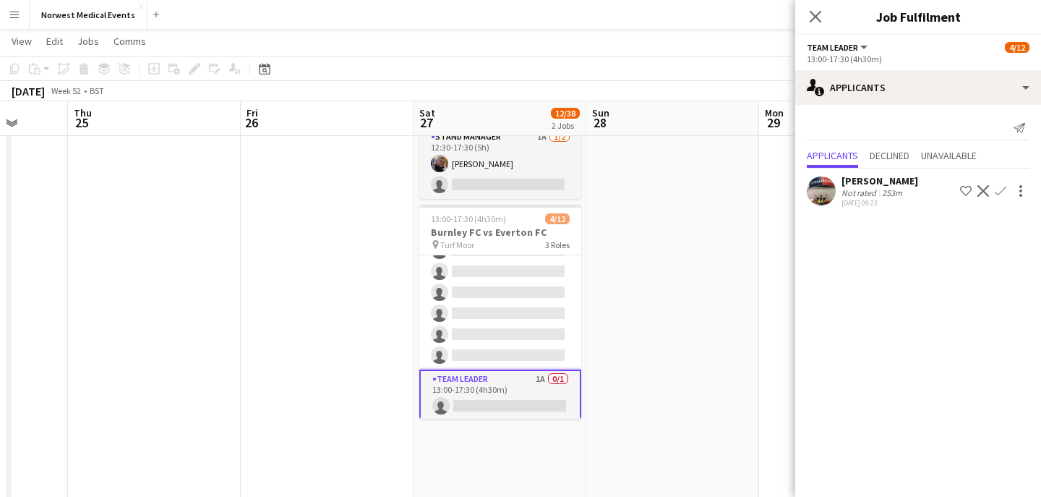
click at [1003, 187] on app-icon "Confirm" at bounding box center [1001, 191] width 12 height 12
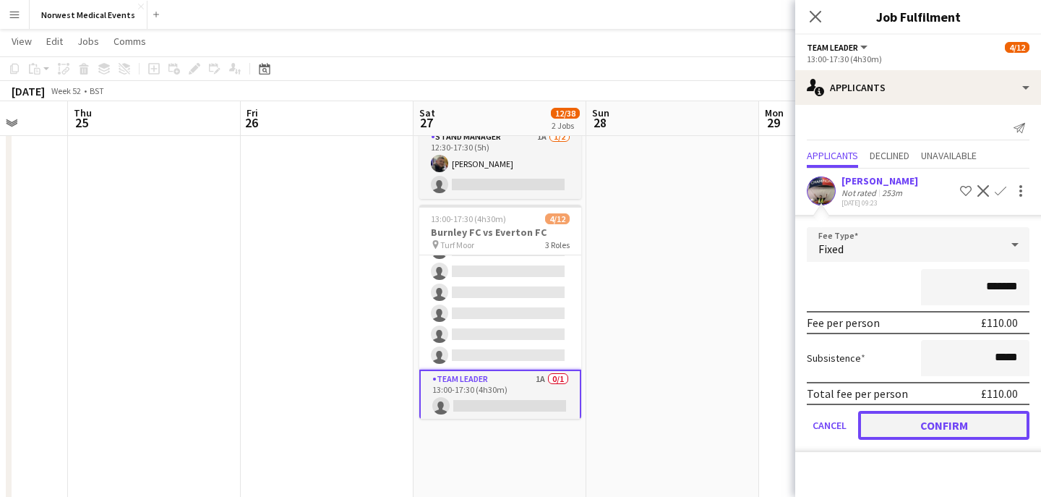
click at [940, 419] on button "Confirm" at bounding box center [943, 425] width 171 height 29
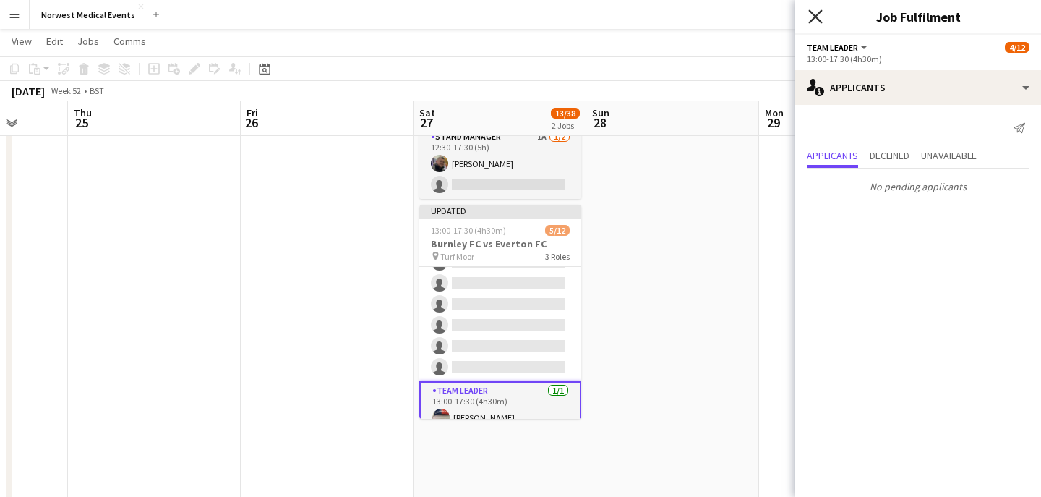
click at [815, 15] on icon at bounding box center [815, 16] width 14 height 14
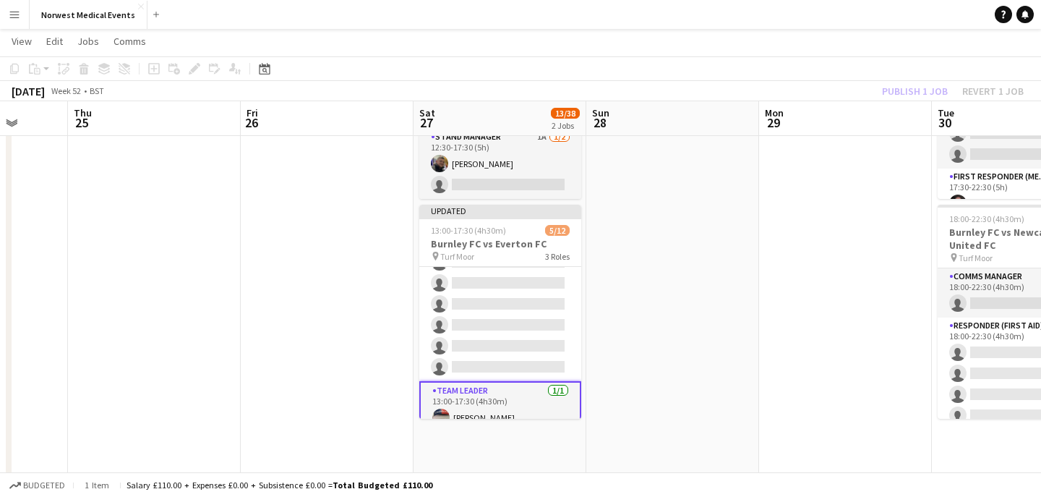
click at [906, 96] on div "Publish 1 job Revert 1 job" at bounding box center [953, 91] width 176 height 19
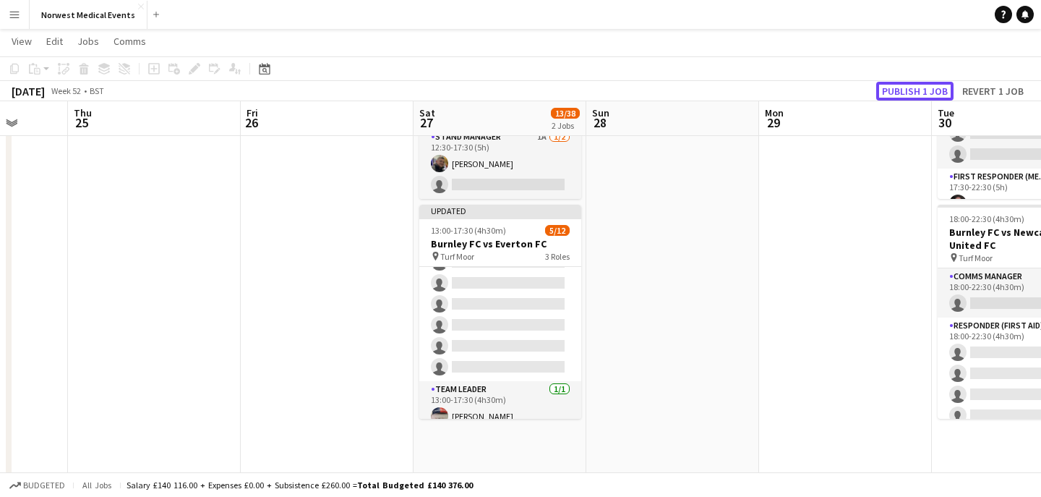
click at [906, 96] on button "Publish 1 job" at bounding box center [914, 91] width 77 height 19
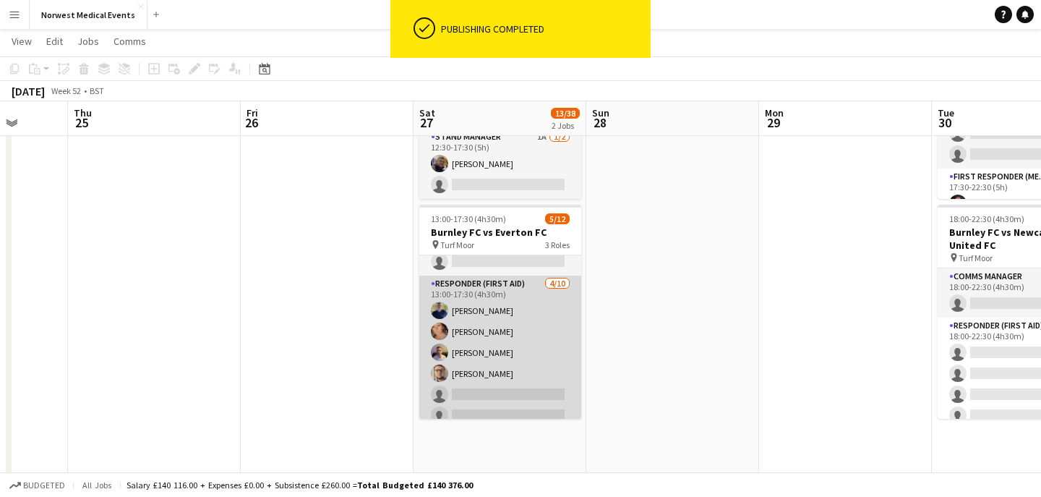
scroll to position [0, 0]
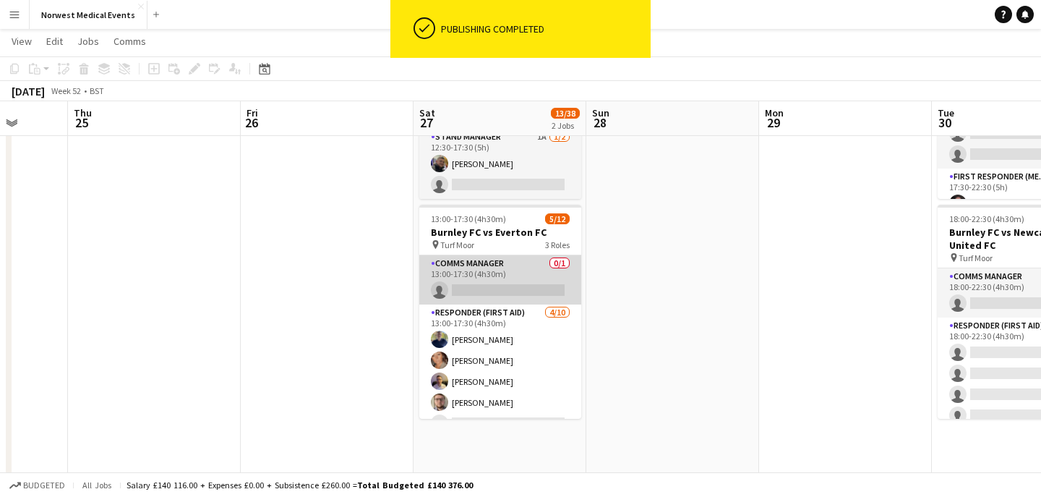
click at [511, 290] on app-card-role "Comms Manager 0/1 13:00-17:30 (4h30m) single-neutral-actions" at bounding box center [500, 279] width 162 height 49
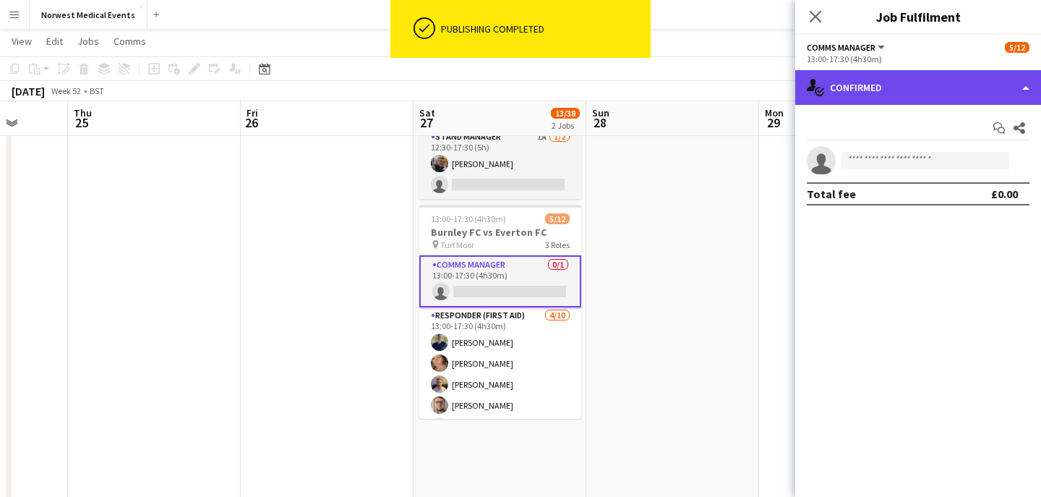
click at [845, 93] on div "single-neutral-actions-check-2 Confirmed" at bounding box center [918, 87] width 246 height 35
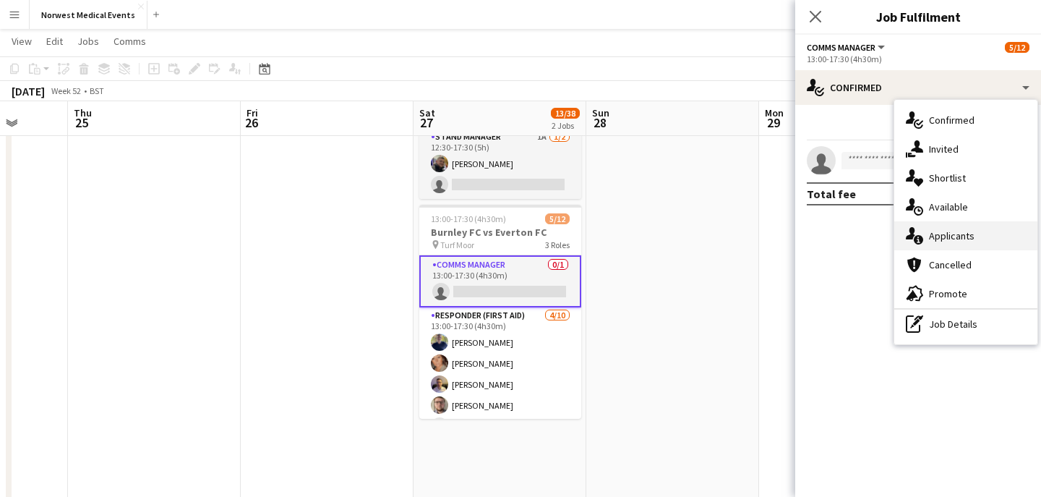
click at [957, 236] on span "Applicants" at bounding box center [952, 235] width 46 height 13
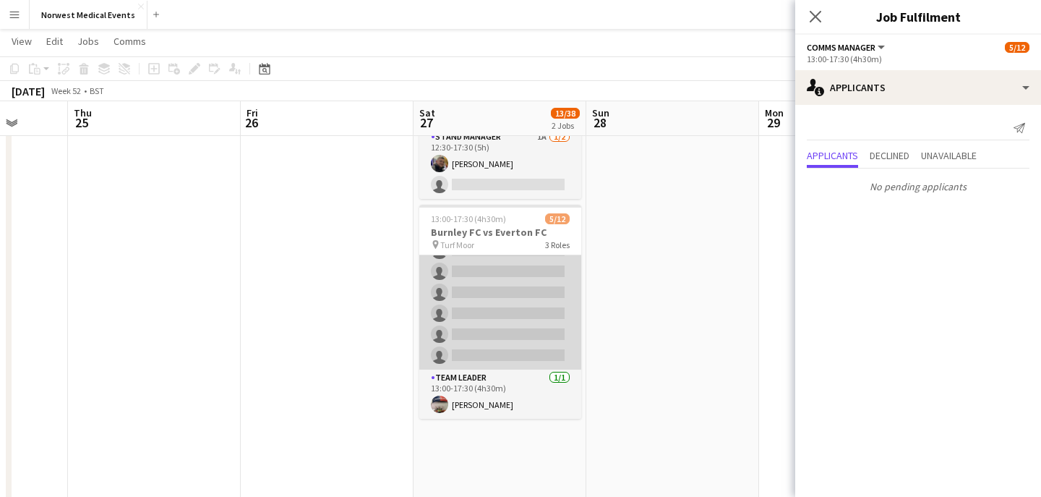
click at [497, 323] on app-card-role "Responder (First Aid) [DATE] 13:00-17:30 (4h30m) [PERSON_NAME] [PERSON_NAME] [P…" at bounding box center [500, 251] width 162 height 238
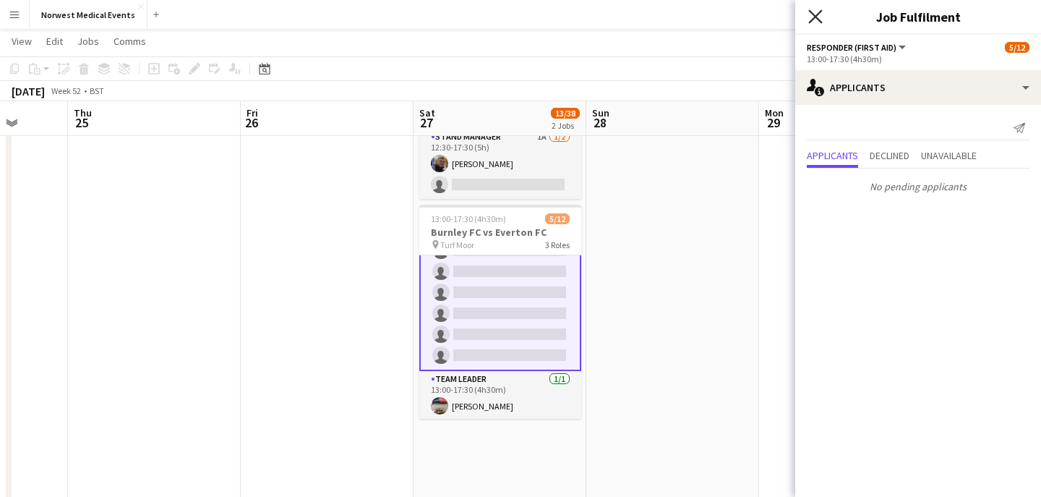
click at [814, 16] on icon at bounding box center [815, 16] width 14 height 14
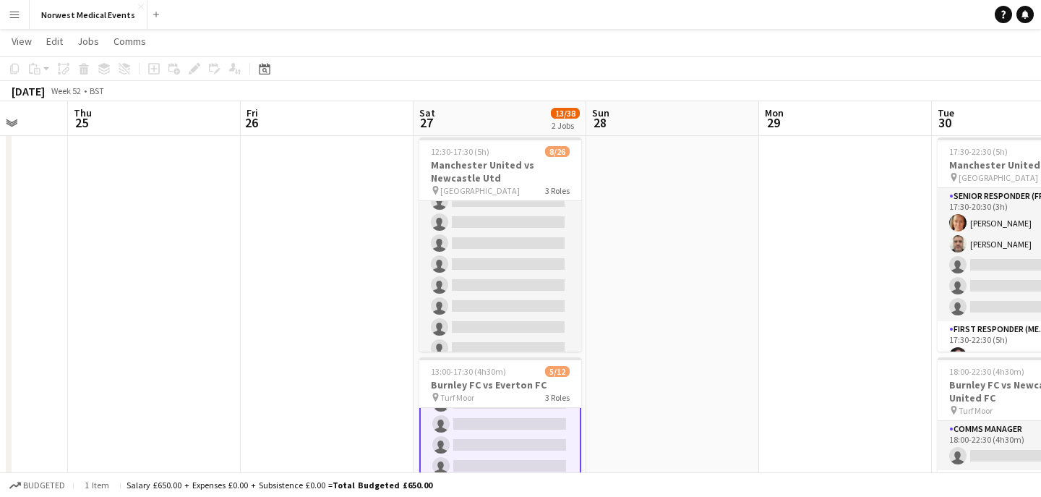
scroll to position [131, 0]
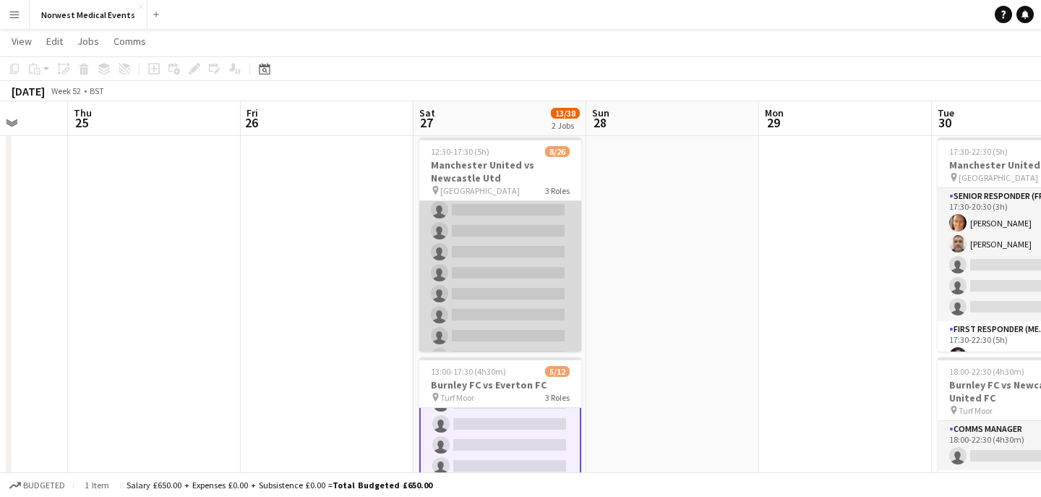
click at [511, 293] on app-card-role "First Responder (Medical) [DATE] 12:30-17:30 (5h) [PERSON_NAME] [PERSON_NAME] […" at bounding box center [500, 283] width 162 height 426
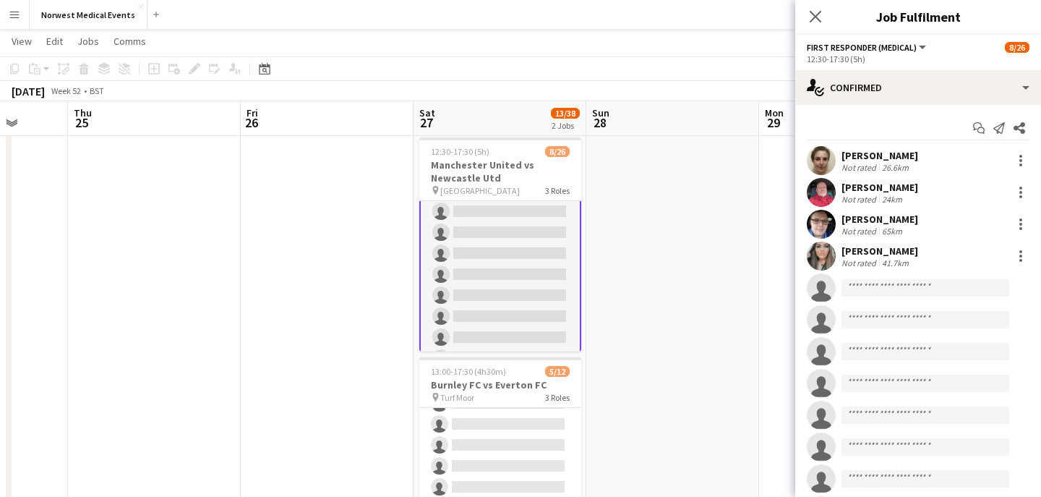
scroll to position [132, 0]
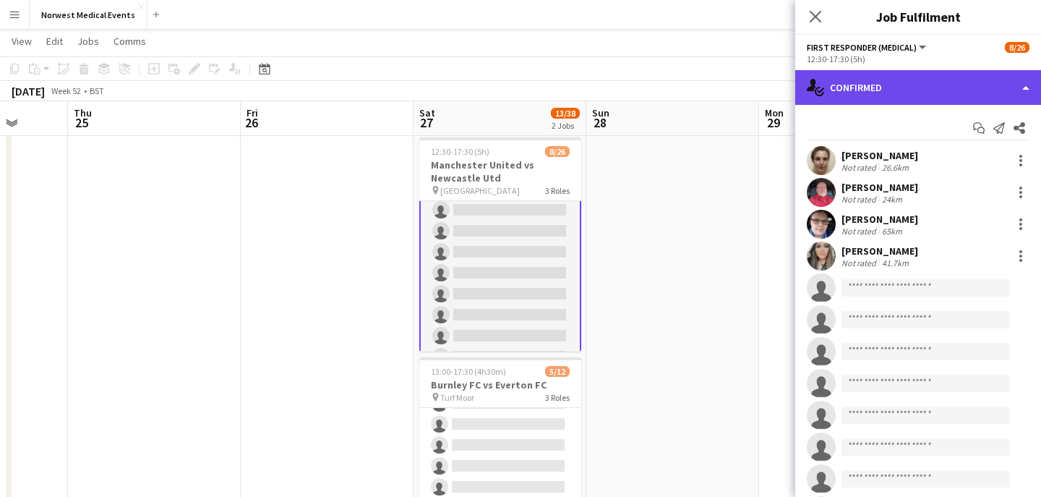
click at [909, 86] on div "single-neutral-actions-check-2 Confirmed" at bounding box center [918, 87] width 246 height 35
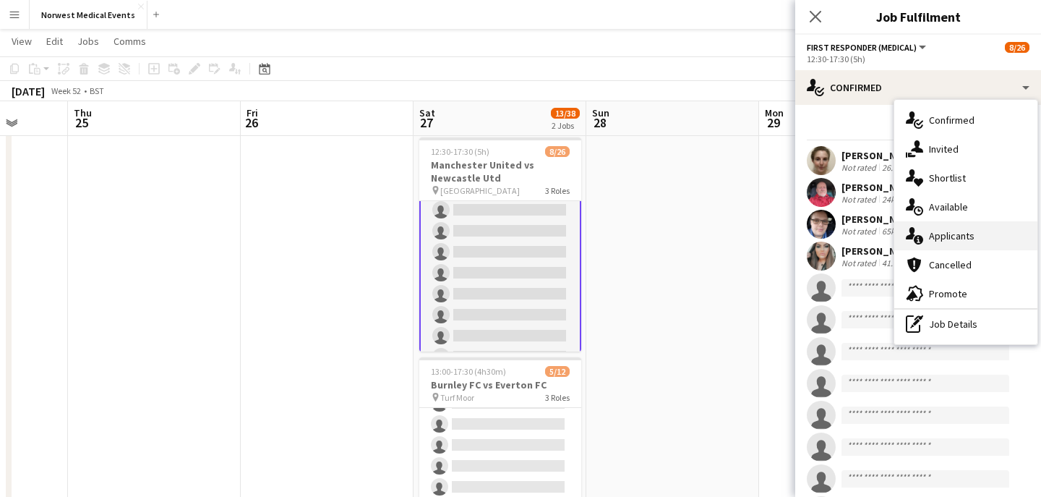
click at [945, 232] on span "Applicants" at bounding box center [952, 235] width 46 height 13
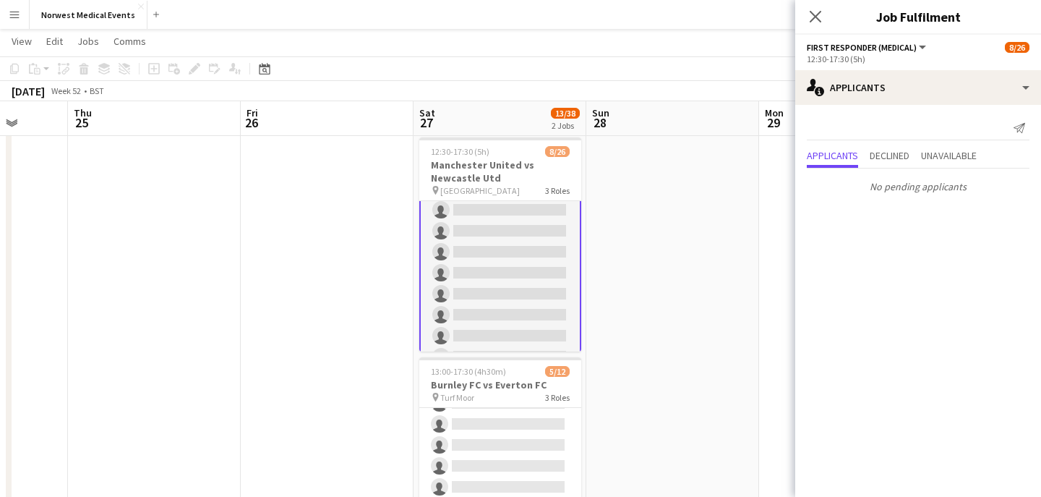
click at [819, 16] on icon "Close pop-in" at bounding box center [816, 17] width 12 height 12
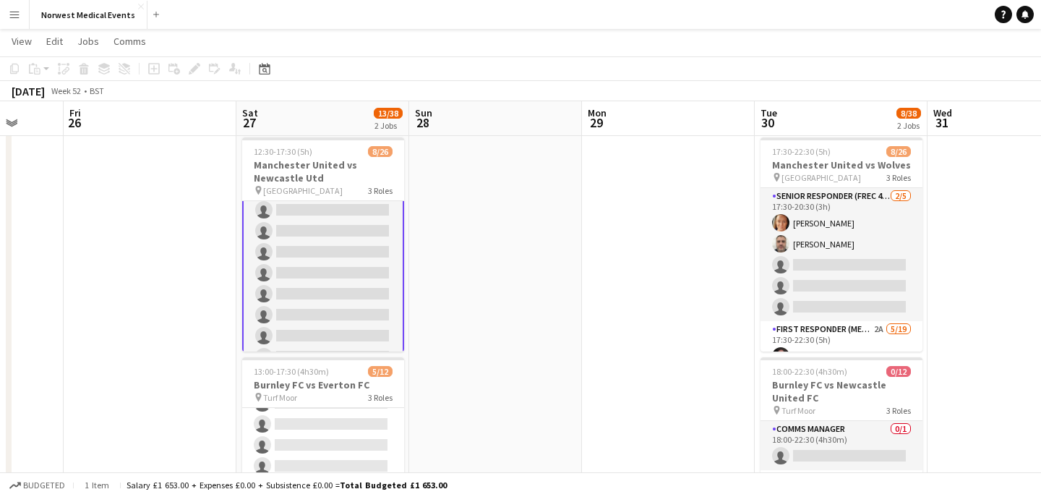
scroll to position [0, 580]
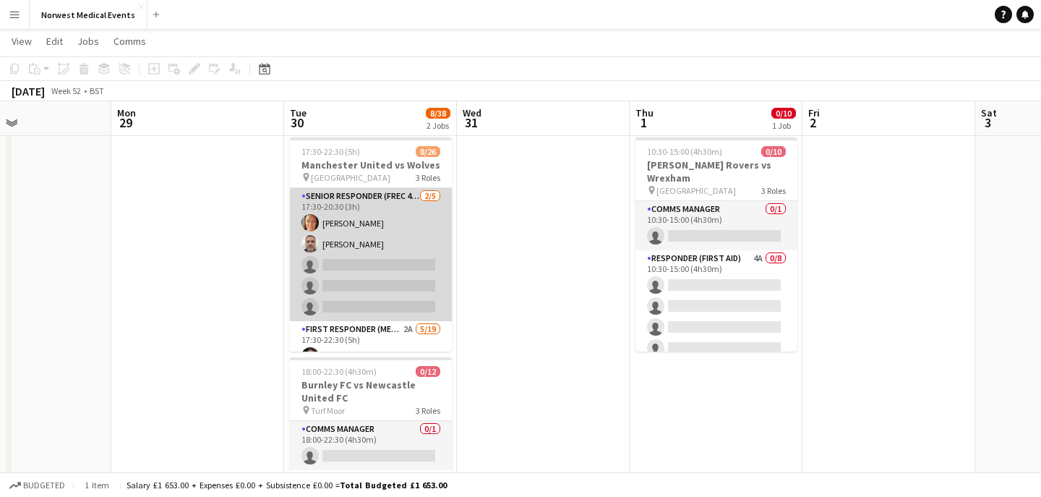
click at [402, 252] on app-card-role "Senior Responder (FREC 4 or Above) [DATE] 17:30-20:30 (3h) [PERSON_NAME] [PERSO…" at bounding box center [371, 254] width 162 height 133
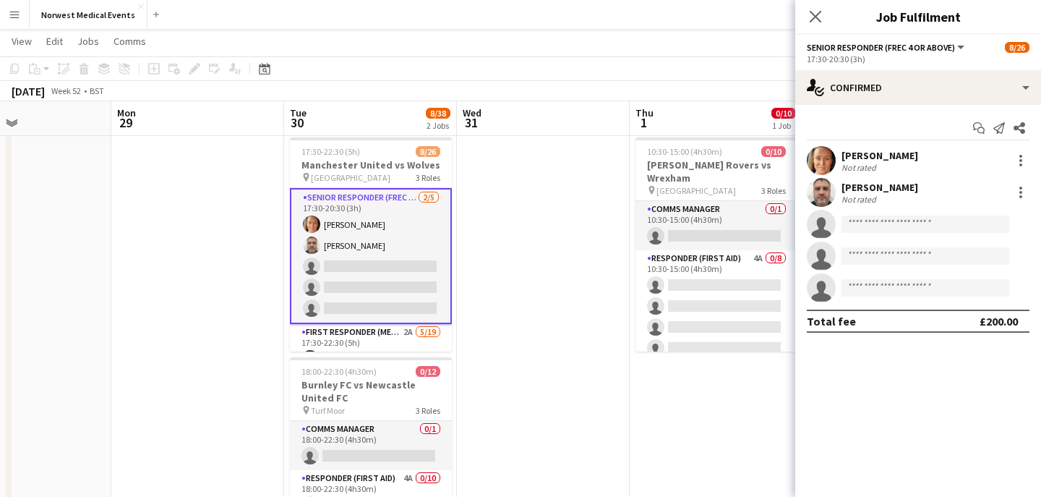
scroll to position [131, 0]
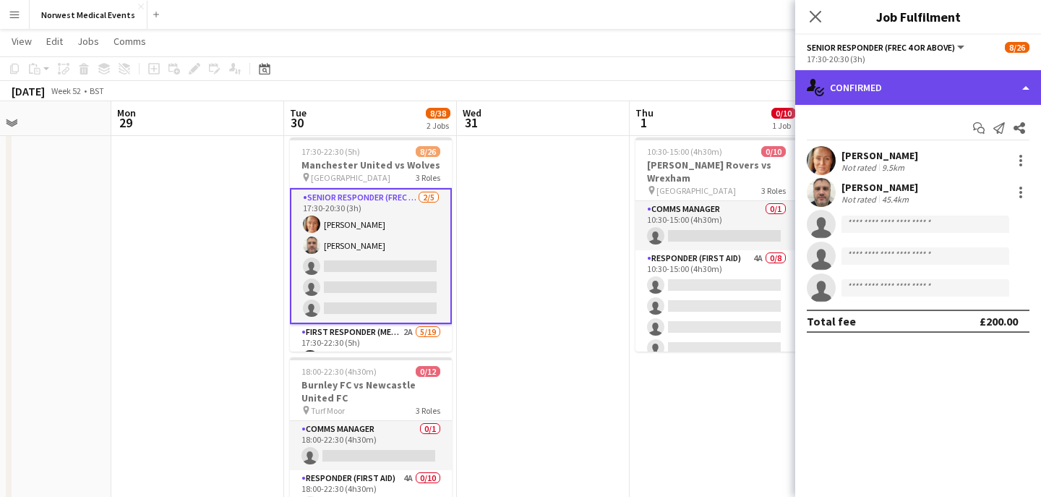
click at [894, 77] on div "single-neutral-actions-check-2 Confirmed" at bounding box center [918, 87] width 246 height 35
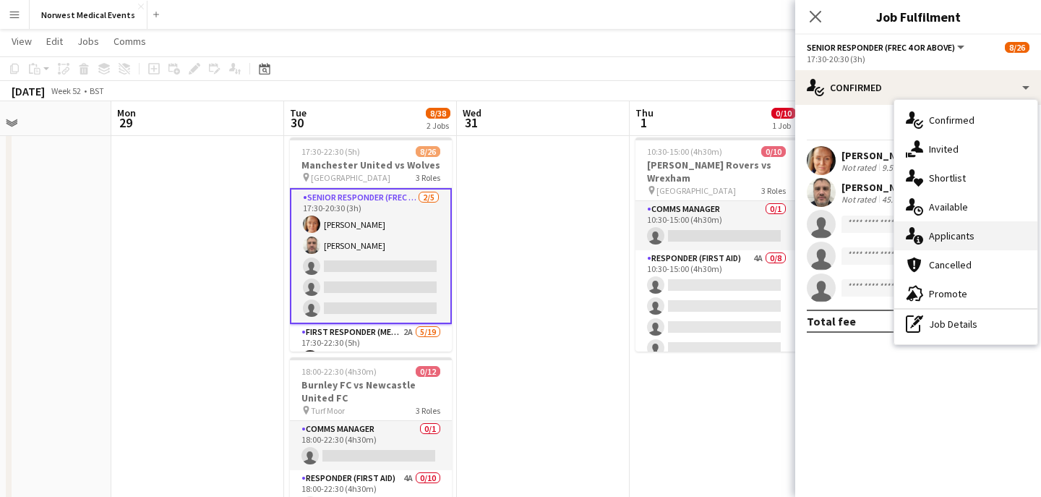
click at [981, 237] on div "single-neutral-actions-information Applicants" at bounding box center [965, 235] width 143 height 29
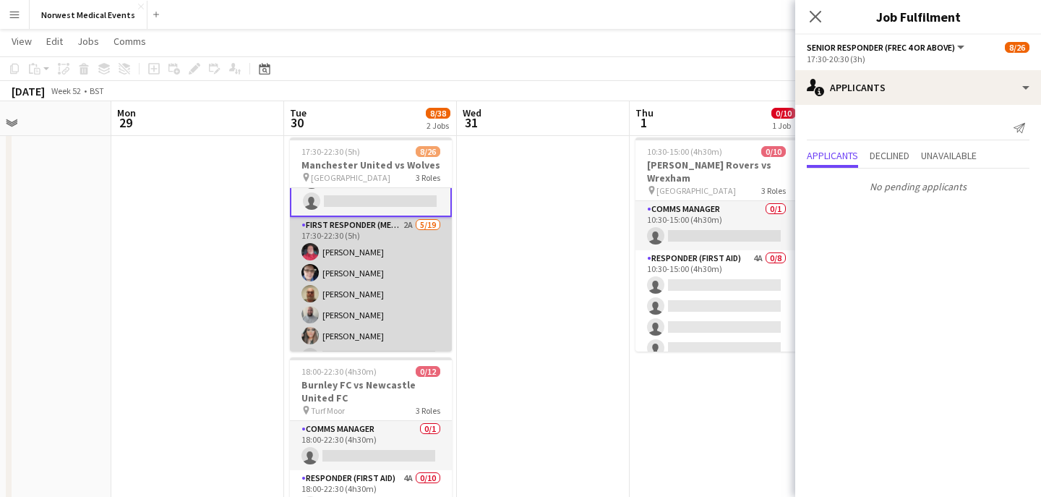
scroll to position [147, 0]
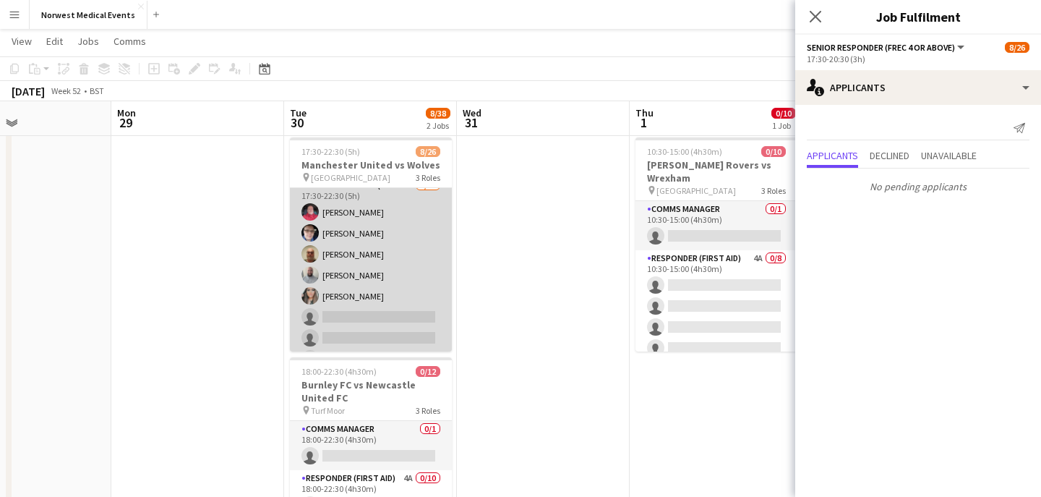
click at [377, 261] on app-card-role "First Responder (Medical) 2A [DATE] 17:30-22:30 (5h) [PERSON_NAME] [PERSON_NAME…" at bounding box center [371, 390] width 162 height 426
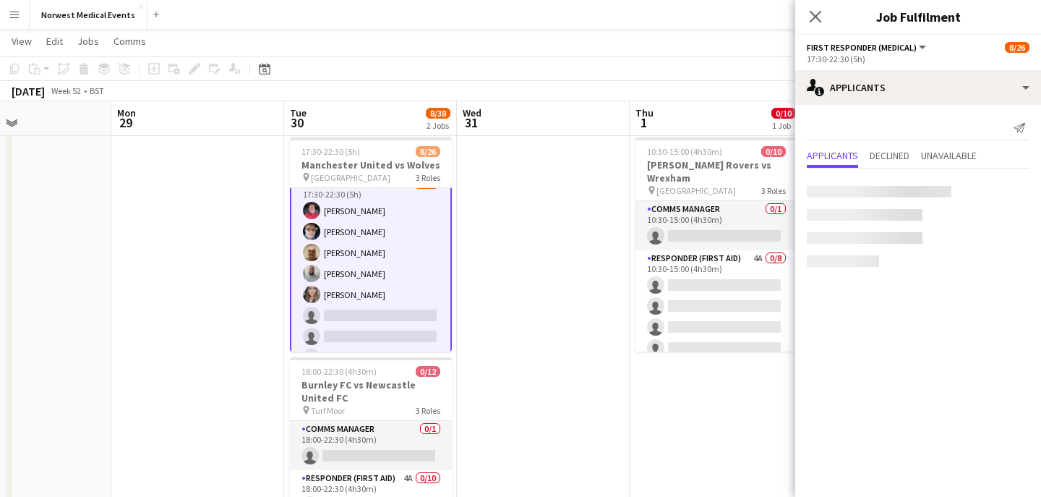
scroll to position [145, 0]
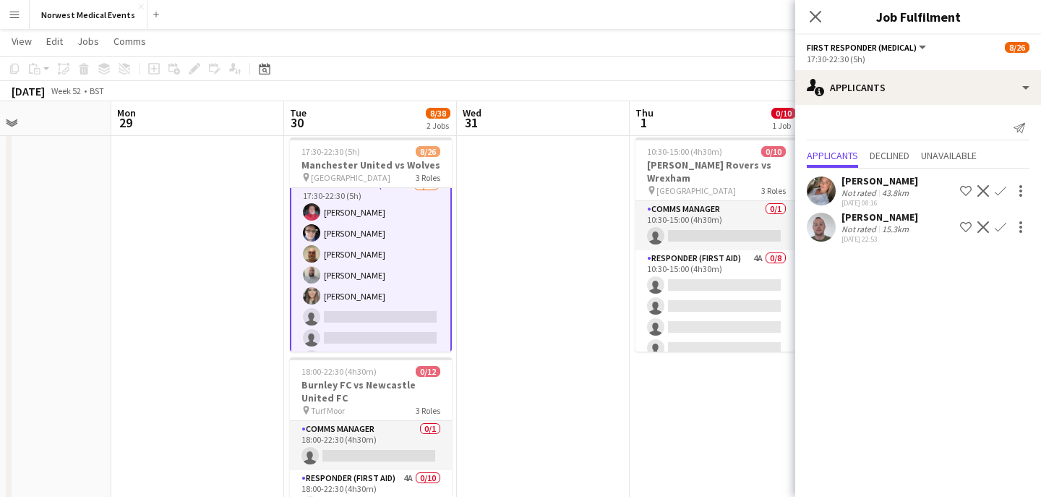
click at [1000, 193] on app-icon "Confirm" at bounding box center [1001, 191] width 12 height 12
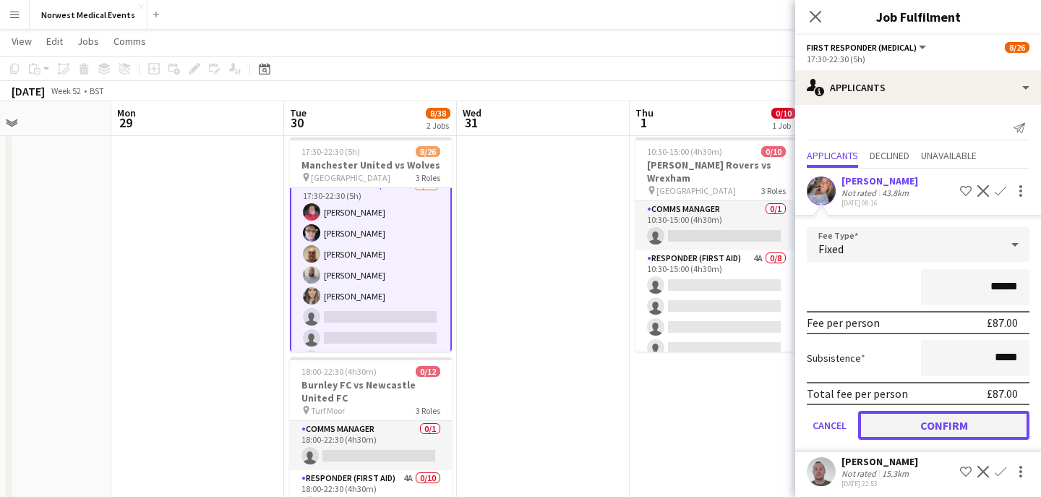
click at [969, 426] on button "Confirm" at bounding box center [943, 425] width 171 height 29
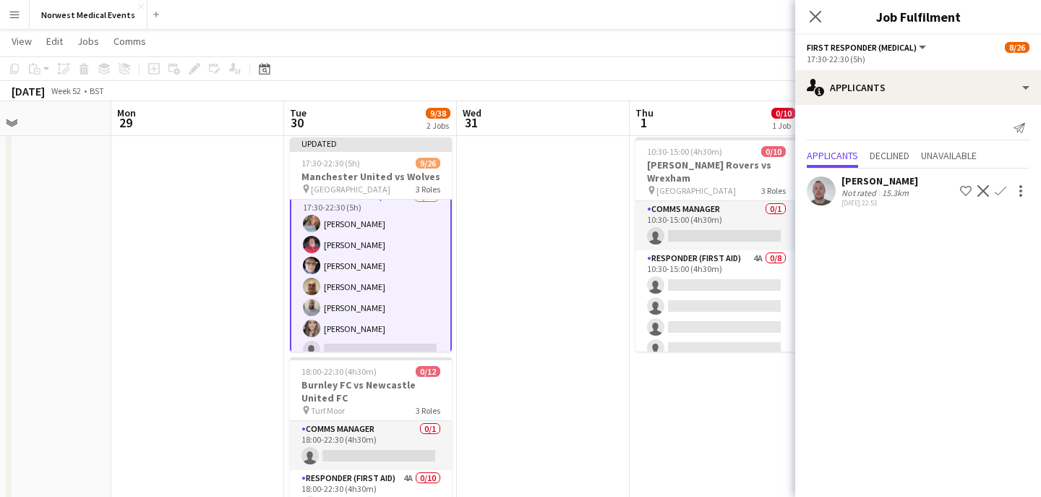
click at [1001, 190] on app-icon "Confirm" at bounding box center [1001, 191] width 12 height 12
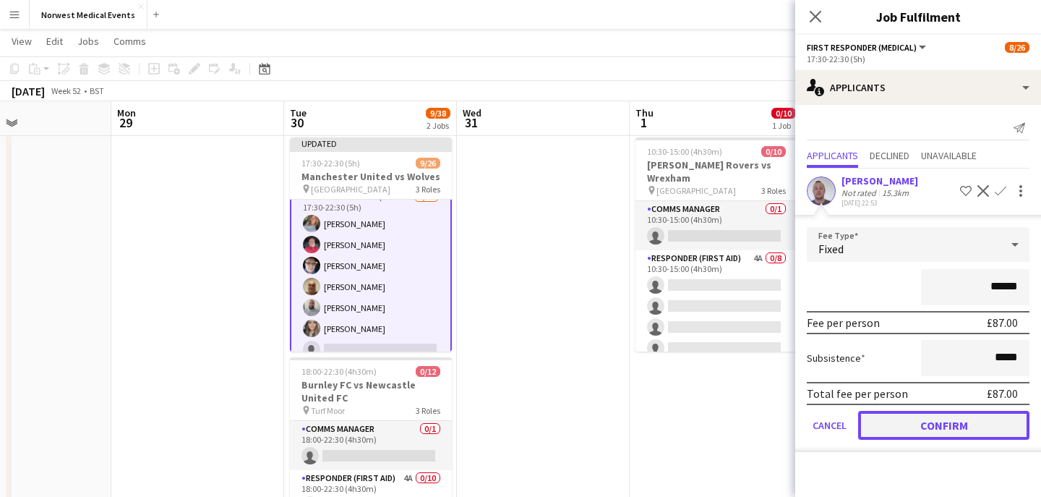
click at [958, 426] on button "Confirm" at bounding box center [943, 425] width 171 height 29
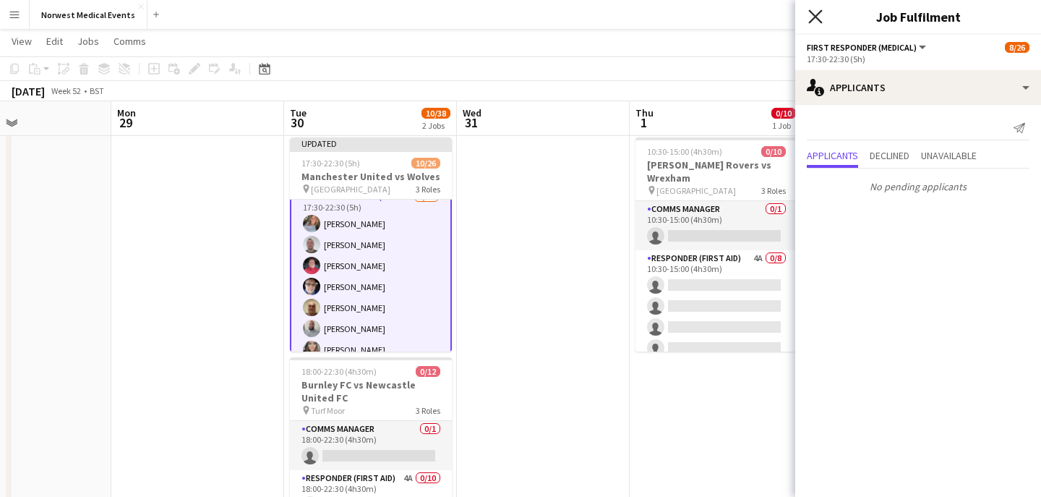
click at [815, 17] on icon at bounding box center [815, 16] width 14 height 14
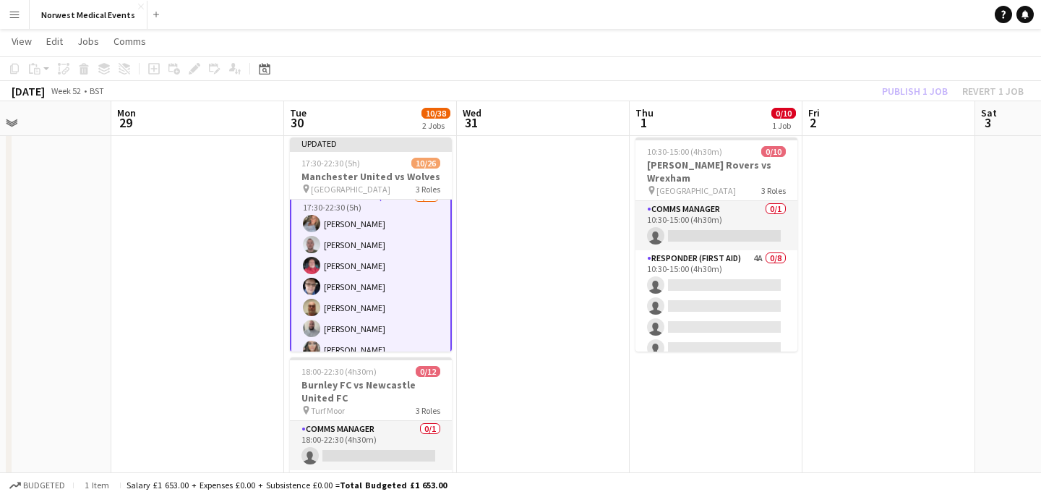
click at [900, 92] on div "Publish 1 job Revert 1 job" at bounding box center [953, 91] width 176 height 19
click at [900, 92] on button "Publish 1 job" at bounding box center [914, 91] width 77 height 19
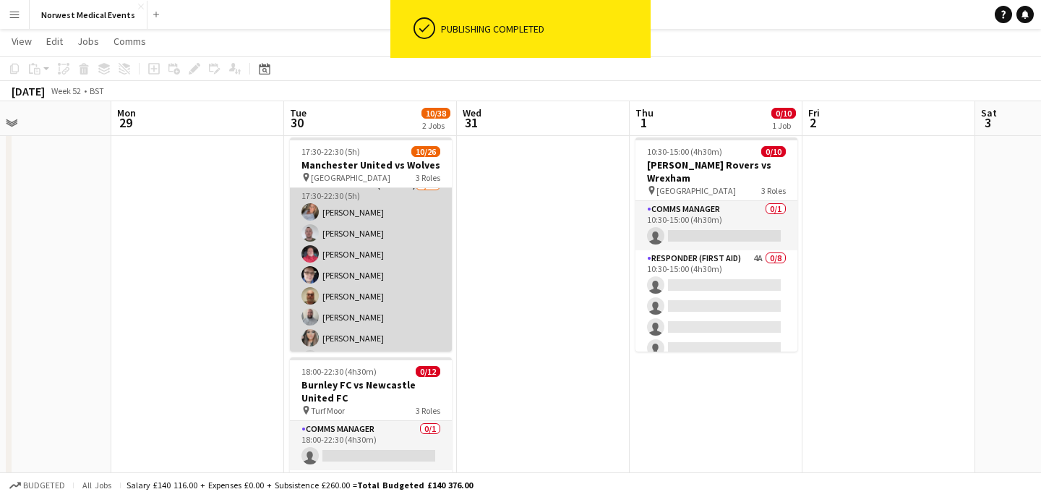
scroll to position [0, 0]
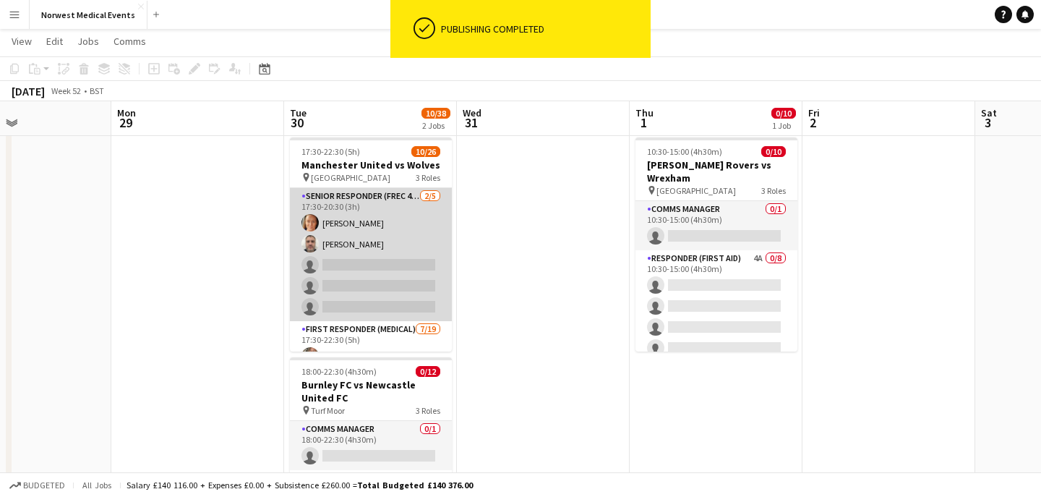
click at [381, 263] on app-card-role "Senior Responder (FREC 4 or Above) [DATE] 17:30-20:30 (3h) [PERSON_NAME] [PERSO…" at bounding box center [371, 254] width 162 height 133
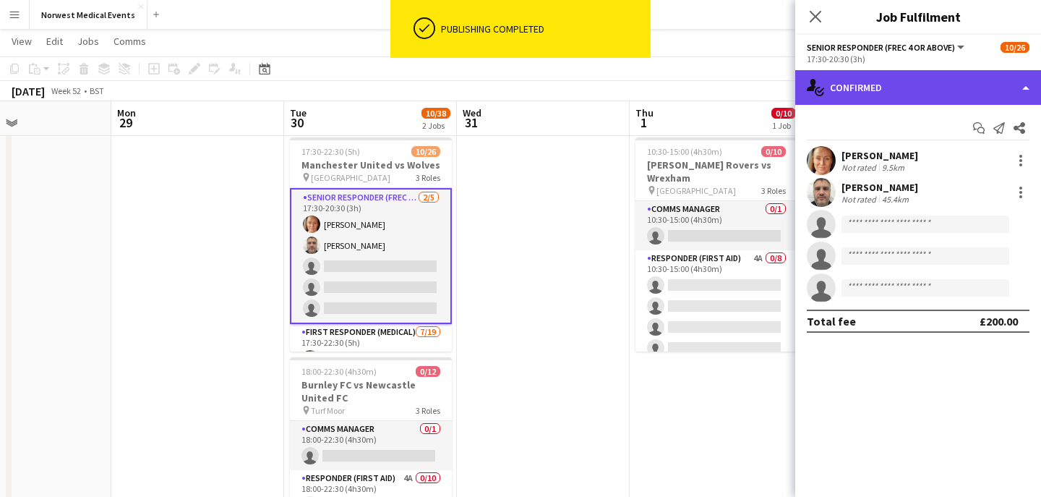
click at [866, 98] on div "single-neutral-actions-check-2 Confirmed" at bounding box center [918, 87] width 246 height 35
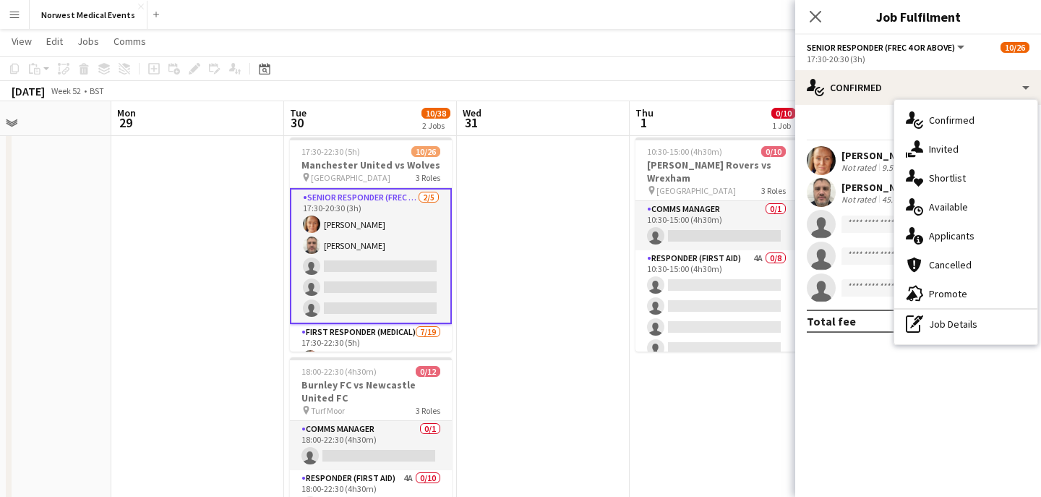
click at [977, 228] on div "single-neutral-actions-information Applicants" at bounding box center [965, 235] width 143 height 29
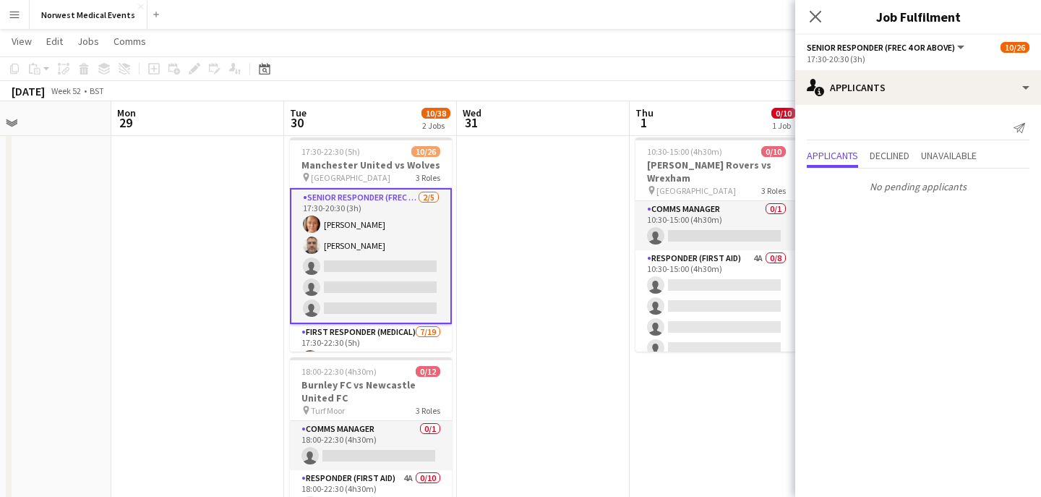
click at [815, 18] on icon "Close pop-in" at bounding box center [816, 17] width 12 height 12
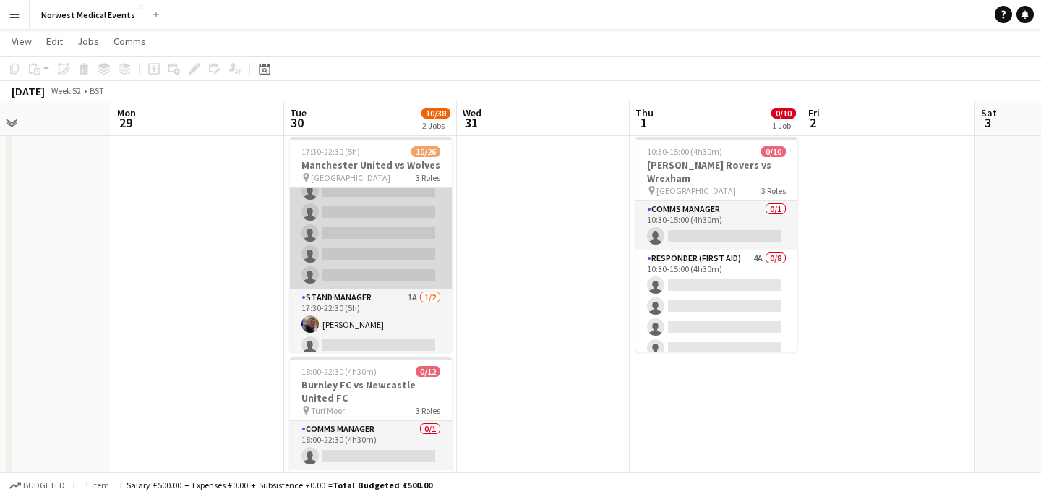
scroll to position [469, 0]
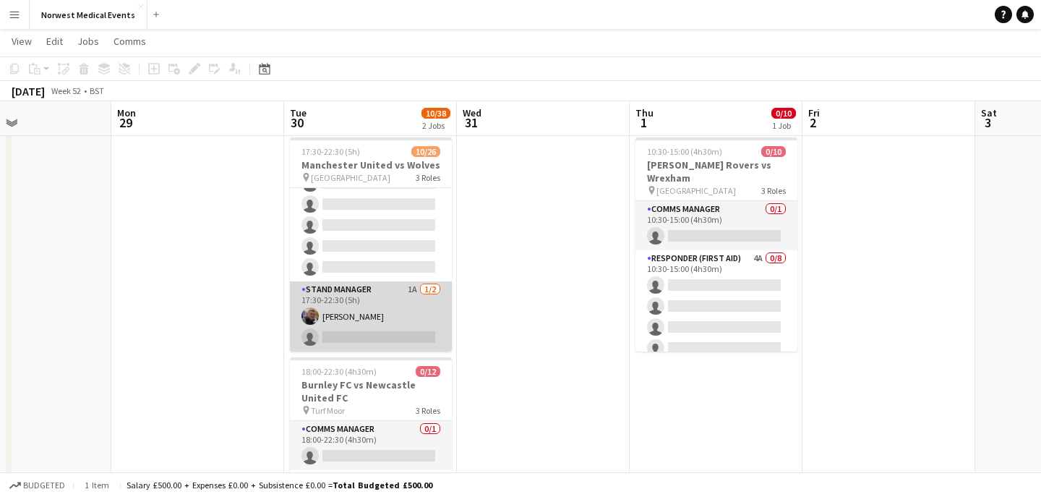
click at [376, 301] on app-card-role "Stand Manager 1A [DATE] 17:30-22:30 (5h) [PERSON_NAME] single-neutral-actions" at bounding box center [371, 316] width 162 height 70
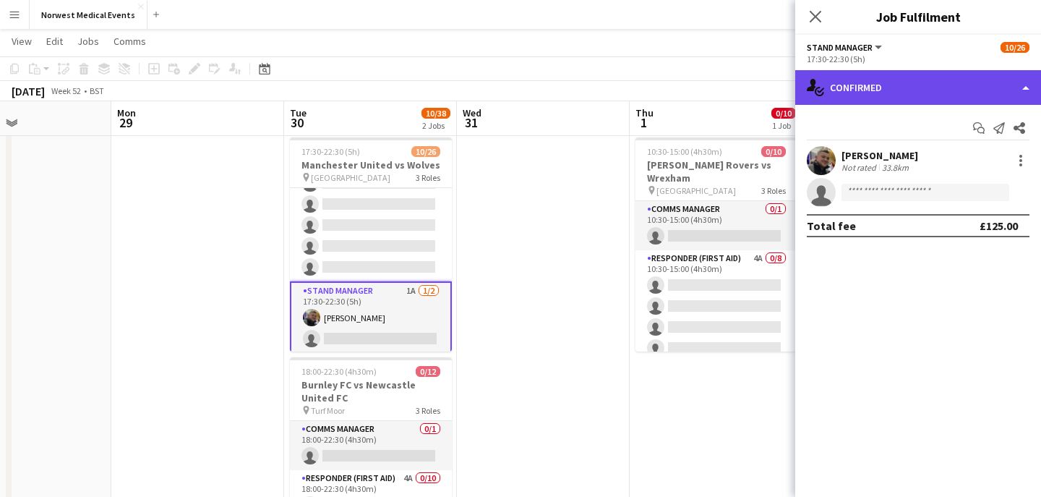
click at [886, 96] on div "single-neutral-actions-check-2 Confirmed" at bounding box center [918, 87] width 246 height 35
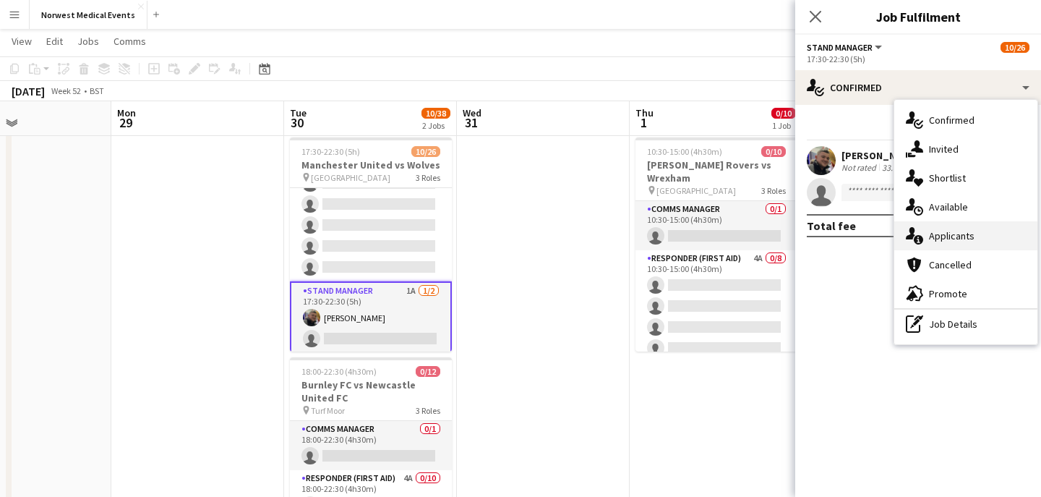
click at [949, 237] on span "Applicants" at bounding box center [952, 235] width 46 height 13
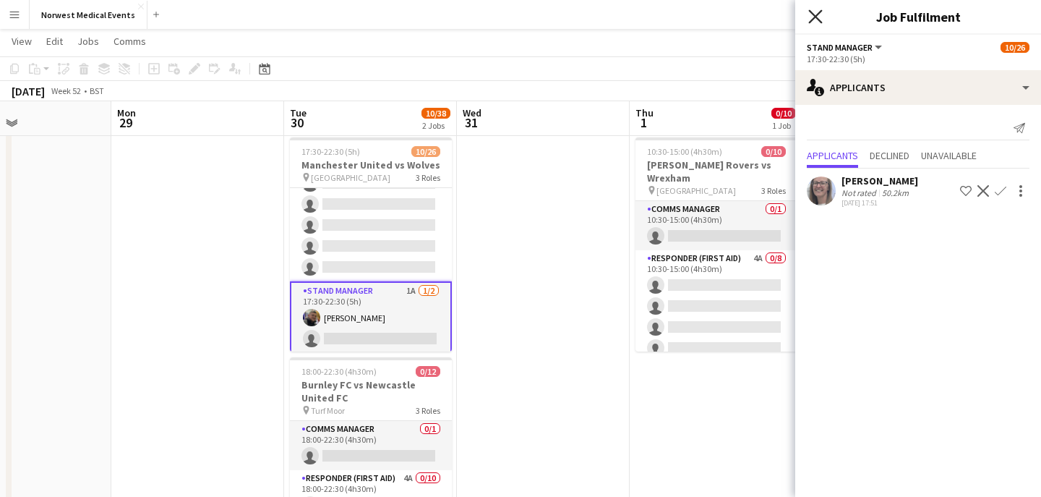
click at [818, 17] on icon "Close pop-in" at bounding box center [815, 16] width 14 height 14
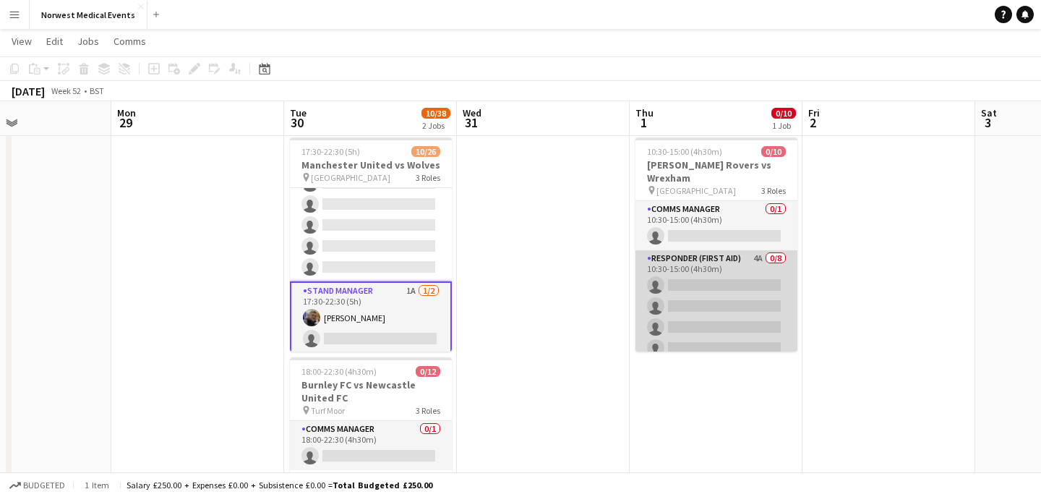
click at [713, 304] on app-card-role "Responder (First Aid) 4A 0/8 10:30-15:00 (4h30m) single-neutral-actions single-…" at bounding box center [716, 348] width 162 height 196
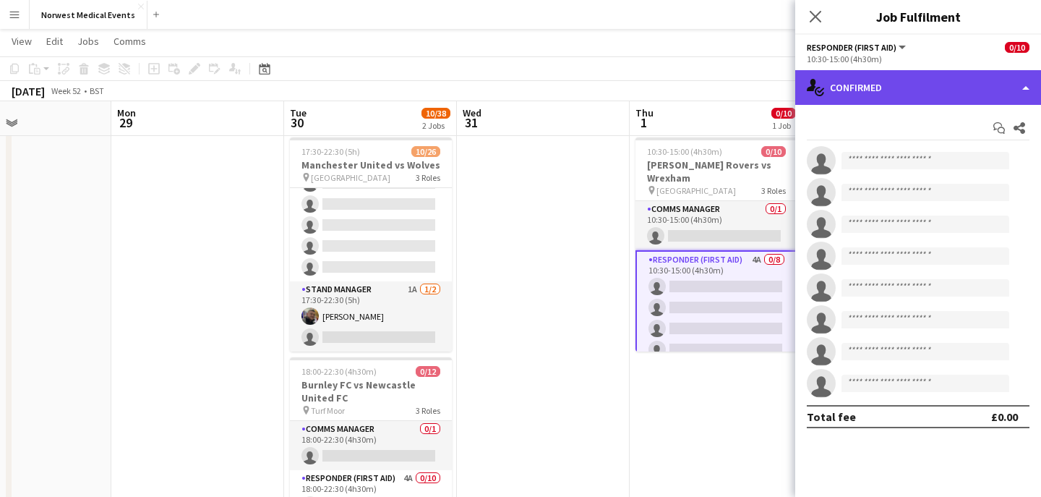
click at [923, 83] on div "single-neutral-actions-check-2 Confirmed" at bounding box center [918, 87] width 246 height 35
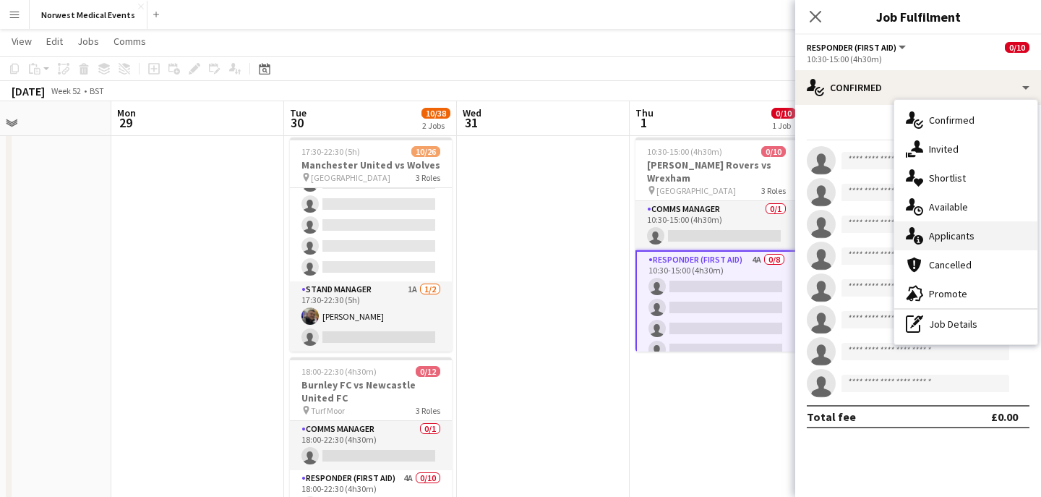
click at [965, 233] on span "Applicants" at bounding box center [952, 235] width 46 height 13
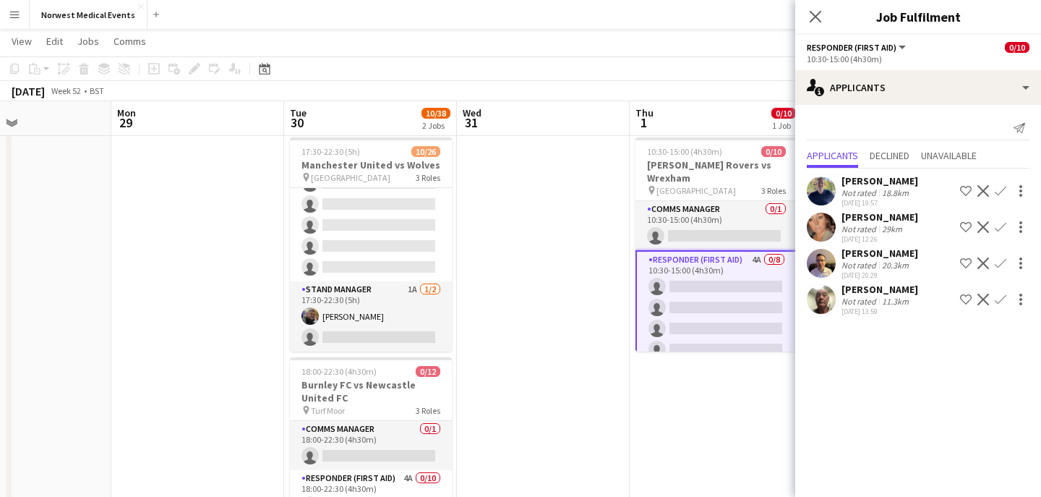
click at [1001, 192] on app-icon "Confirm" at bounding box center [1001, 191] width 12 height 12
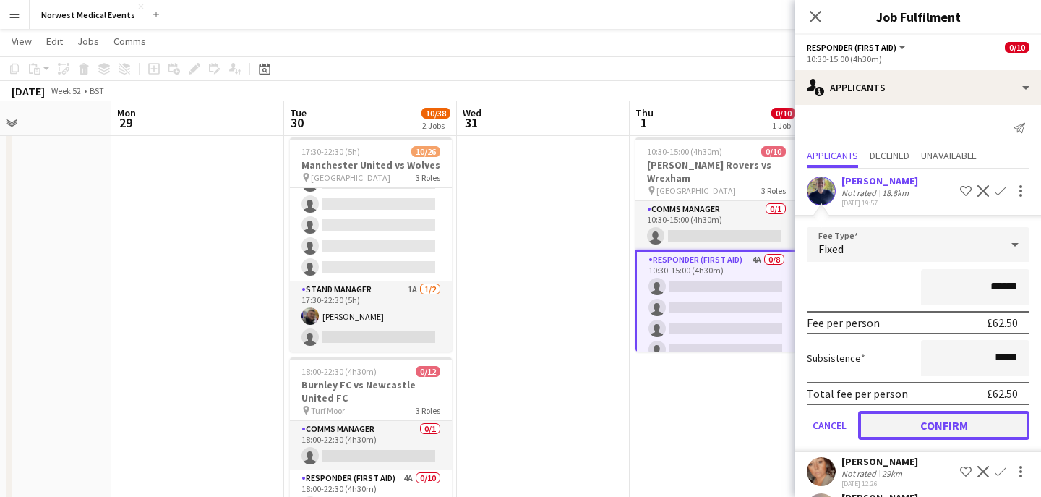
click at [975, 422] on button "Confirm" at bounding box center [943, 425] width 171 height 29
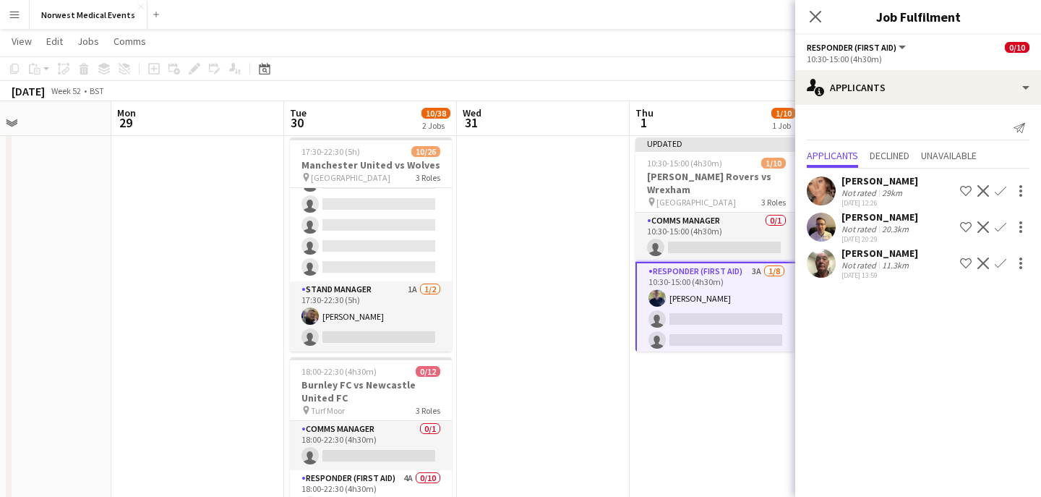
click at [1005, 188] on app-icon "Confirm" at bounding box center [1001, 191] width 12 height 12
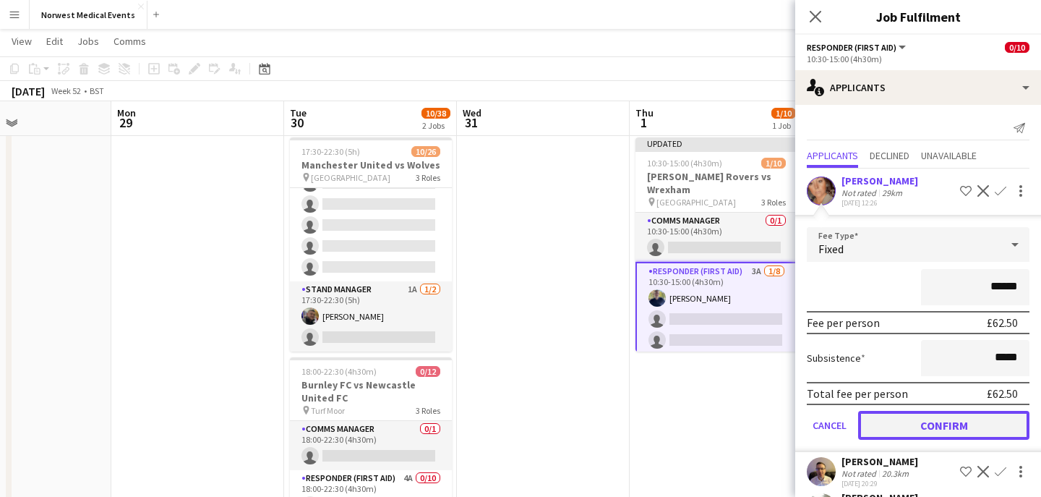
click at [975, 422] on button "Confirm" at bounding box center [943, 425] width 171 height 29
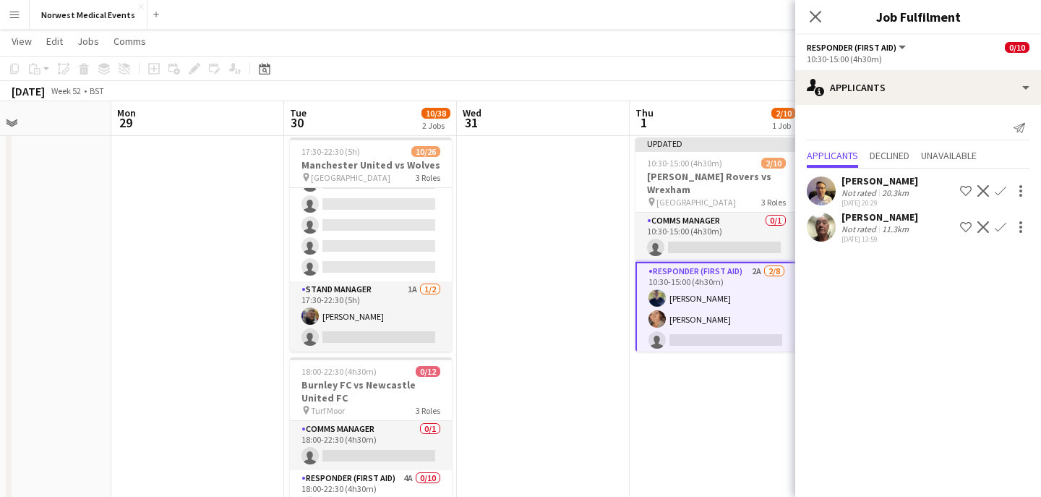
click at [1001, 195] on app-icon "Confirm" at bounding box center [1001, 191] width 12 height 12
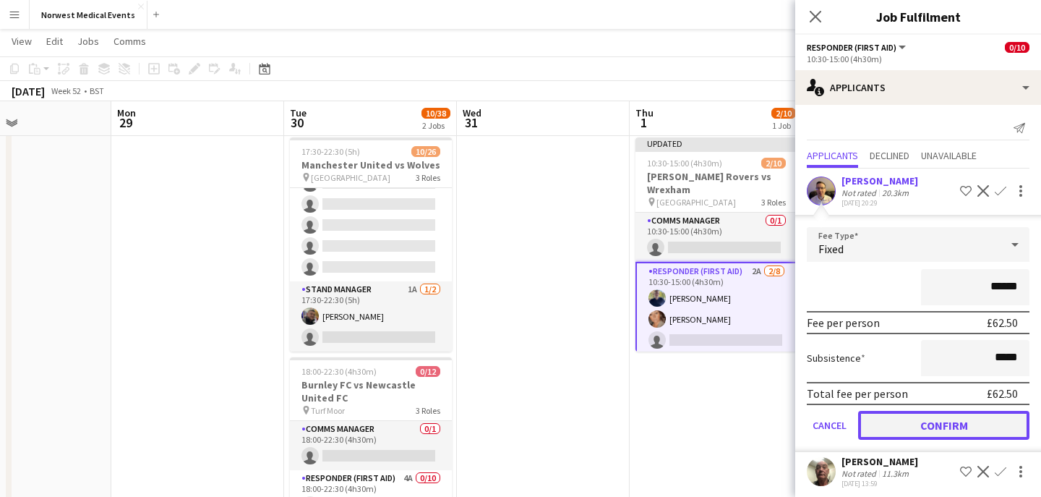
click at [984, 424] on button "Confirm" at bounding box center [943, 425] width 171 height 29
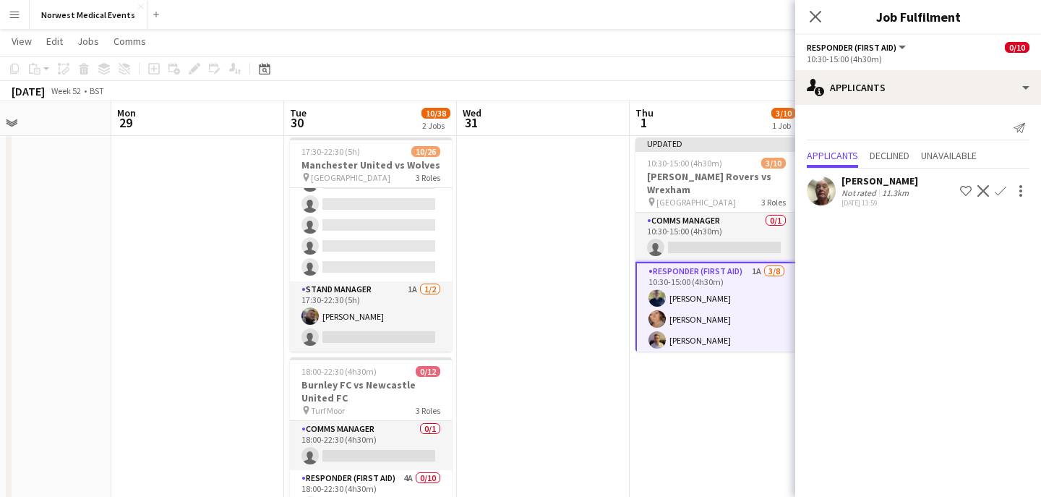
click at [1000, 189] on app-icon "Confirm" at bounding box center [1001, 191] width 12 height 12
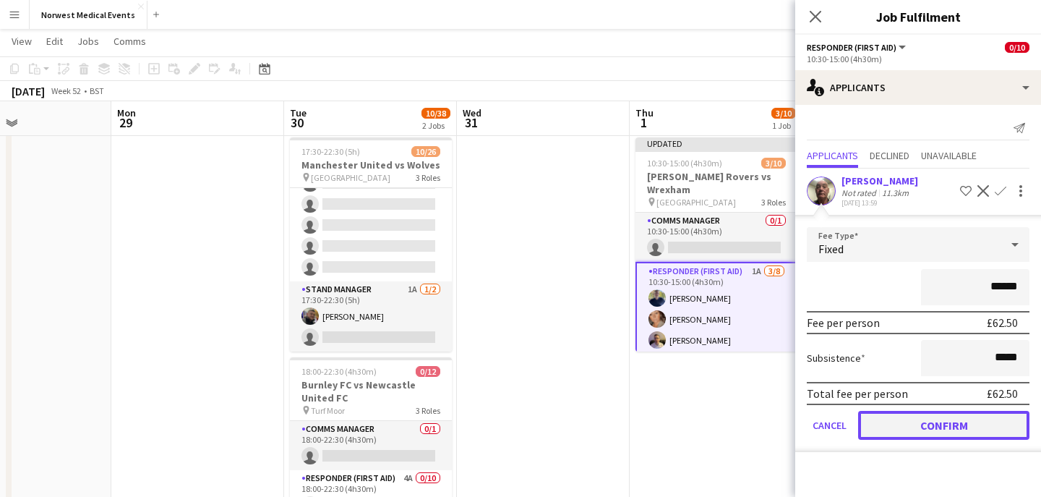
click at [960, 424] on button "Confirm" at bounding box center [943, 425] width 171 height 29
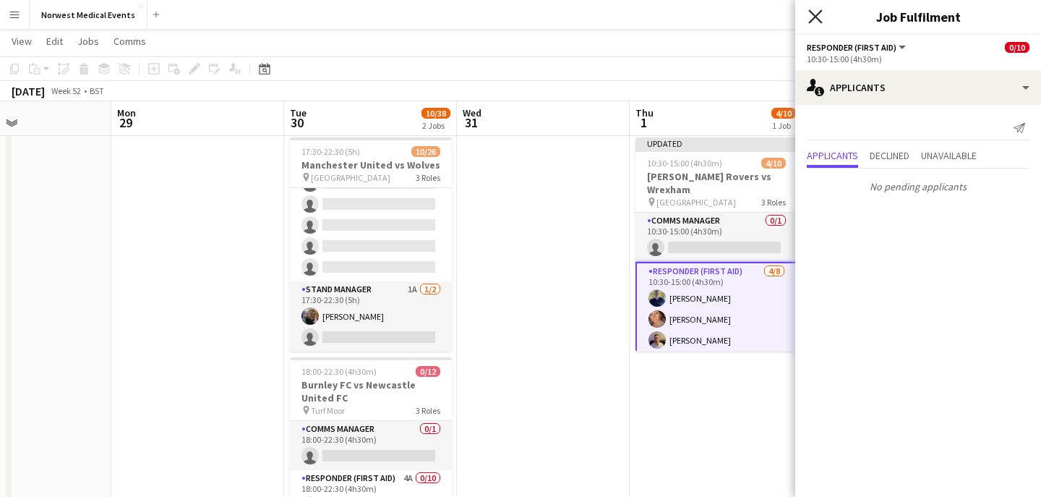
click at [818, 14] on icon "Close pop-in" at bounding box center [815, 16] width 14 height 14
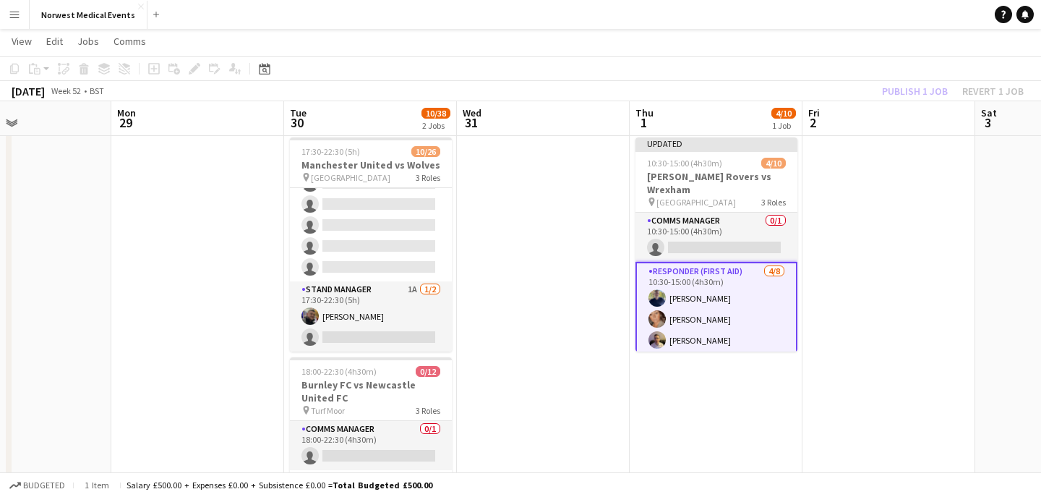
click at [915, 93] on div "Publish 1 job Revert 1 job" at bounding box center [953, 91] width 176 height 19
click at [914, 93] on button "Publish 1 job" at bounding box center [914, 91] width 77 height 19
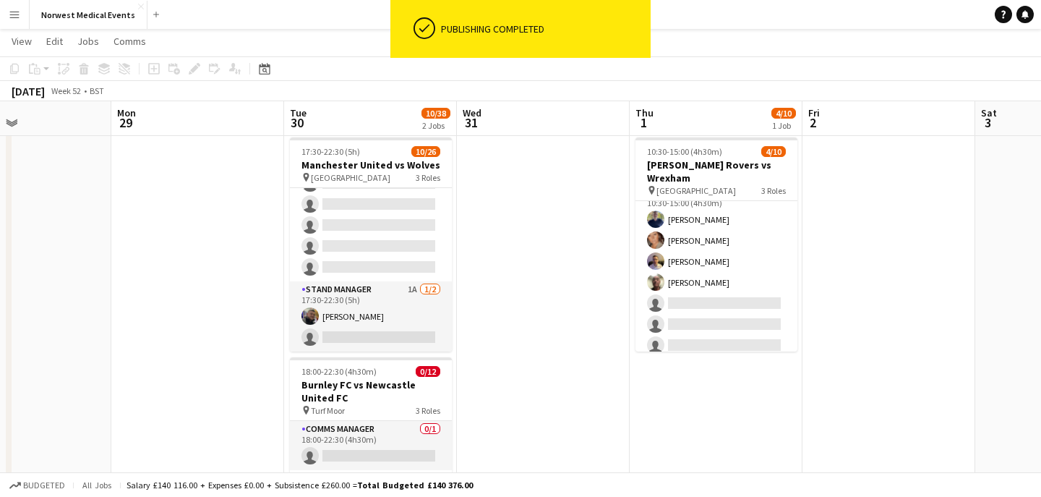
scroll to position [131, 0]
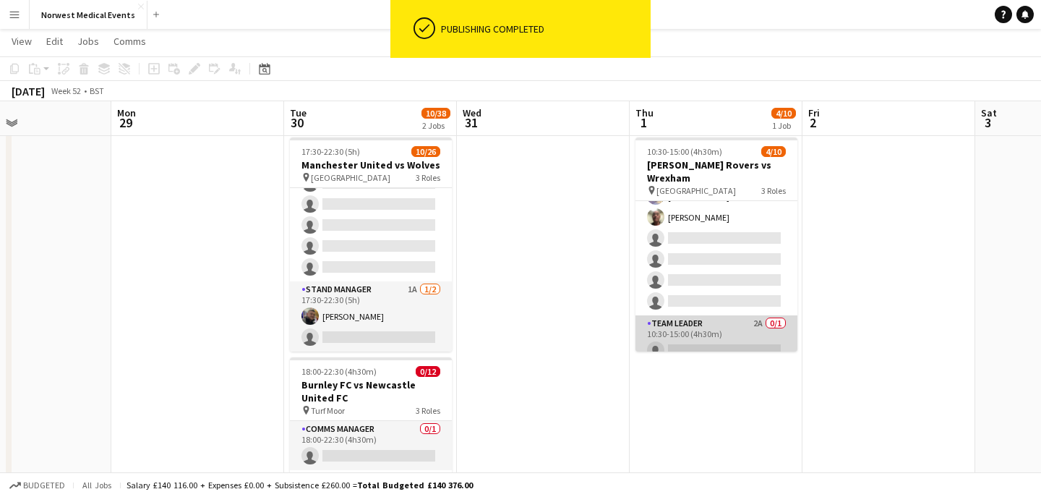
click at [708, 327] on app-card-role "Team Leader 2A 0/1 10:30-15:00 (4h30m) single-neutral-actions" at bounding box center [716, 339] width 162 height 49
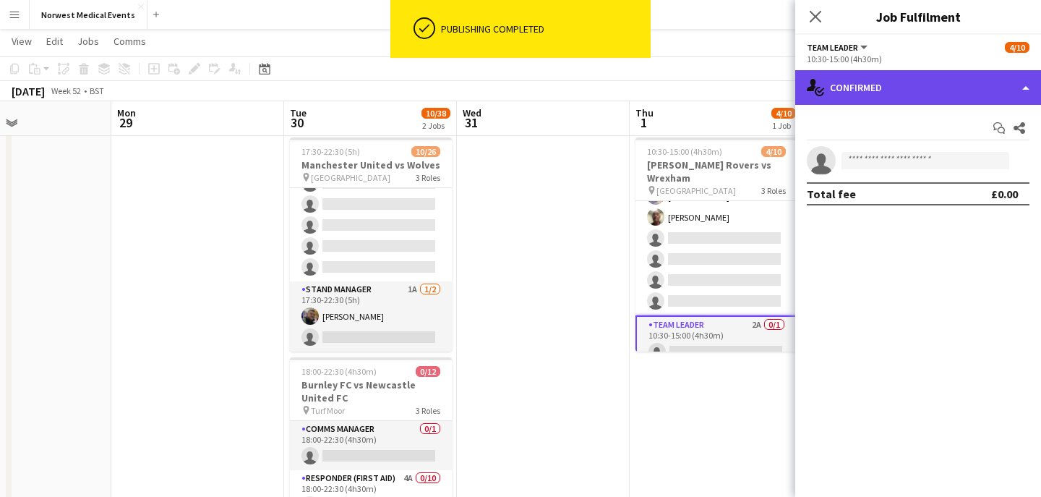
click at [945, 78] on div "single-neutral-actions-check-2 Confirmed" at bounding box center [918, 87] width 246 height 35
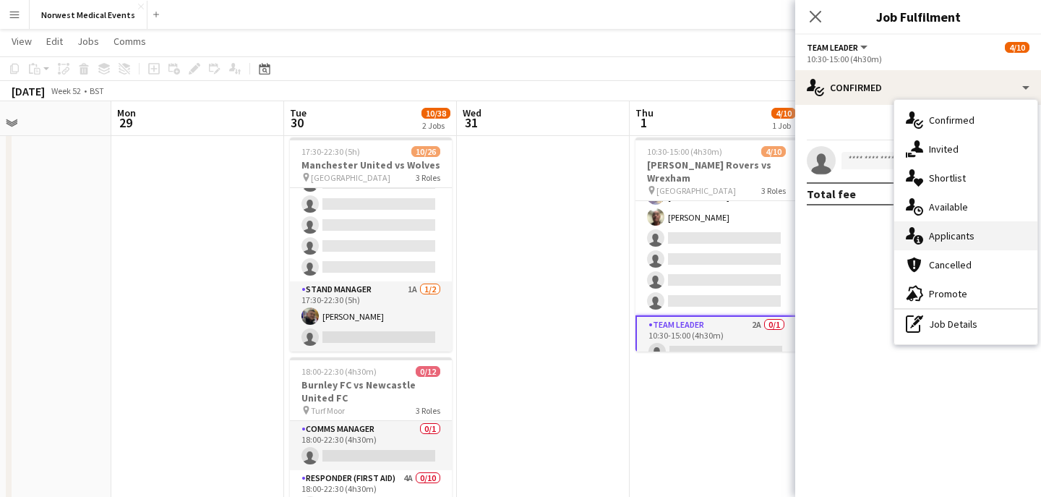
click at [960, 233] on span "Applicants" at bounding box center [952, 235] width 46 height 13
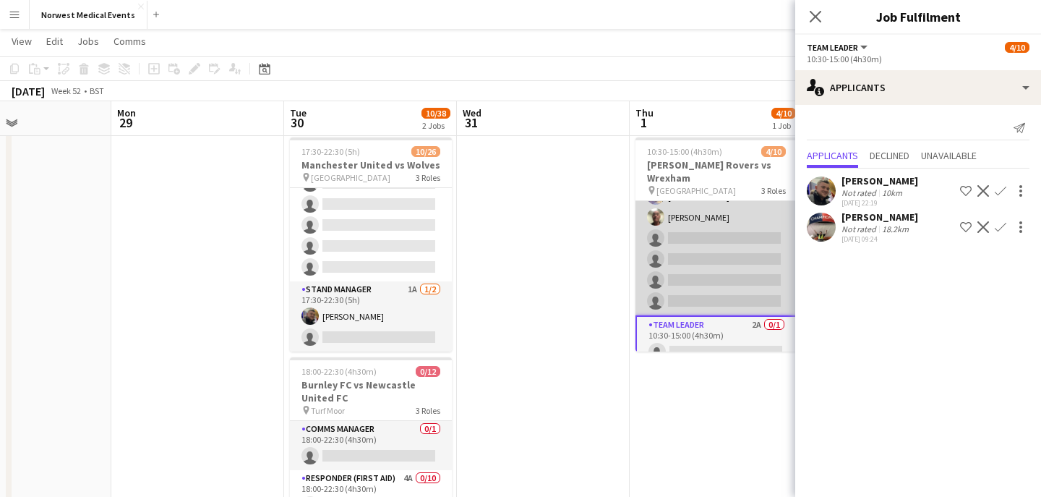
click at [695, 246] on app-card-role "Responder (First Aid) [DATE] 10:30-15:00 (4h30m) [PERSON_NAME] [PERSON_NAME] [P…" at bounding box center [716, 217] width 162 height 196
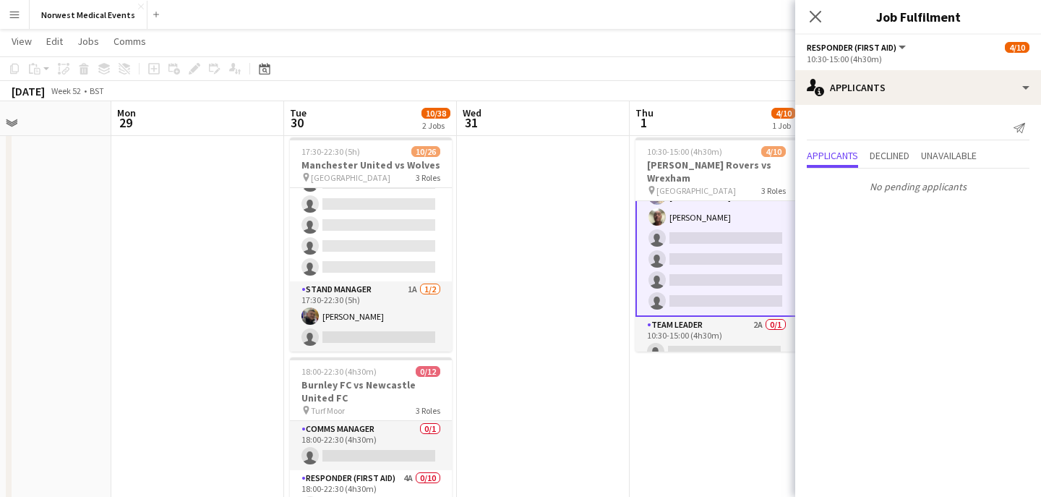
scroll to position [0, 0]
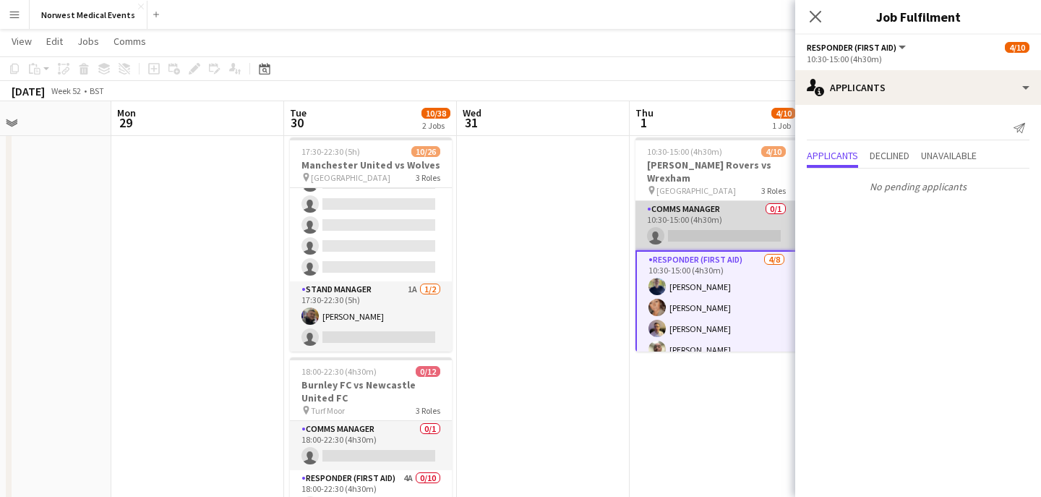
click at [721, 218] on app-card-role "Comms Manager 0/1 10:30-15:00 (4h30m) single-neutral-actions" at bounding box center [716, 225] width 162 height 49
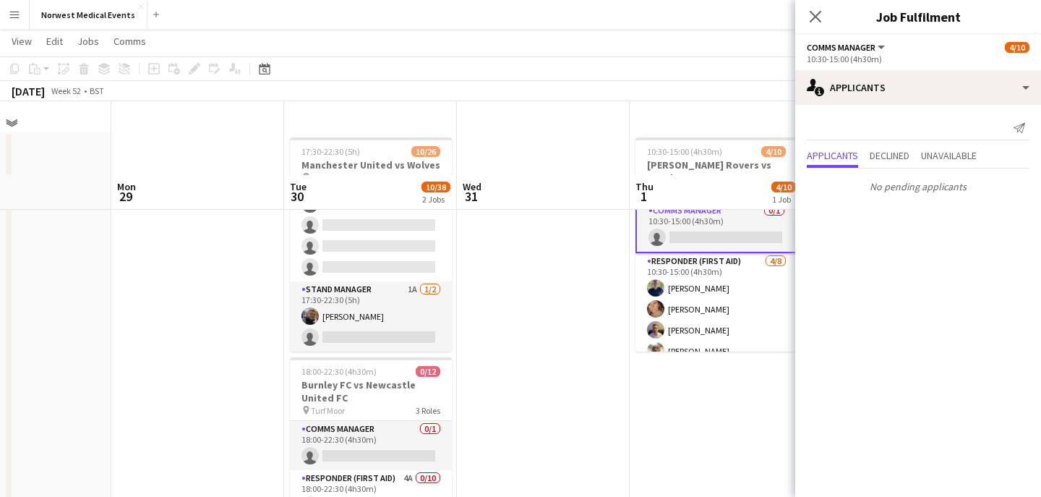
scroll to position [200, 0]
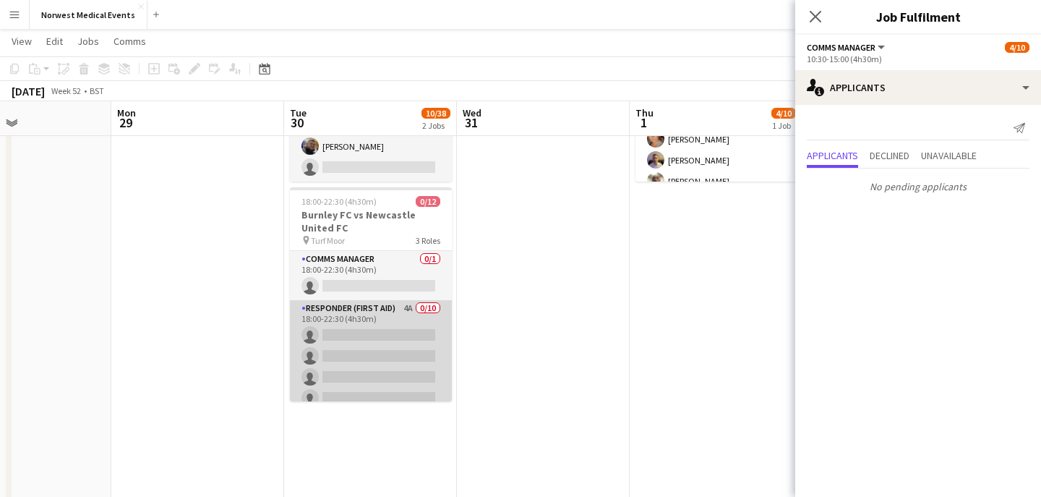
click at [382, 324] on app-card-role "Responder (First Aid) 4A 0/10 18:00-22:30 (4h30m) single-neutral-actions single…" at bounding box center [371, 419] width 162 height 238
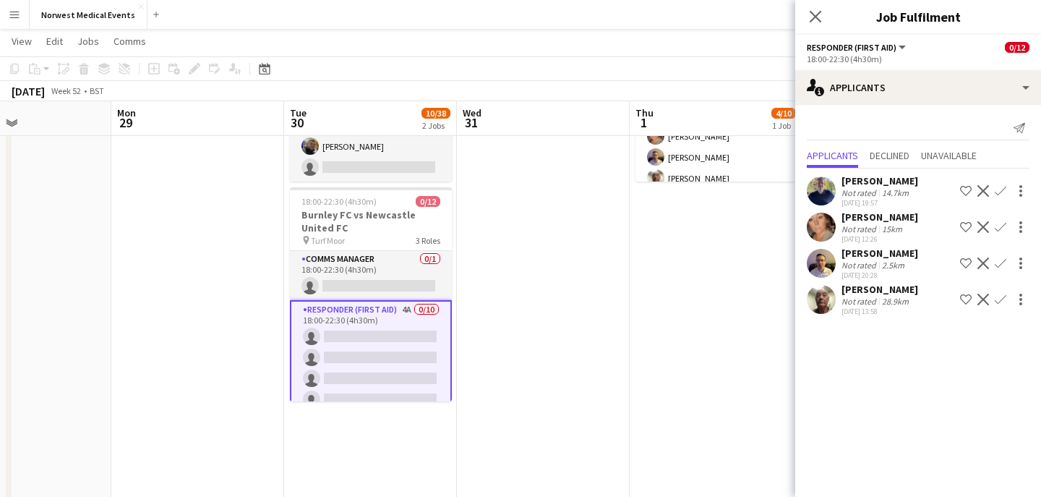
click at [1002, 188] on app-icon "Confirm" at bounding box center [1001, 191] width 12 height 12
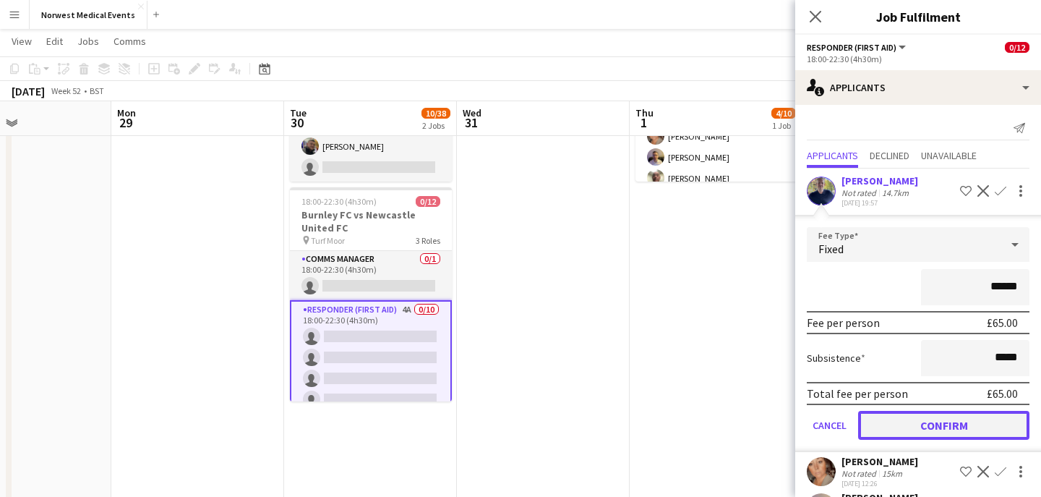
click at [975, 429] on button "Confirm" at bounding box center [943, 425] width 171 height 29
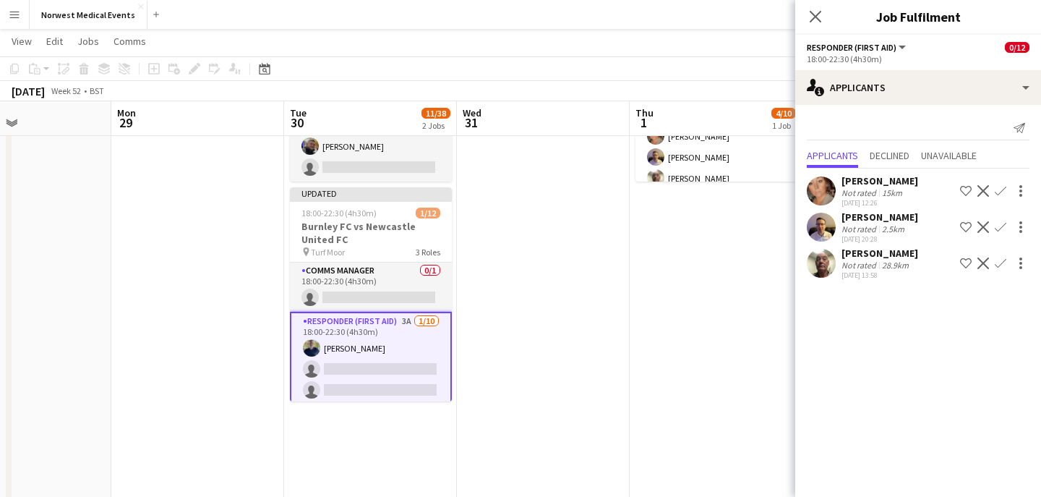
click at [1003, 188] on app-icon "Confirm" at bounding box center [1001, 191] width 12 height 12
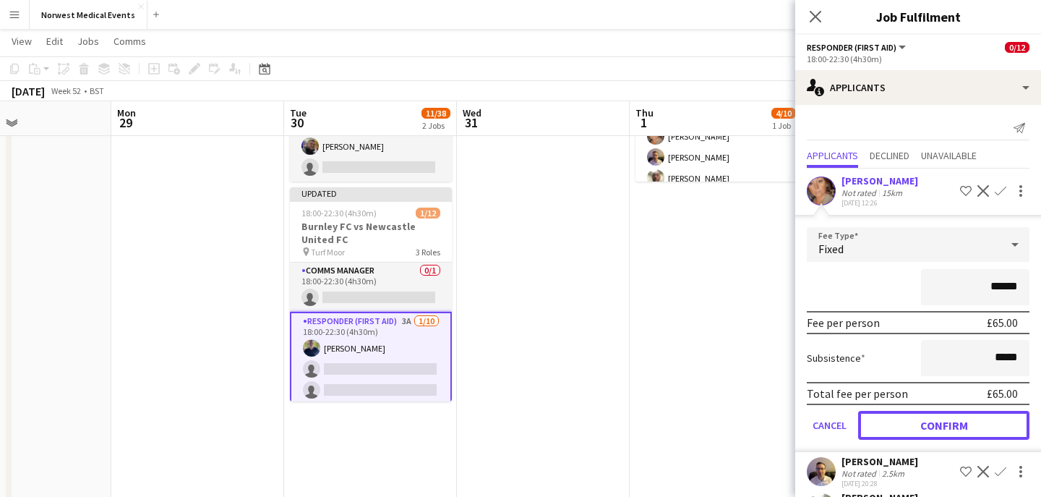
click at [965, 421] on button "Confirm" at bounding box center [943, 425] width 171 height 29
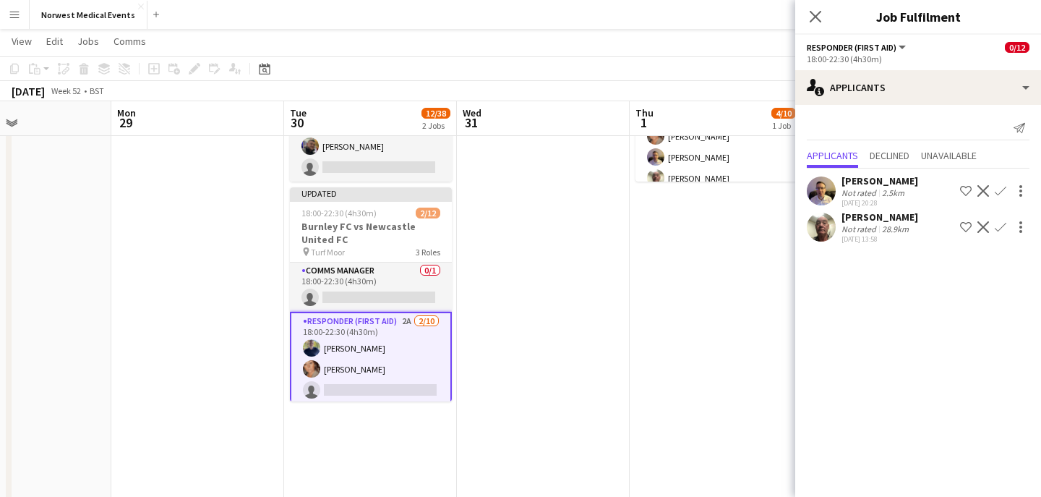
click at [1002, 196] on app-icon "Confirm" at bounding box center [1001, 191] width 12 height 12
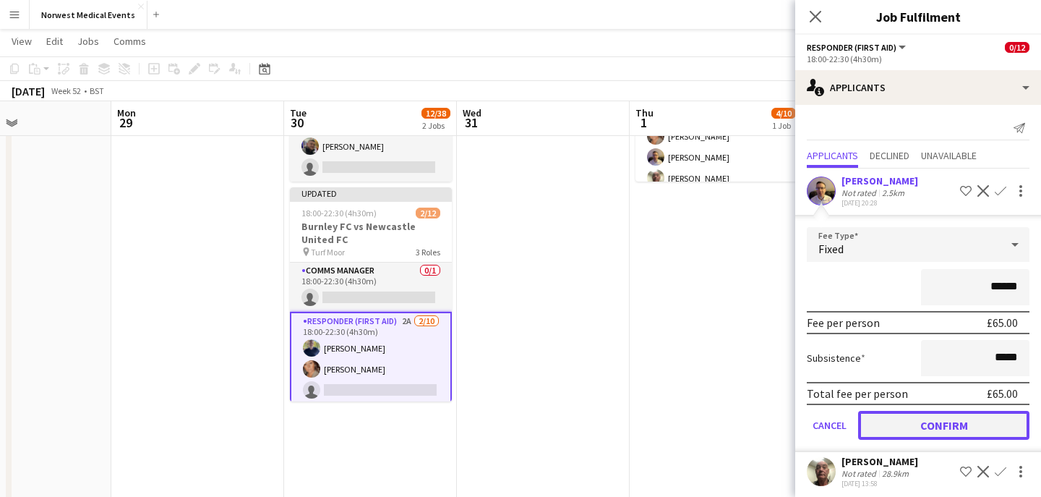
click at [980, 419] on button "Confirm" at bounding box center [943, 425] width 171 height 29
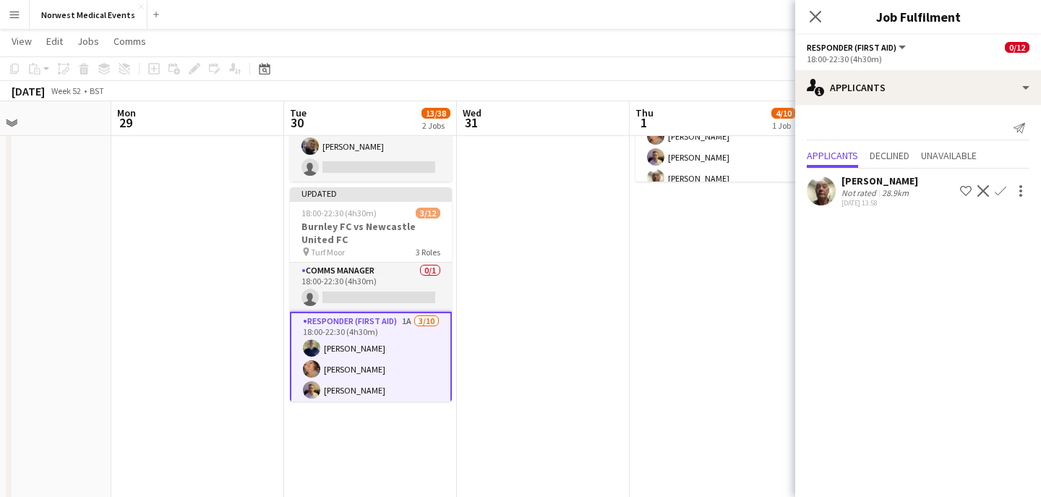
click at [999, 189] on app-icon "Confirm" at bounding box center [1001, 191] width 12 height 12
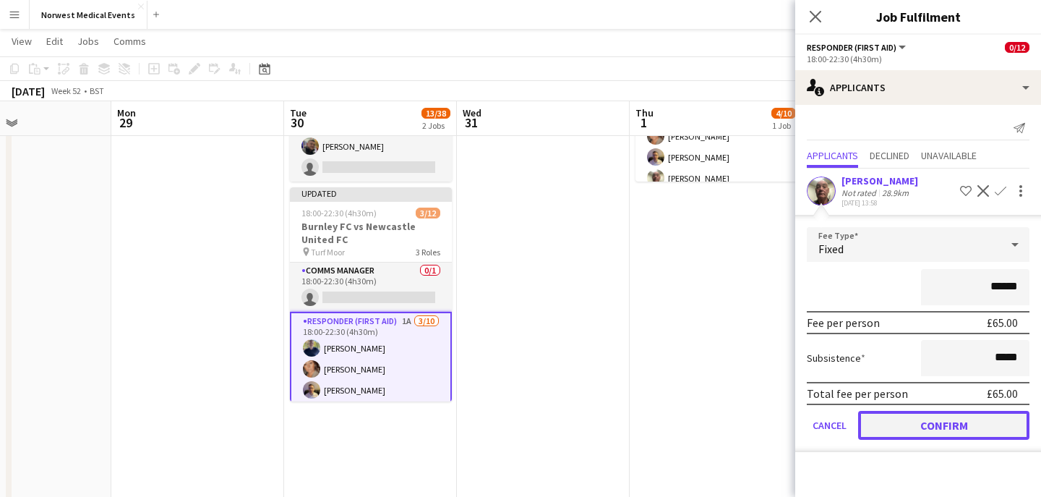
click at [961, 416] on button "Confirm" at bounding box center [943, 425] width 171 height 29
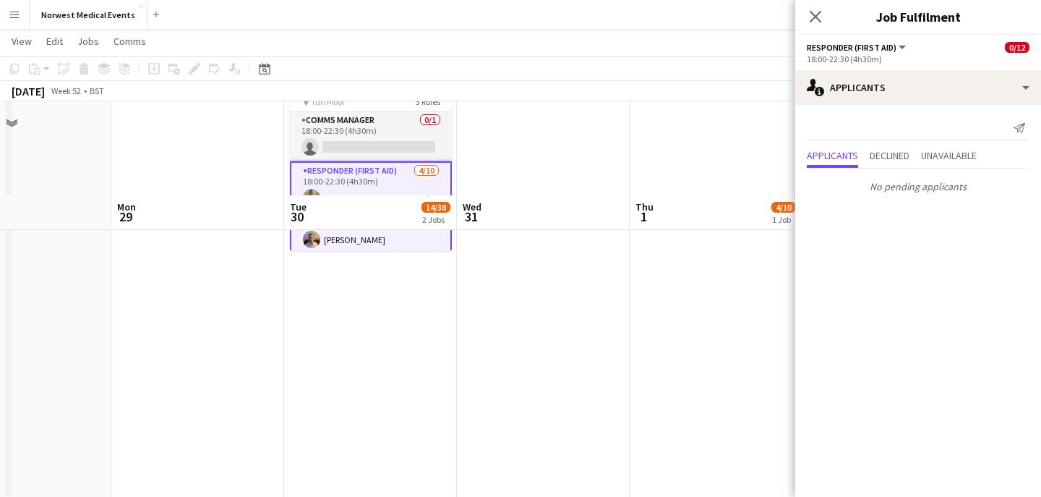
scroll to position [445, 0]
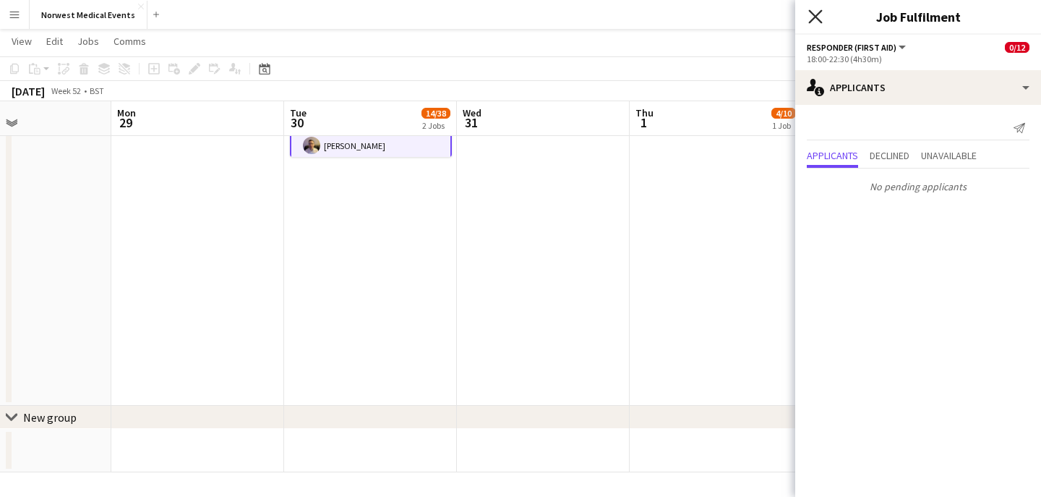
click at [814, 20] on icon "Close pop-in" at bounding box center [815, 16] width 14 height 14
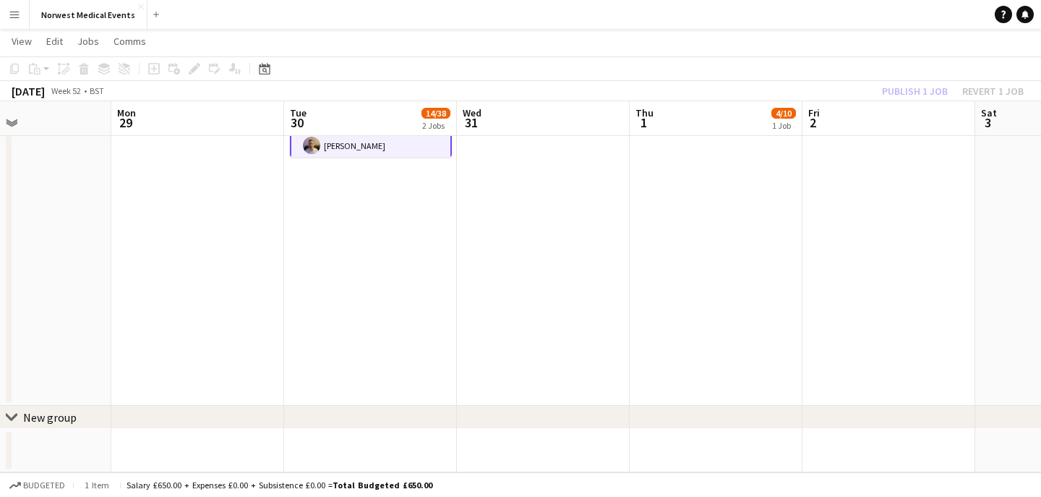
click at [904, 86] on div "Publish 1 job Revert 1 job" at bounding box center [953, 91] width 176 height 19
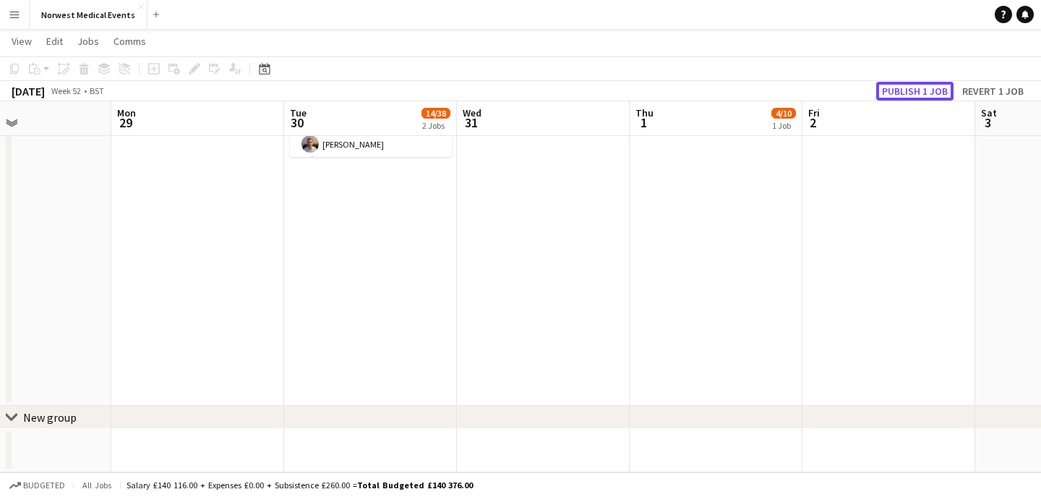
click at [904, 86] on button "Publish 1 job" at bounding box center [914, 91] width 77 height 19
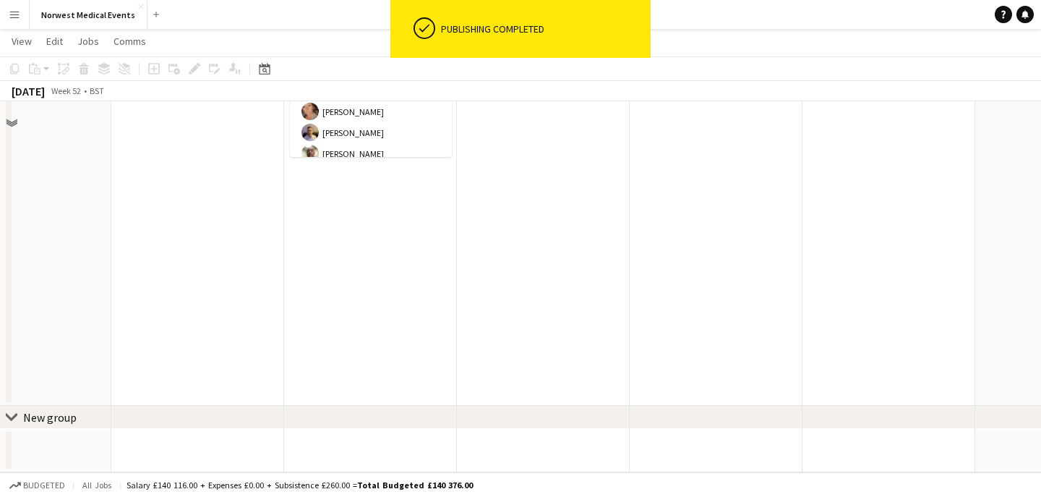
scroll to position [131, 0]
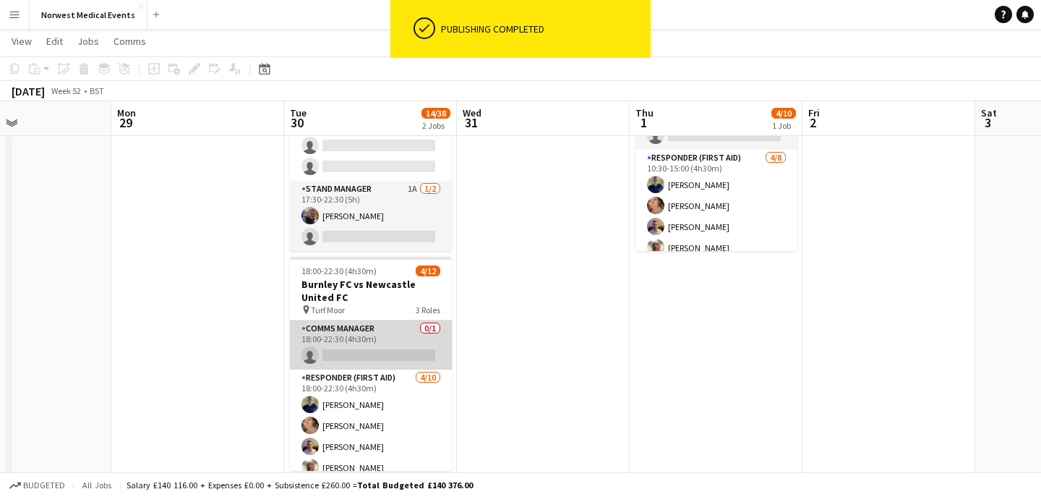
click at [358, 346] on app-card-role "Comms Manager 0/1 18:00-22:30 (4h30m) single-neutral-actions" at bounding box center [371, 344] width 162 height 49
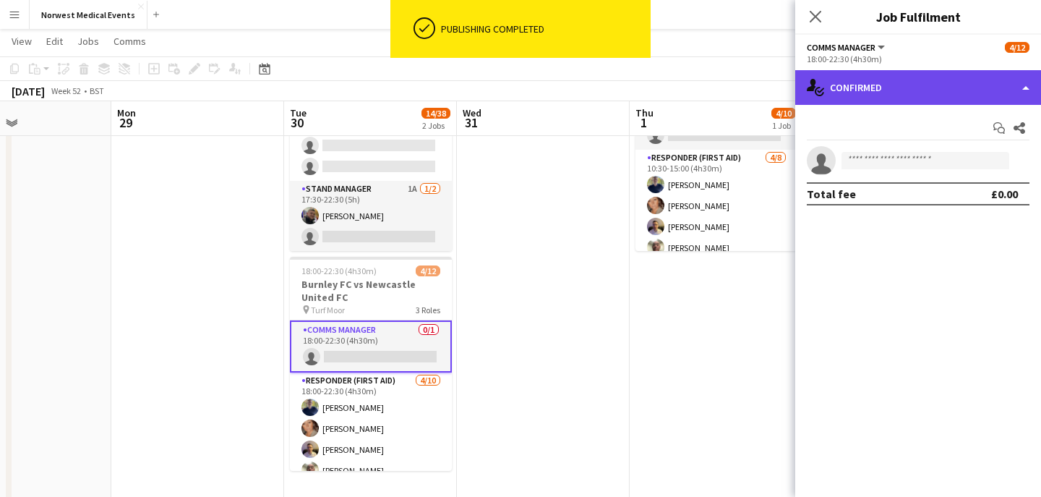
click at [898, 80] on div "single-neutral-actions-check-2 Confirmed" at bounding box center [918, 87] width 246 height 35
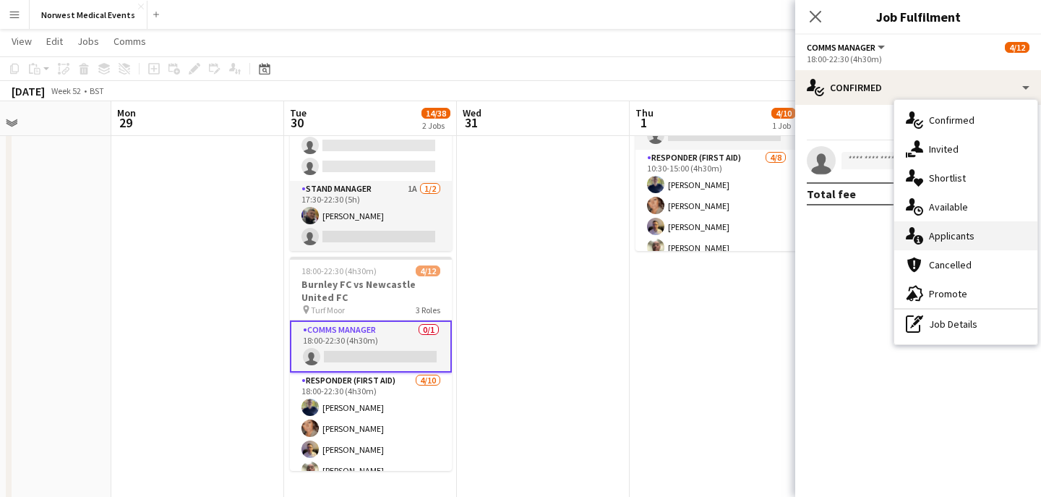
click at [953, 239] on span "Applicants" at bounding box center [952, 235] width 46 height 13
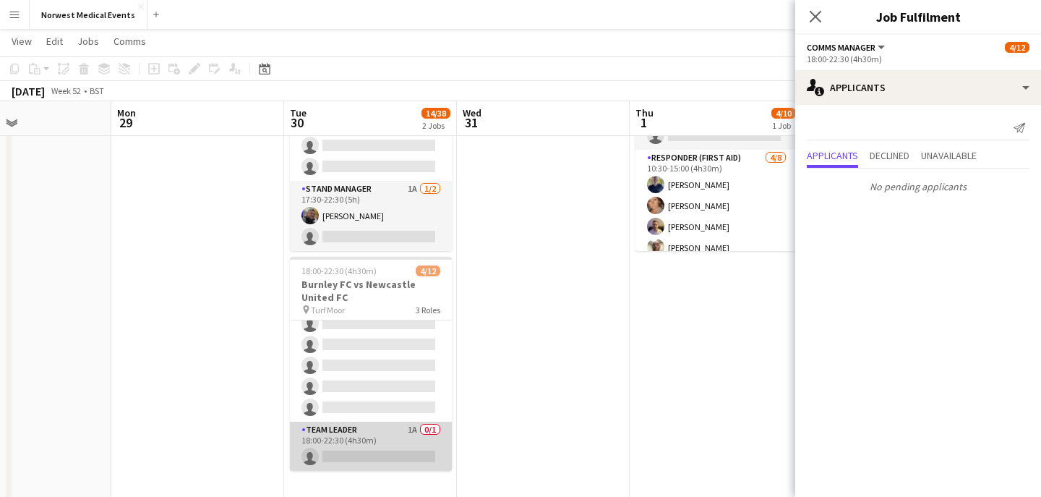
click at [375, 421] on app-card-role "Team Leader 1A 0/1 18:00-22:30 (4h30m) single-neutral-actions" at bounding box center [371, 445] width 162 height 49
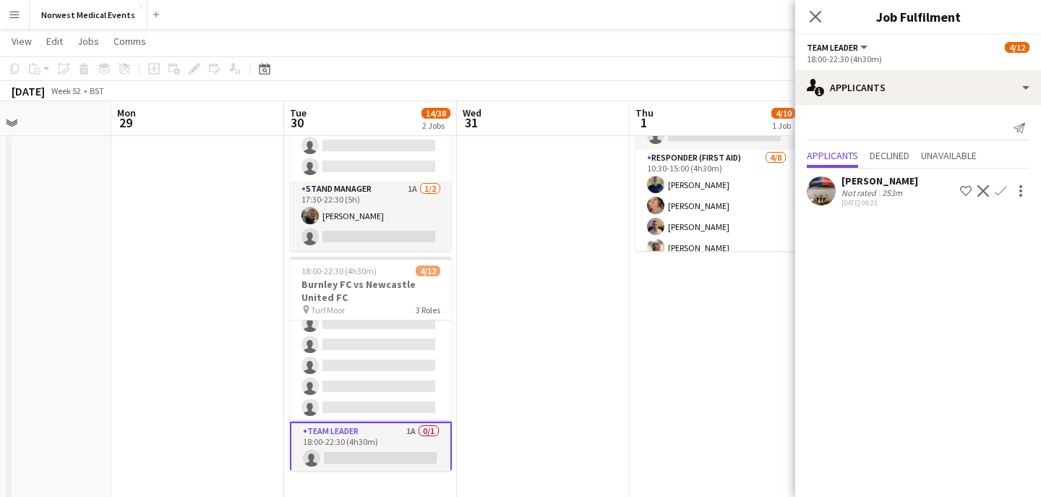
click at [998, 194] on app-icon "Confirm" at bounding box center [1001, 191] width 12 height 12
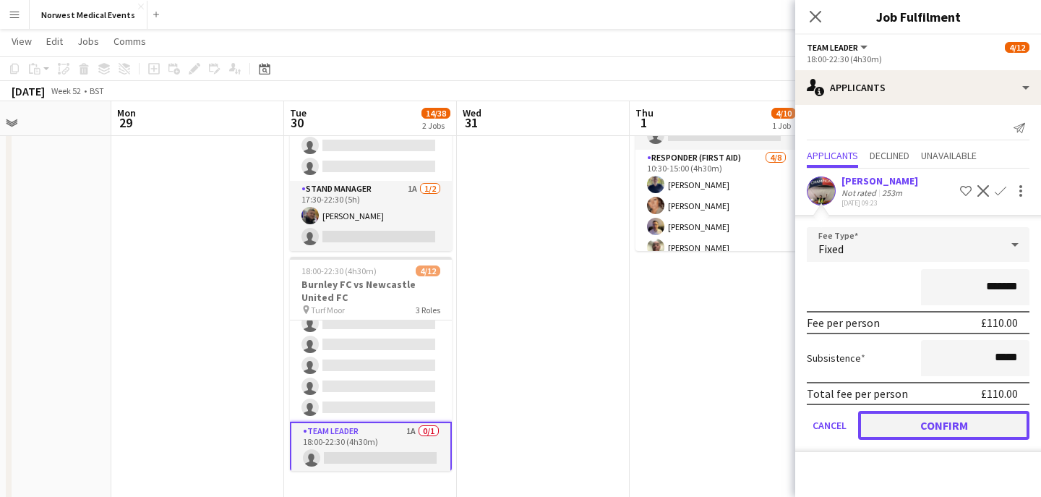
click at [953, 425] on button "Confirm" at bounding box center [943, 425] width 171 height 29
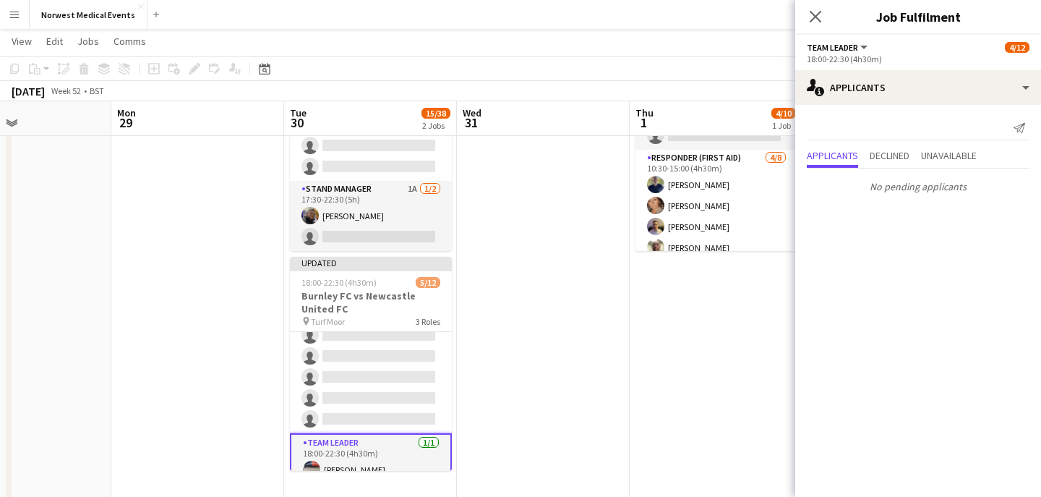
click at [815, 17] on icon at bounding box center [816, 17] width 12 height 12
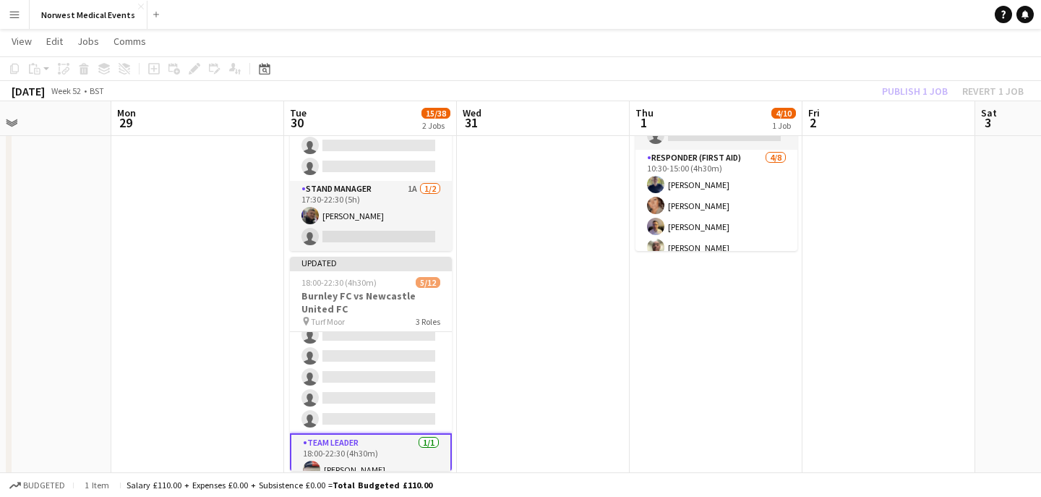
click at [917, 90] on div "Publish 1 job Revert 1 job" at bounding box center [953, 91] width 176 height 19
click at [917, 90] on button "Publish 1 job" at bounding box center [914, 91] width 77 height 19
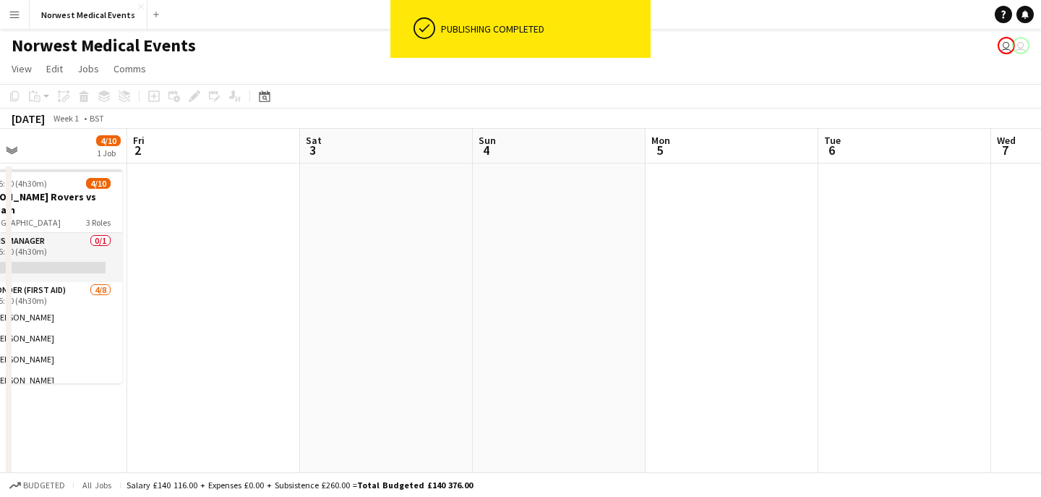
scroll to position [0, 340]
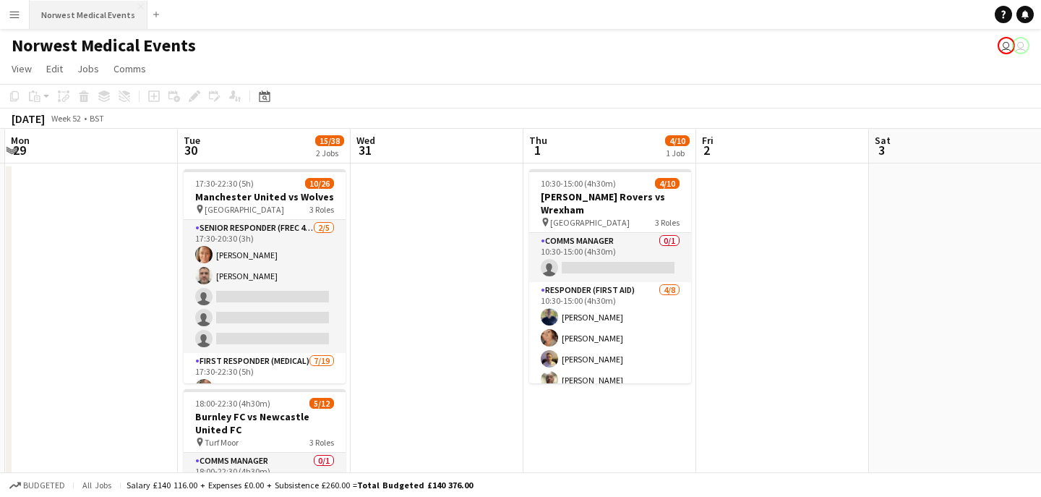
click at [86, 21] on button "Norwest Medical Events Close" at bounding box center [89, 15] width 118 height 28
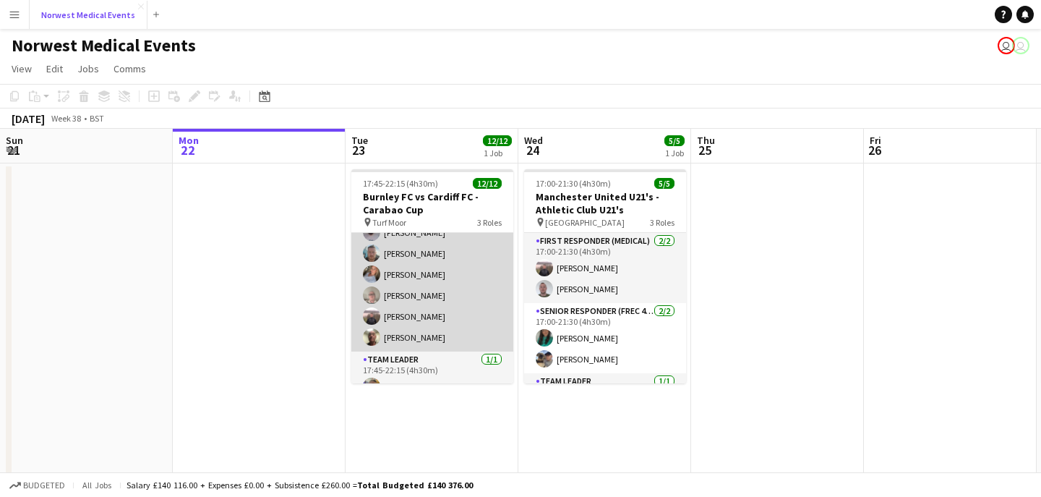
scroll to position [186, 0]
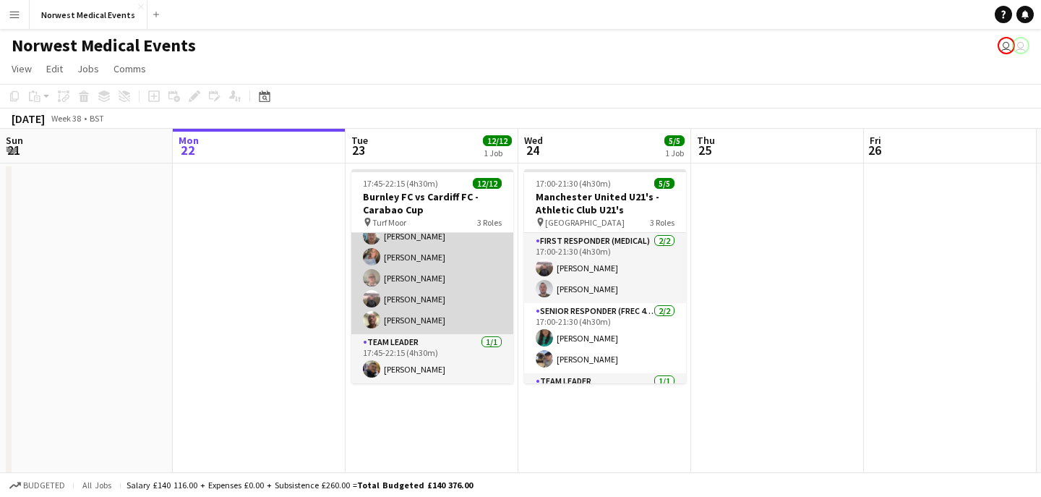
click at [434, 299] on app-card-role "Responder (First Aid) [DATE] 17:45-22:15 (4h30m) [PERSON_NAME] [PERSON_NAME] [P…" at bounding box center [432, 215] width 162 height 238
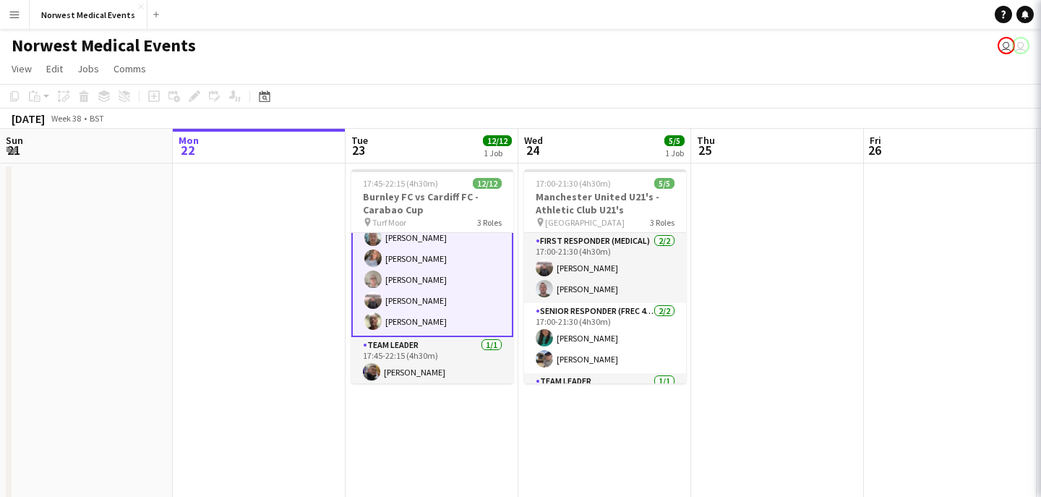
scroll to position [187, 0]
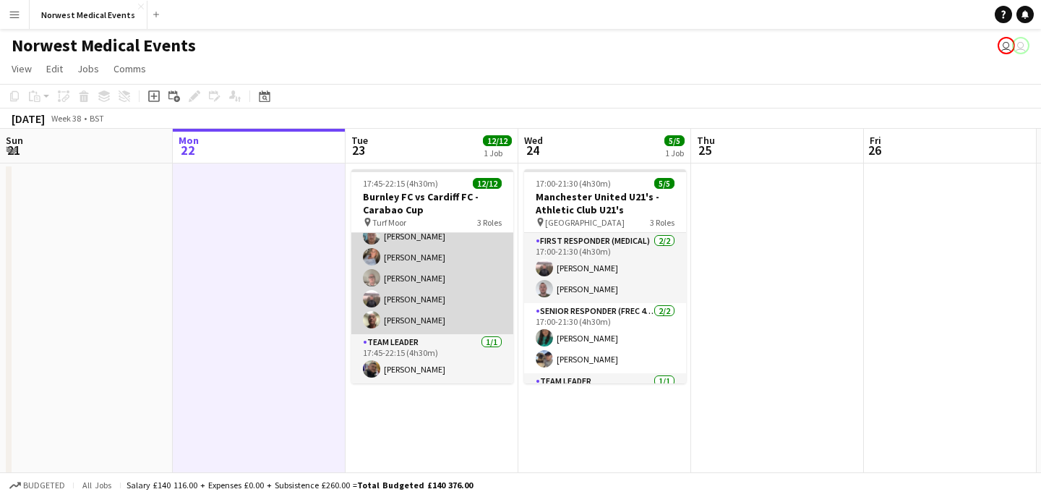
click at [437, 304] on app-card-role "Responder (First Aid) [DATE] 17:45-22:15 (4h30m) [PERSON_NAME] [PERSON_NAME] [P…" at bounding box center [432, 215] width 162 height 238
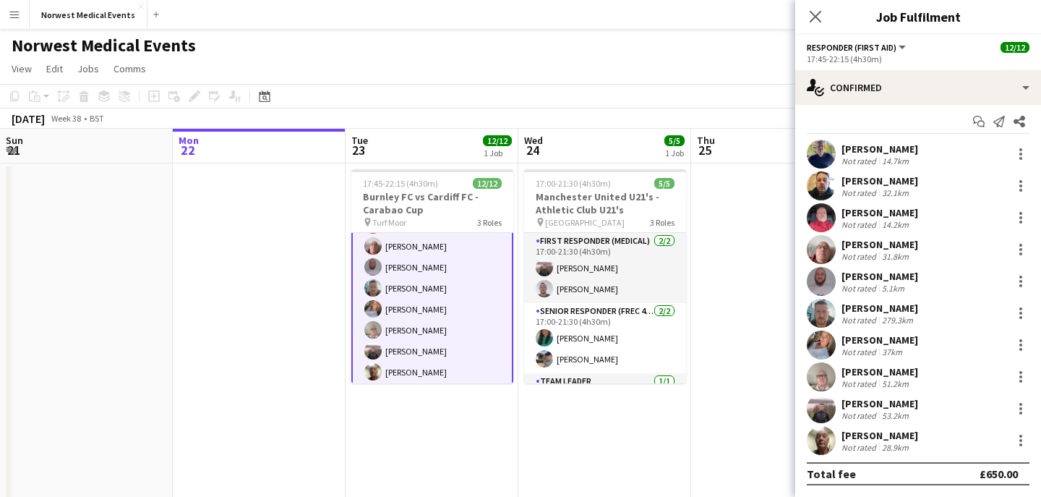
scroll to position [0, 0]
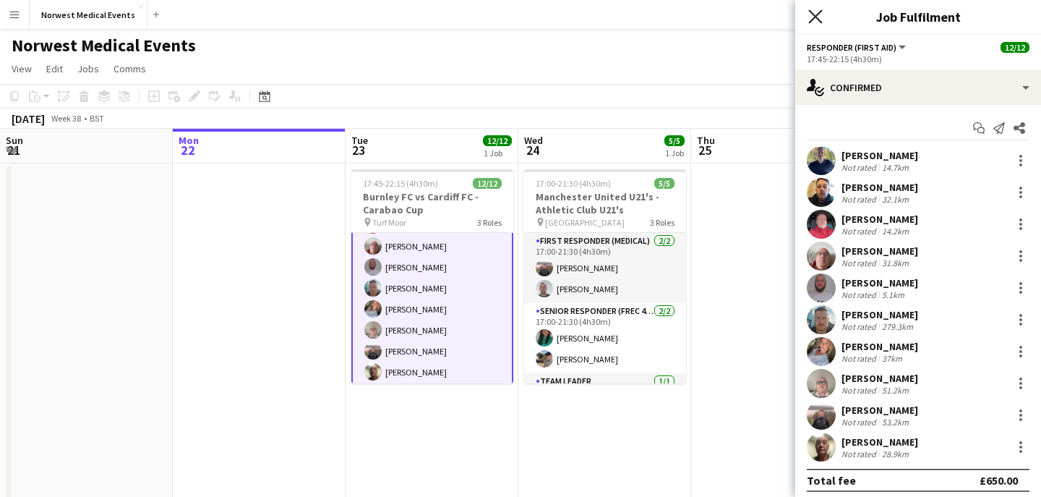
click at [818, 20] on icon at bounding box center [815, 16] width 14 height 14
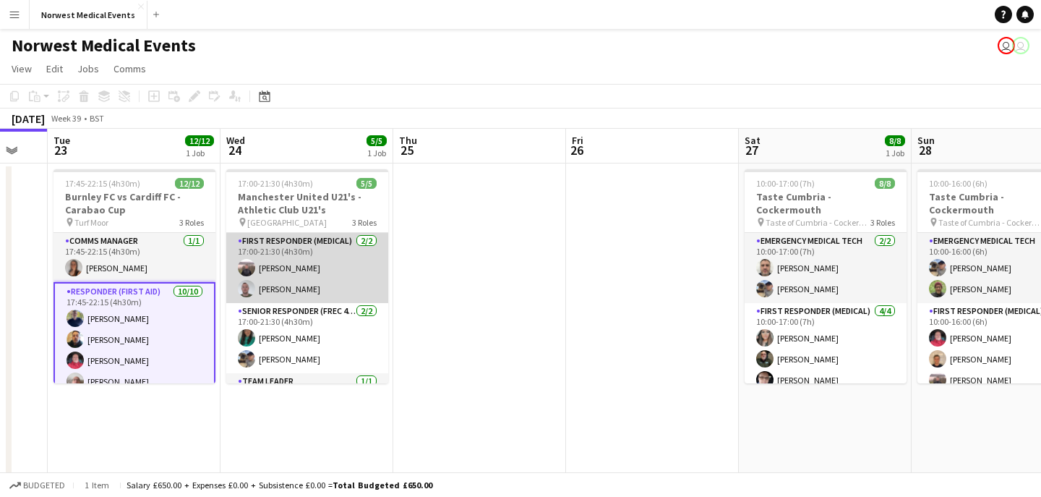
click at [318, 277] on app-card-role "First Responder (Medical) [DATE] 17:00-21:30 (4h30m) [PERSON_NAME] [PERSON_NAME]" at bounding box center [307, 268] width 162 height 70
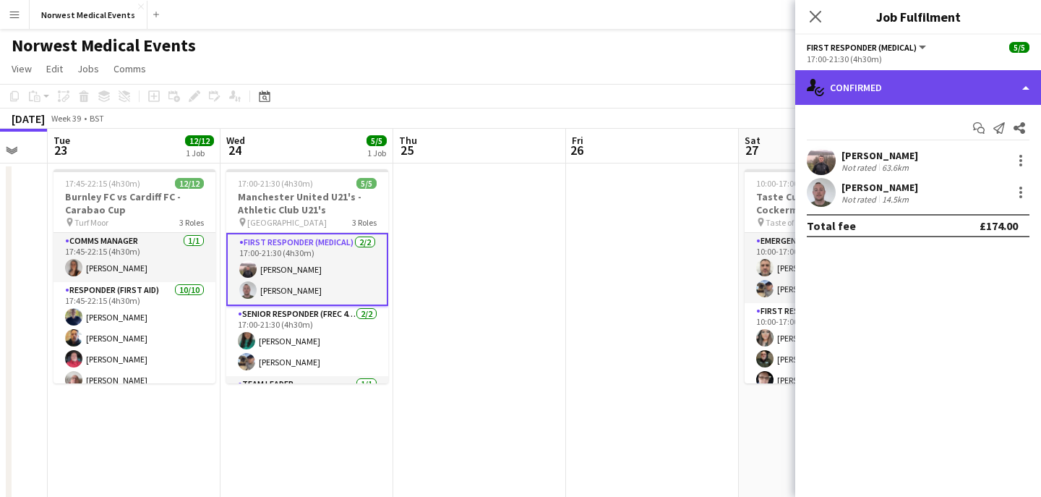
click at [907, 83] on div "single-neutral-actions-check-2 Confirmed" at bounding box center [918, 87] width 246 height 35
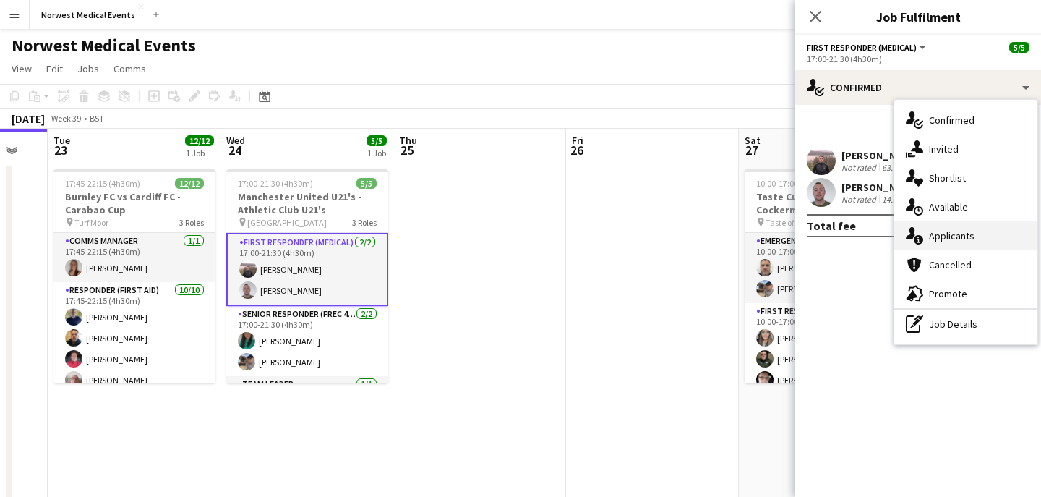
click at [972, 238] on span "Applicants" at bounding box center [952, 235] width 46 height 13
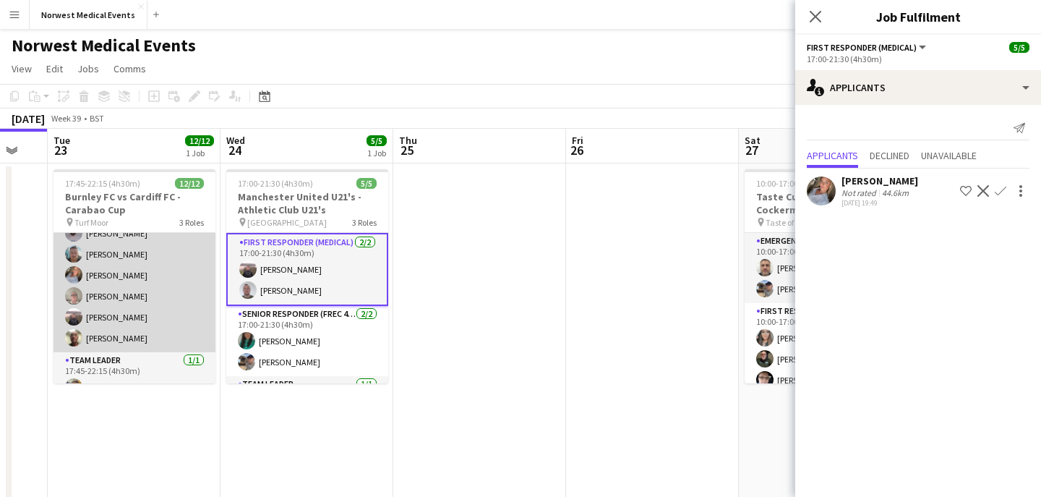
scroll to position [186, 0]
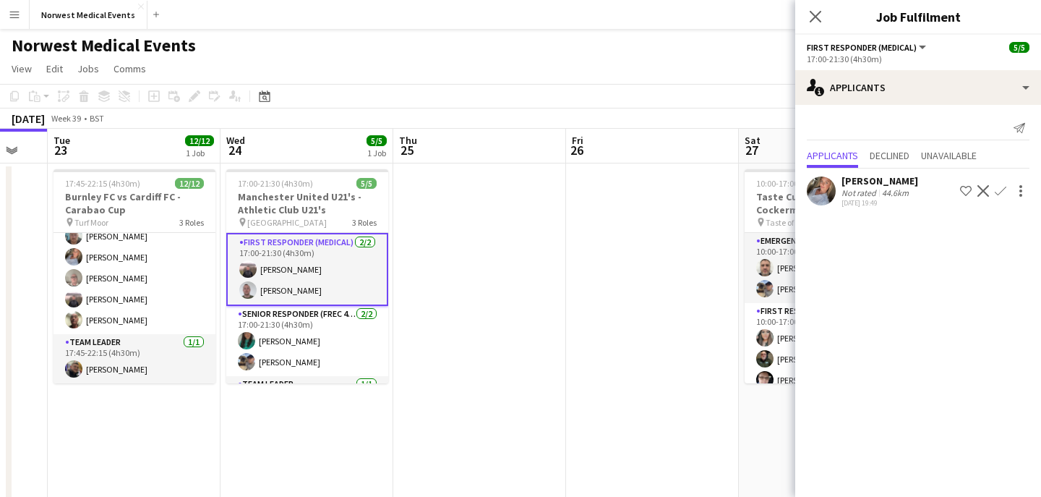
click at [816, 17] on icon at bounding box center [816, 17] width 12 height 12
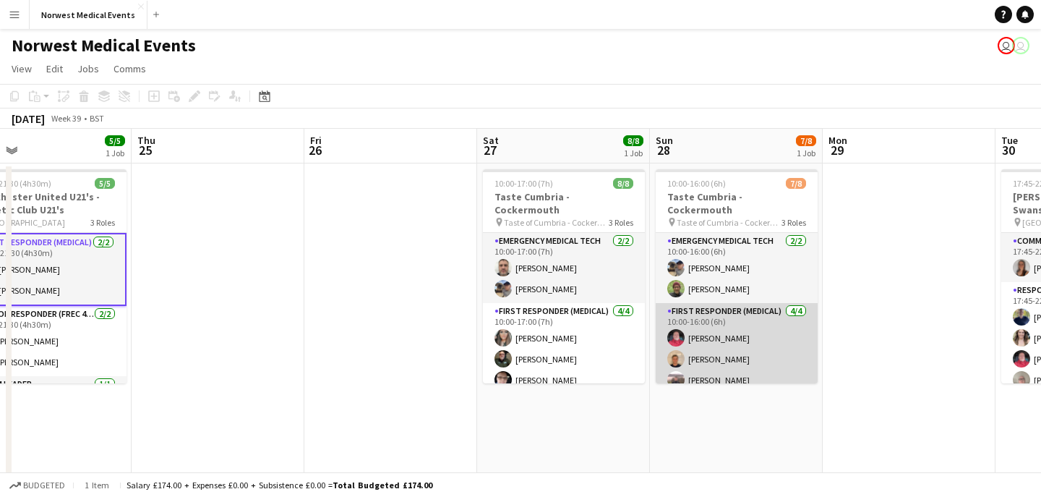
scroll to position [89, 0]
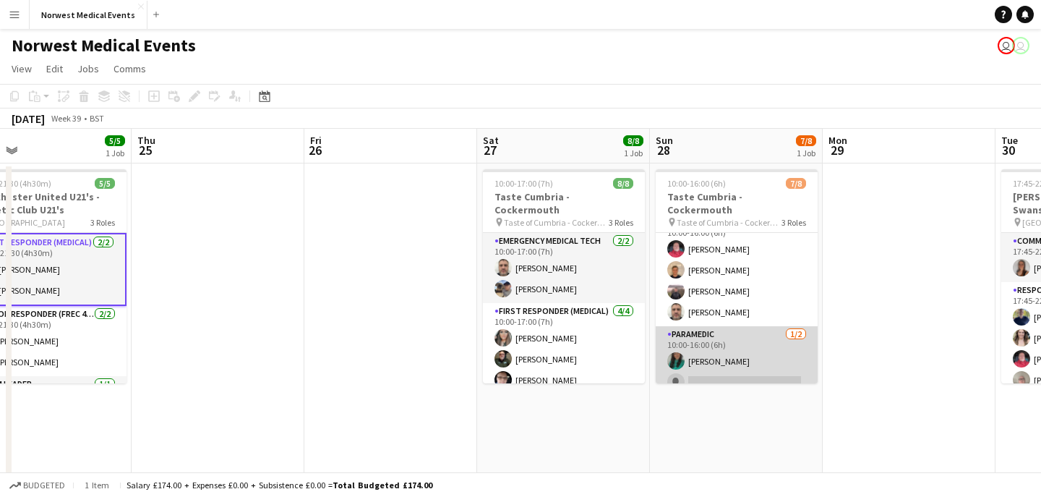
click at [748, 346] on app-card-role "Paramedic [DATE] 10:00-16:00 (6h) [PERSON_NAME] single-neutral-actions" at bounding box center [737, 361] width 162 height 70
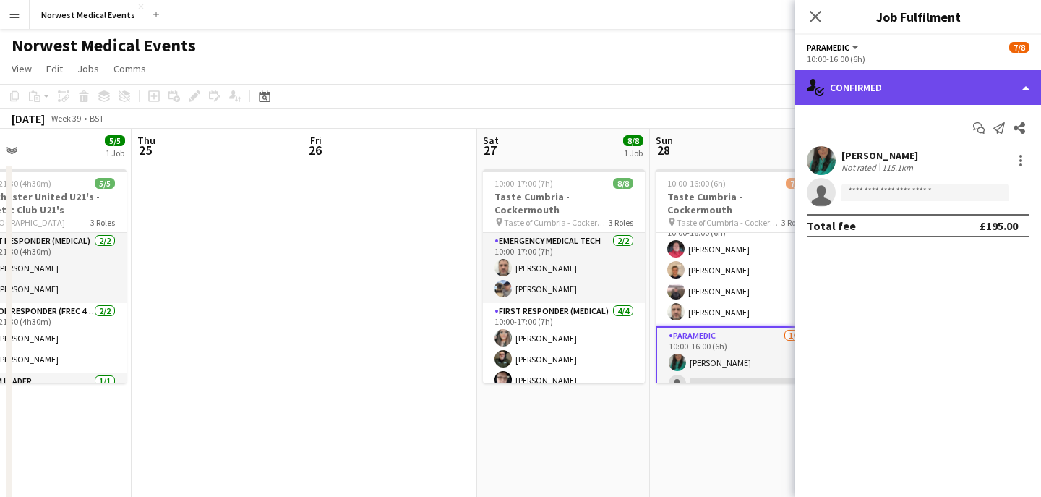
click at [939, 79] on div "single-neutral-actions-check-2 Confirmed" at bounding box center [918, 87] width 246 height 35
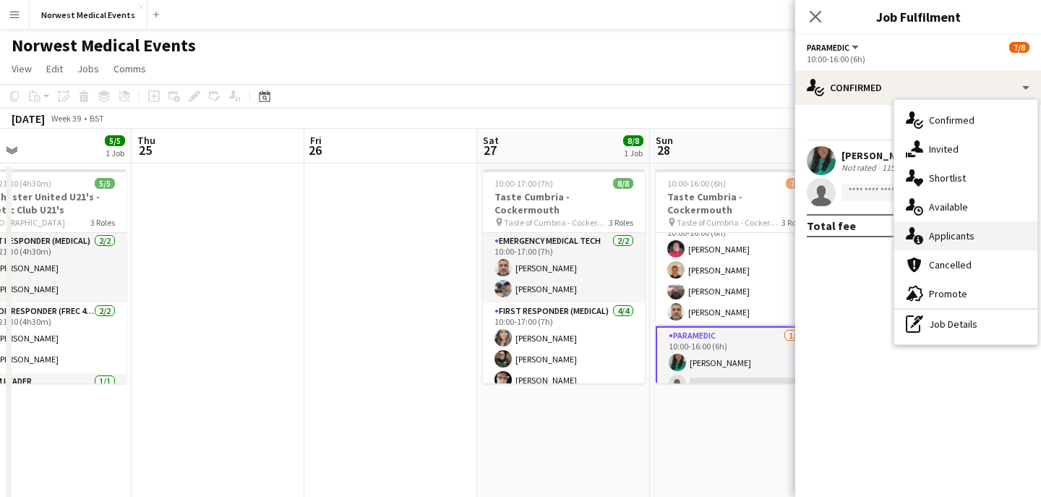
click at [958, 237] on span "Applicants" at bounding box center [952, 235] width 46 height 13
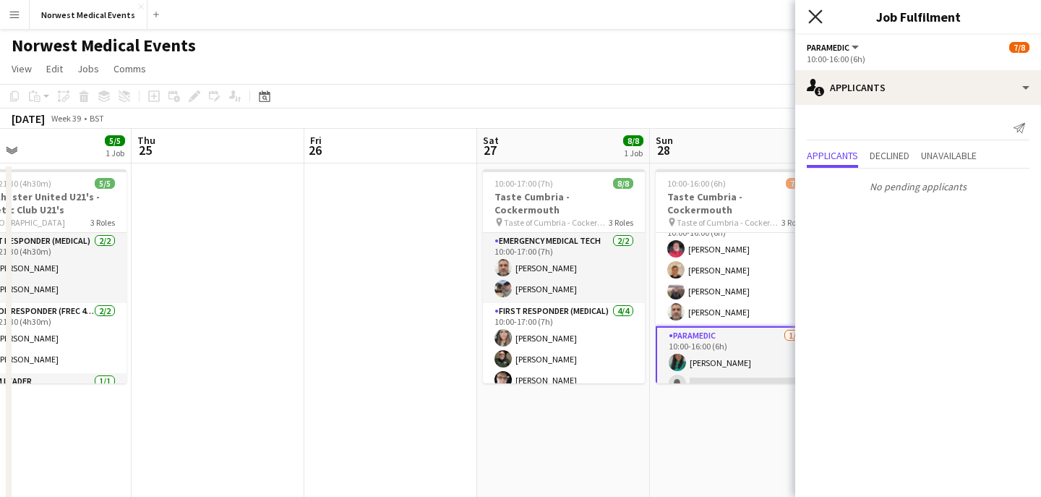
click at [814, 17] on icon at bounding box center [815, 16] width 14 height 14
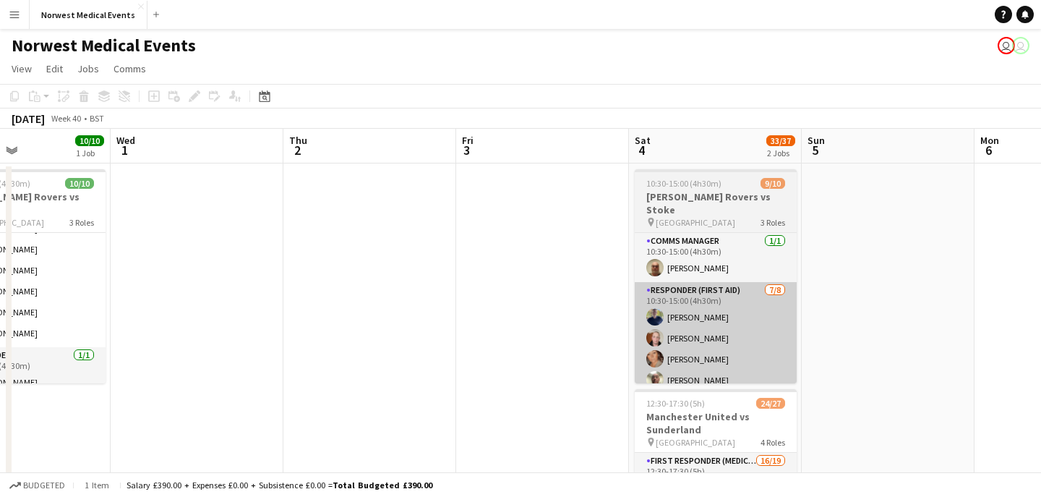
scroll to position [0, 616]
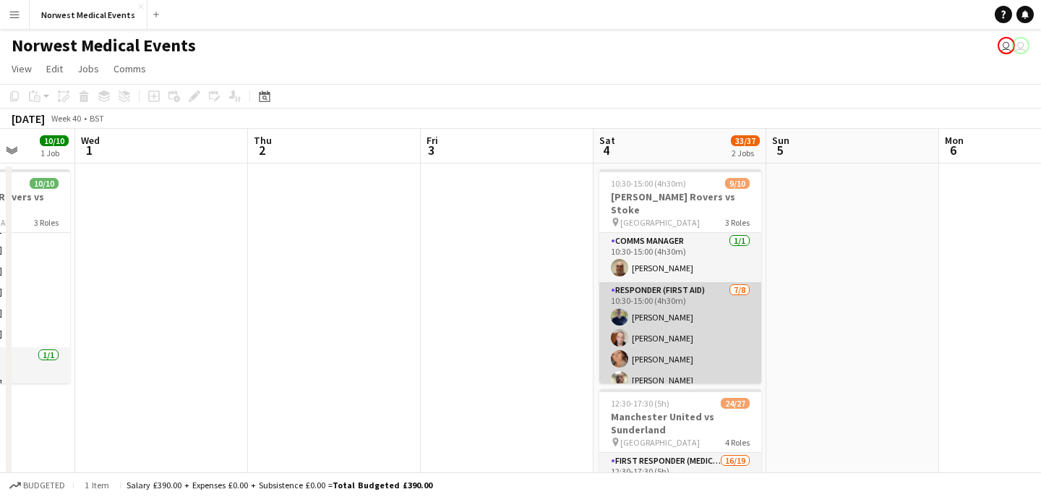
click at [692, 339] on app-card-role "Responder (First Aid) [DATE] 10:30-15:00 (4h30m) [PERSON_NAME] [PERSON_NAME] [P…" at bounding box center [680, 380] width 162 height 196
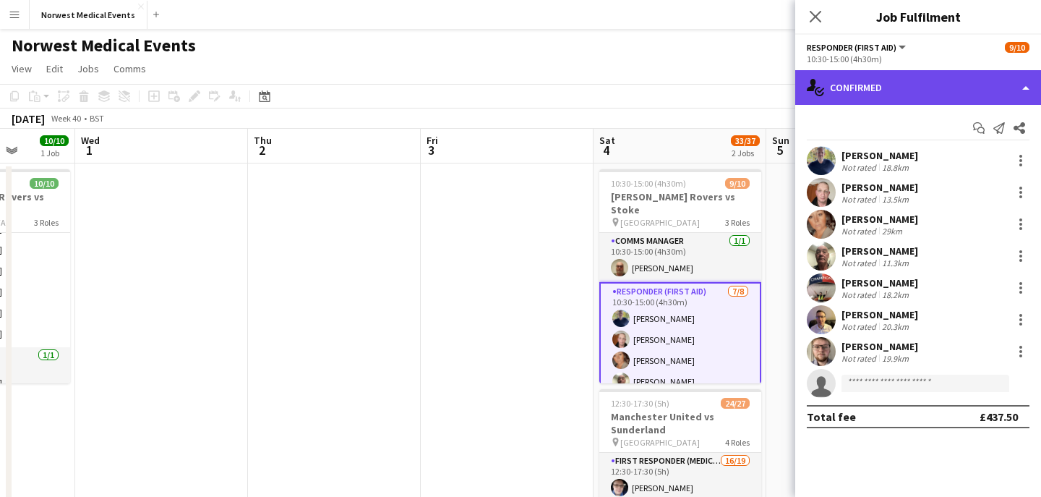
click at [893, 85] on div "single-neutral-actions-check-2 Confirmed" at bounding box center [918, 87] width 246 height 35
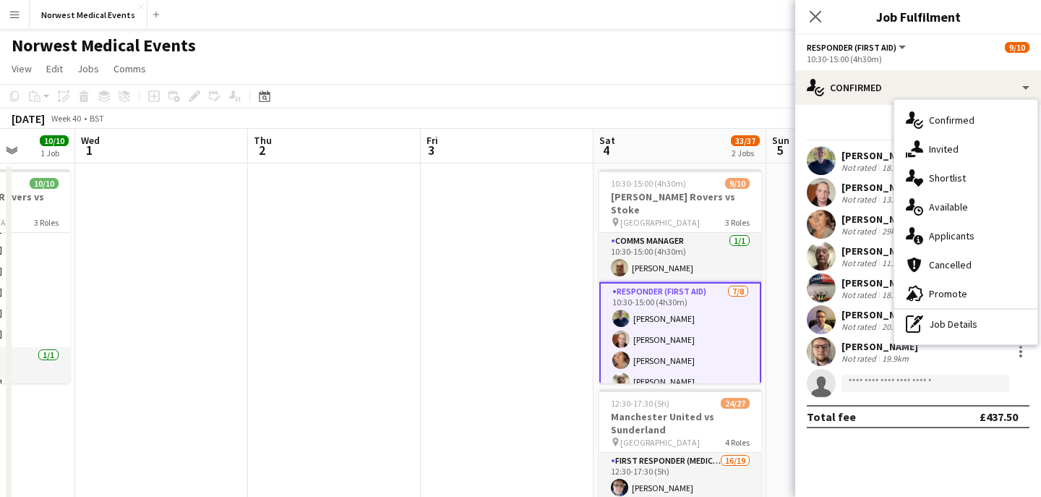
click at [955, 233] on span "Applicants" at bounding box center [952, 235] width 46 height 13
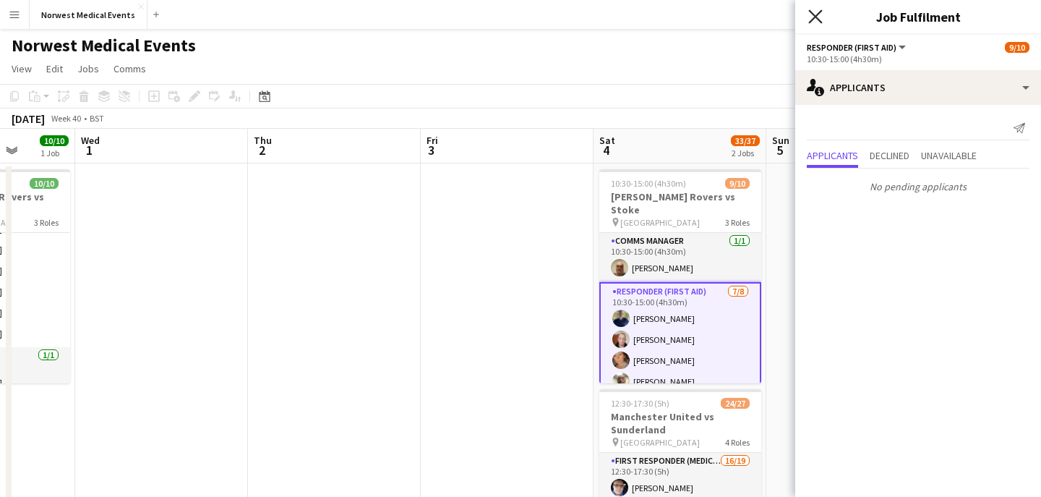
click at [812, 16] on icon "Close pop-in" at bounding box center [815, 16] width 14 height 14
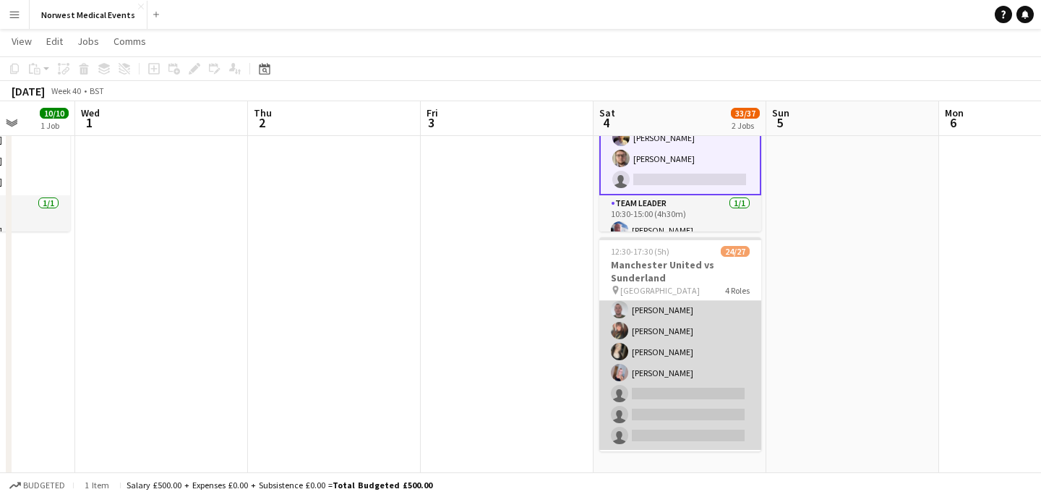
scroll to position [359, 0]
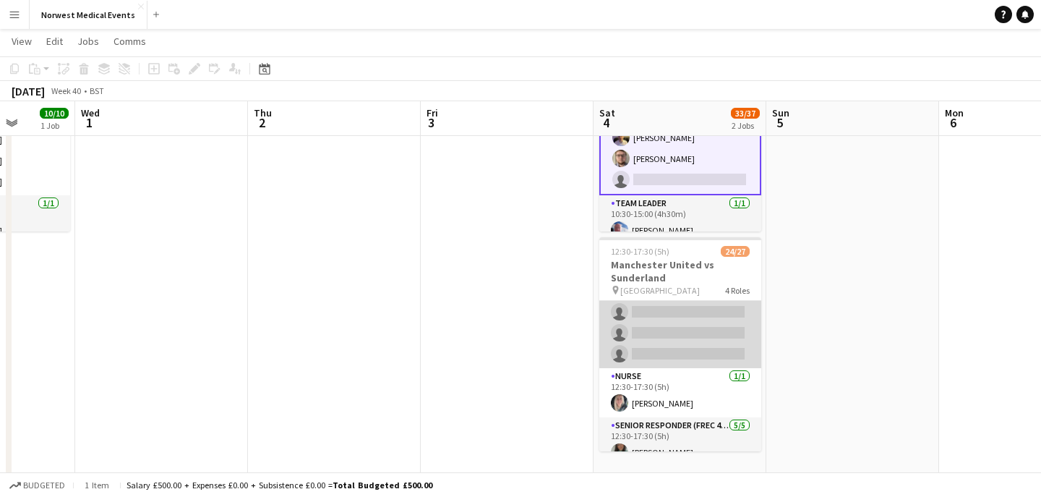
click at [682, 338] on app-card-role "First Responder (Medical) 16/19 12:30-17:30 (5h) [PERSON_NAME] [PERSON_NAME] [P…" at bounding box center [680, 154] width 162 height 426
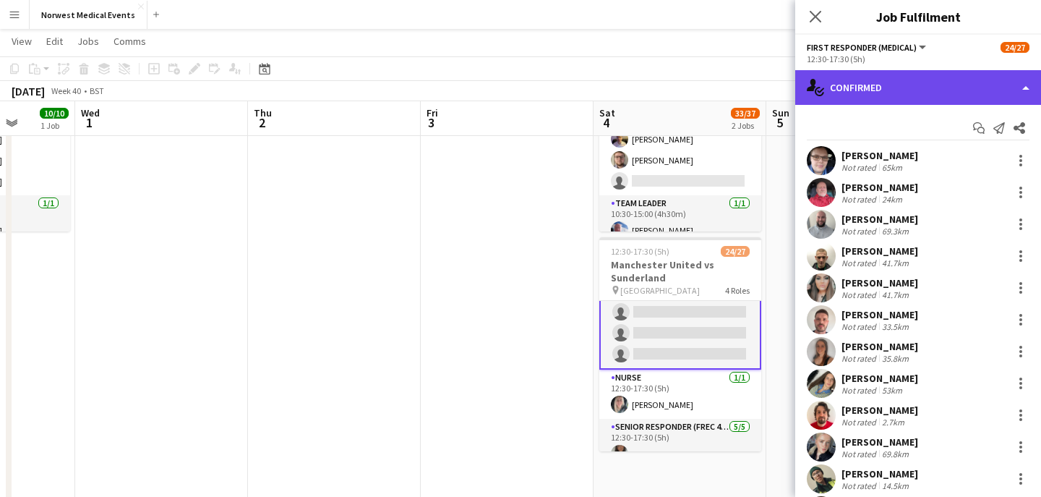
click at [948, 90] on div "single-neutral-actions-check-2 Confirmed" at bounding box center [918, 87] width 246 height 35
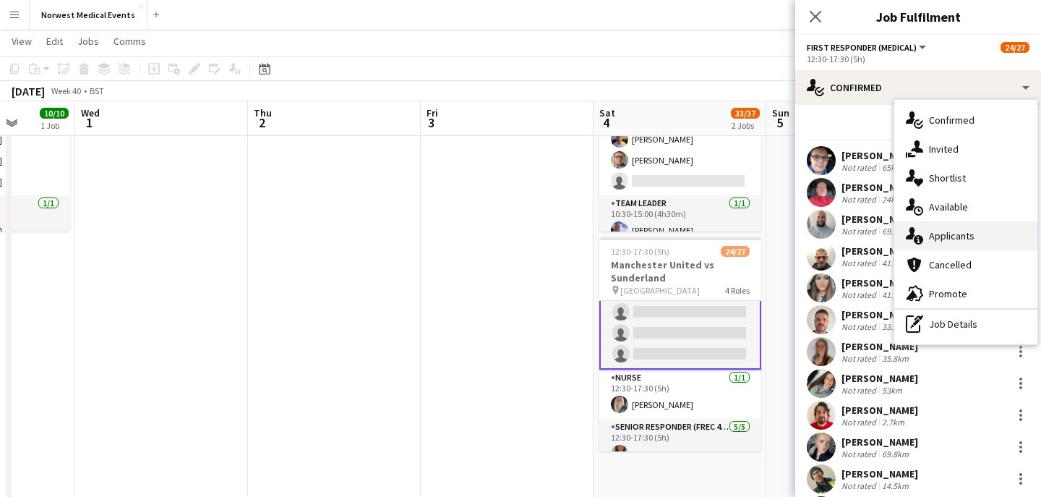
click at [968, 231] on span "Applicants" at bounding box center [952, 235] width 46 height 13
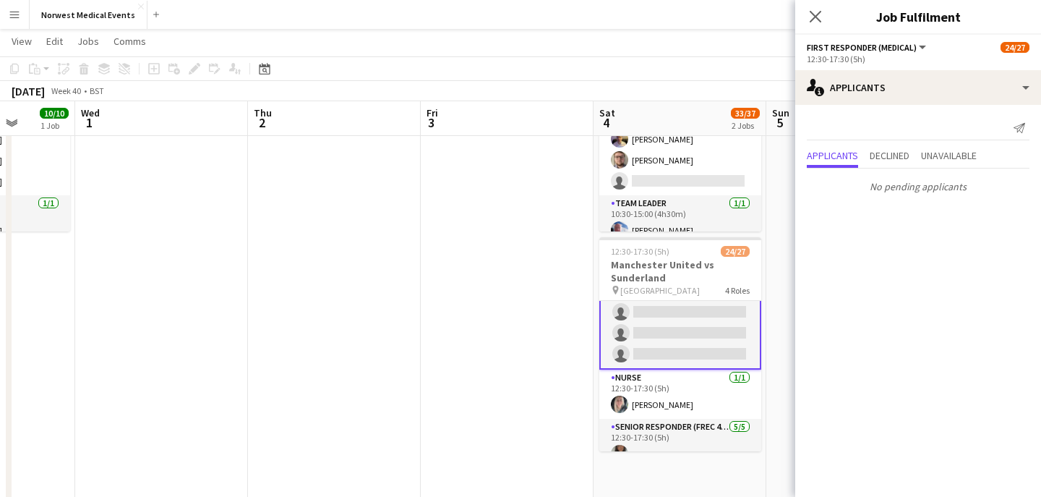
click at [815, 15] on icon at bounding box center [816, 17] width 12 height 12
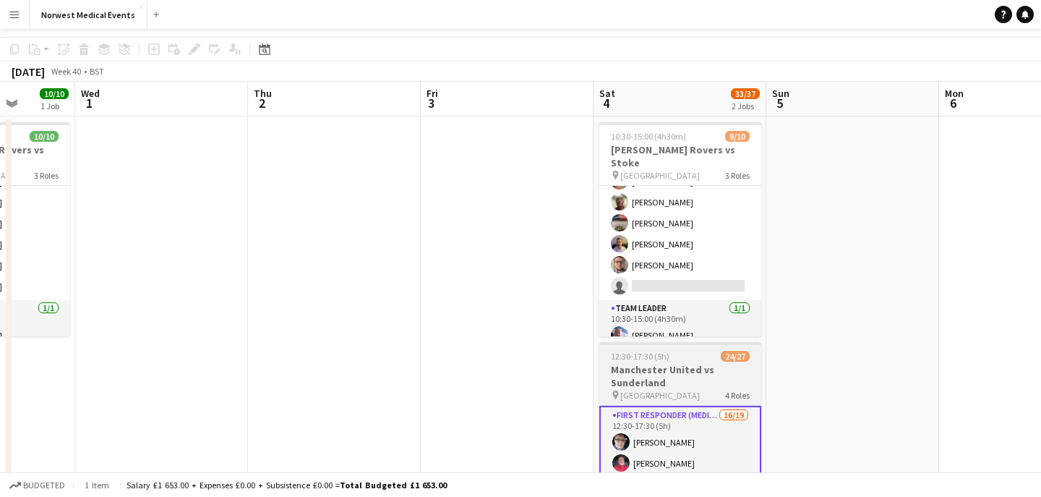
scroll to position [0, 0]
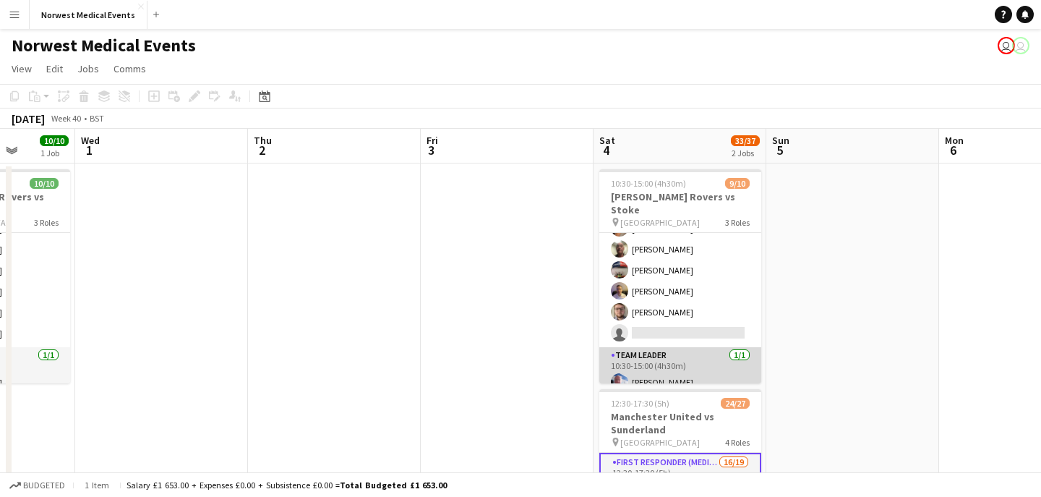
click at [683, 352] on app-card-role "Team Leader [DATE] 10:30-15:00 (4h30m) [PERSON_NAME]" at bounding box center [680, 371] width 162 height 49
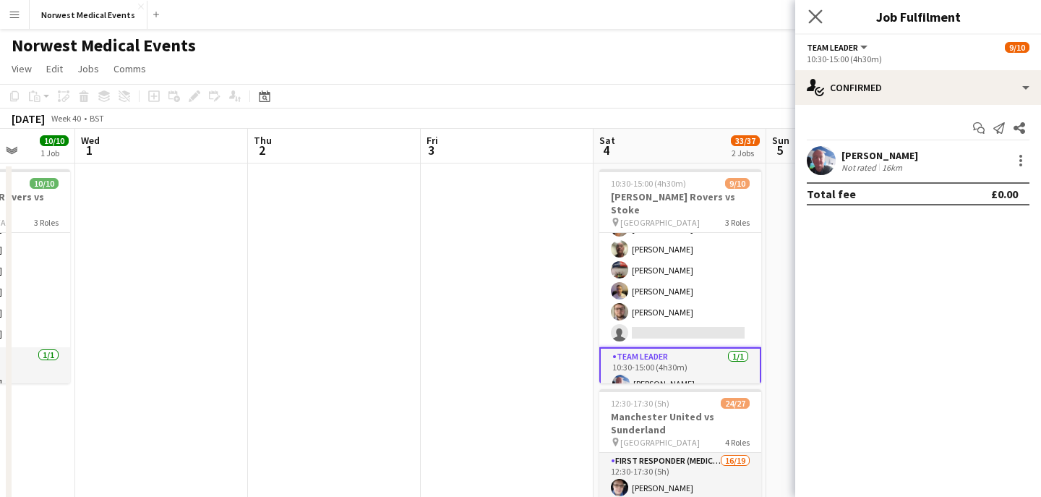
click at [819, 7] on app-icon "Close pop-in" at bounding box center [815, 17] width 21 height 21
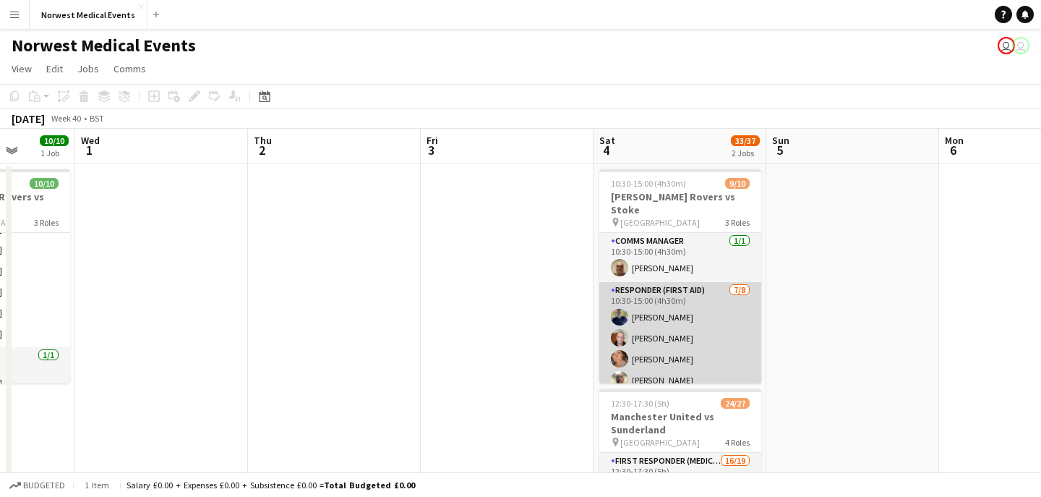
scroll to position [134, 0]
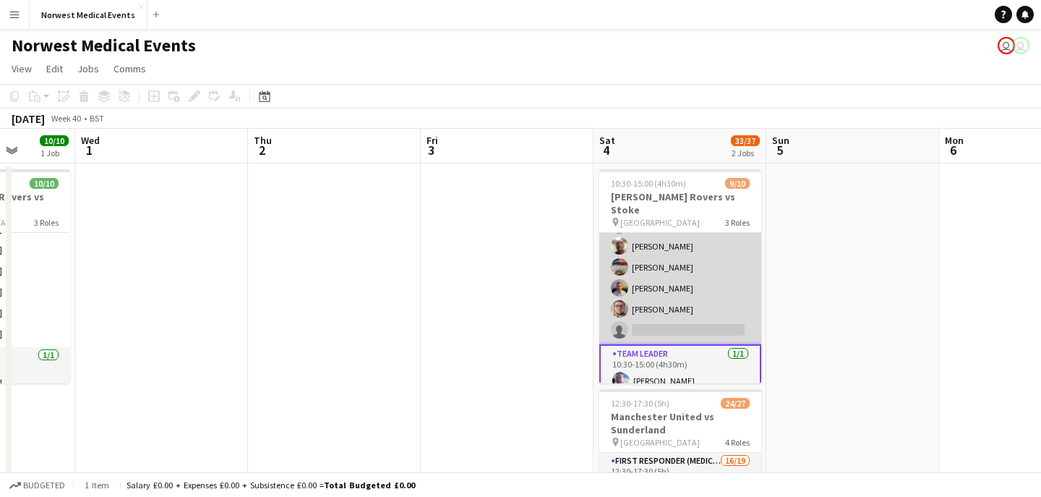
click at [715, 284] on app-card-role "Responder (First Aid) [DATE] 10:30-15:00 (4h30m) [PERSON_NAME] [PERSON_NAME] [P…" at bounding box center [680, 246] width 162 height 196
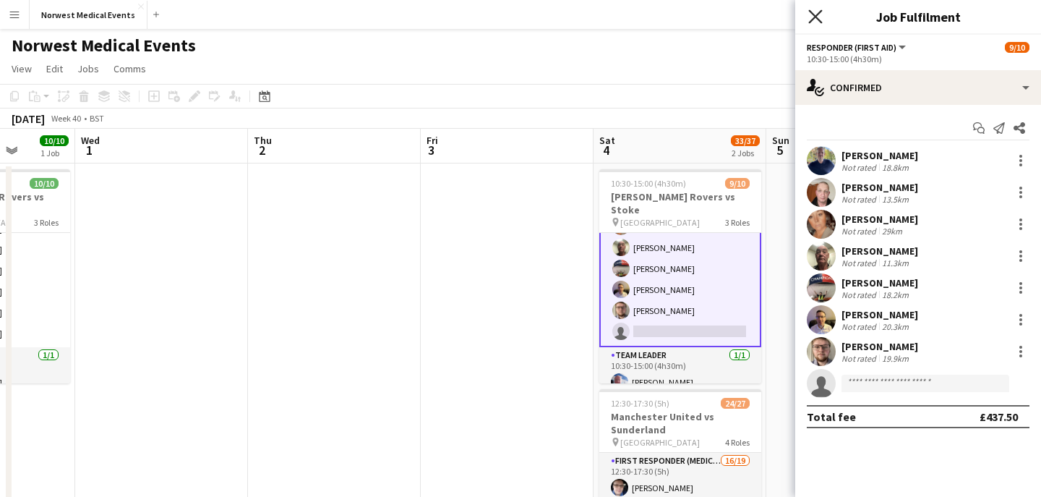
click at [818, 18] on icon "Close pop-in" at bounding box center [815, 16] width 14 height 14
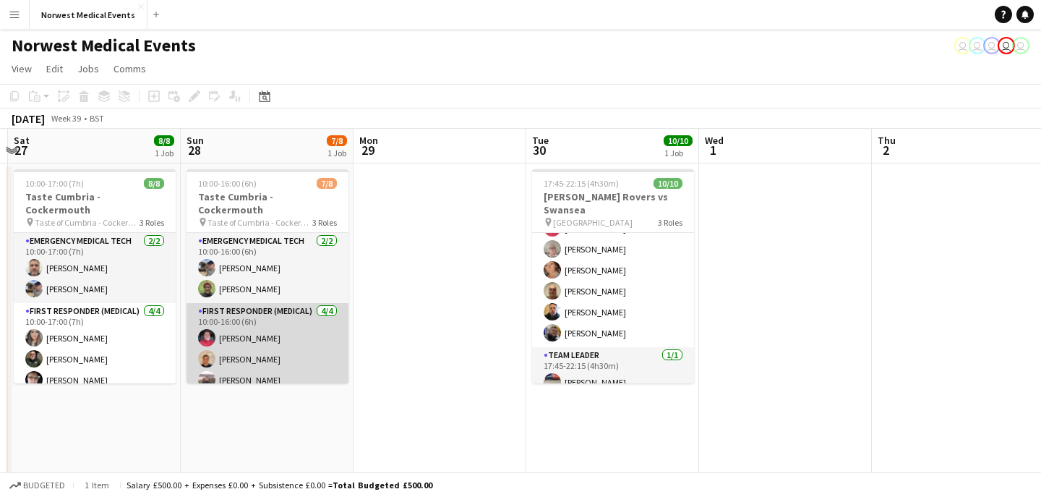
scroll to position [89, 0]
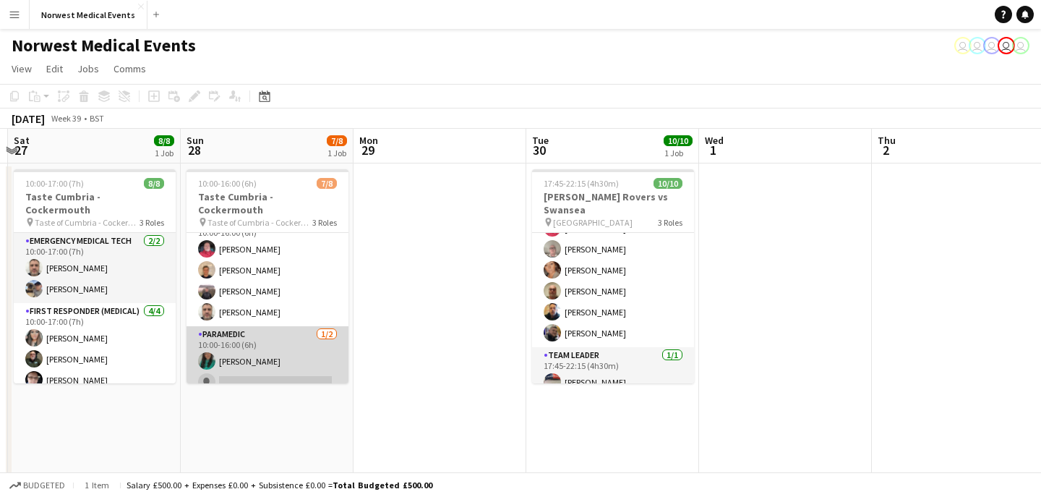
click at [293, 354] on app-card-role "Paramedic [DATE] 10:00-16:00 (6h) [PERSON_NAME] single-neutral-actions" at bounding box center [267, 361] width 162 height 70
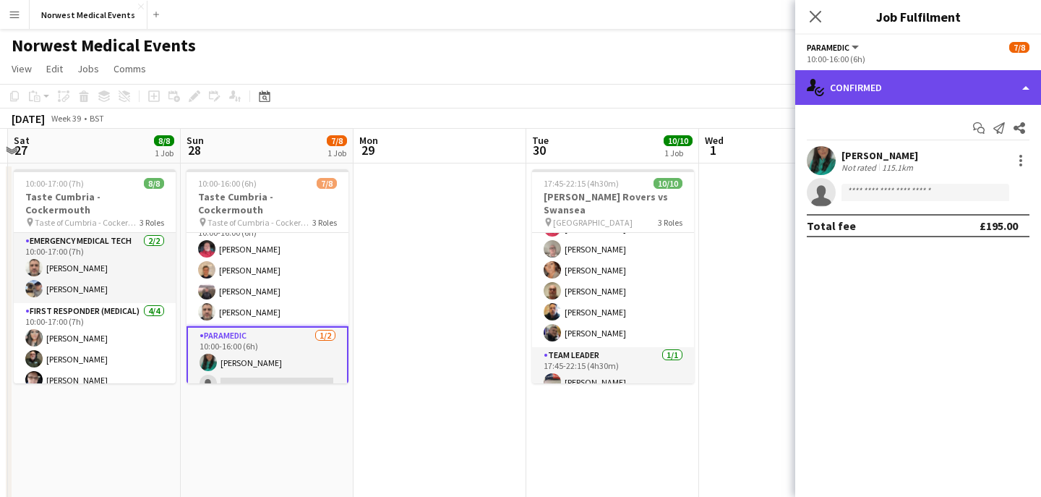
click at [862, 86] on div "single-neutral-actions-check-2 Confirmed" at bounding box center [918, 87] width 246 height 35
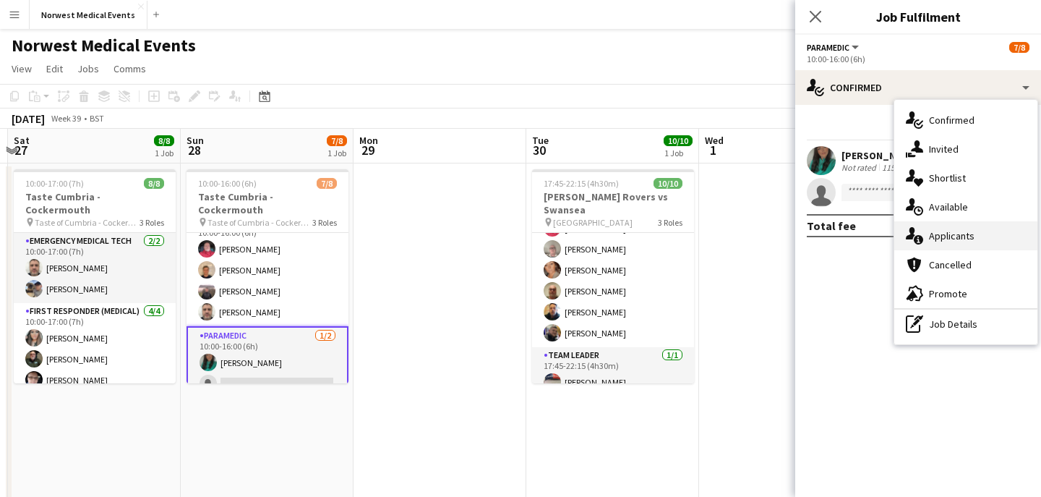
click at [932, 242] on div "single-neutral-actions-information Applicants" at bounding box center [965, 235] width 143 height 29
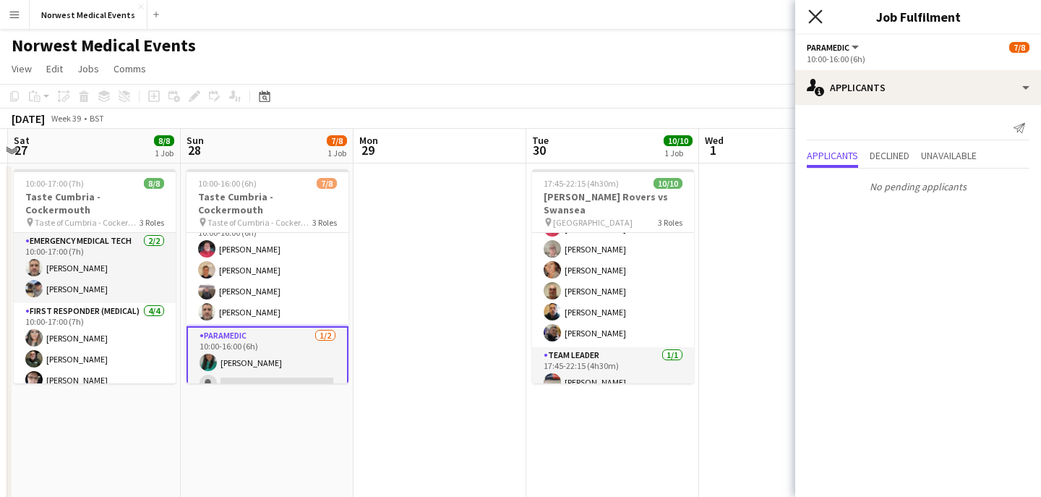
click at [817, 23] on icon "Close pop-in" at bounding box center [815, 16] width 14 height 14
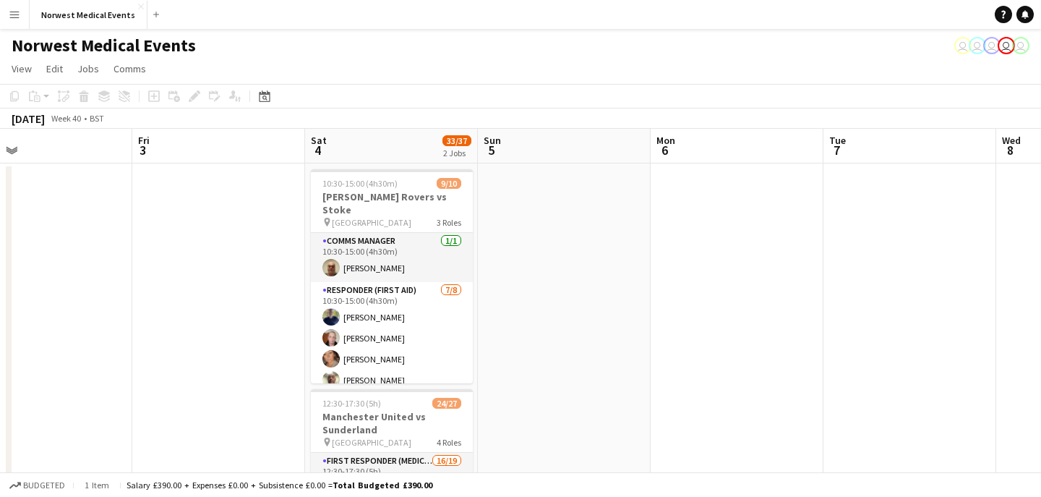
scroll to position [0, 635]
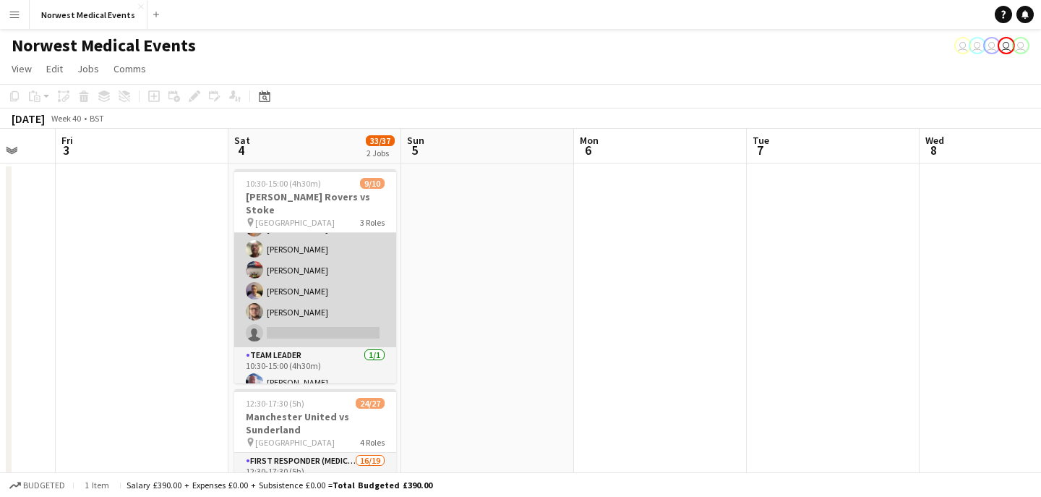
click at [313, 295] on app-card-role "Responder (First Aid) [DATE] 10:30-15:00 (4h30m) [PERSON_NAME] [PERSON_NAME] [P…" at bounding box center [315, 249] width 162 height 196
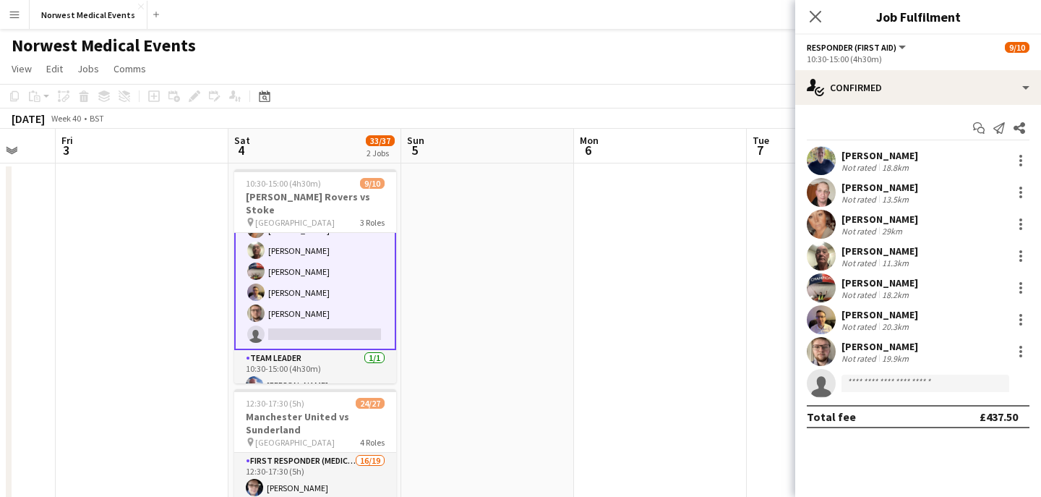
scroll to position [132, 0]
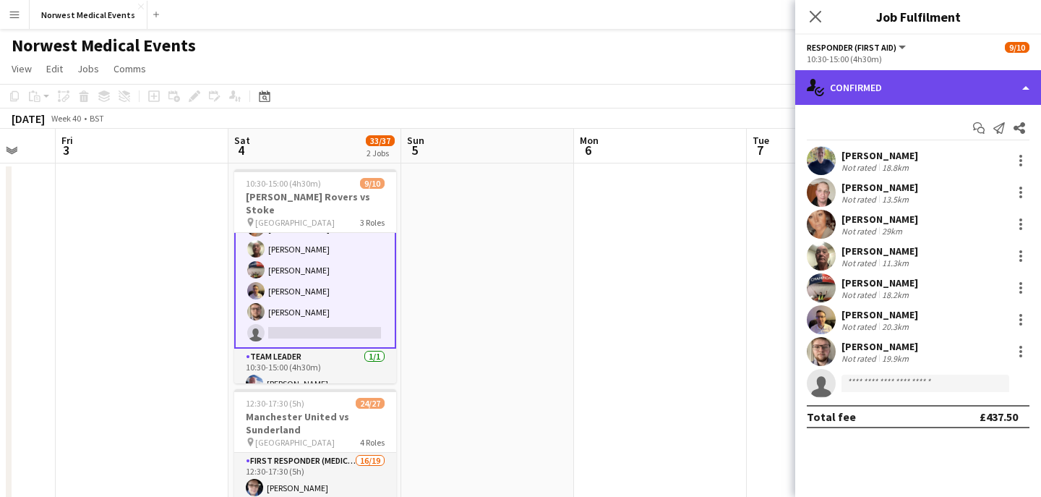
click at [897, 77] on div "single-neutral-actions-check-2 Confirmed" at bounding box center [918, 87] width 246 height 35
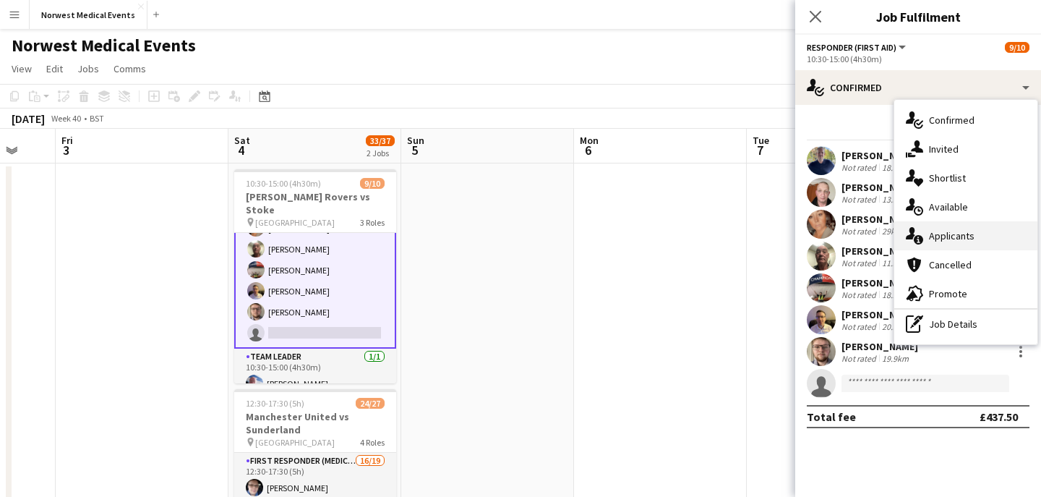
click at [938, 239] on span "Applicants" at bounding box center [952, 235] width 46 height 13
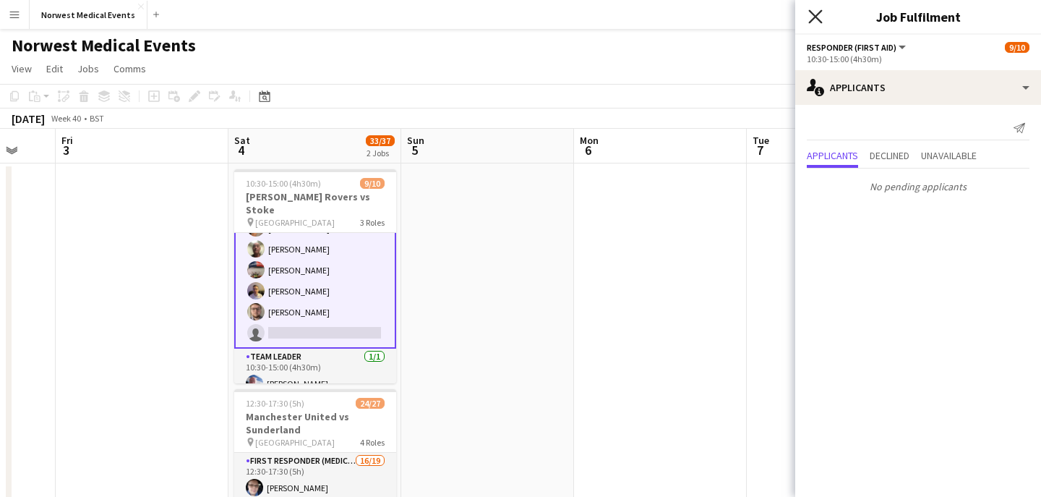
click at [821, 16] on icon "Close pop-in" at bounding box center [815, 16] width 14 height 14
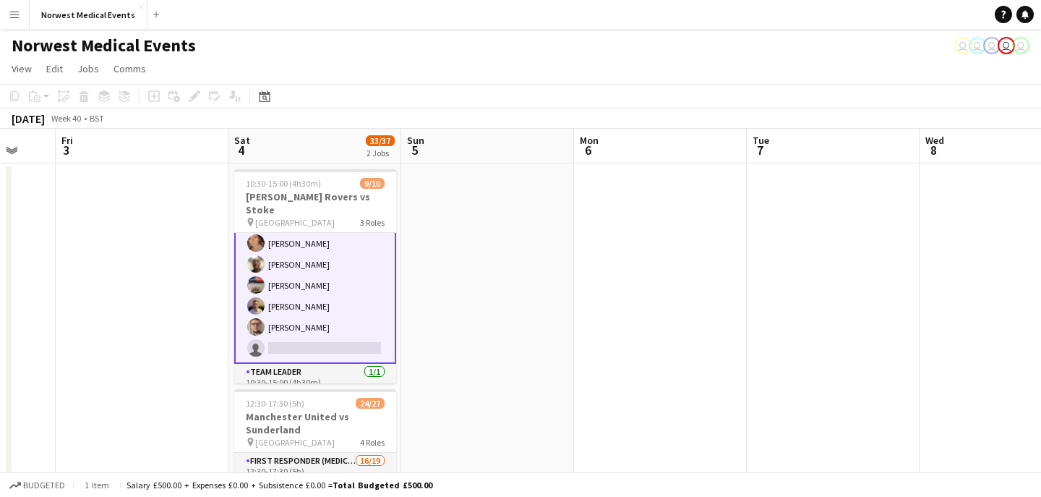
scroll to position [134, 0]
